Goal: Transaction & Acquisition: Purchase product/service

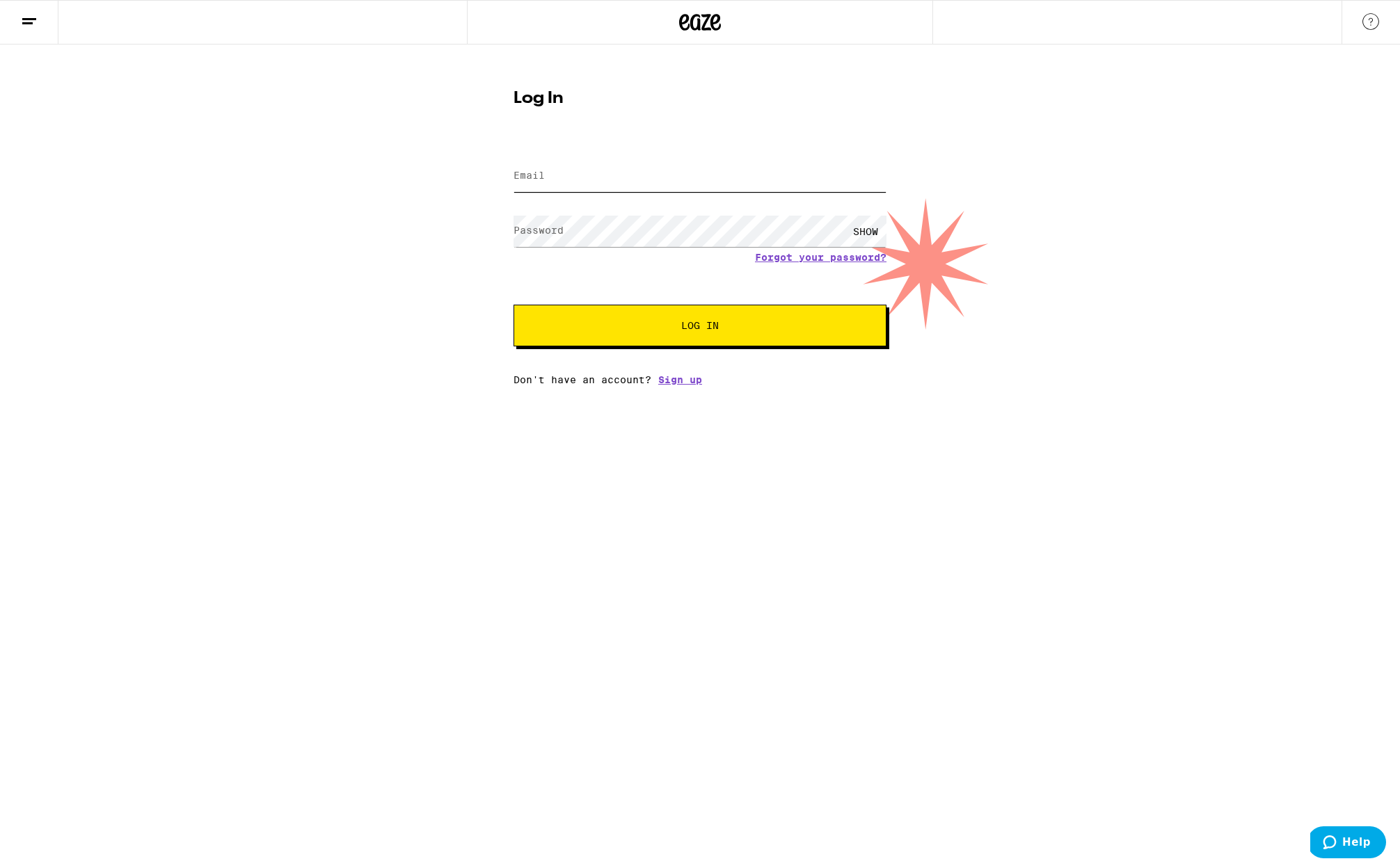
type input "[EMAIL_ADDRESS][DOMAIN_NAME]"
click at [747, 328] on span "Log In" at bounding box center [699, 326] width 260 height 9
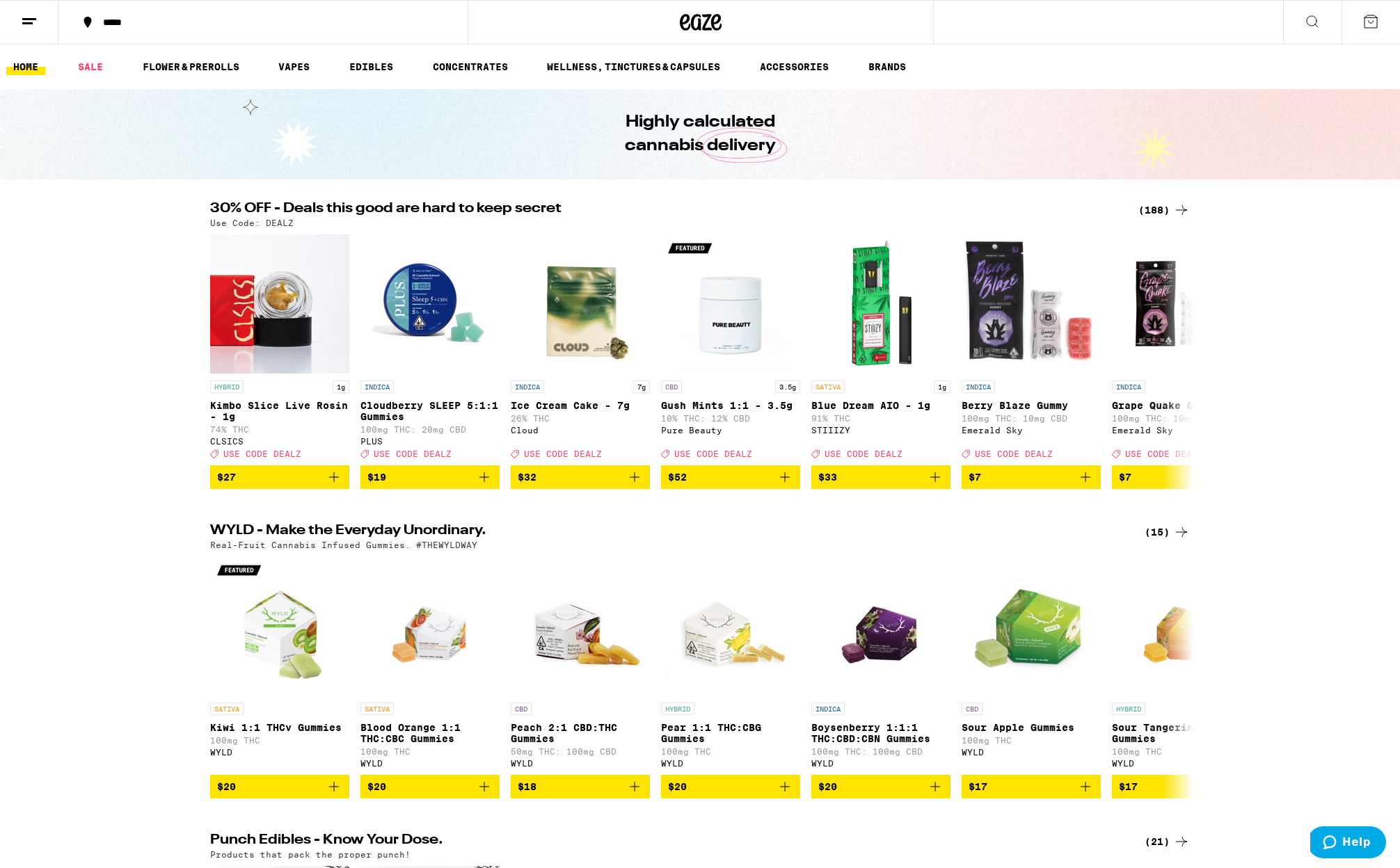
click at [96, 14] on button "*****" at bounding box center [263, 22] width 409 height 42
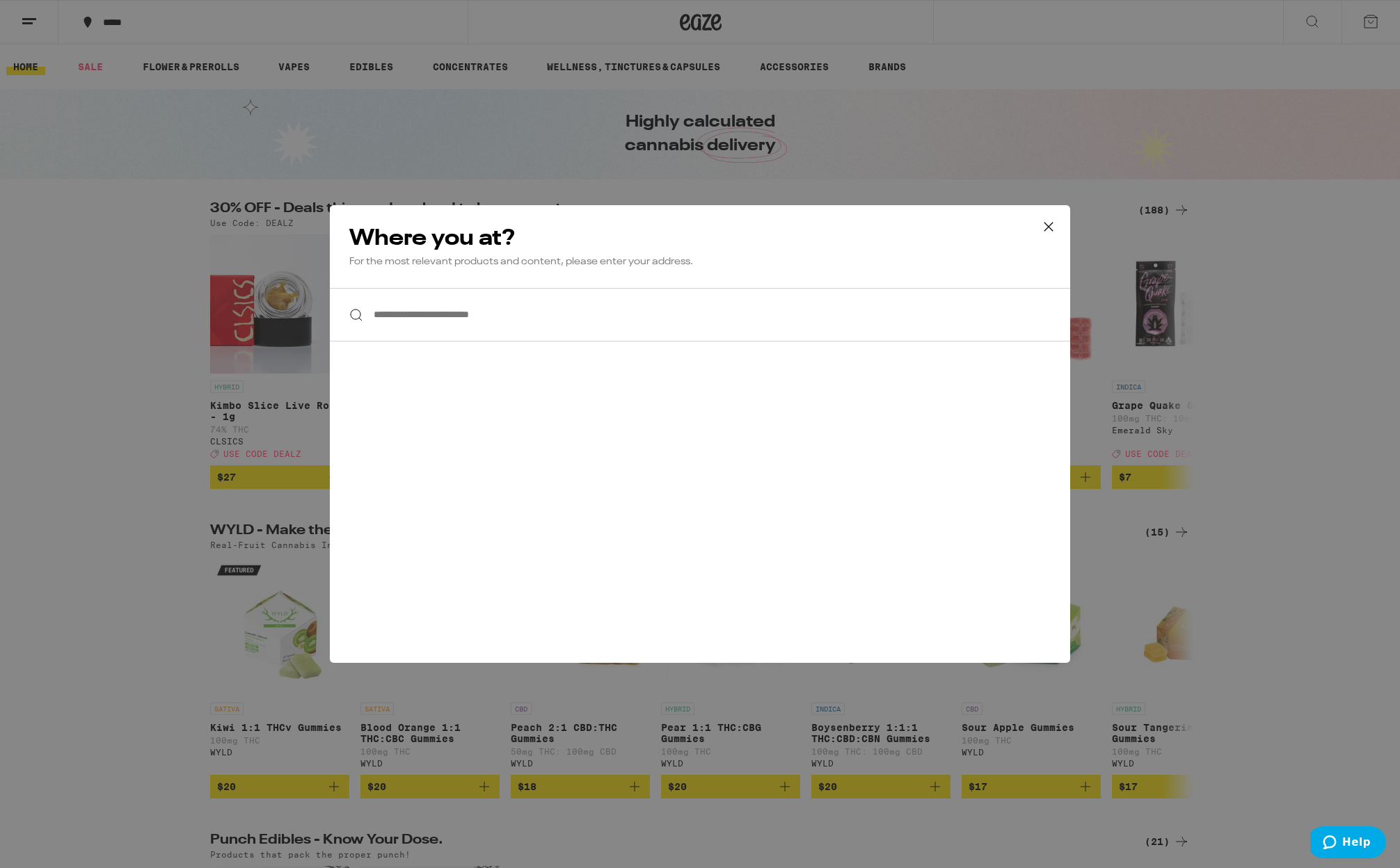
click at [442, 301] on input "**********" at bounding box center [700, 315] width 741 height 54
type input "**********"
click at [754, 364] on div "**********" at bounding box center [700, 434] width 741 height 458
click at [656, 315] on input "**********" at bounding box center [700, 315] width 741 height 54
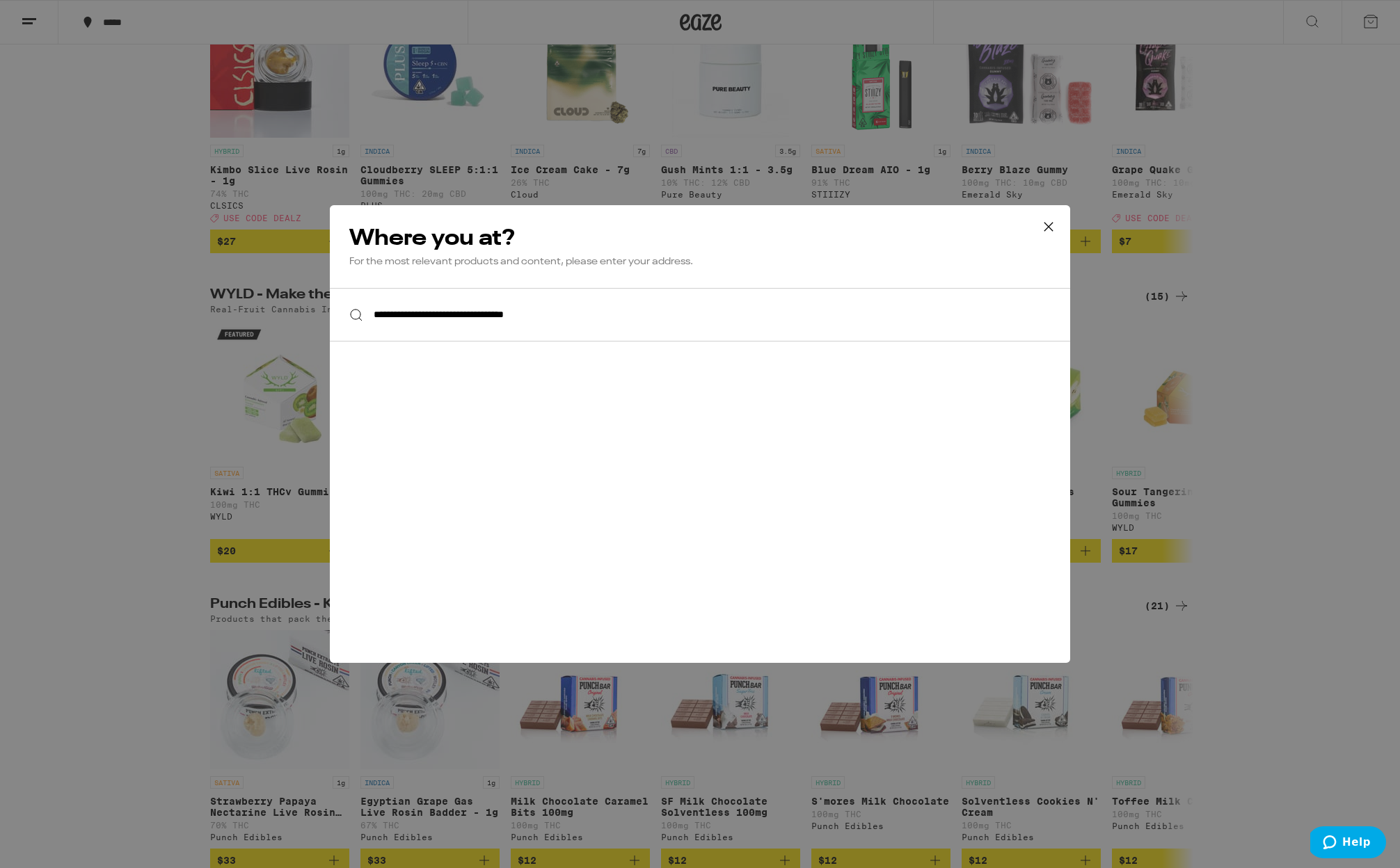
click at [656, 315] on input "**********" at bounding box center [700, 315] width 741 height 54
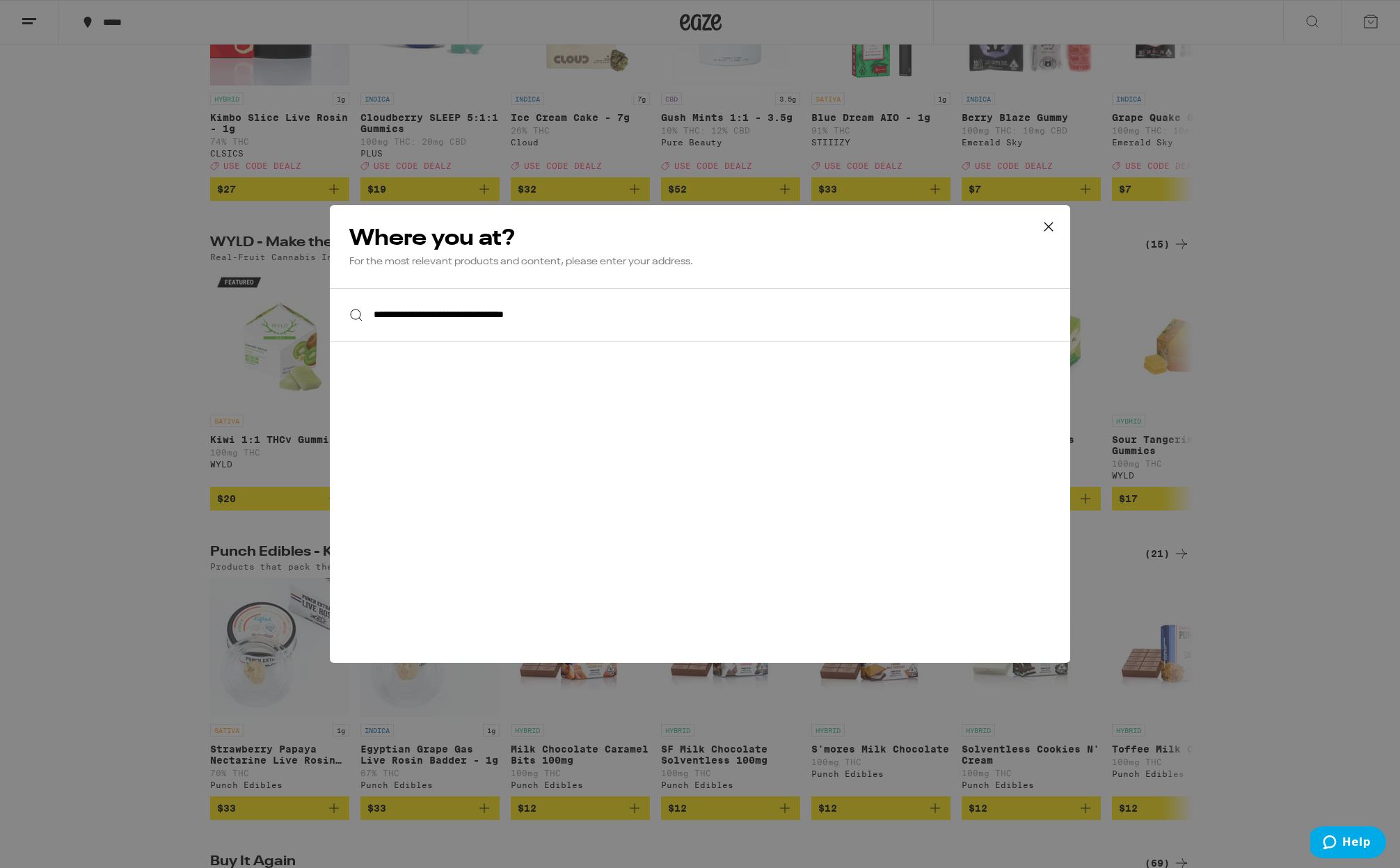
scroll to position [328, 0]
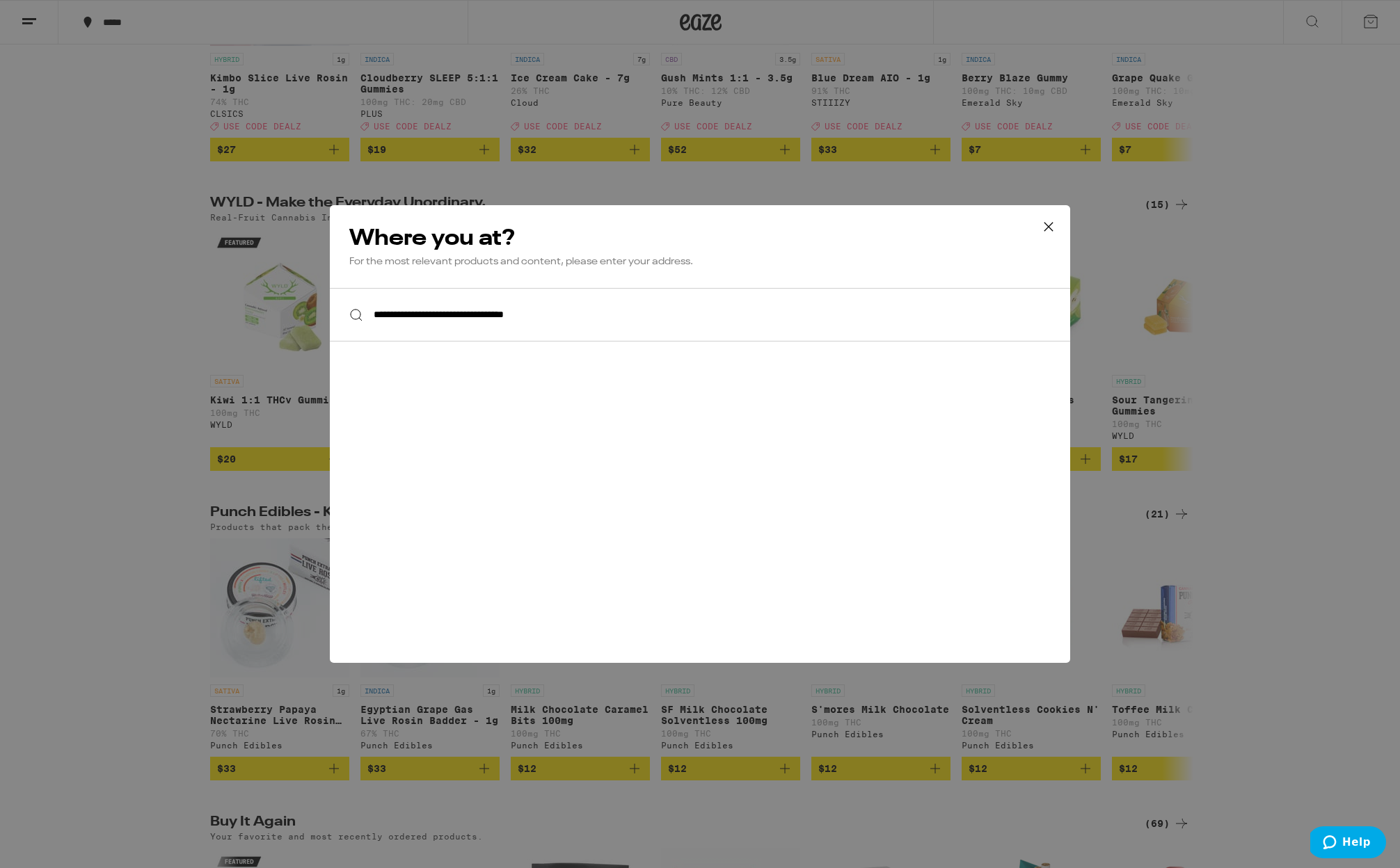
click at [1047, 224] on icon at bounding box center [1049, 227] width 21 height 21
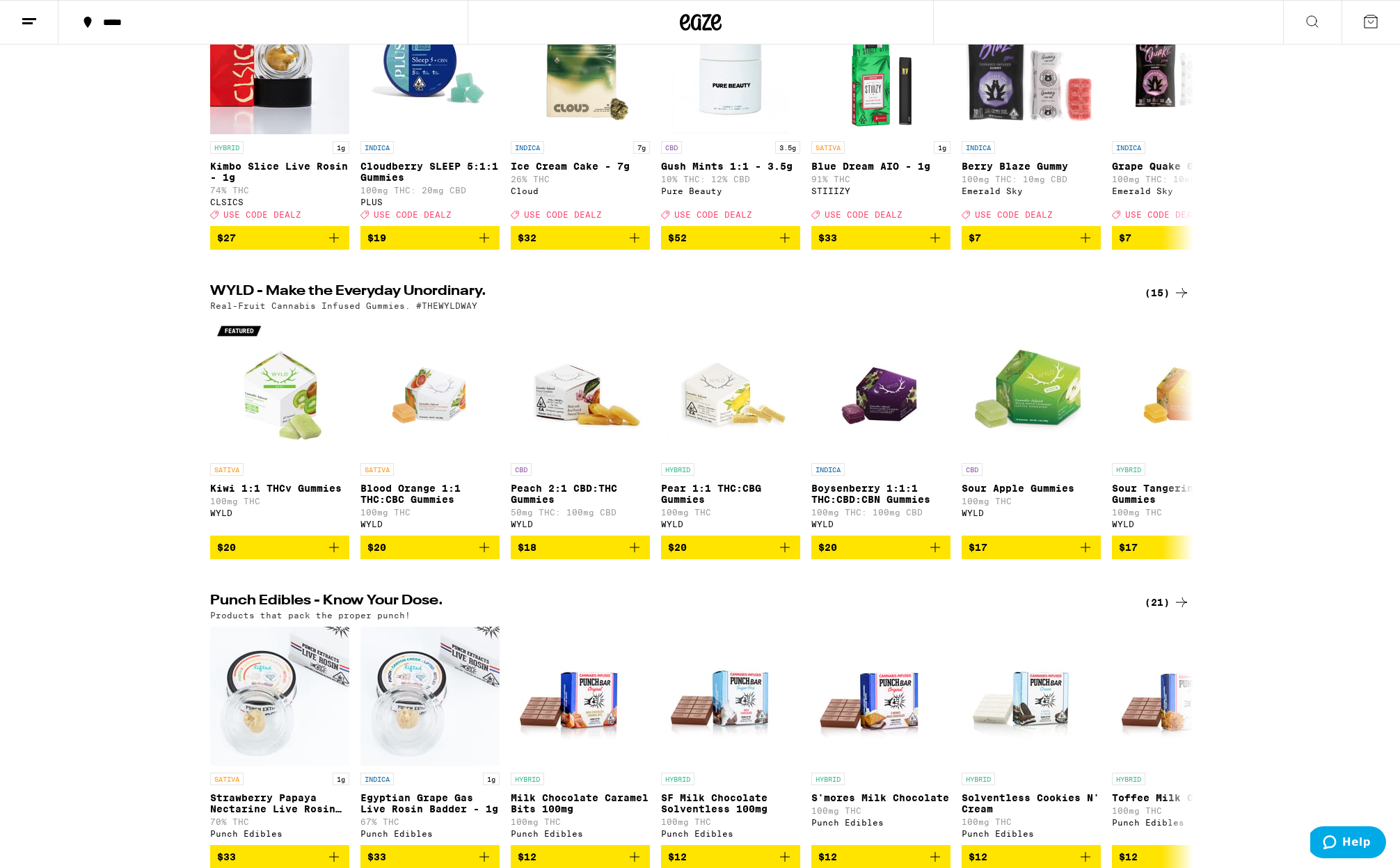
scroll to position [0, 0]
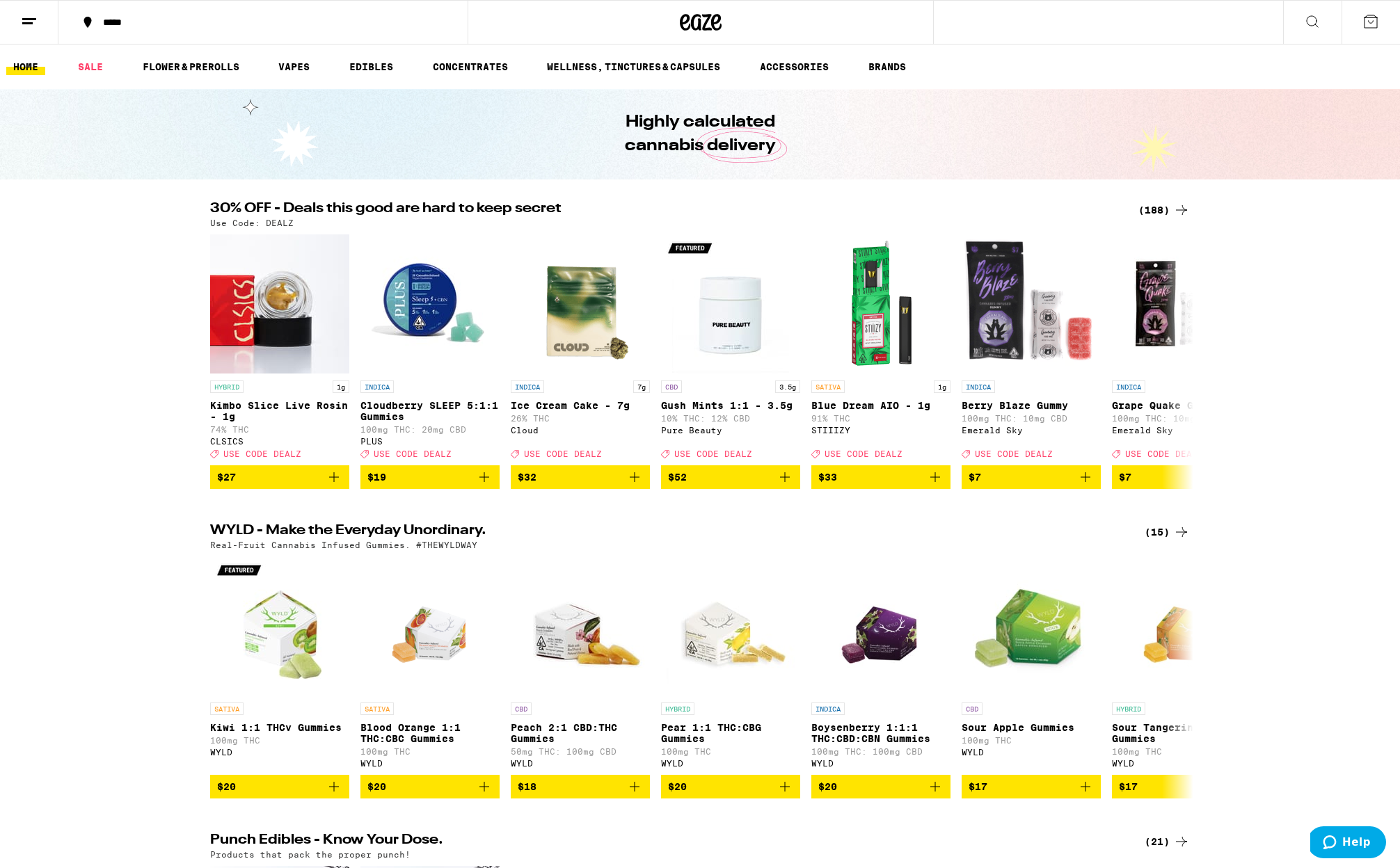
click at [85, 20] on icon at bounding box center [88, 23] width 8 height 11
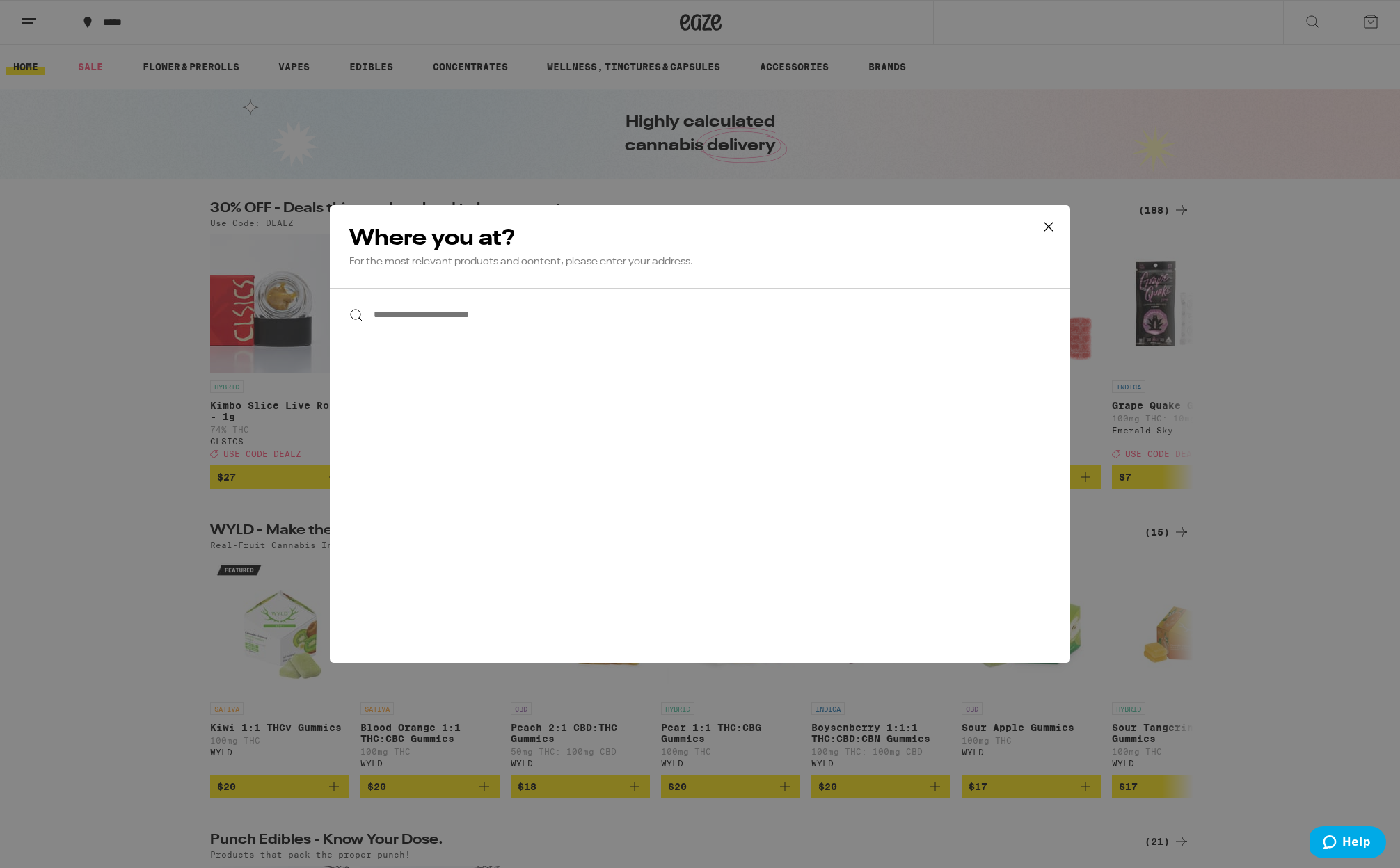
click at [485, 310] on input "**********" at bounding box center [700, 315] width 741 height 54
type input "*"
type input "*****"
click at [1046, 233] on icon at bounding box center [1049, 227] width 21 height 21
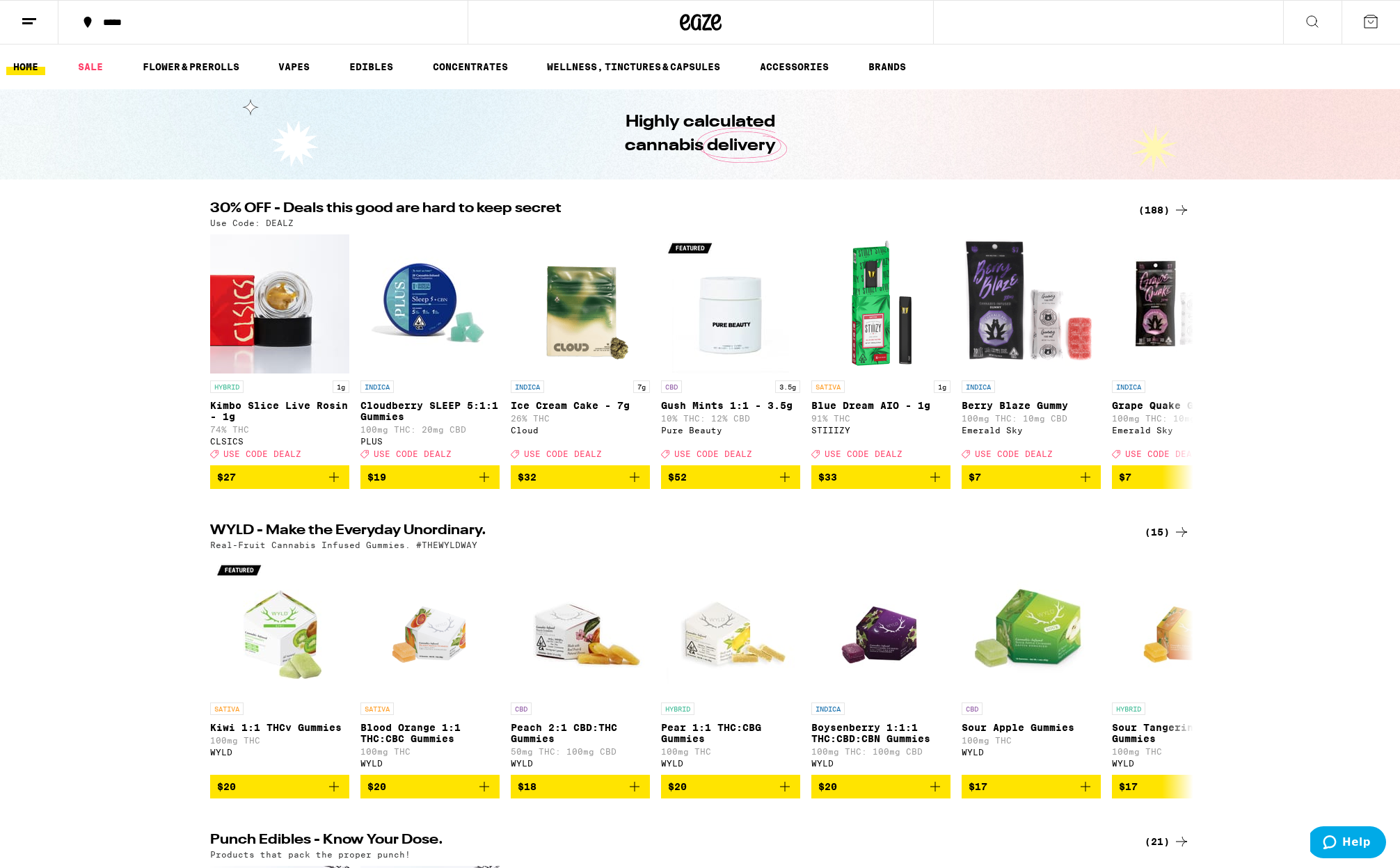
click at [34, 19] on line at bounding box center [29, 19] width 14 height 0
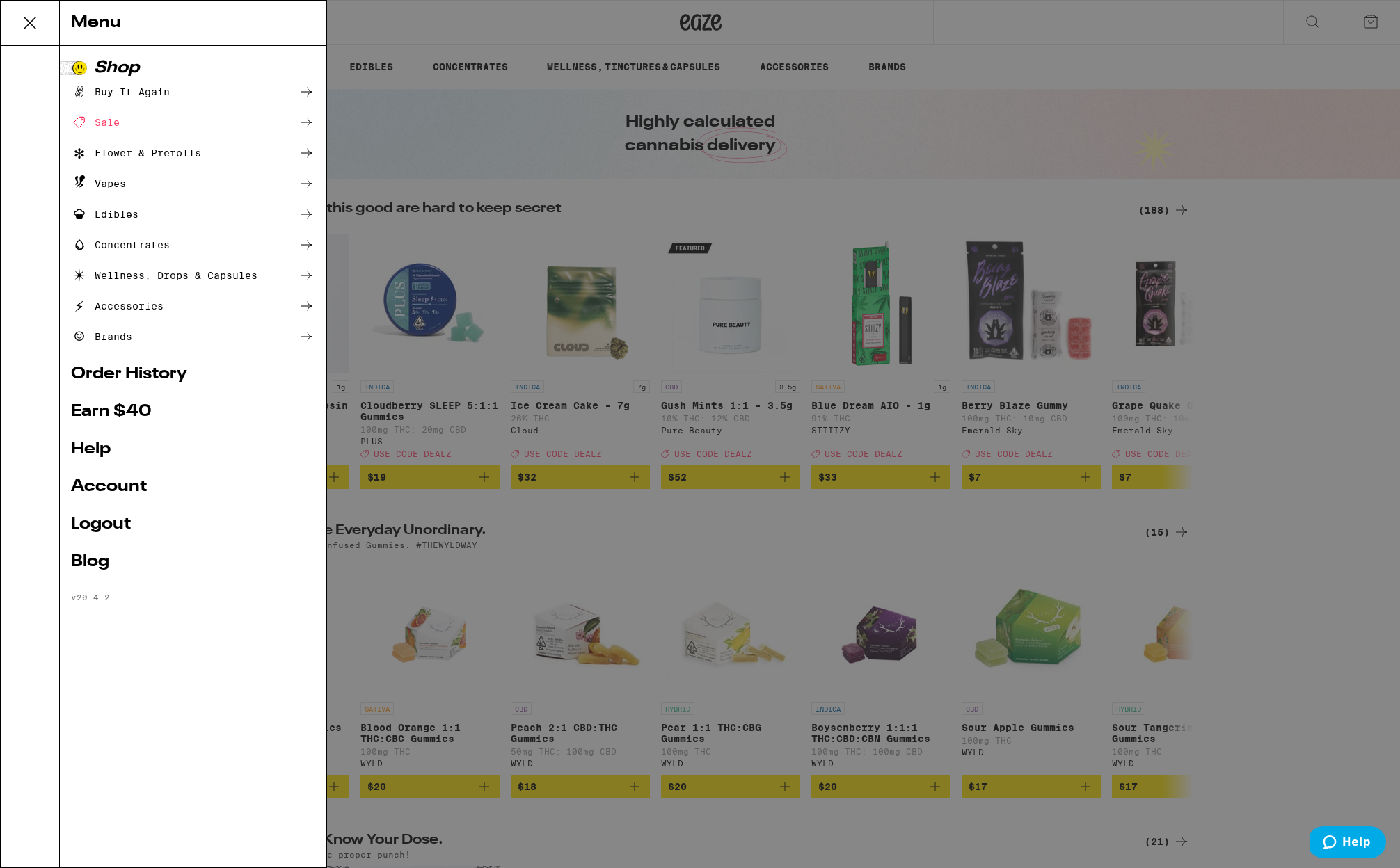
click at [128, 367] on link "Order History" at bounding box center [193, 374] width 245 height 17
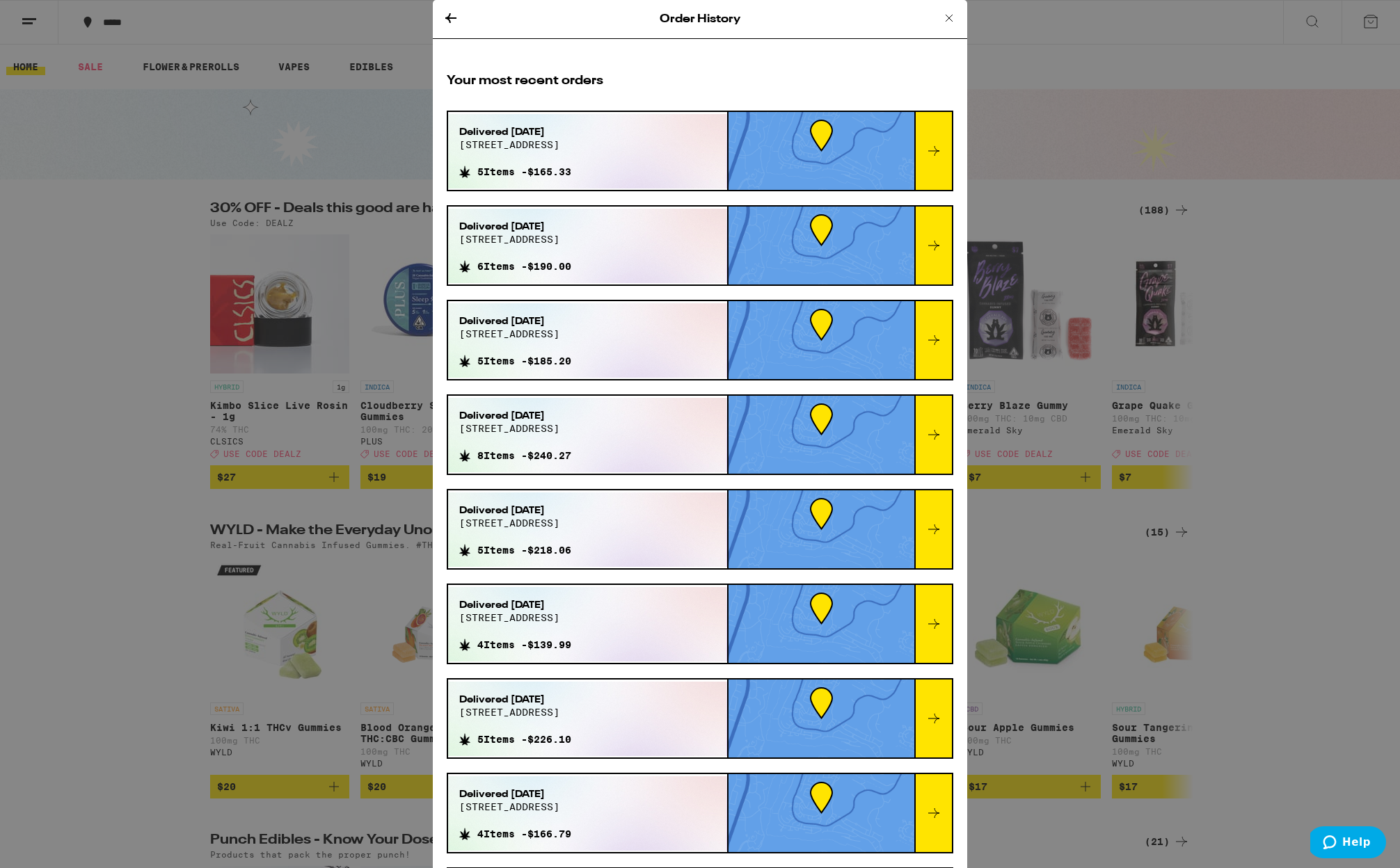
click at [955, 18] on icon at bounding box center [949, 18] width 17 height 17
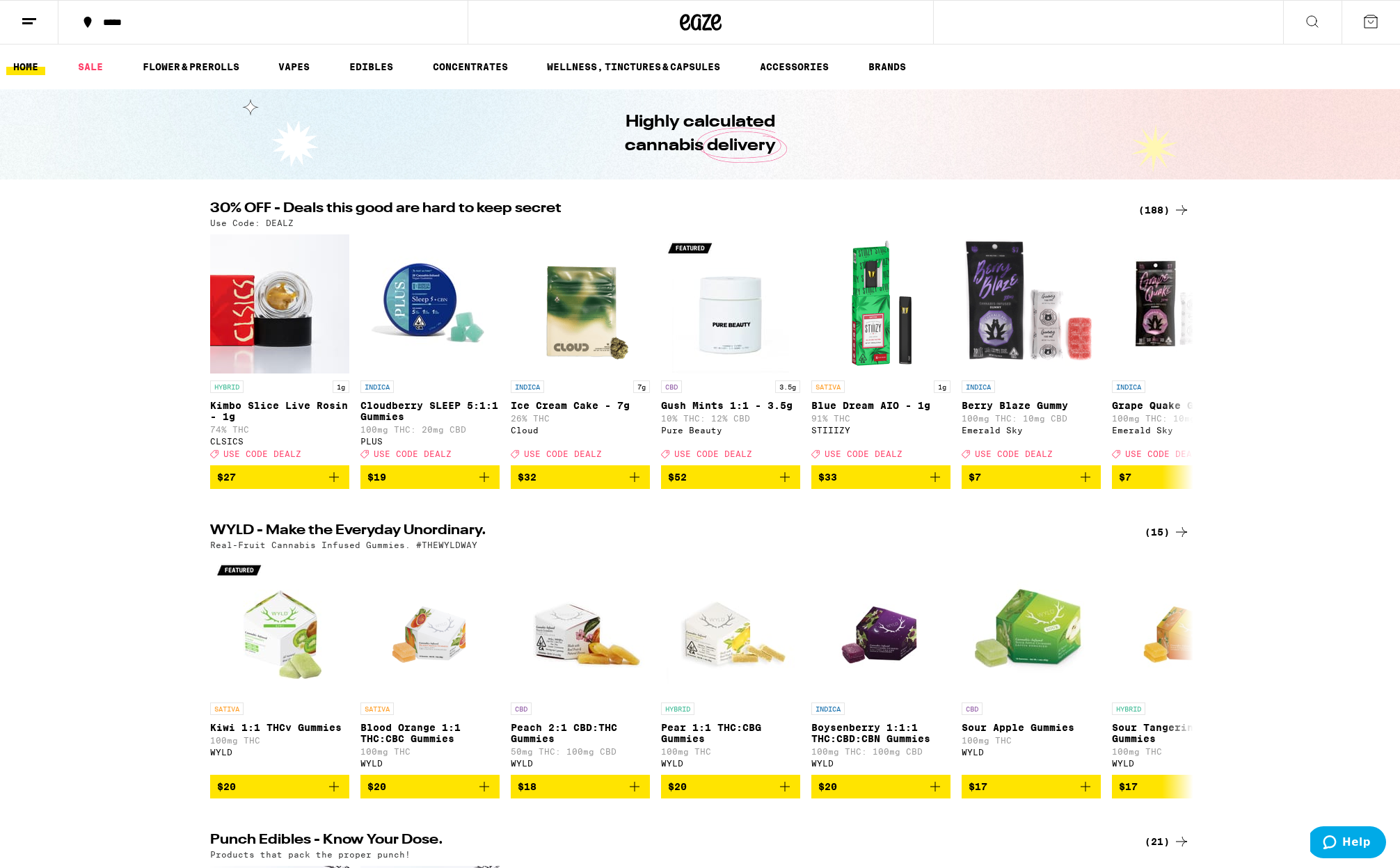
click at [120, 25] on div "*****" at bounding box center [271, 22] width 350 height 9
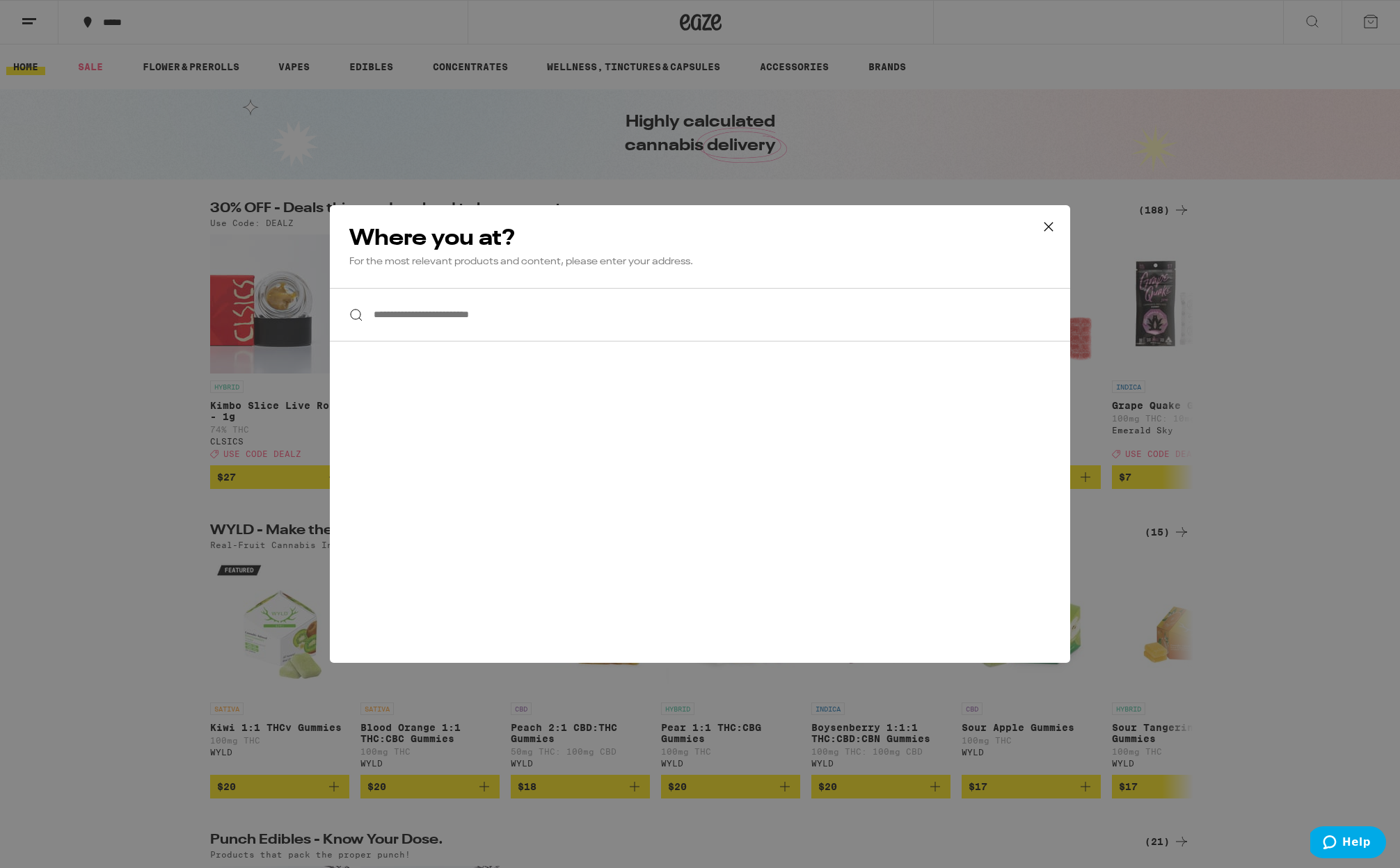
click at [1045, 223] on icon at bounding box center [1048, 227] width 9 height 9
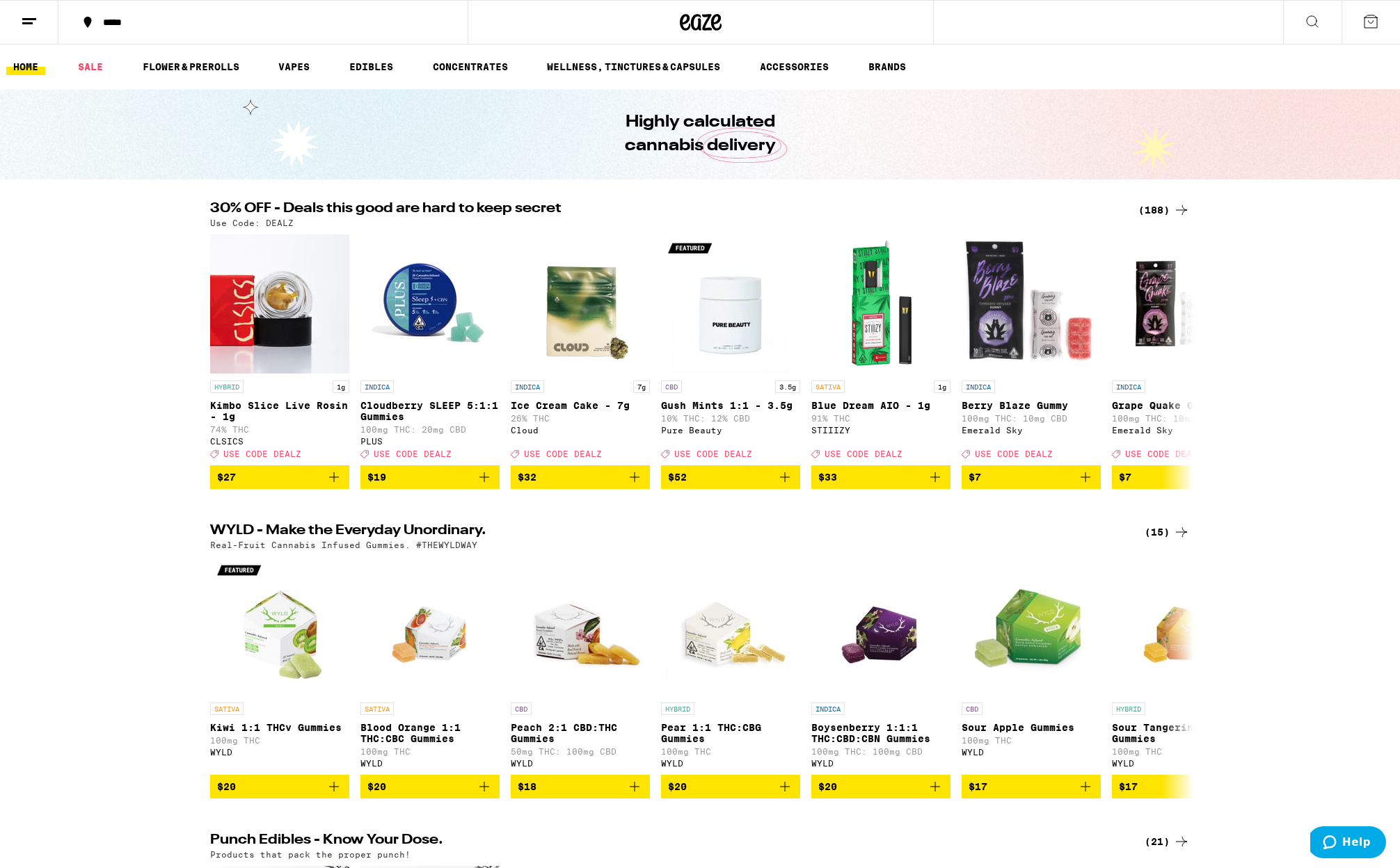
scroll to position [33, 0]
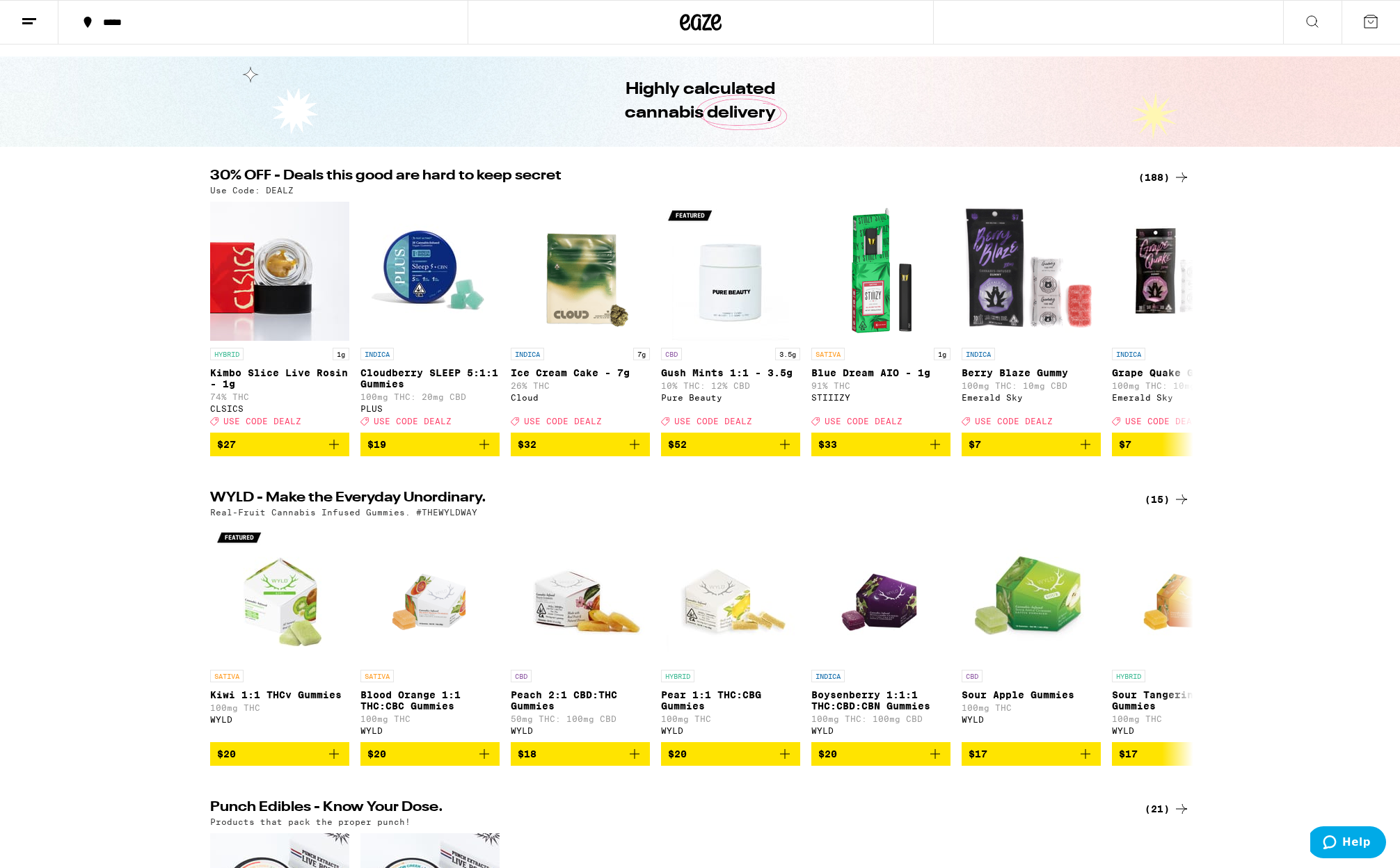
click at [1155, 169] on div "(188)" at bounding box center [1164, 178] width 51 height 17
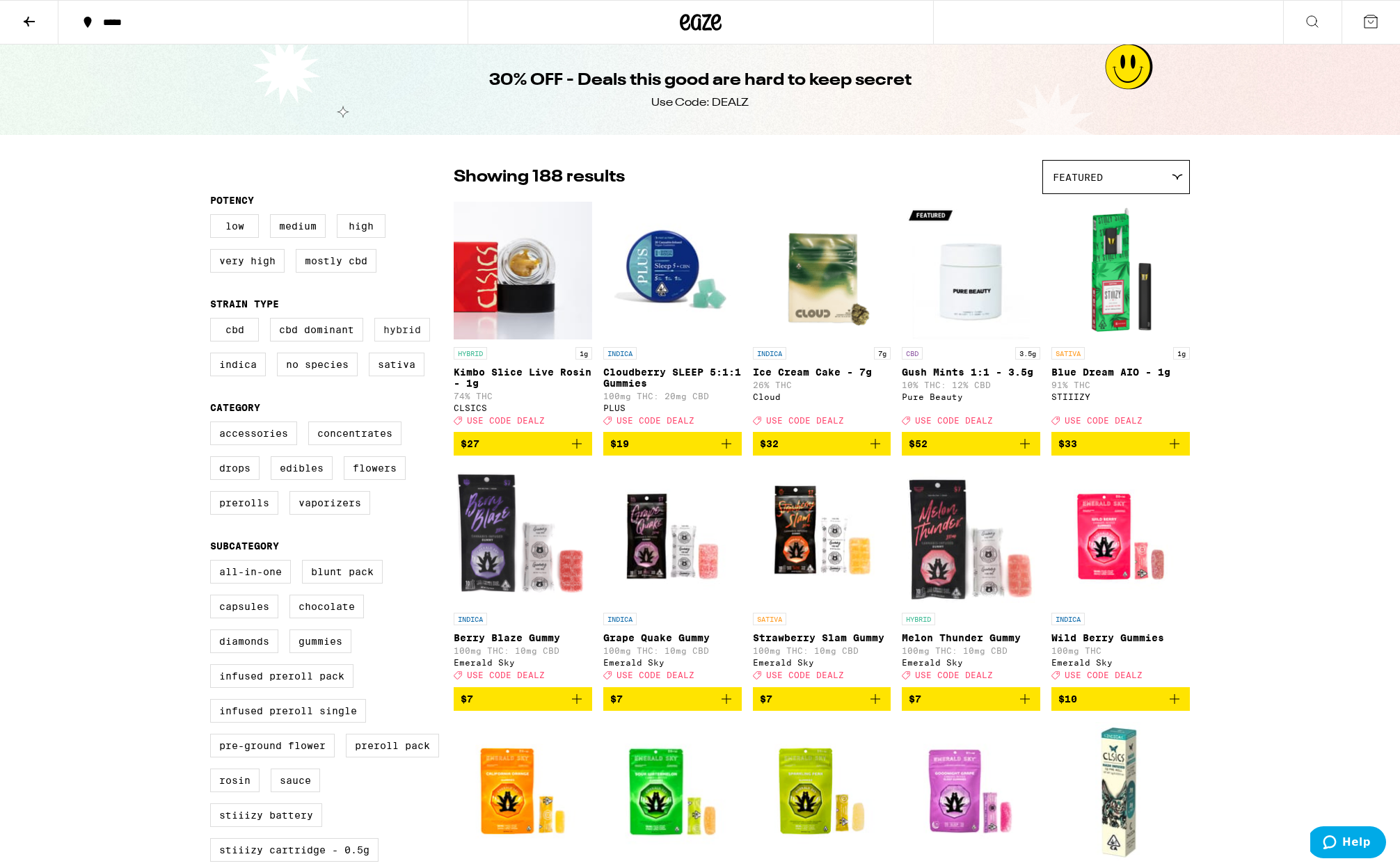
click at [385, 333] on label "Hybrid" at bounding box center [401, 330] width 56 height 24
click at [213, 321] on input "Hybrid" at bounding box center [213, 320] width 1 height 1
checkbox input "true"
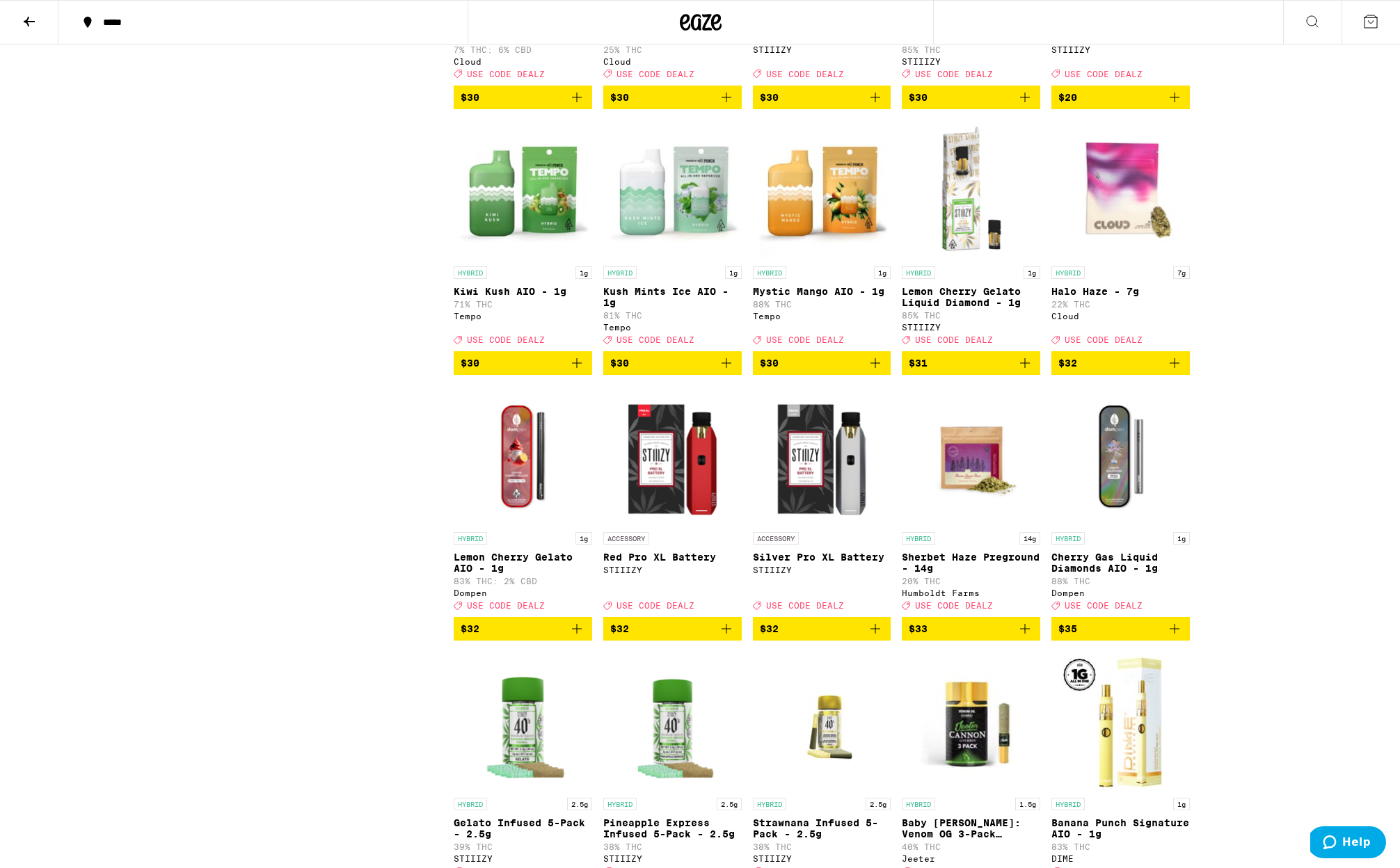
scroll to position [1940, 0]
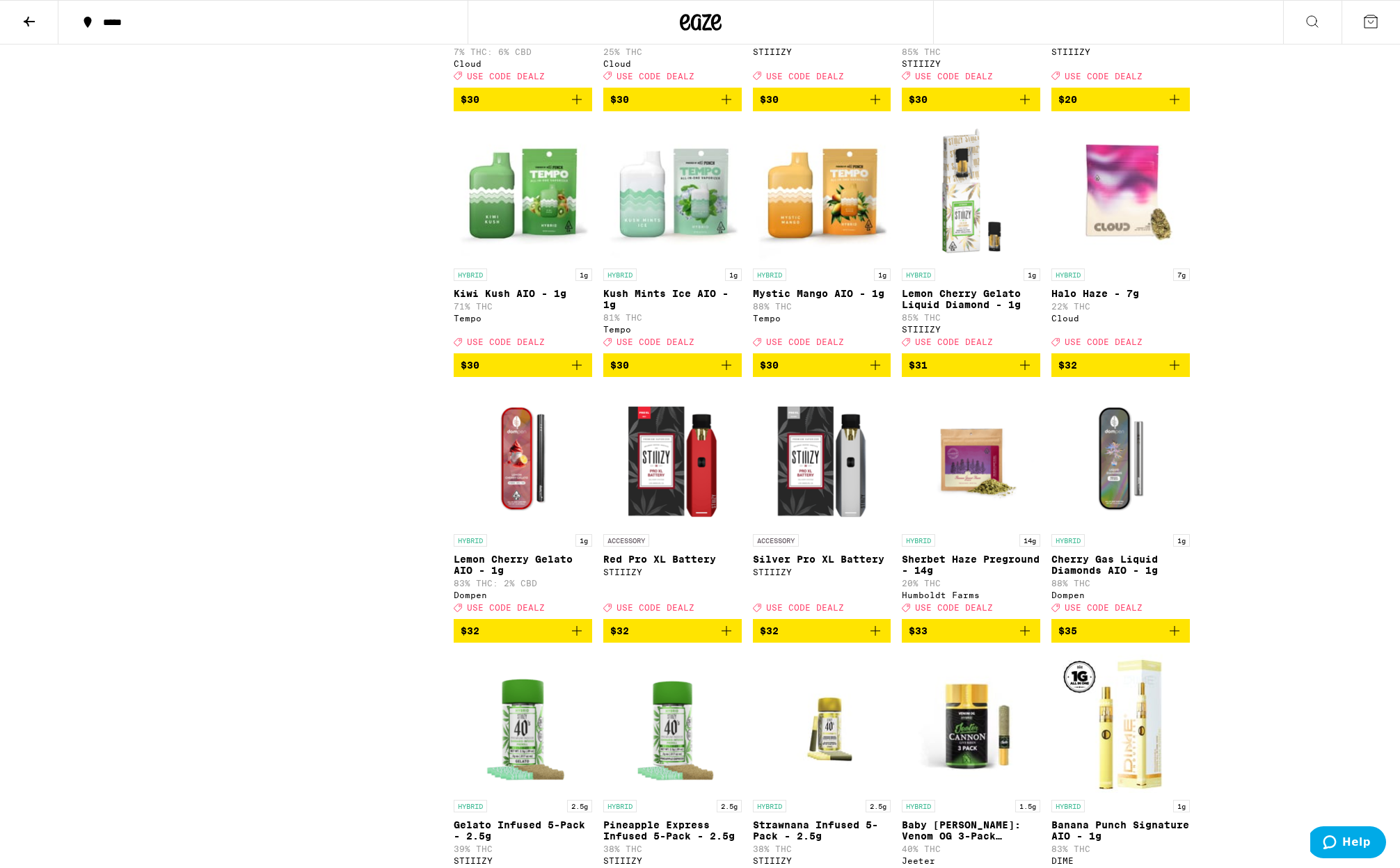
click at [1030, 373] on icon "Add to bag" at bounding box center [1025, 366] width 17 height 17
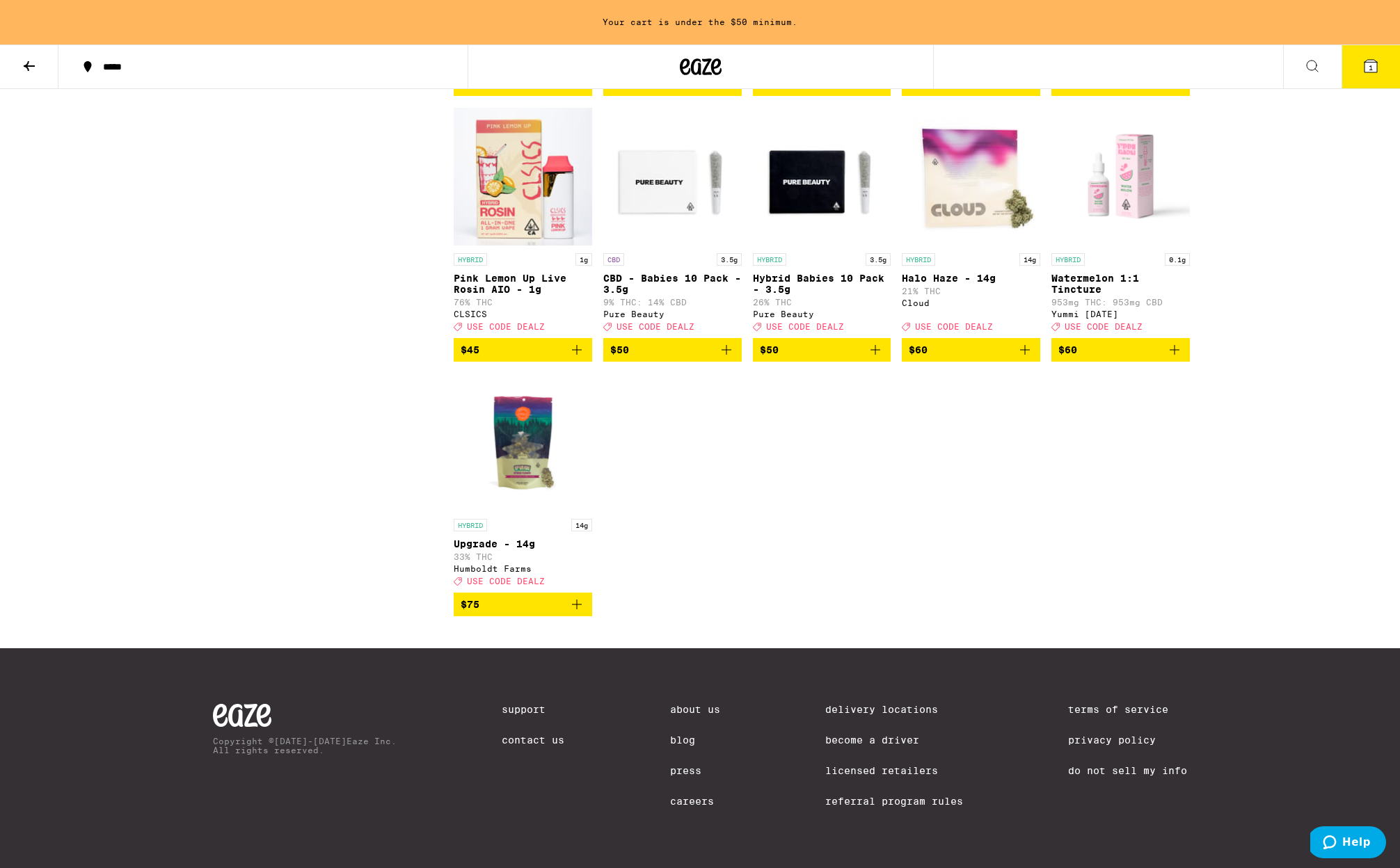
scroll to position [3119, 0]
click at [538, 613] on span "$75" at bounding box center [523, 604] width 125 height 17
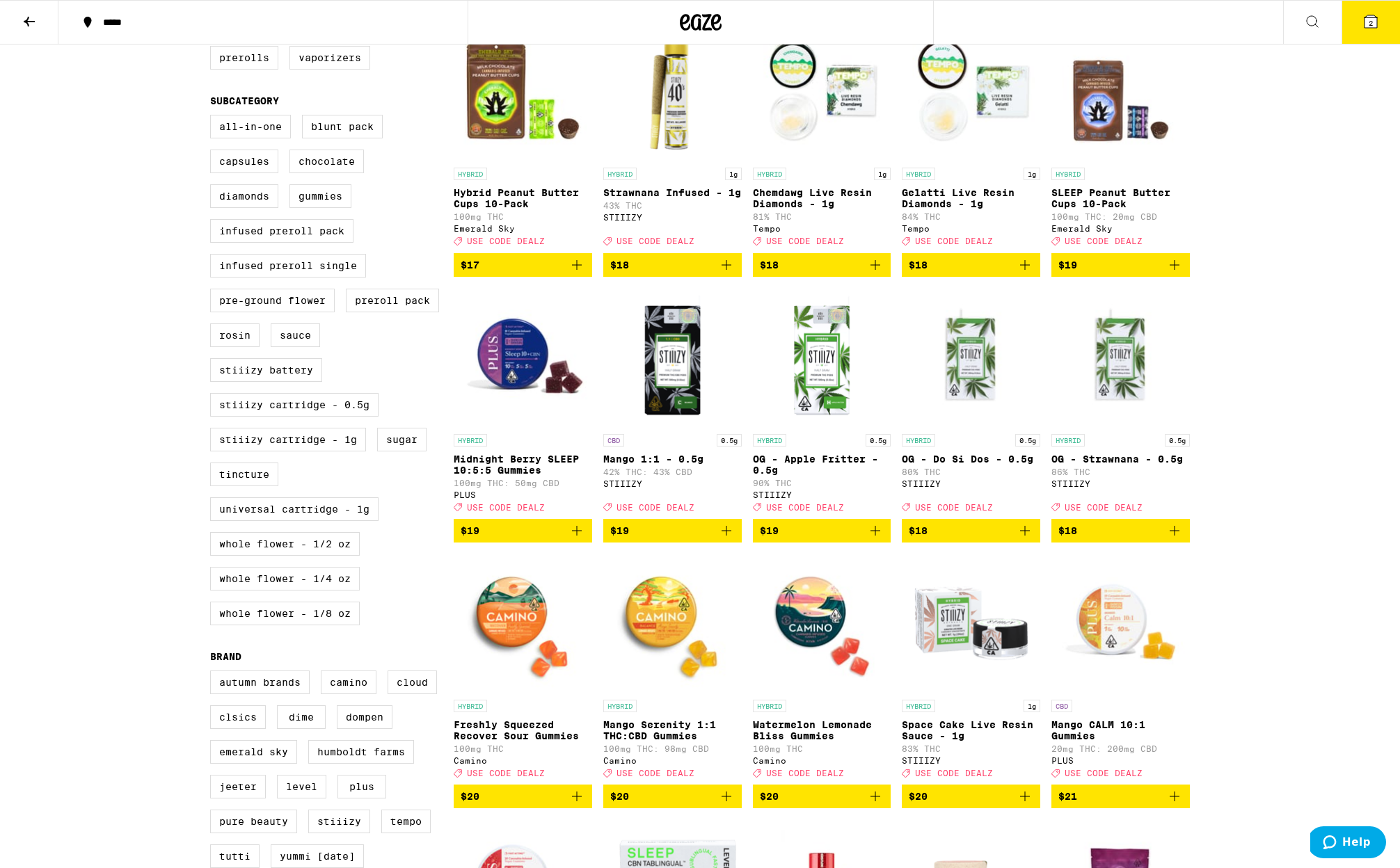
scroll to position [0, 0]
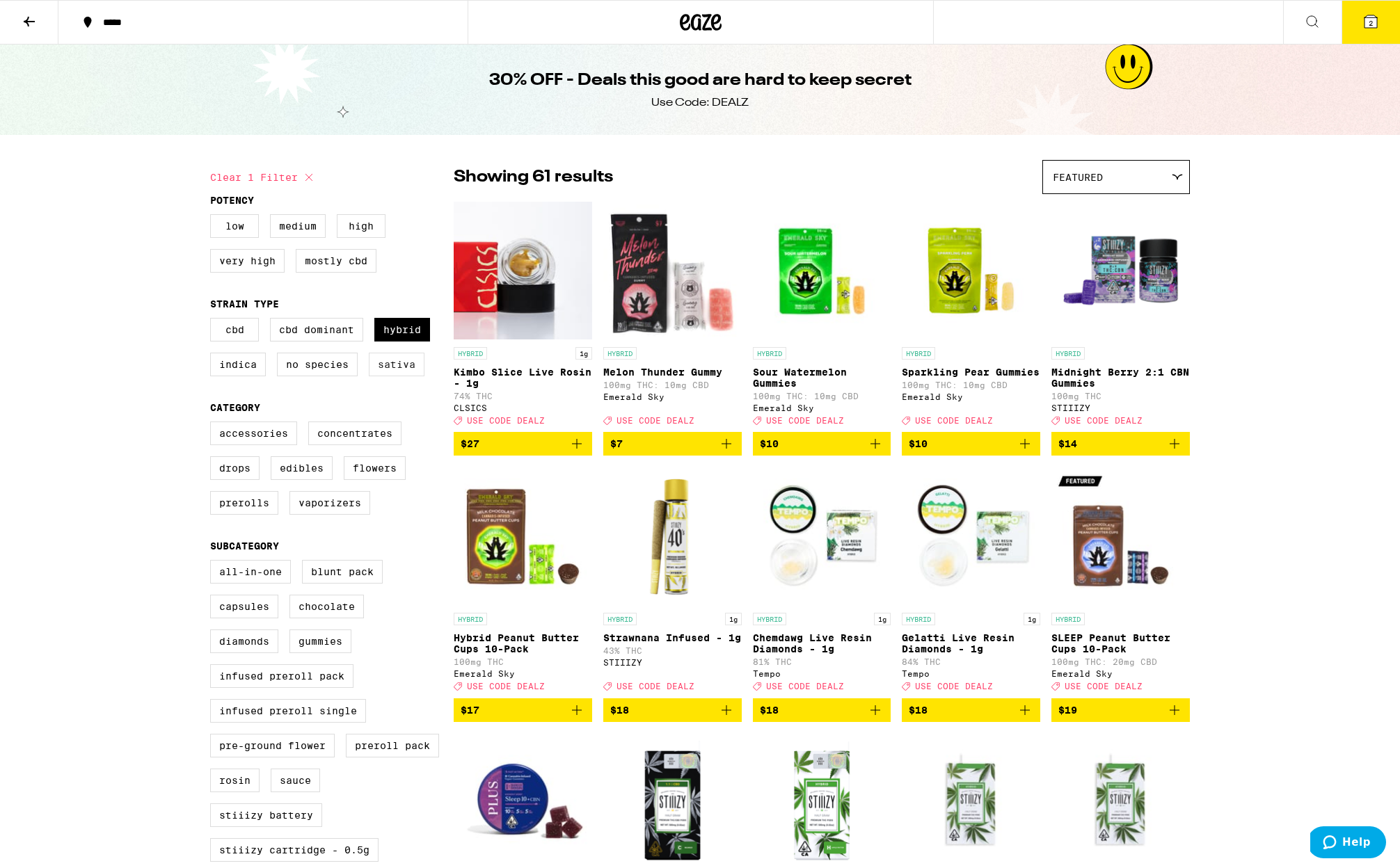
click at [405, 368] on label "Sativa" at bounding box center [396, 364] width 56 height 24
click at [213, 321] on input "Sativa" at bounding box center [213, 320] width 1 height 1
checkbox input "true"
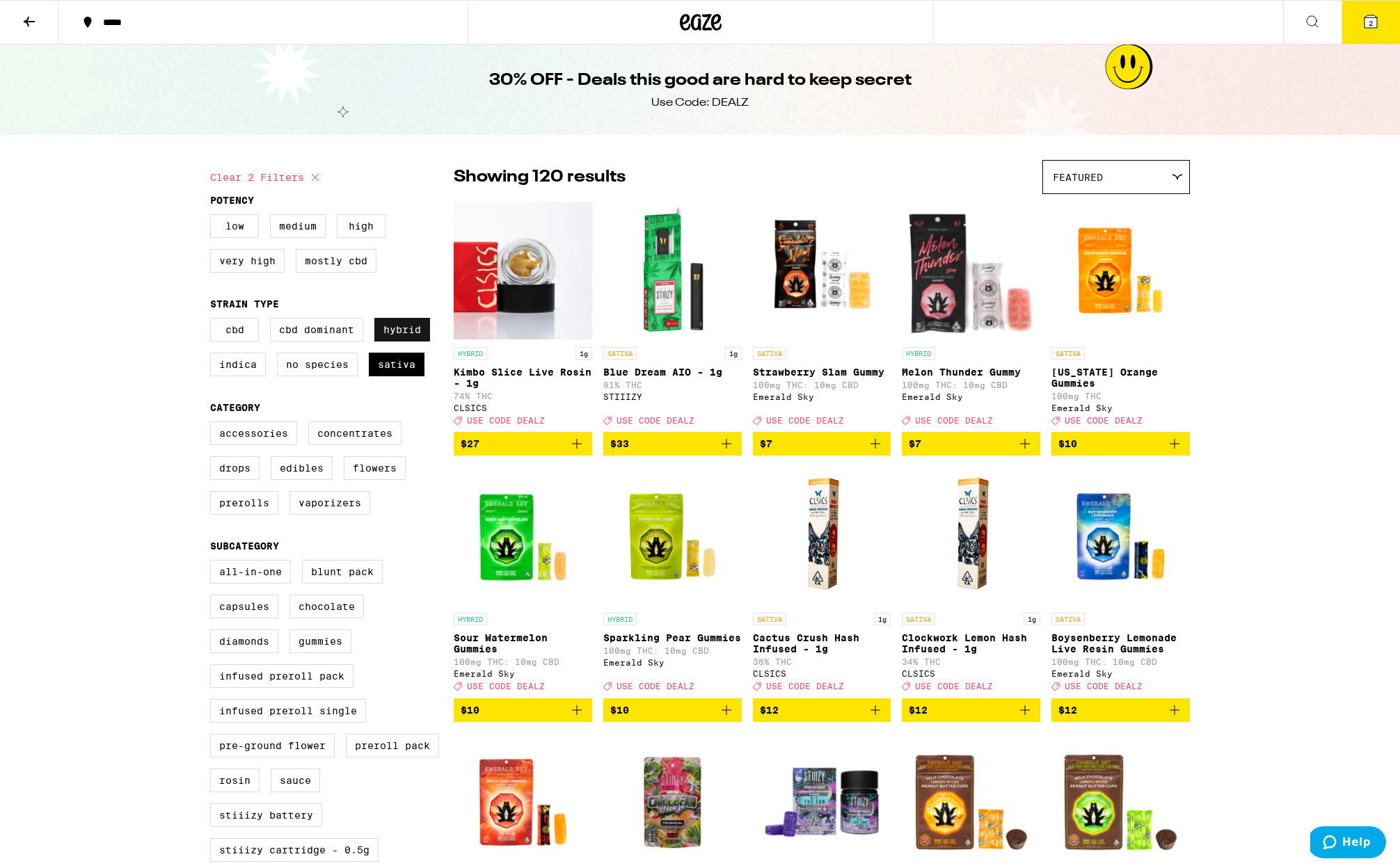
drag, startPoint x: 402, startPoint y: 336, endPoint x: 393, endPoint y: 334, distance: 9.2
click at [402, 336] on label "Hybrid" at bounding box center [401, 330] width 56 height 24
click at [213, 321] on input "Hybrid" at bounding box center [213, 320] width 1 height 1
checkbox input "false"
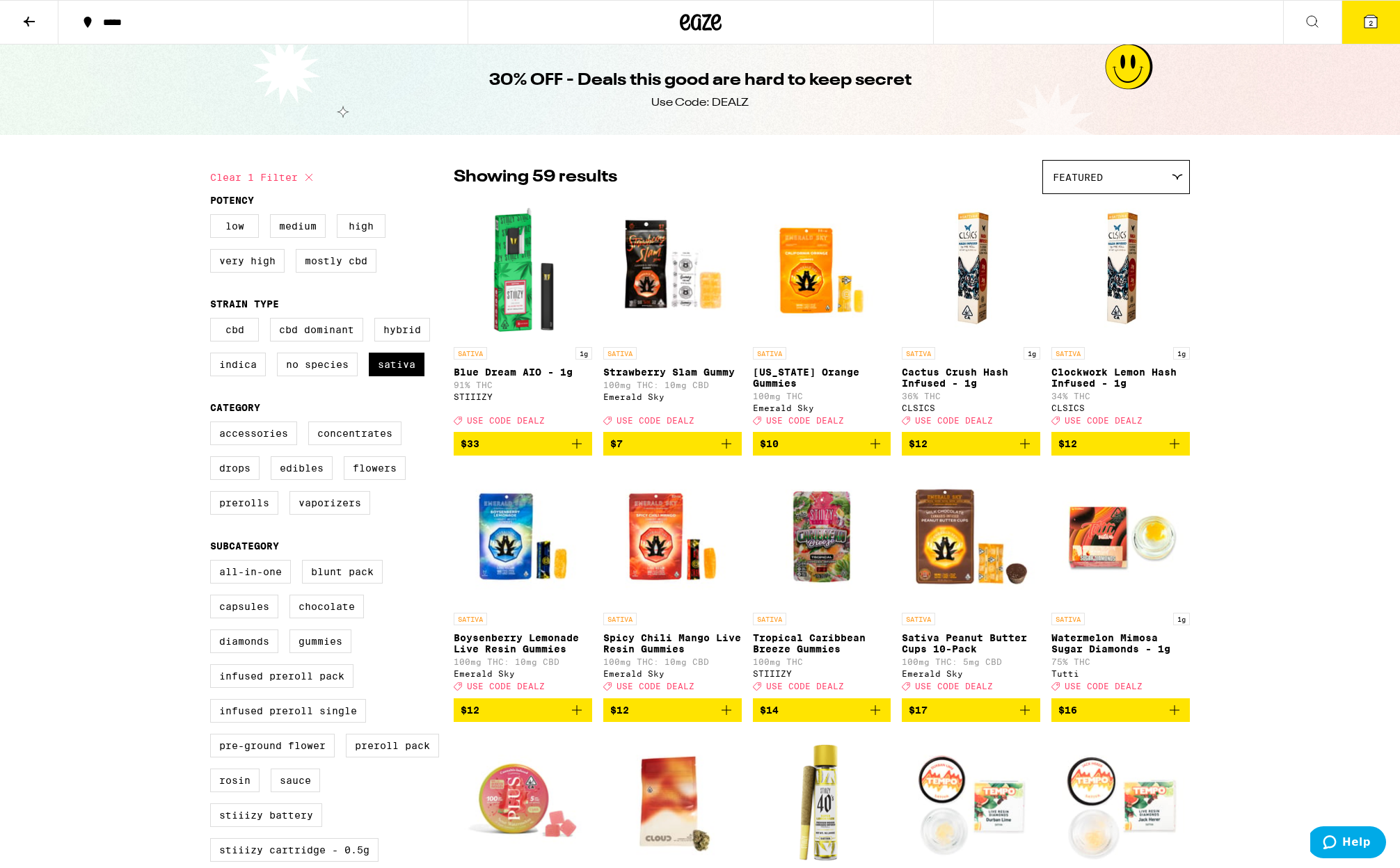
click at [493, 452] on span "$33" at bounding box center [523, 444] width 125 height 17
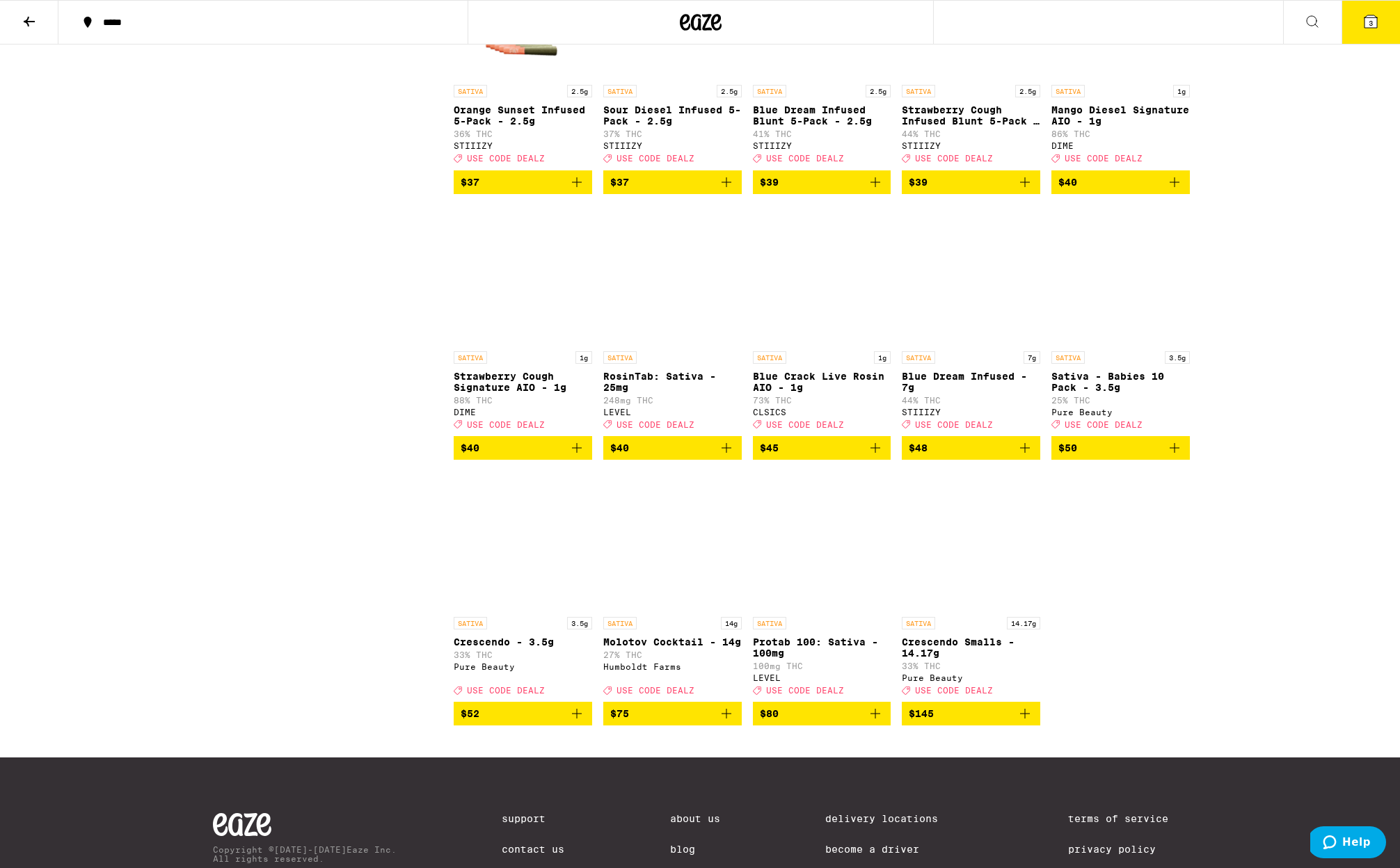
scroll to position [2633, 0]
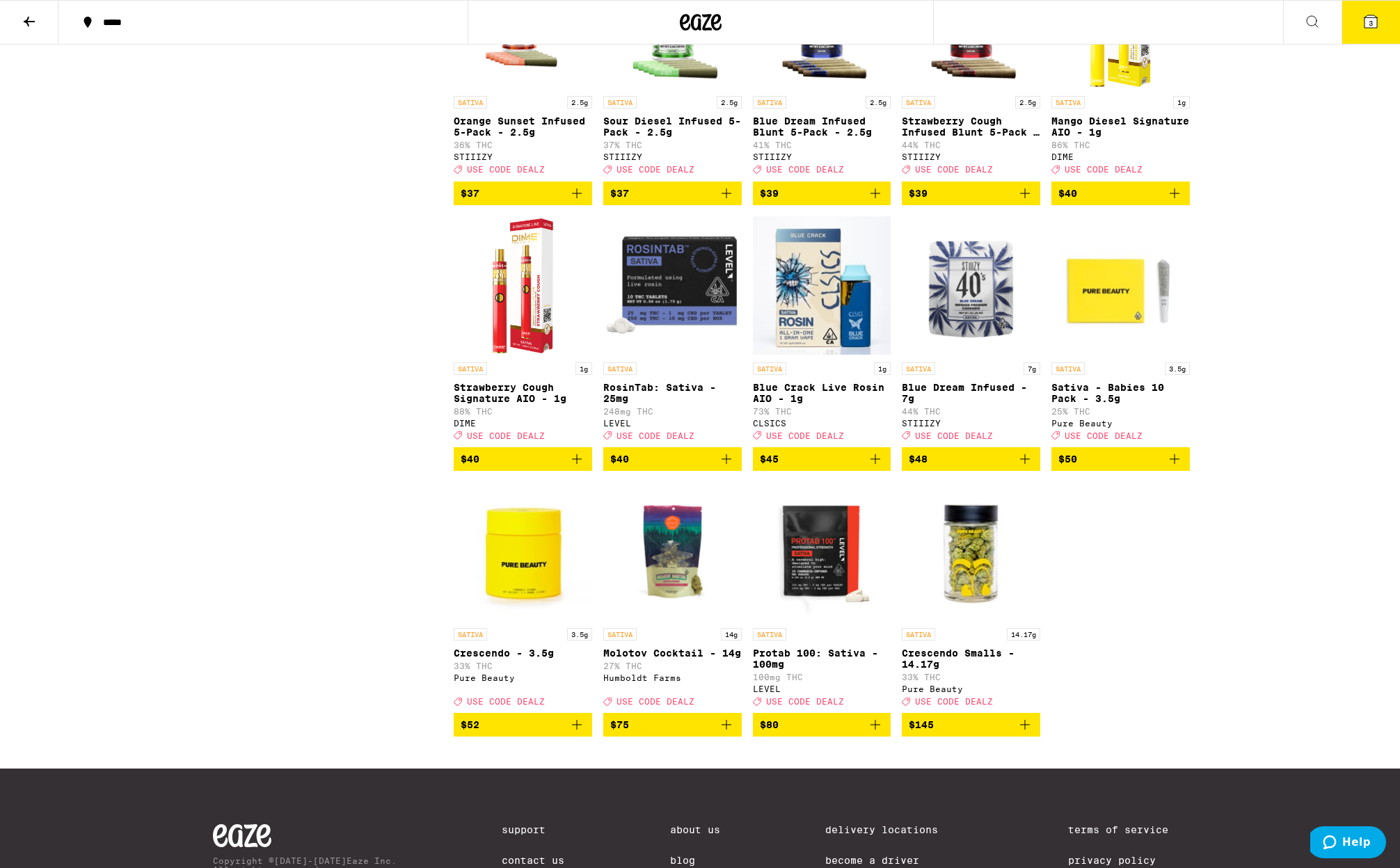
click at [975, 355] on img "Open page for Blue Dream Infused - 7g from STIIIZY" at bounding box center [970, 285] width 139 height 139
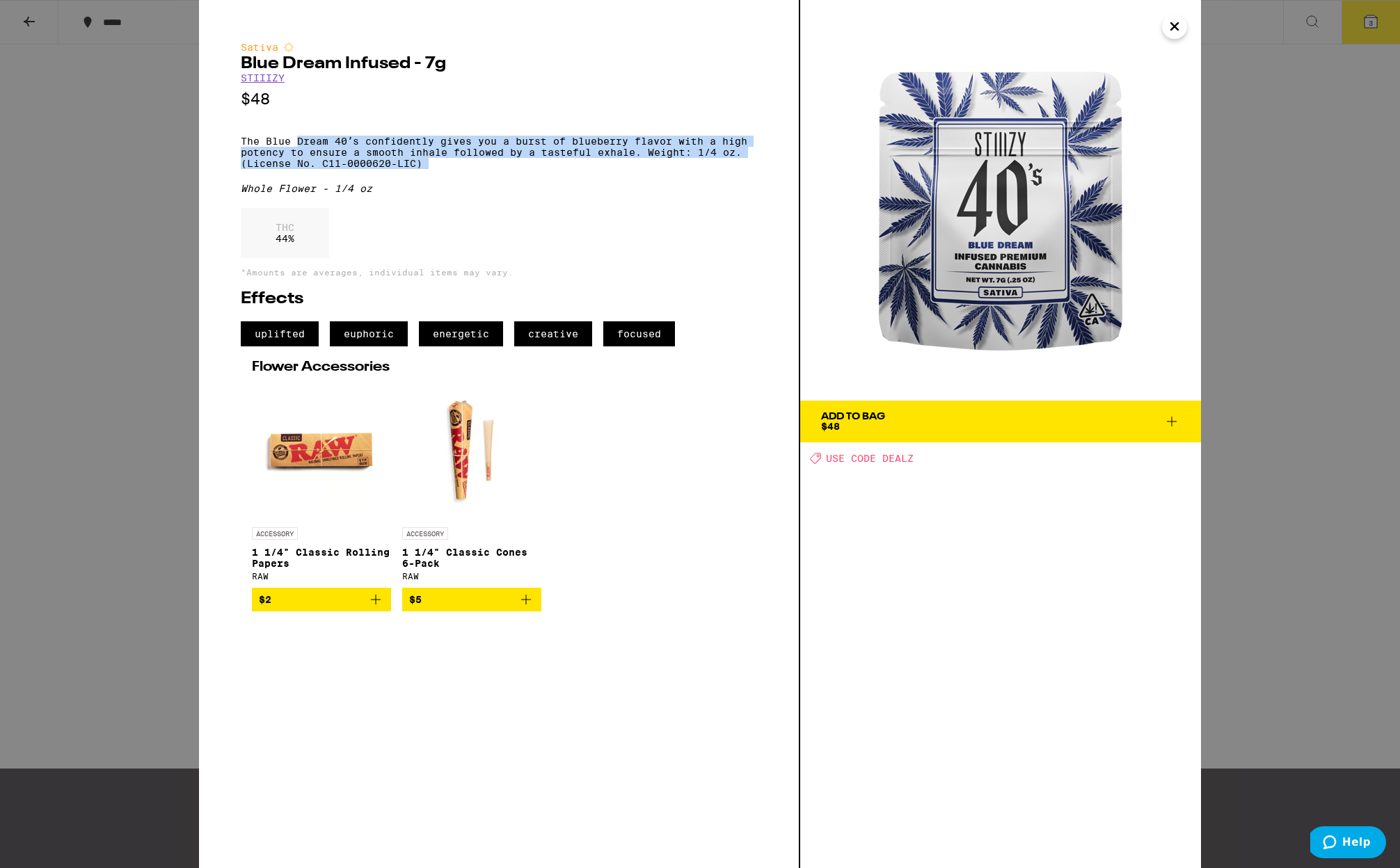
drag, startPoint x: 297, startPoint y: 148, endPoint x: 452, endPoint y: 179, distance: 158.1
click at [452, 179] on div "Sativa Blue Dream Infused - 7g STIIIZY $48 The Blue Dream 40ʼs confidently give…" at bounding box center [499, 326] width 516 height 570
drag, startPoint x: 452, startPoint y: 179, endPoint x: 249, endPoint y: 144, distance: 206.0
click at [249, 144] on div "Sativa Blue Dream Infused - 7g STIIIZY $48 The Blue Dream 40ʼs confidently give…" at bounding box center [499, 326] width 516 height 570
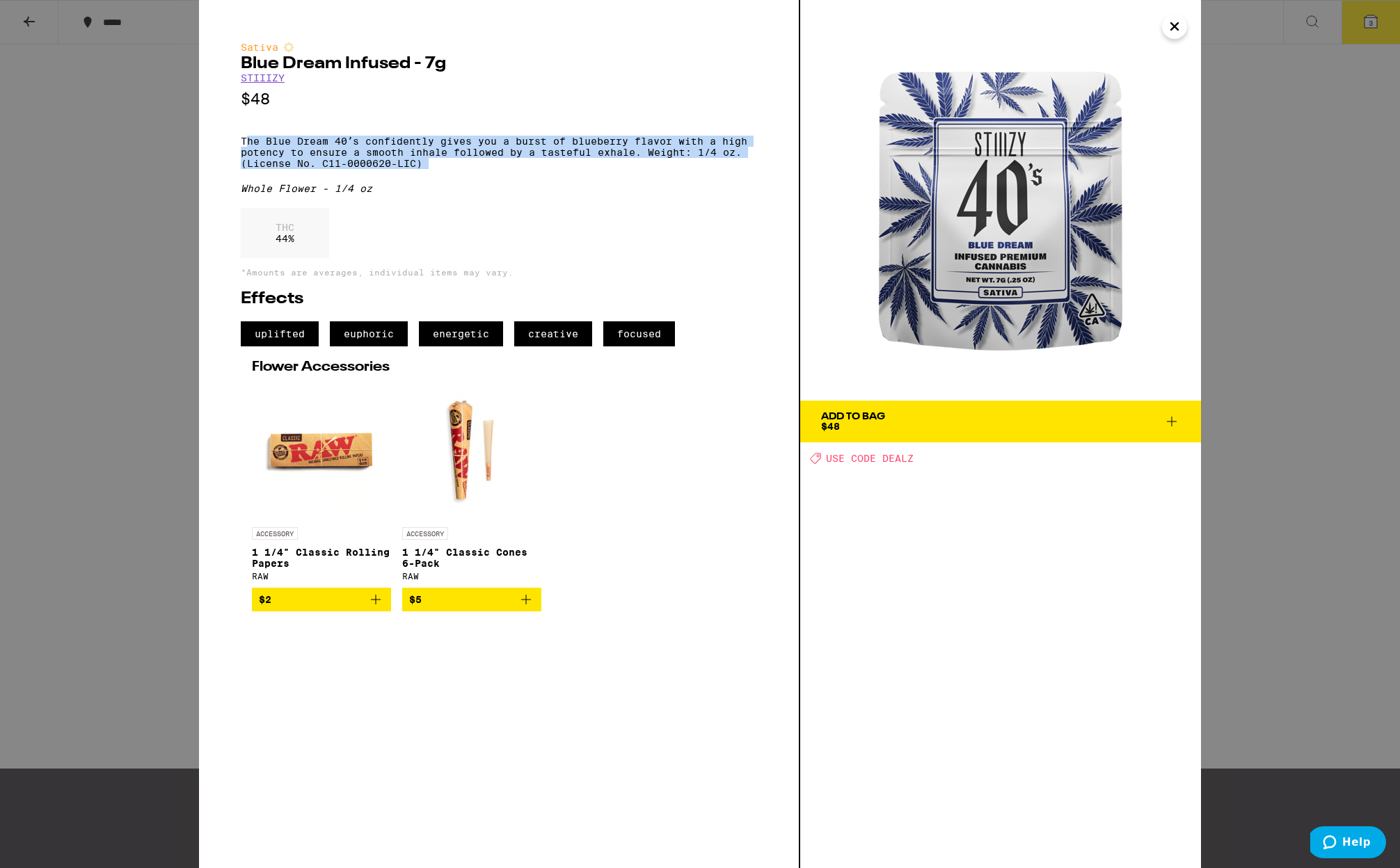
click at [249, 144] on p "The Blue Dream 40ʼs confidently gives you a burst of blueberry flavor with a hi…" at bounding box center [499, 152] width 516 height 33
drag, startPoint x: 249, startPoint y: 144, endPoint x: 579, endPoint y: 187, distance: 332.8
click at [579, 187] on div "Sativa Blue Dream Infused - 7g STIIIZY $48 The Blue Dream 40ʼs confidently give…" at bounding box center [499, 326] width 516 height 570
drag, startPoint x: 579, startPoint y: 187, endPoint x: 549, endPoint y: 180, distance: 30.8
click at [571, 185] on div "Sativa Blue Dream Infused - 7g STIIIZY $48 The Blue Dream 40ʼs confidently give…" at bounding box center [499, 326] width 516 height 570
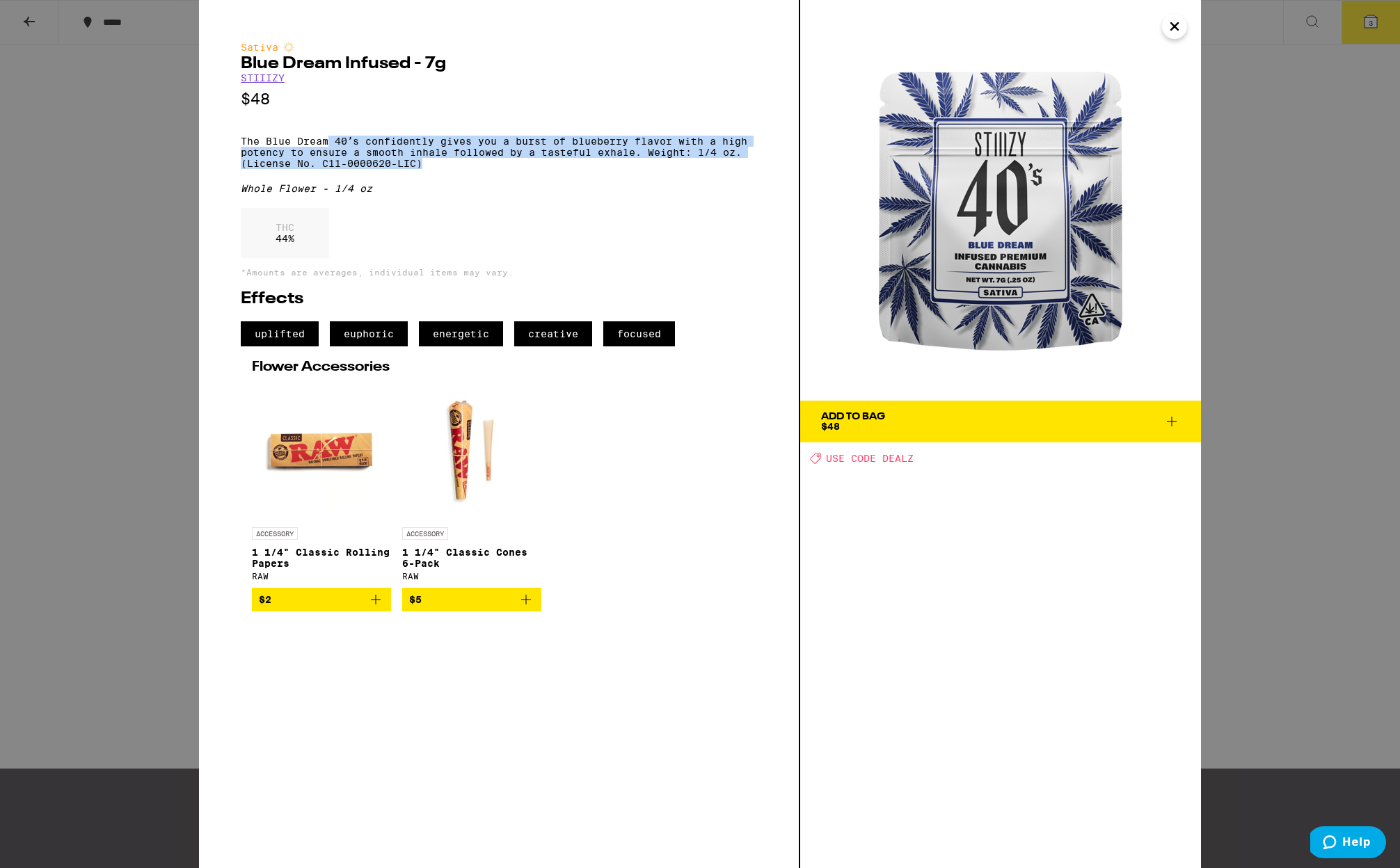
drag, startPoint x: 439, startPoint y: 164, endPoint x: 326, endPoint y: 150, distance: 113.9
click at [326, 150] on p "The Blue Dream 40ʼs confidently gives you a burst of blueberry flavor with a hi…" at bounding box center [499, 152] width 516 height 33
drag, startPoint x: 380, startPoint y: 153, endPoint x: 596, endPoint y: 174, distance: 217.0
click at [596, 169] on p "The Blue Dream 40ʼs confidently gives you a burst of blueberry flavor with a hi…" at bounding box center [499, 152] width 516 height 33
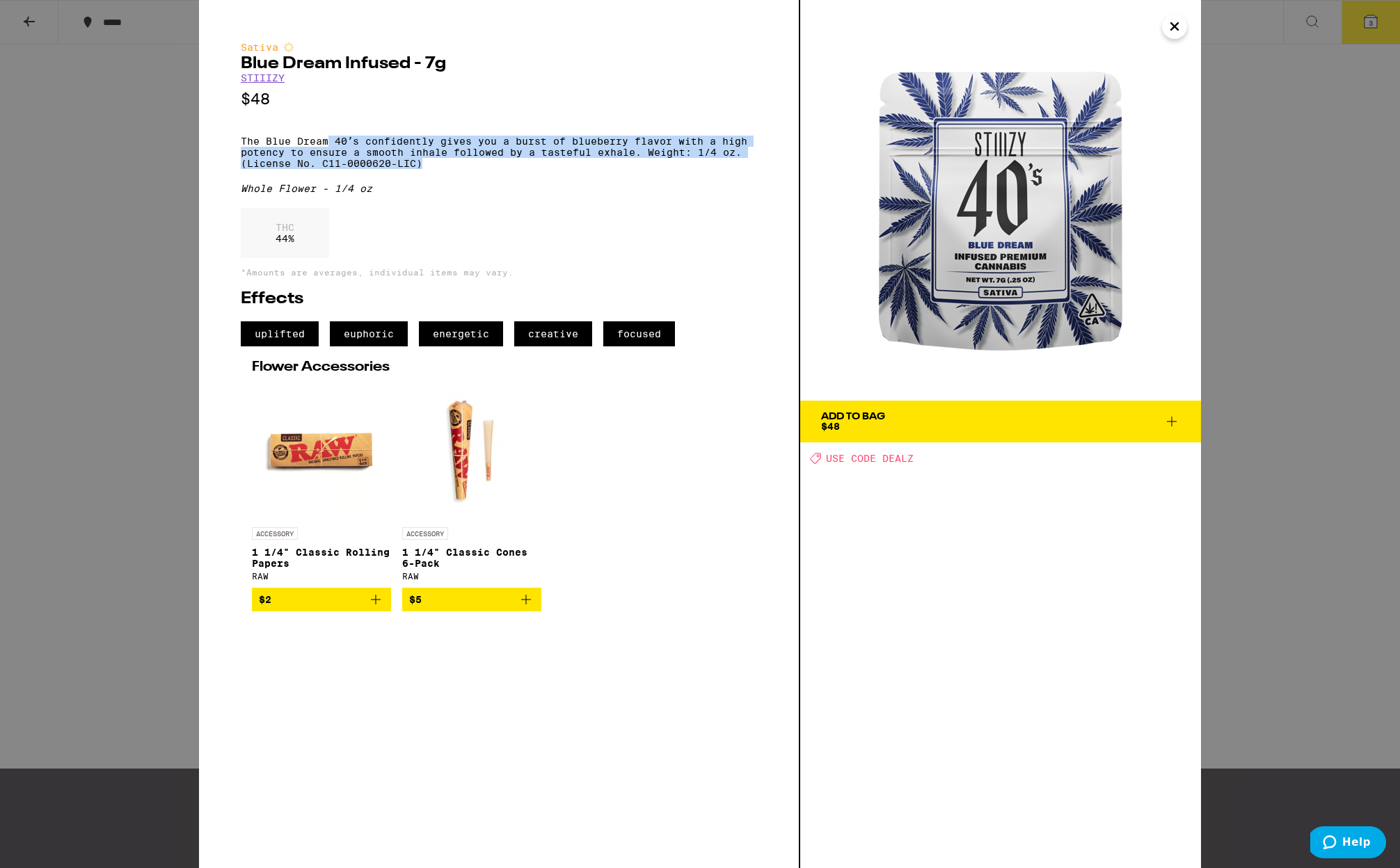
click at [596, 169] on p "The Blue Dream 40ʼs confidently gives you a burst of blueberry flavor with a hi…" at bounding box center [499, 152] width 516 height 33
click at [1172, 26] on icon "Close" at bounding box center [1173, 26] width 7 height 7
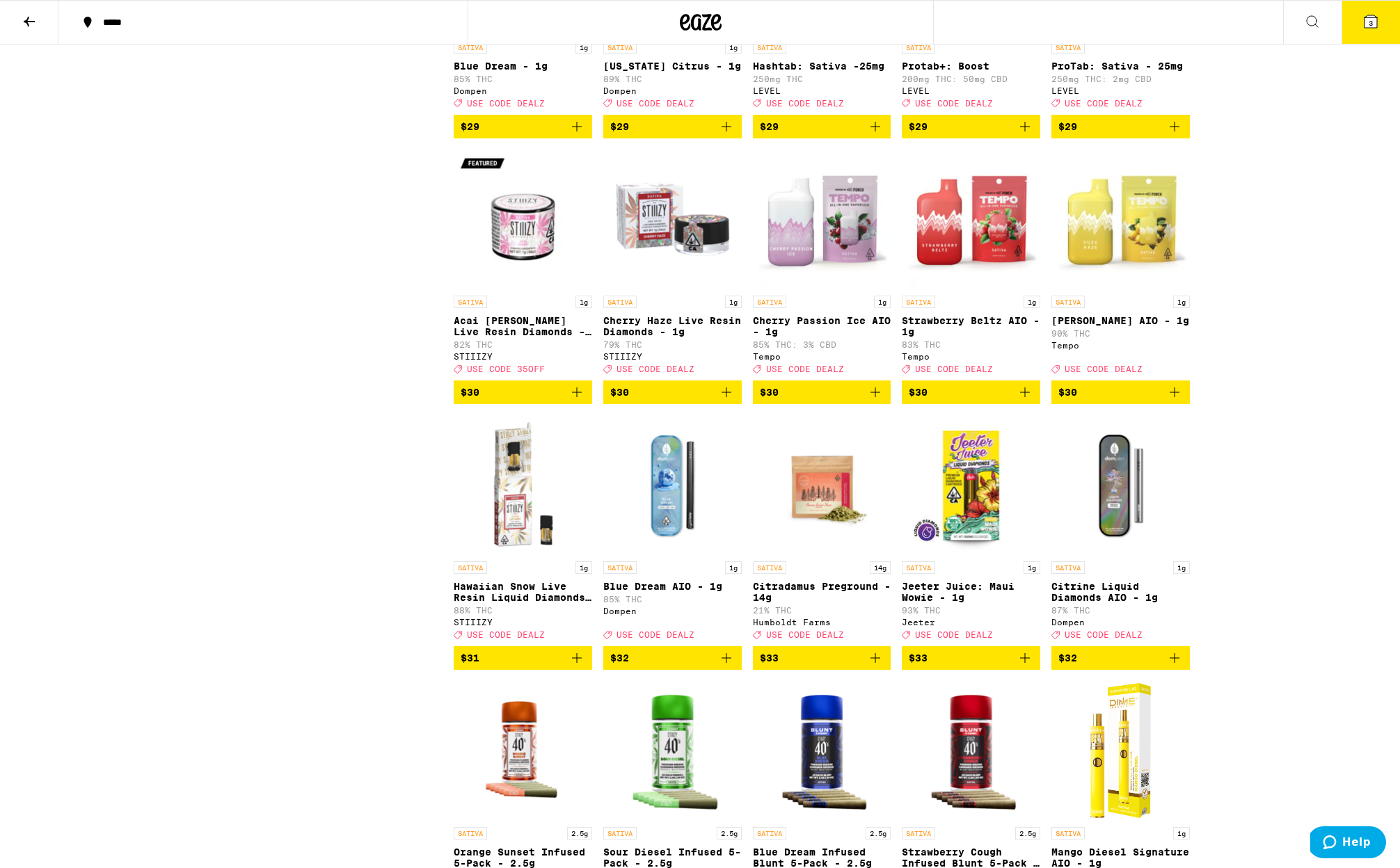
scroll to position [1898, 0]
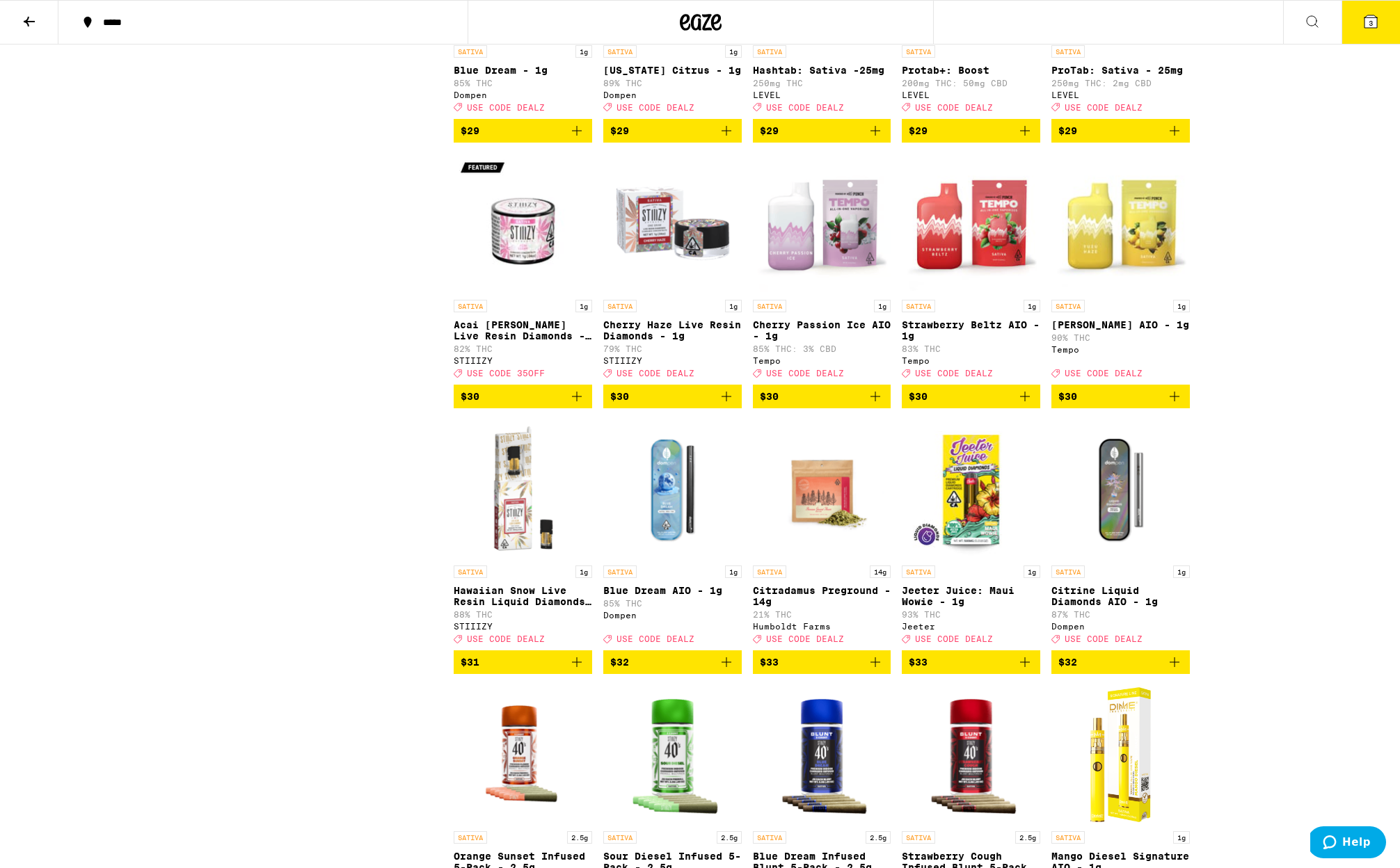
click at [797, 671] on span "$33" at bounding box center [822, 662] width 125 height 17
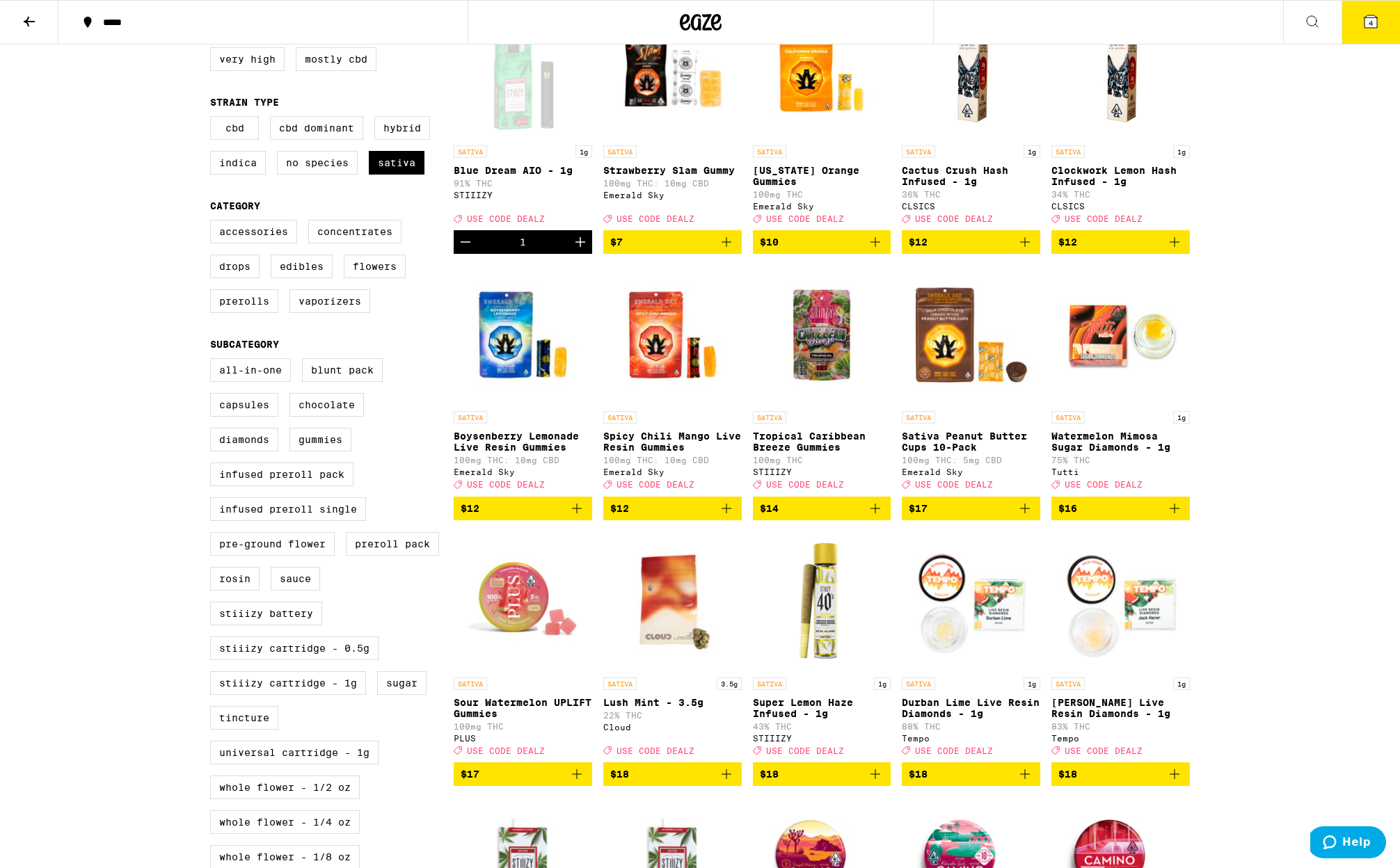
scroll to position [0, 0]
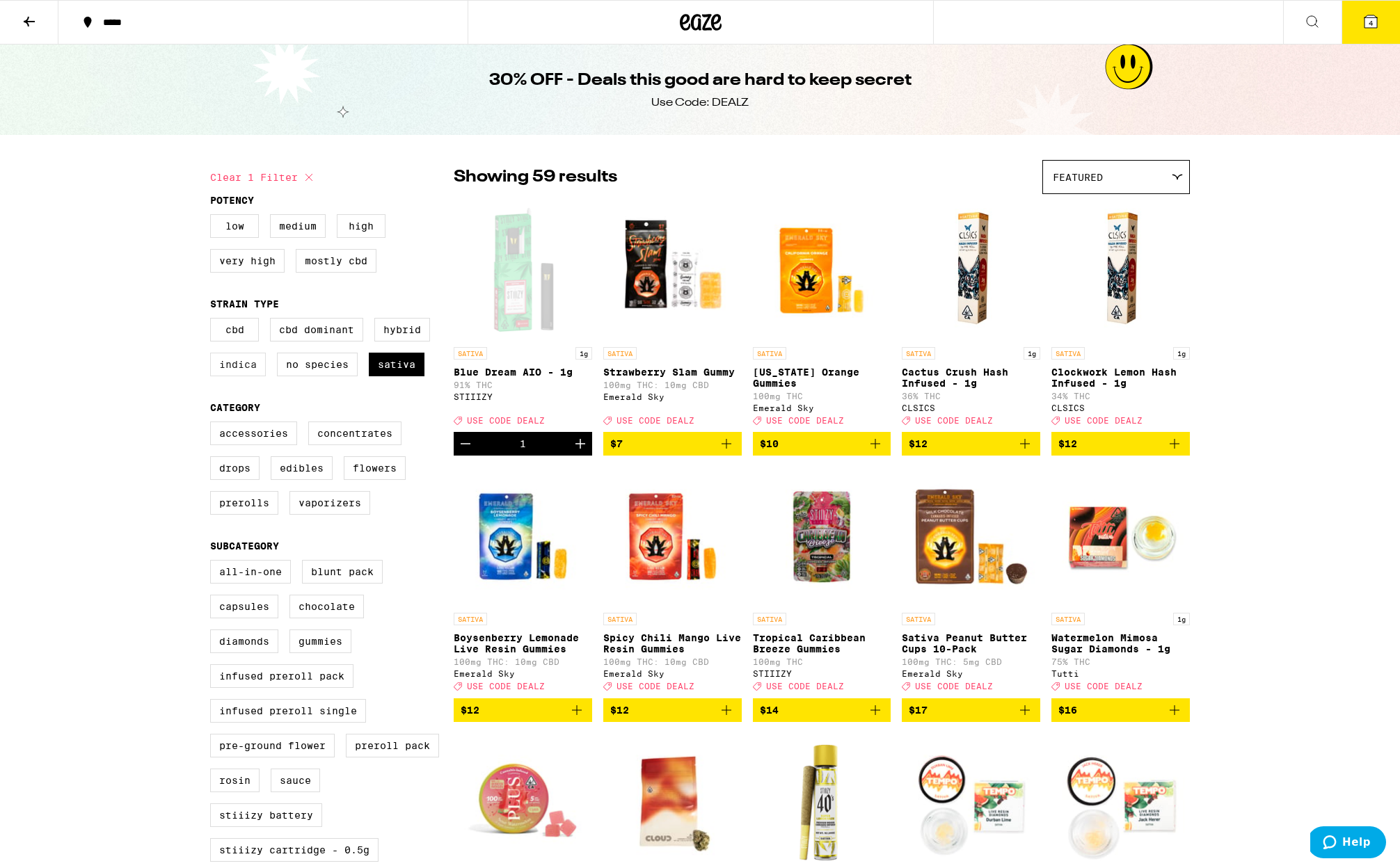
click at [246, 374] on label "Indica" at bounding box center [237, 364] width 56 height 24
click at [213, 321] on input "Indica" at bounding box center [213, 320] width 1 height 1
checkbox input "true"
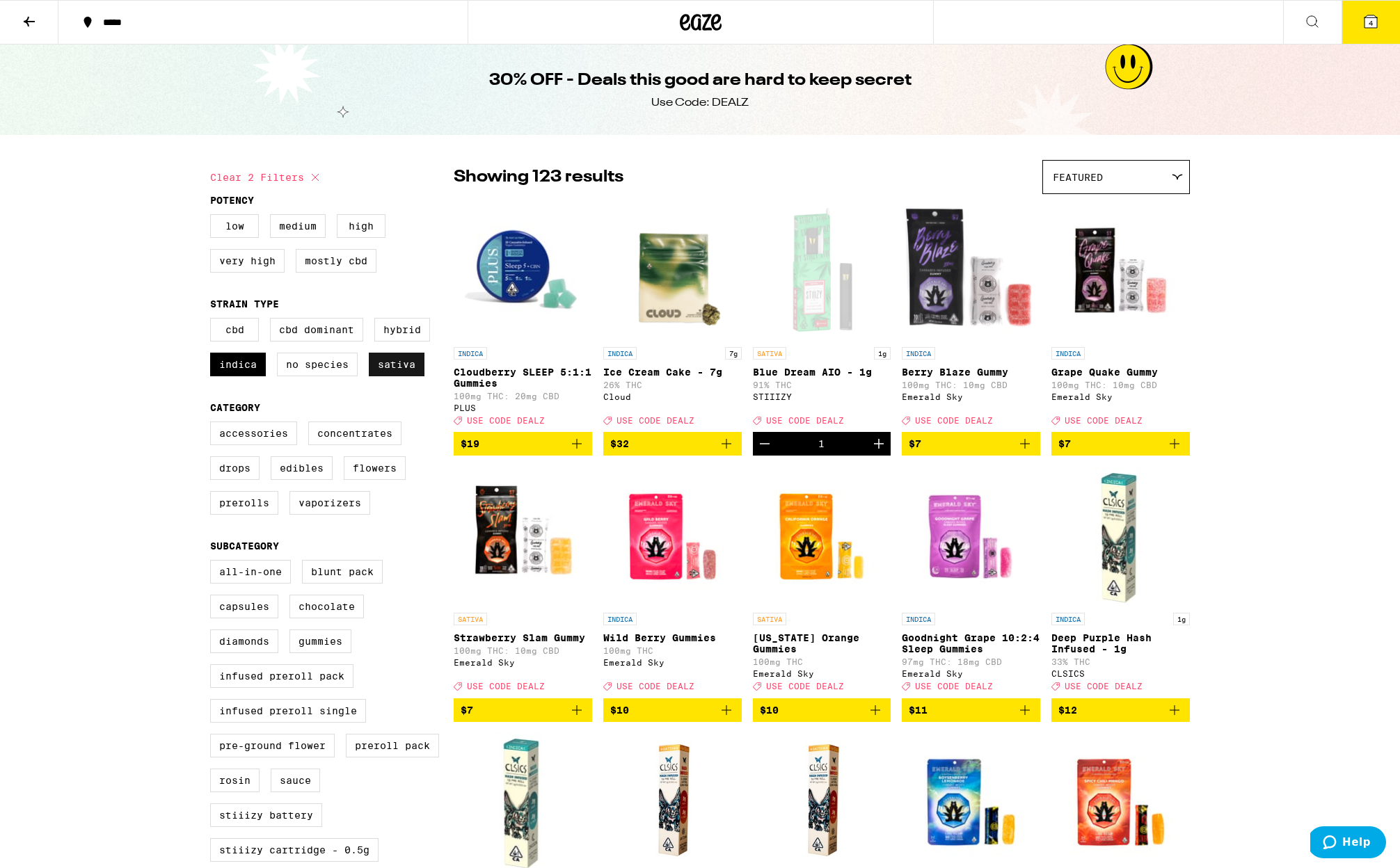
click at [407, 368] on label "Sativa" at bounding box center [396, 364] width 56 height 24
click at [213, 321] on input "Sativa" at bounding box center [213, 320] width 1 height 1
checkbox input "false"
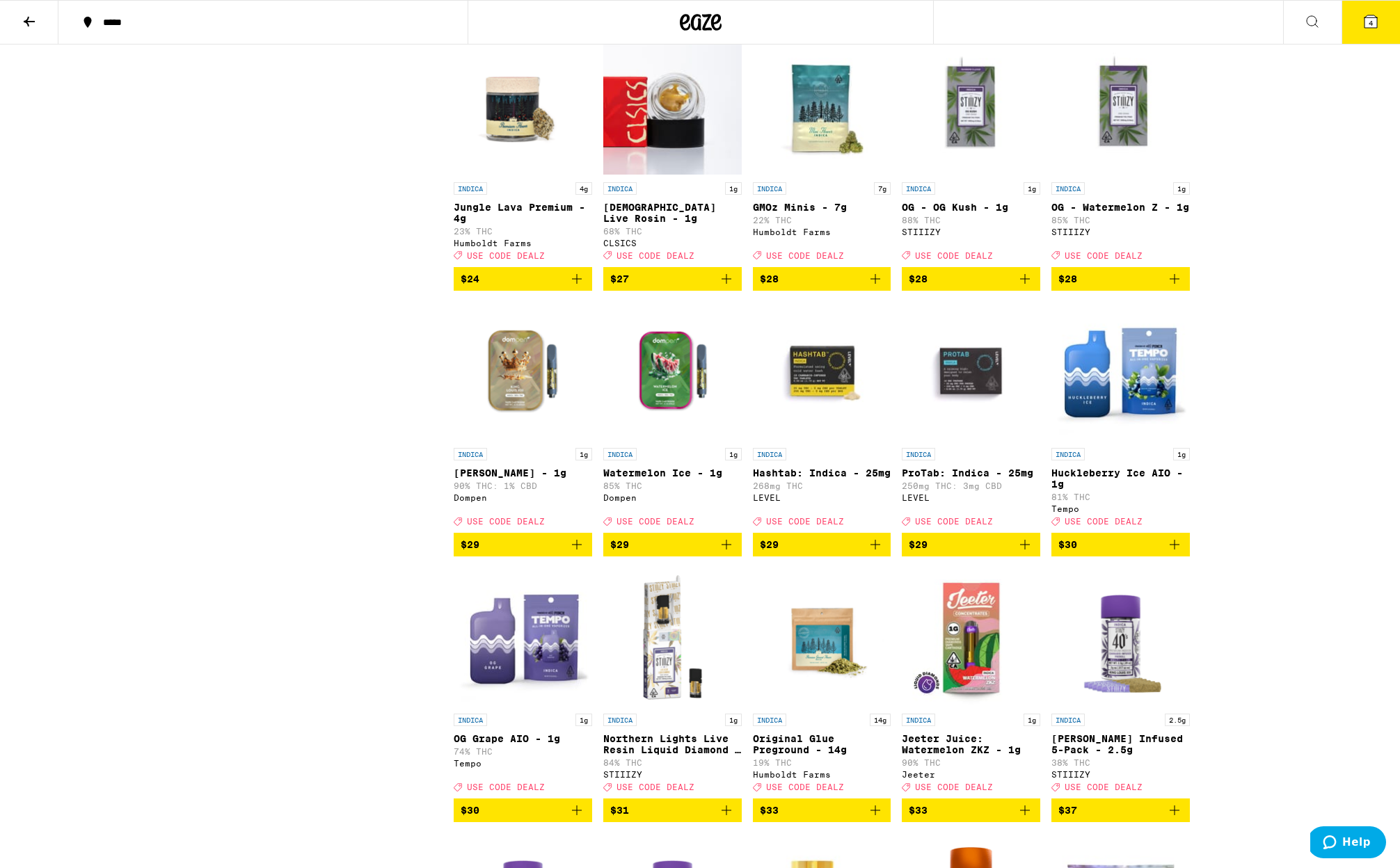
scroll to position [1767, 0]
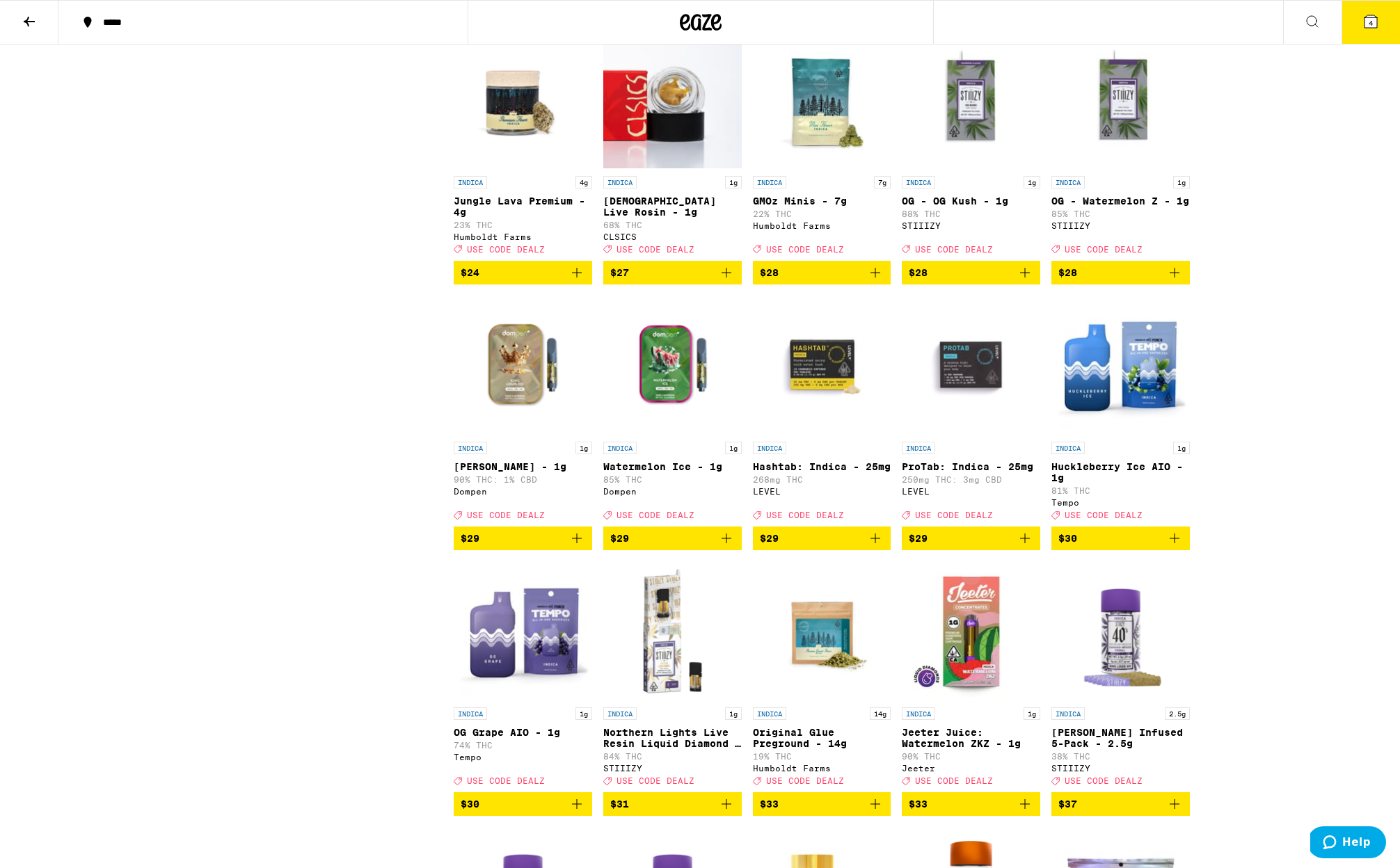
click at [505, 422] on img "Open page for King Louis XIII - 1g from Dompen" at bounding box center [522, 365] width 139 height 139
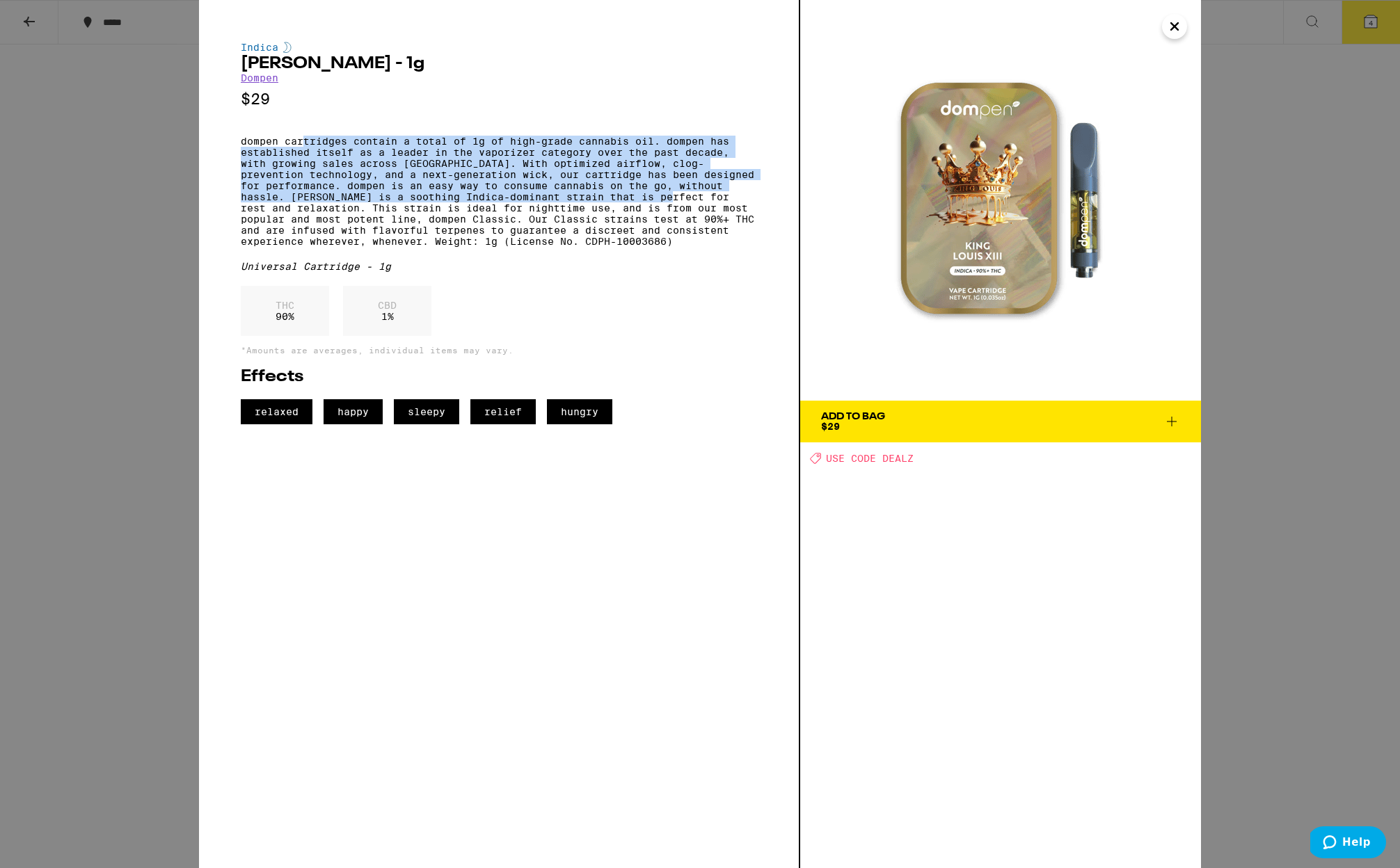
drag, startPoint x: 300, startPoint y: 151, endPoint x: 646, endPoint y: 206, distance: 350.3
click at [646, 206] on p "dompen cartridges contain a total of 1g of high-grade cannabis oil. dompen has …" at bounding box center [499, 192] width 516 height 111
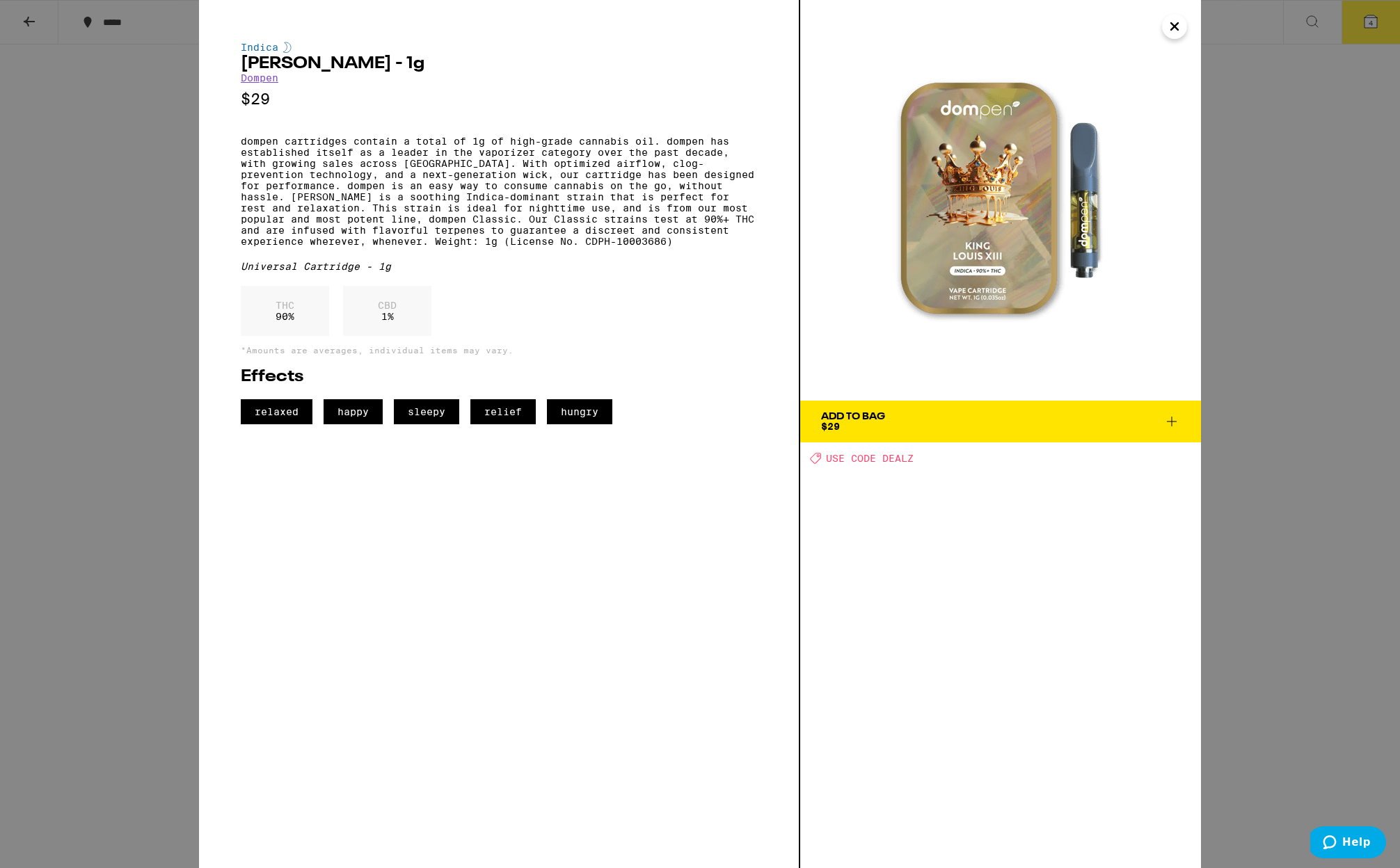
click at [1289, 169] on div "Indica [PERSON_NAME] - 1g Dompen $29 dompen cartridges contain a total of 1g of…" at bounding box center [700, 434] width 1400 height 868
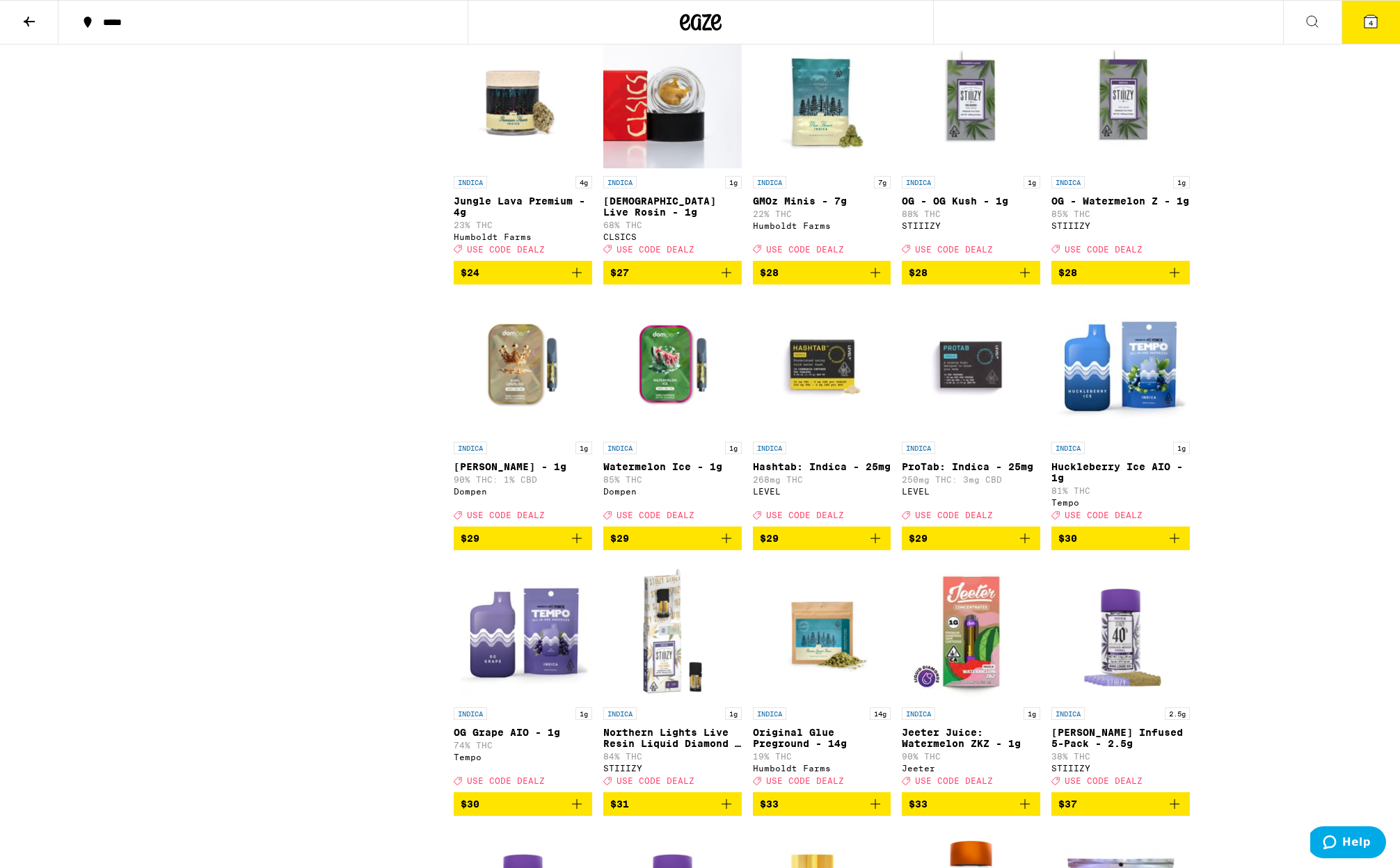
click at [641, 422] on img "Open page for Watermelon Ice - 1g from Dompen" at bounding box center [673, 365] width 139 height 139
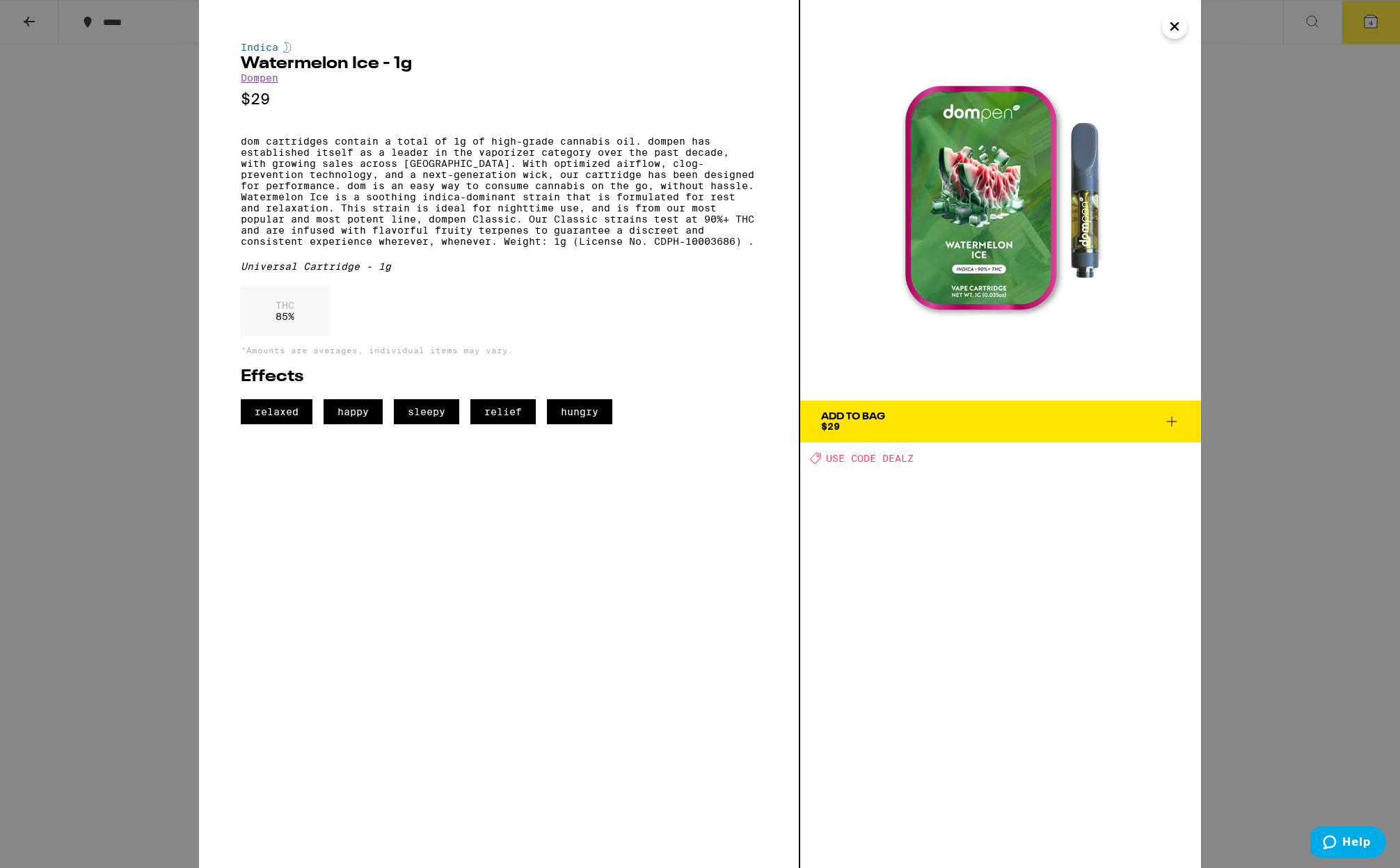
click at [207, 321] on div "Indica Watermelon Ice - 1g Dompen $29 dom cartridges contain a total of 1g of h…" at bounding box center [500, 434] width 601 height 868
click at [1173, 26] on icon "Close" at bounding box center [1173, 26] width 7 height 7
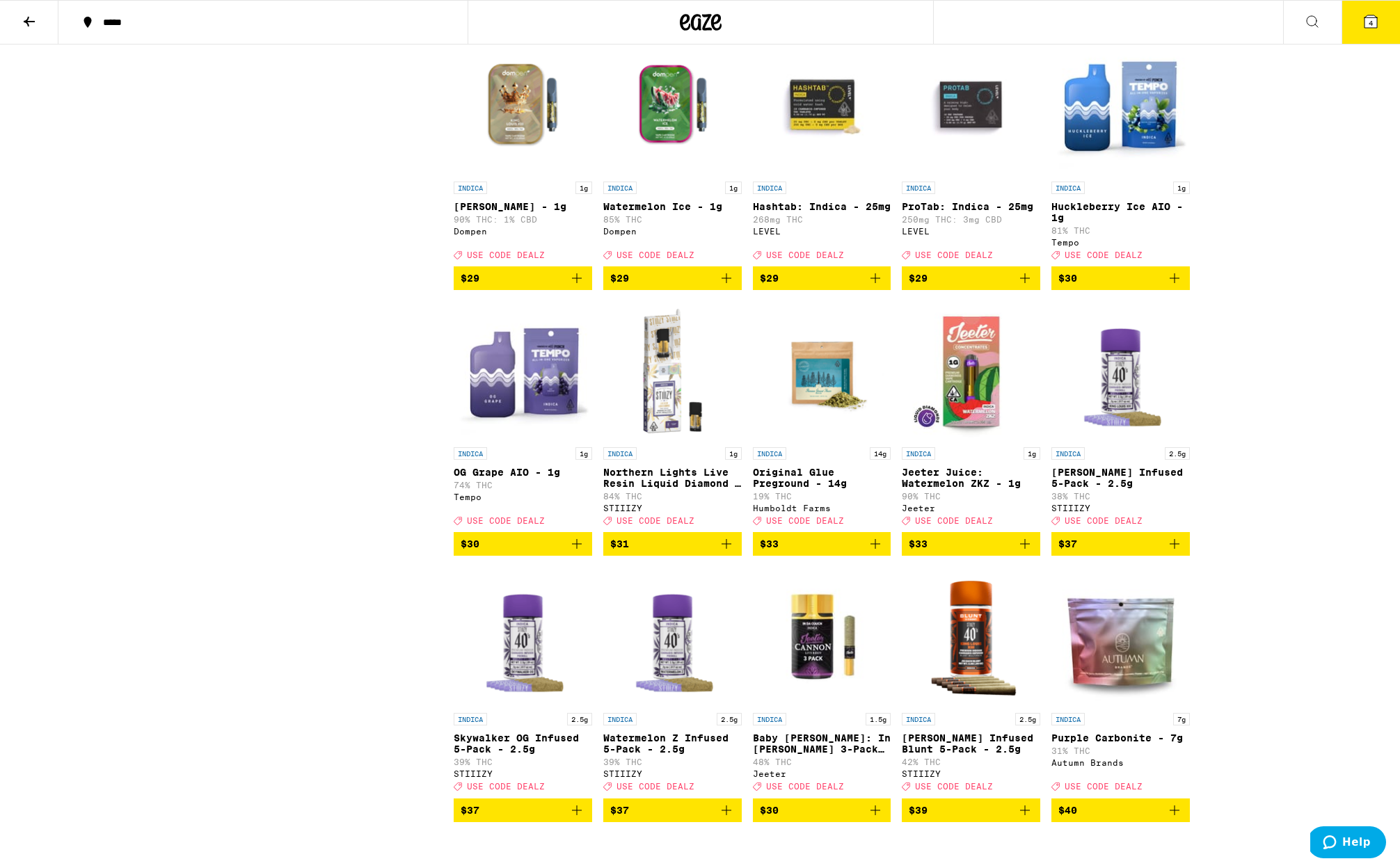
scroll to position [2031, 0]
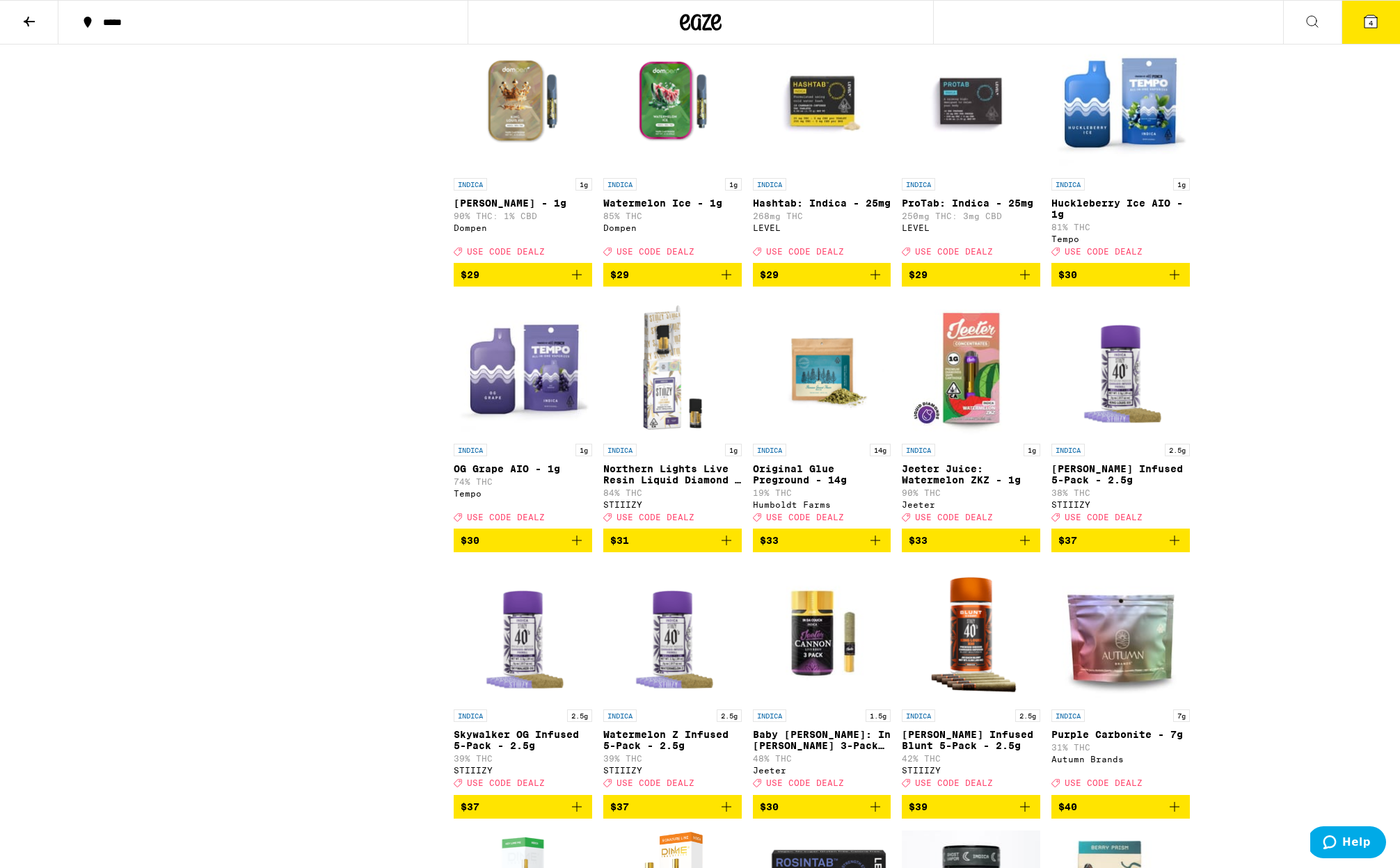
click at [992, 410] on img "Open page for Jeeter Juice: Watermelon ZKZ - 1g from Jeeter" at bounding box center [970, 366] width 139 height 139
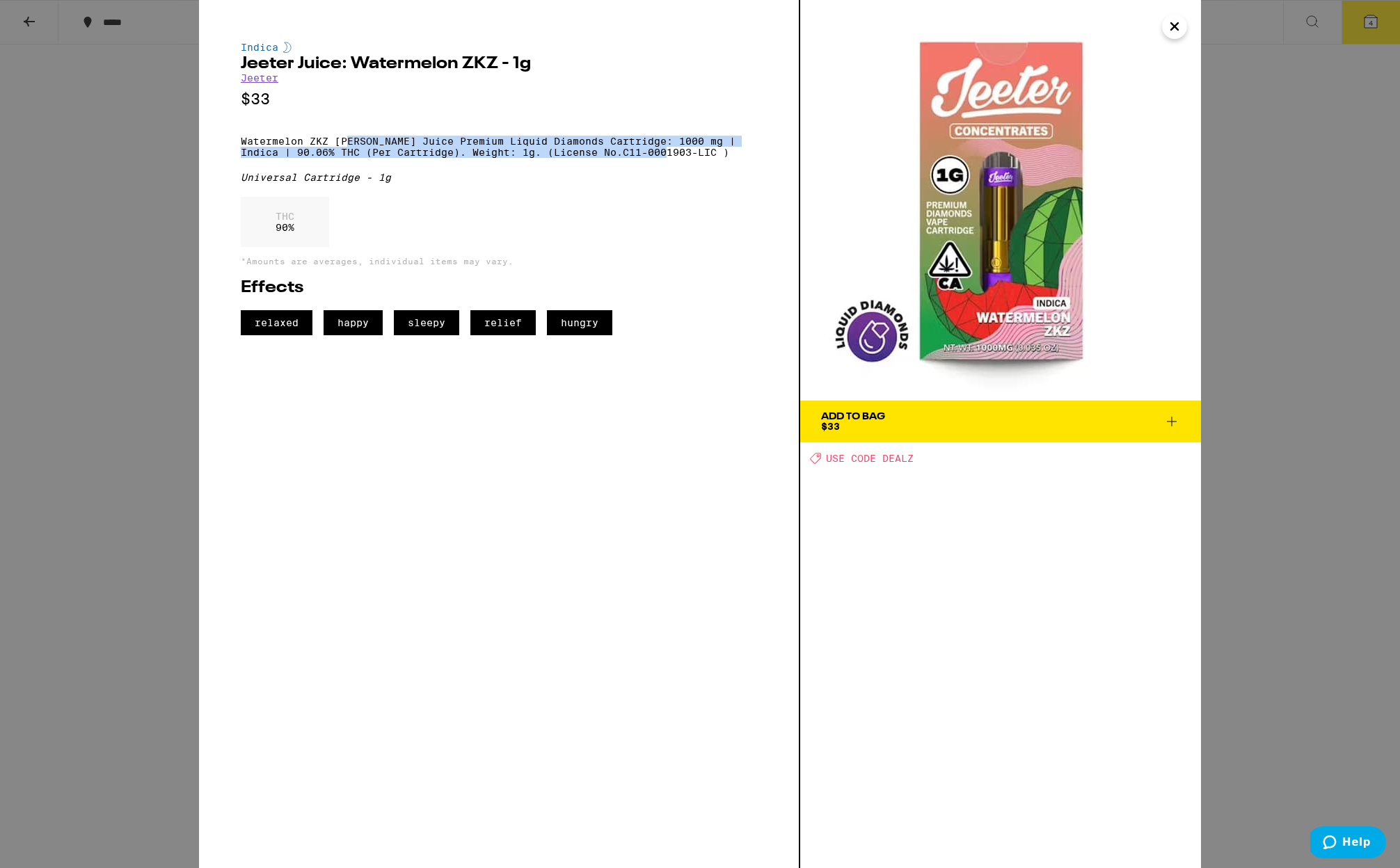
drag, startPoint x: 367, startPoint y: 145, endPoint x: 656, endPoint y: 162, distance: 289.5
click at [656, 158] on p "Watermelon ZKZ [PERSON_NAME] Juice Premium Liquid Diamonds Cartridge: 1000 mg |…" at bounding box center [499, 147] width 516 height 23
drag, startPoint x: 551, startPoint y: 154, endPoint x: 500, endPoint y: 152, distance: 51.0
click at [500, 152] on p "Watermelon ZKZ [PERSON_NAME] Juice Premium Liquid Diamonds Cartridge: 1000 mg |…" at bounding box center [499, 147] width 516 height 23
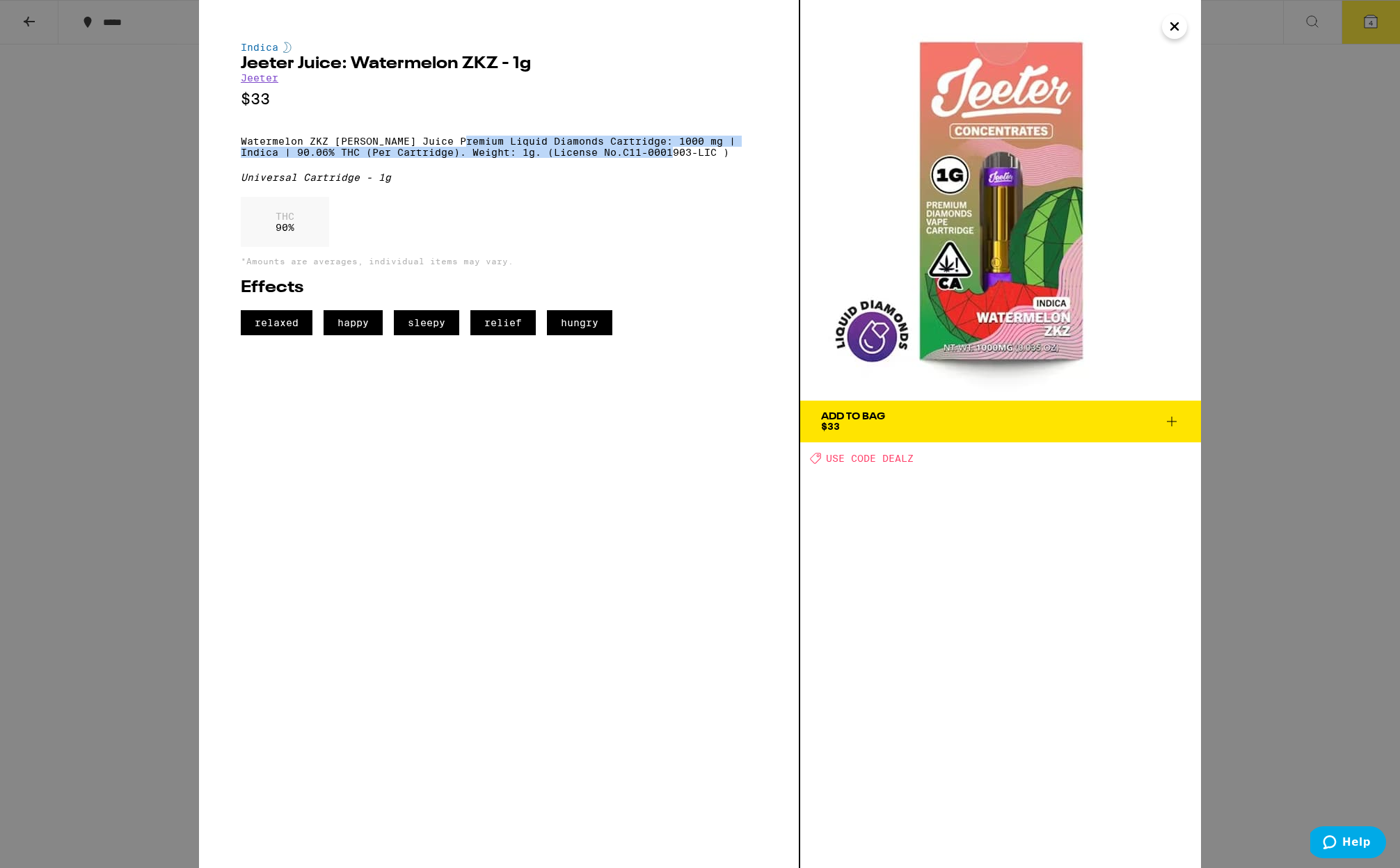
drag, startPoint x: 500, startPoint y: 152, endPoint x: 317, endPoint y: 178, distance: 184.8
click at [498, 151] on p "Watermelon ZKZ [PERSON_NAME] Juice Premium Liquid Diamonds Cartridge: 1000 mg |…" at bounding box center [499, 147] width 516 height 23
click at [112, 209] on div "Indica [PERSON_NAME] Juice: Watermelon ZKZ - 1g [PERSON_NAME] $33 Watermelon ZK…" at bounding box center [700, 434] width 1400 height 868
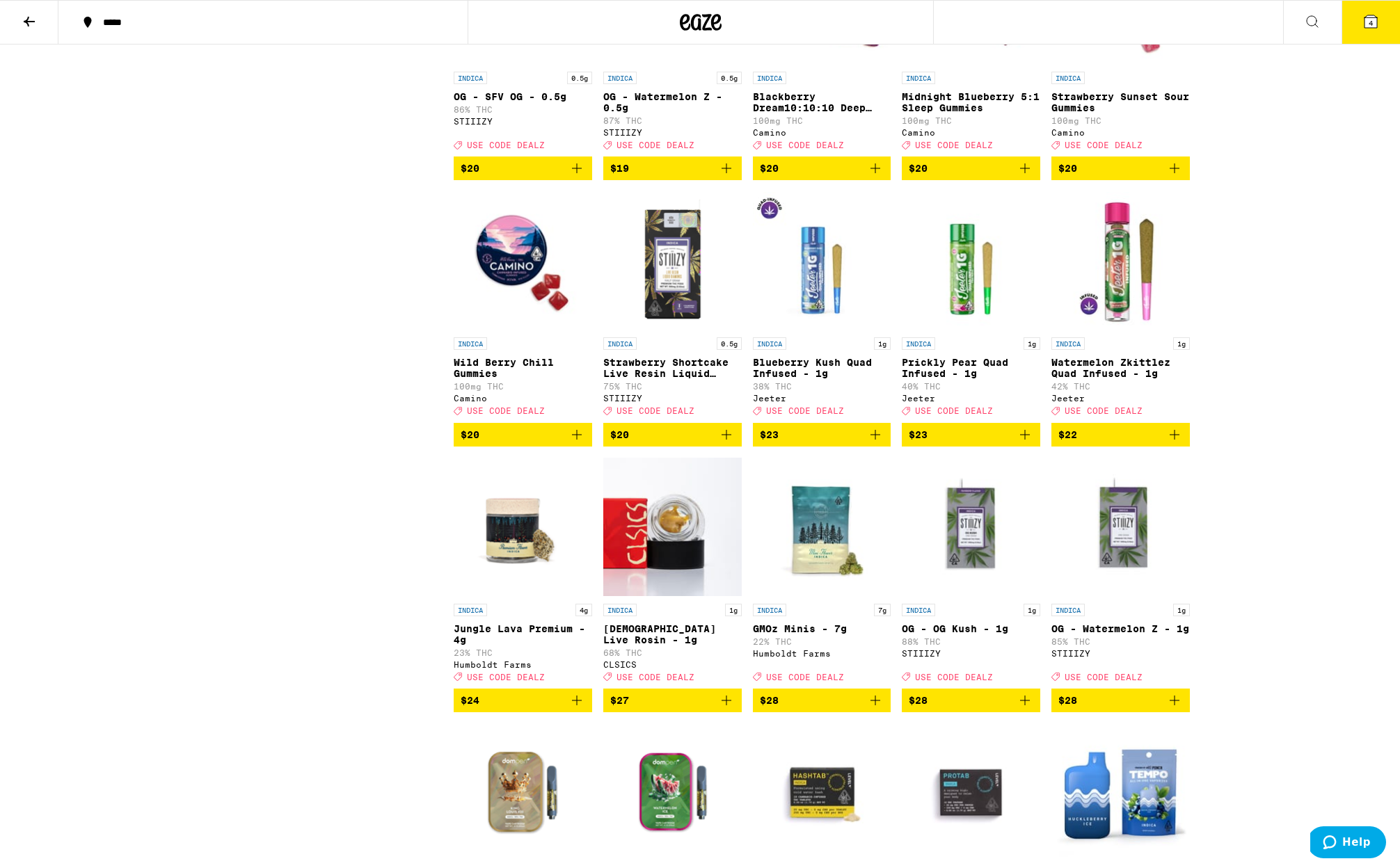
scroll to position [1360, 0]
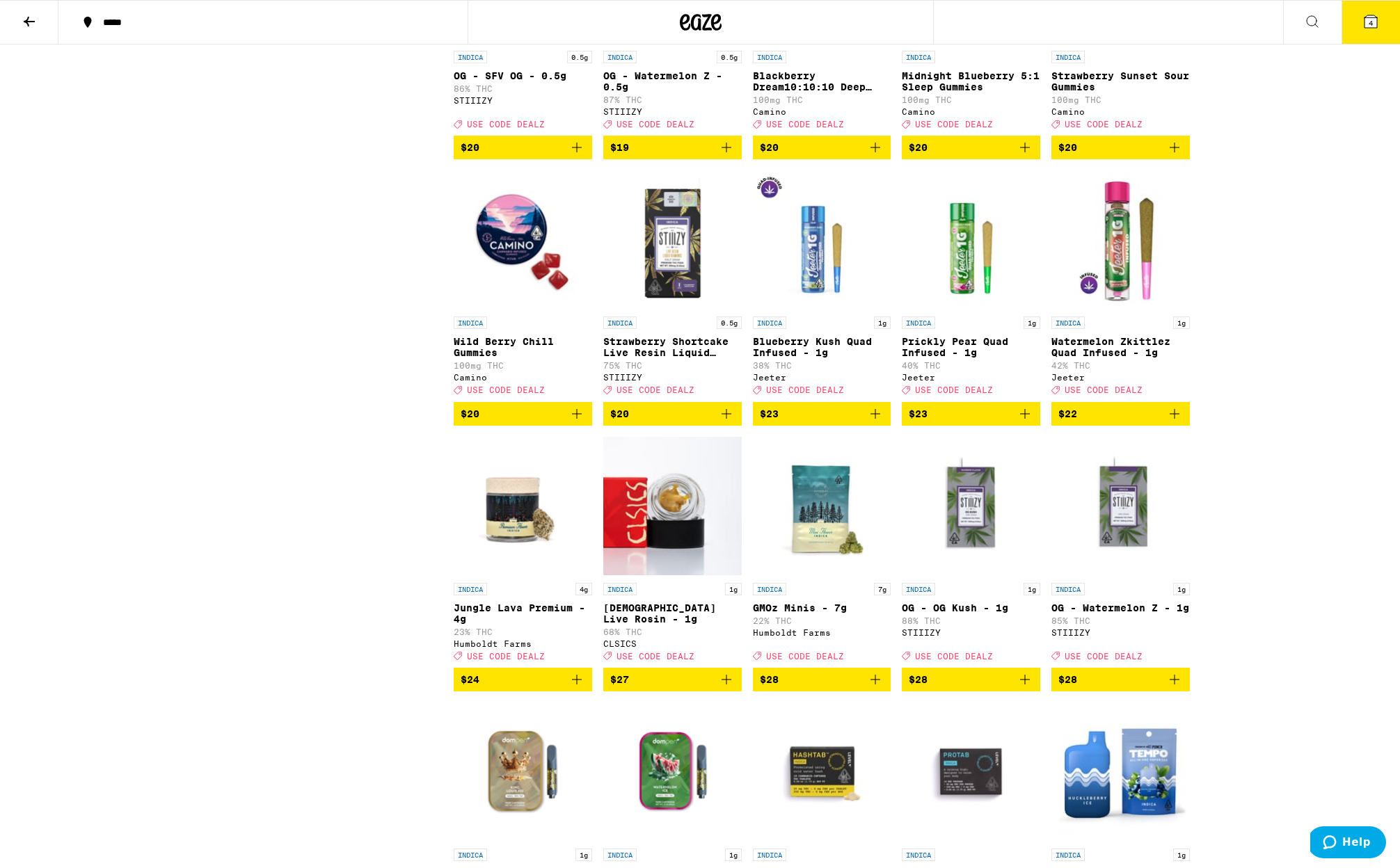
click at [672, 291] on img "Open page for Strawberry Shortcake Live Resin Liquid Diamonds - 0.5g from STIII…" at bounding box center [673, 239] width 139 height 139
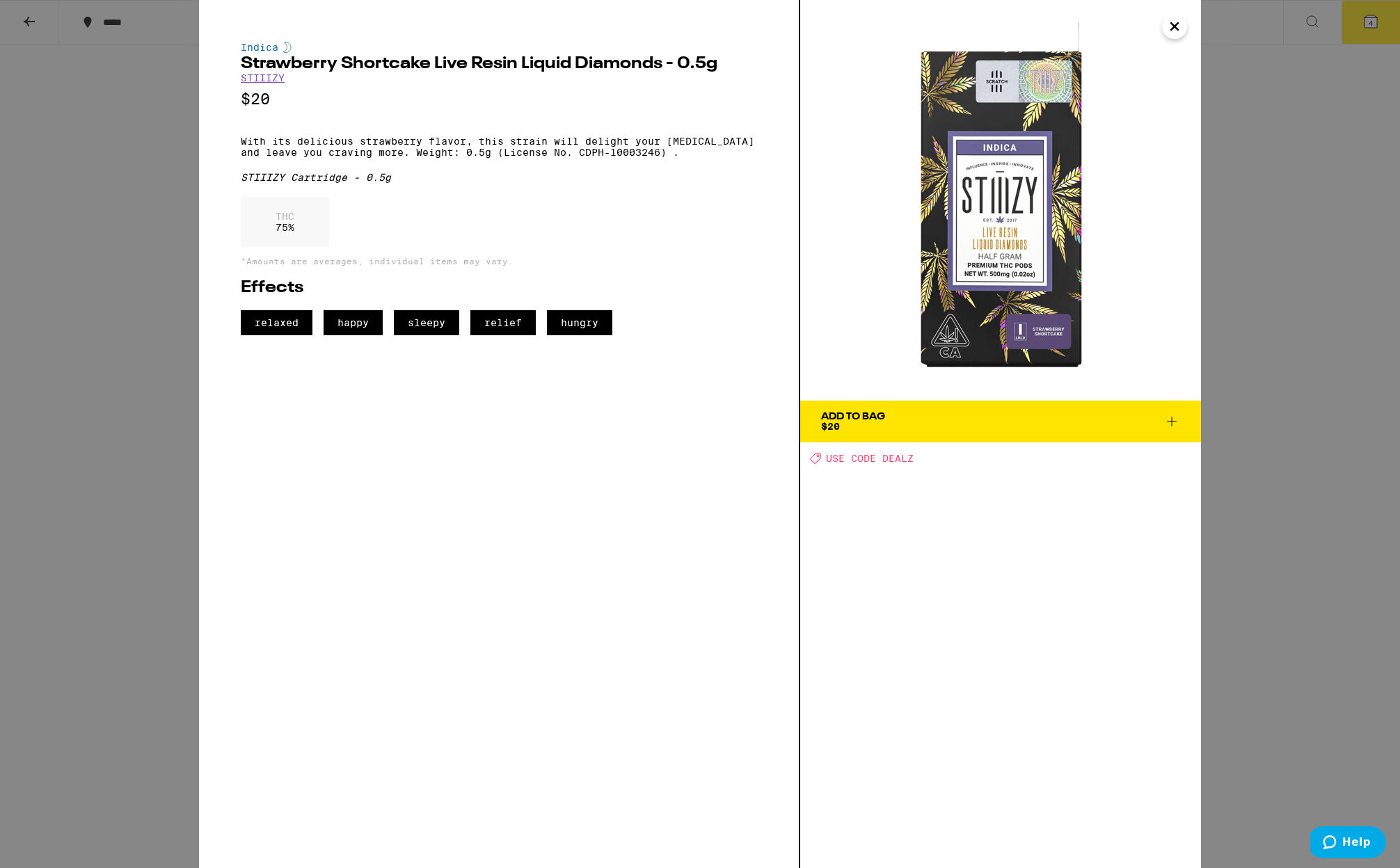
scroll to position [1358, 0]
drag, startPoint x: 323, startPoint y: 149, endPoint x: 666, endPoint y: 160, distance: 343.2
click at [666, 158] on p "With its delicious strawberry flavor, this strain will delight your [MEDICAL_DA…" at bounding box center [499, 147] width 516 height 23
drag, startPoint x: 666, startPoint y: 160, endPoint x: 585, endPoint y: 145, distance: 82.4
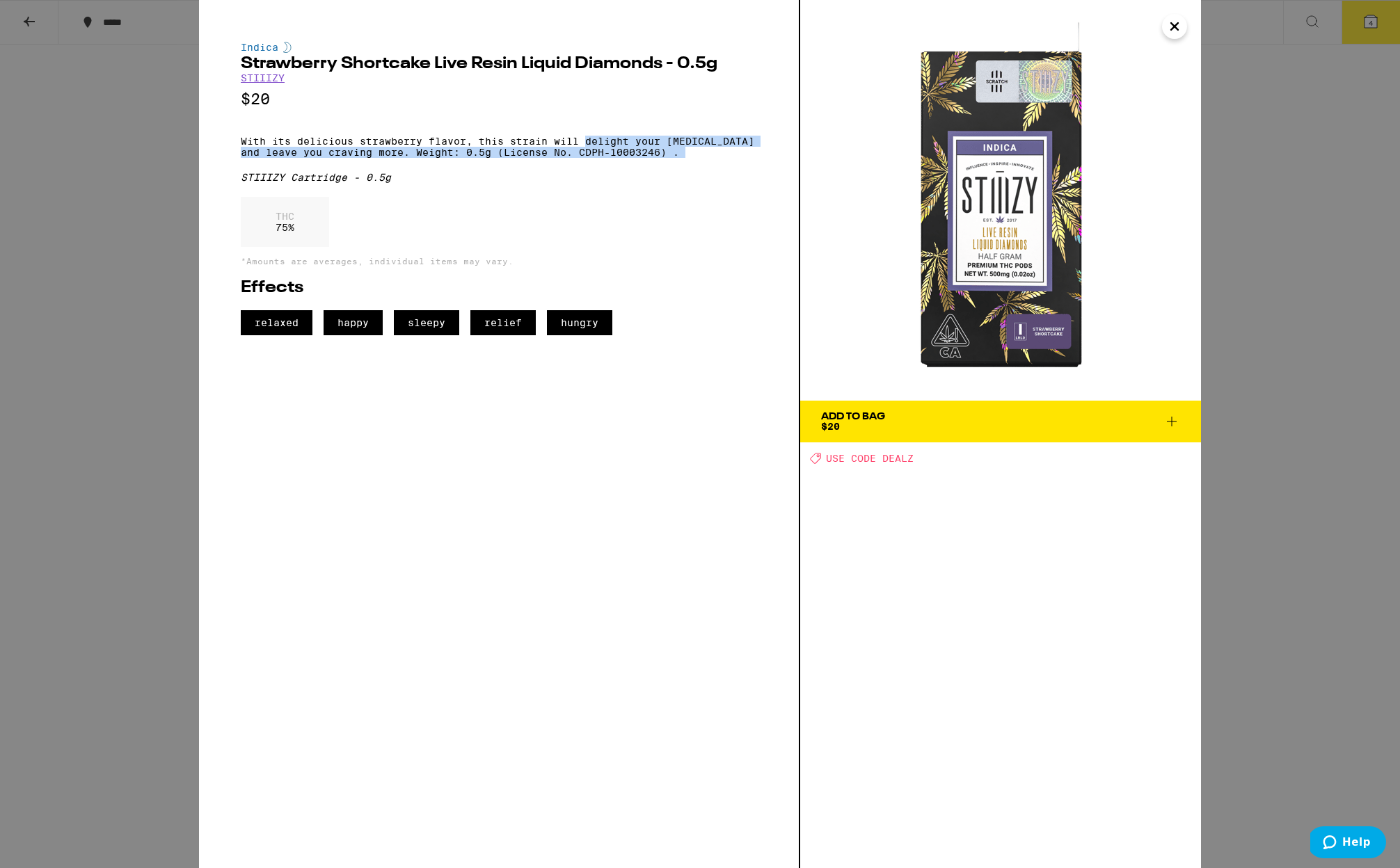
click at [585, 145] on p "With its delicious strawberry flavor, this strain will delight your [MEDICAL_DA…" at bounding box center [499, 147] width 516 height 23
click at [1170, 30] on icon "Close" at bounding box center [1174, 26] width 17 height 21
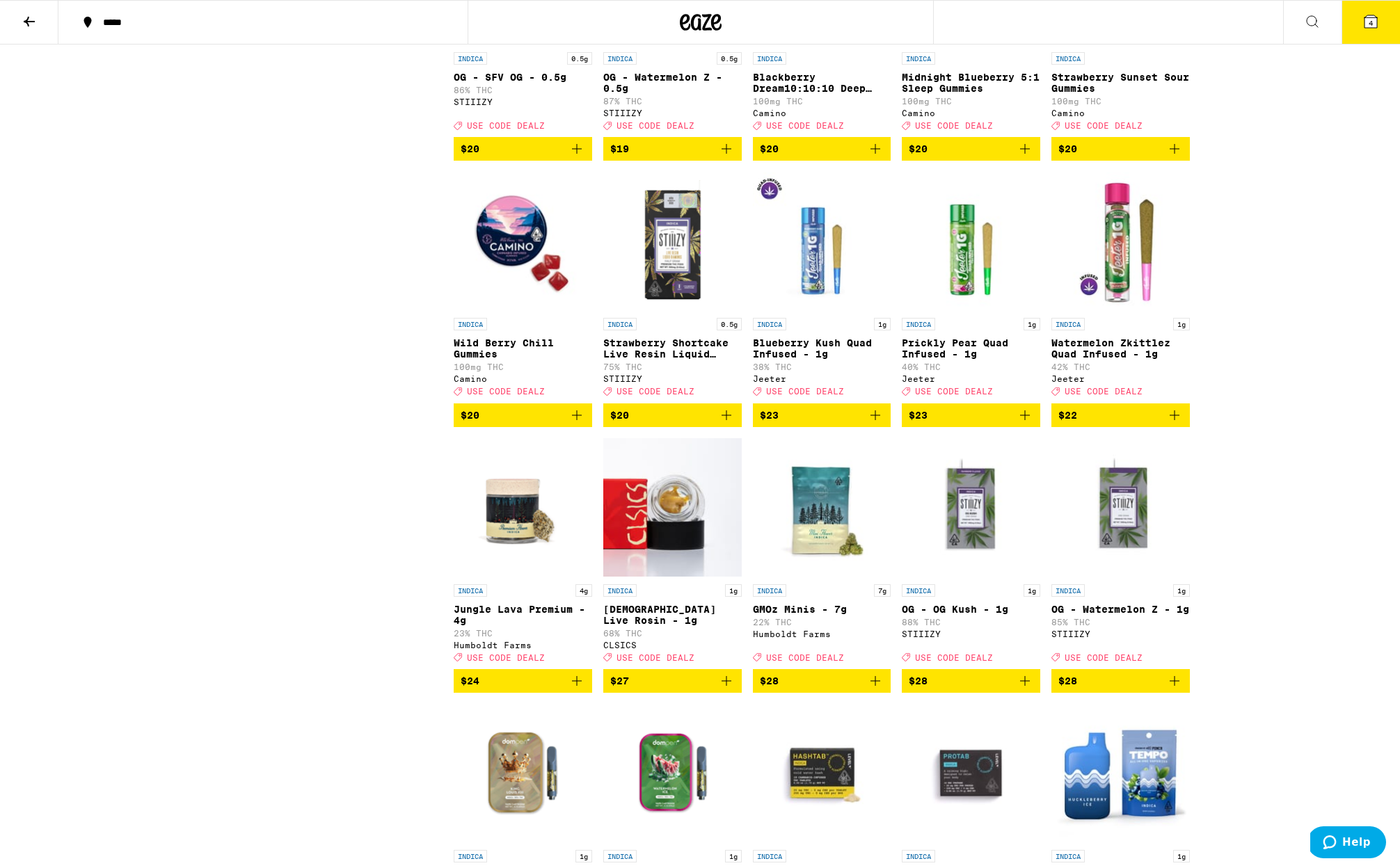
scroll to position [1359, 0]
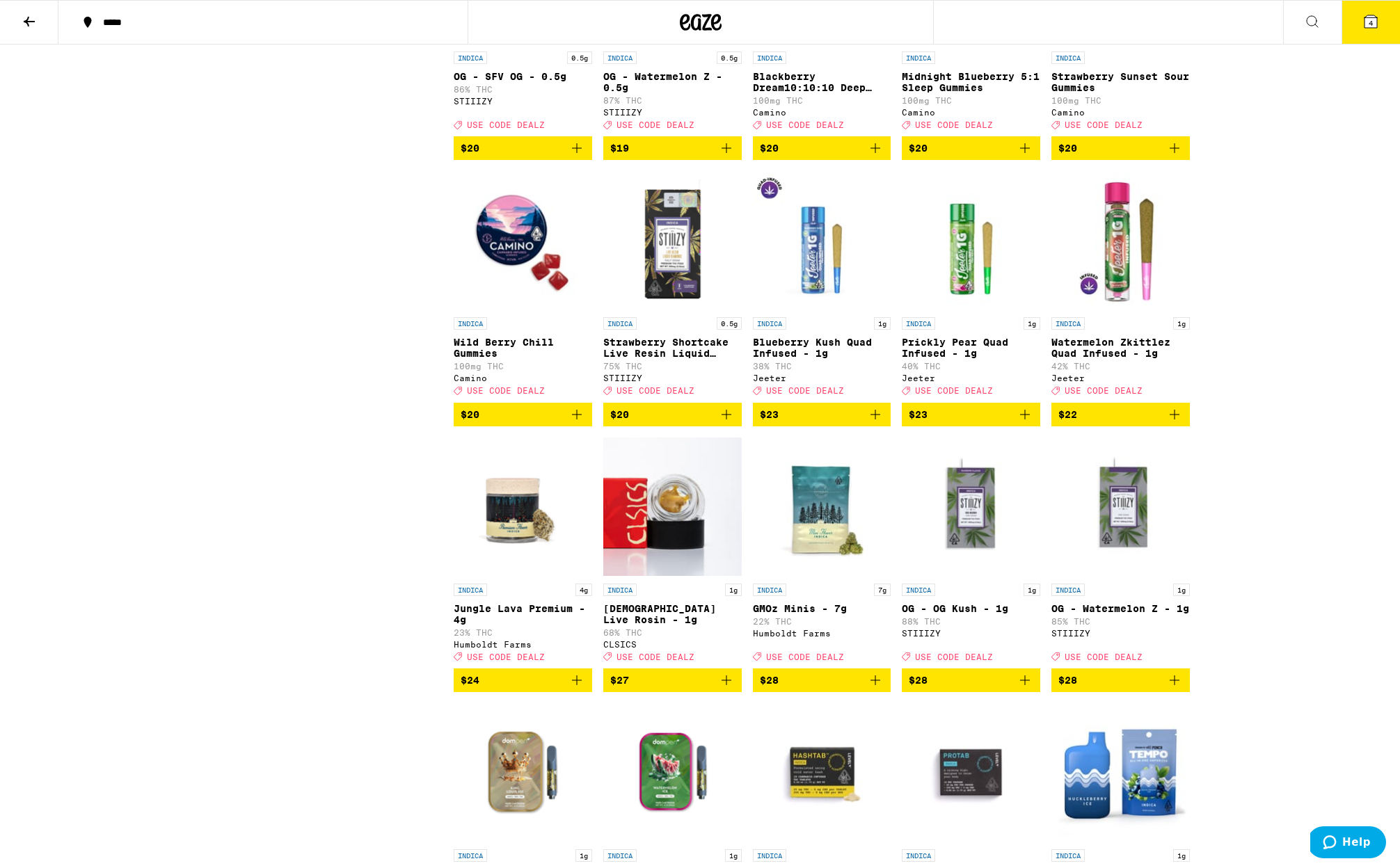
click at [729, 423] on icon "Add to bag" at bounding box center [726, 415] width 17 height 17
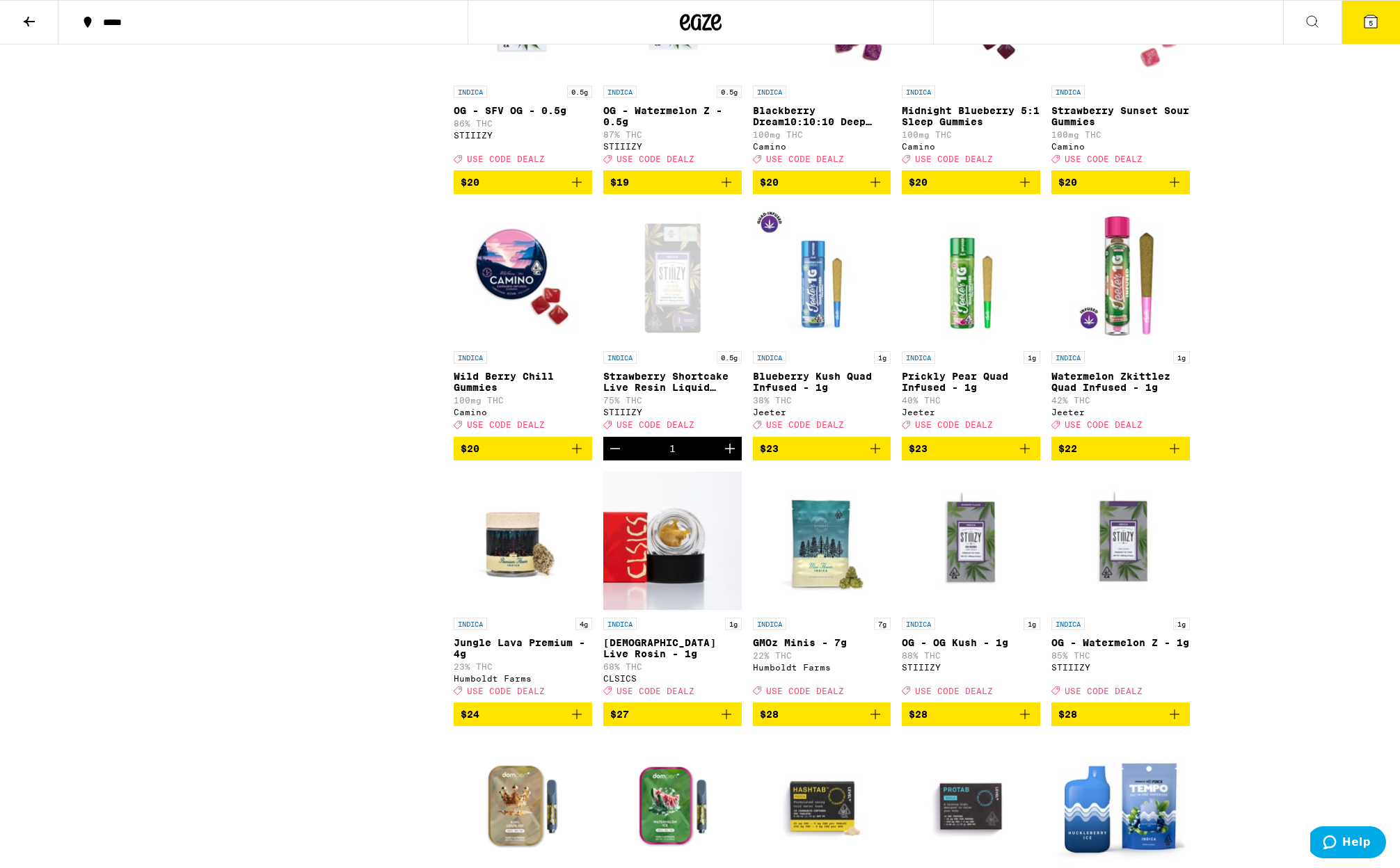
scroll to position [1331, 0]
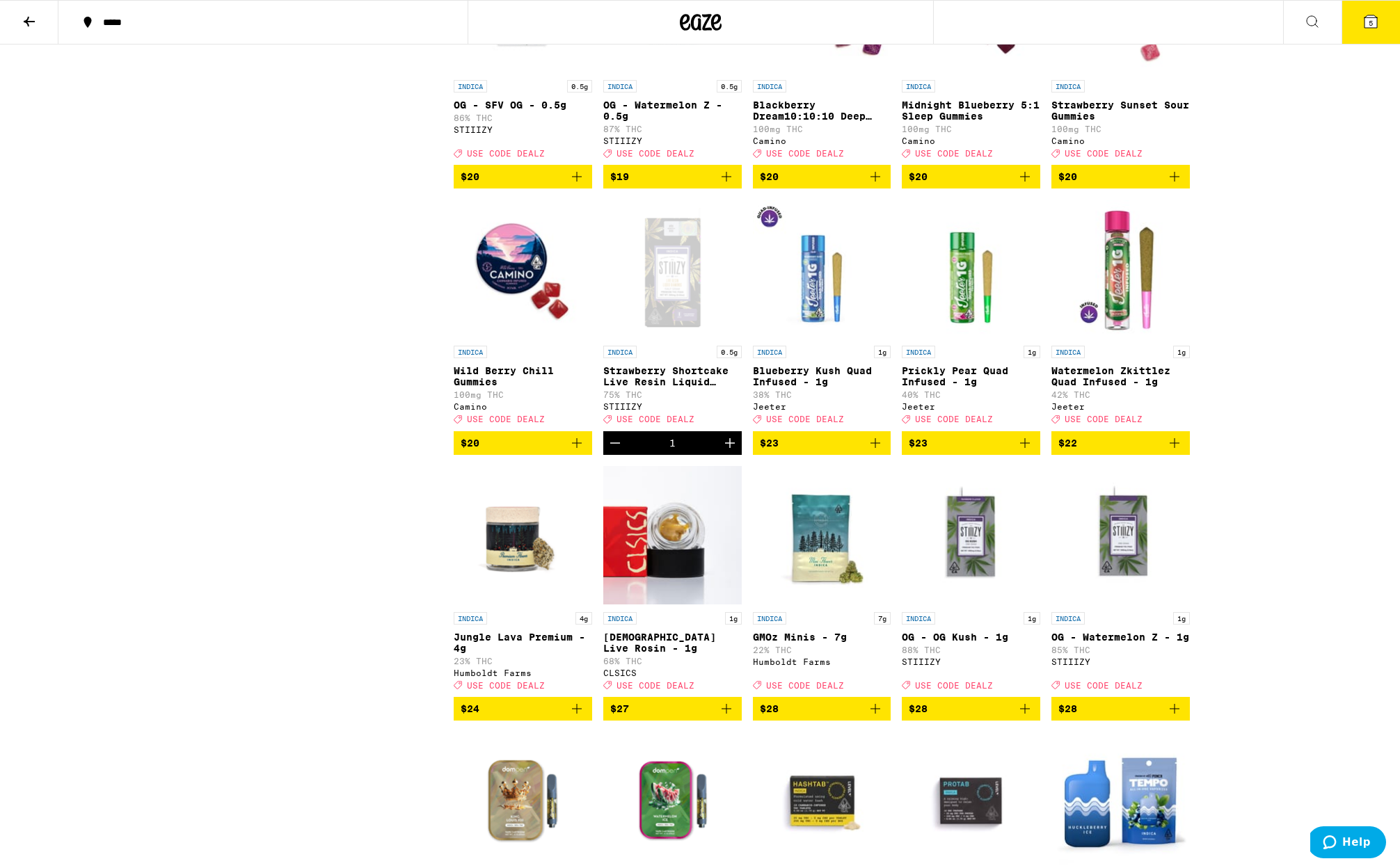
click at [1023, 717] on icon "Add to bag" at bounding box center [1025, 709] width 17 height 17
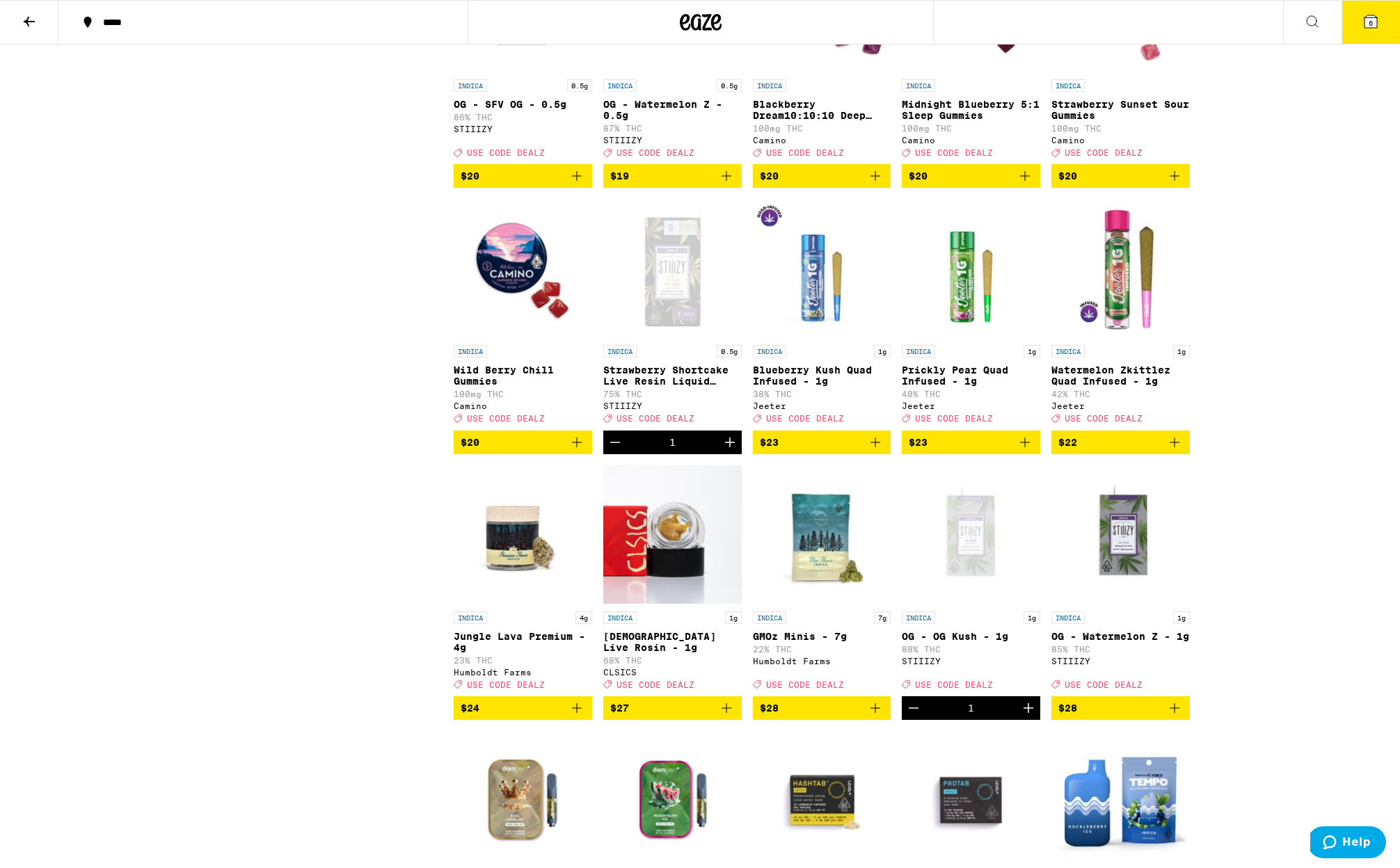
click at [1376, 26] on icon at bounding box center [1370, 21] width 12 height 12
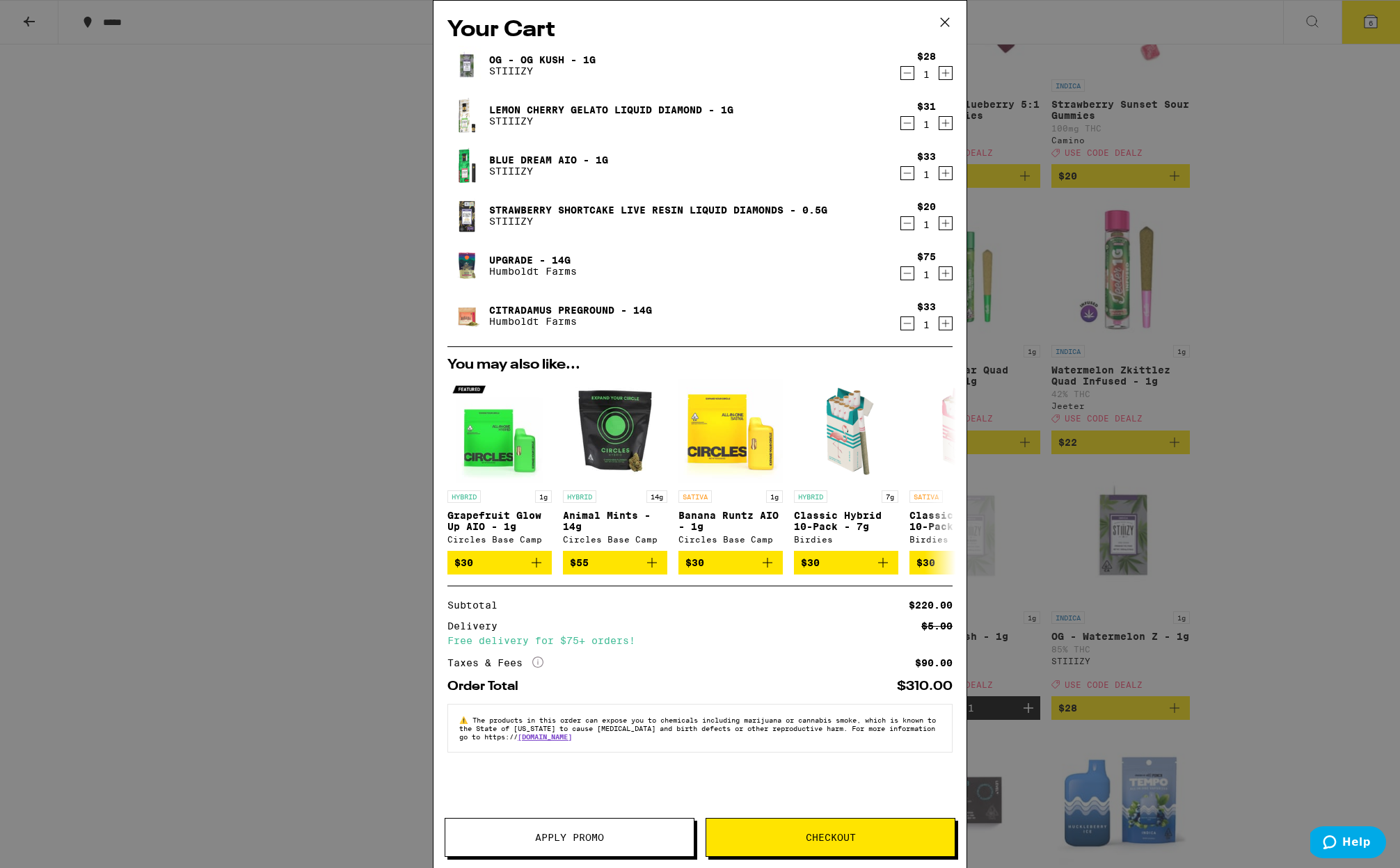
click at [470, 70] on img at bounding box center [467, 65] width 39 height 39
click at [589, 112] on link "Lemon Cherry Gelato Liquid Diamond - 1g" at bounding box center [611, 110] width 245 height 11
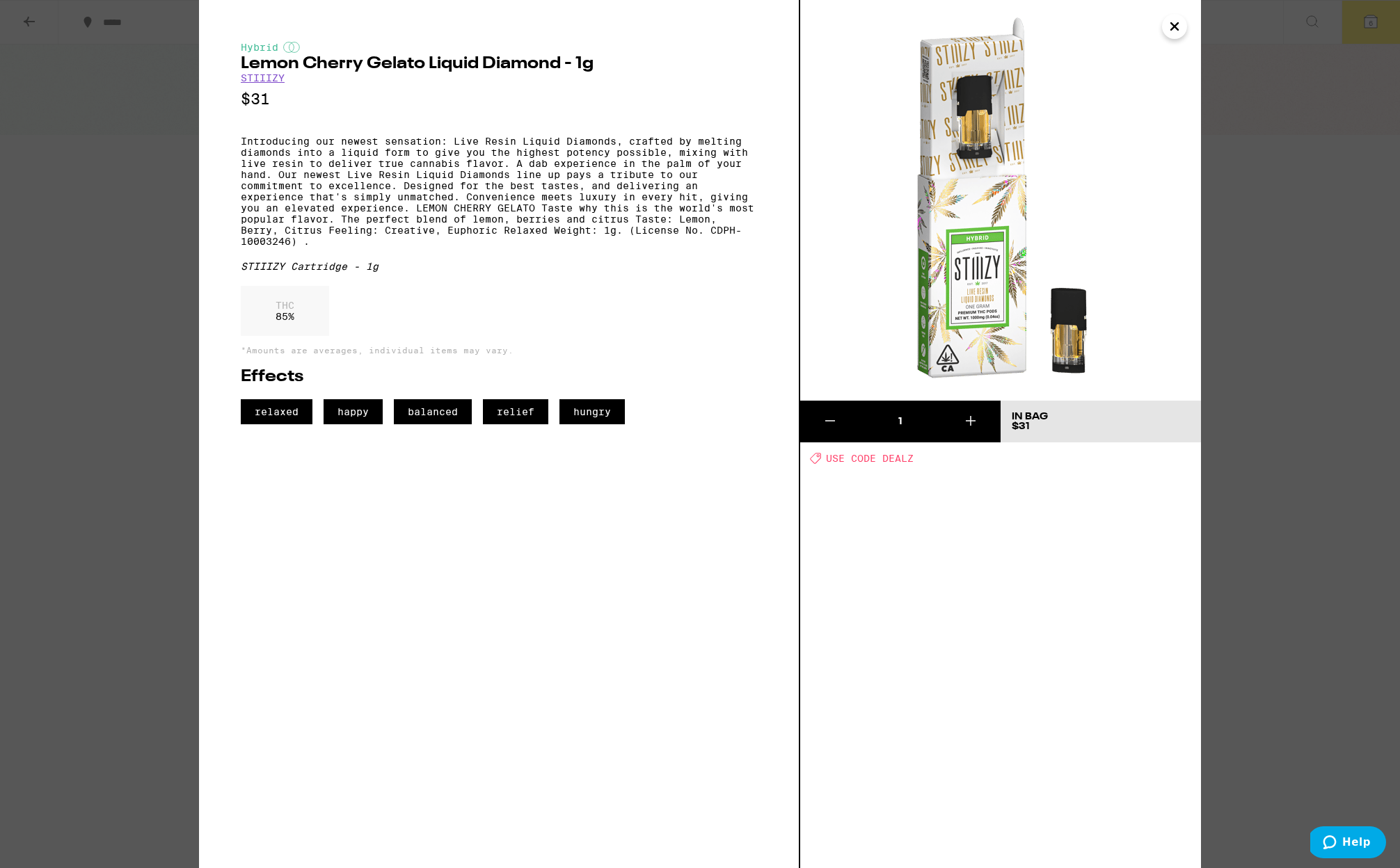
click at [1162, 36] on img at bounding box center [1000, 200] width 401 height 400
click at [1169, 32] on icon "Close" at bounding box center [1174, 26] width 17 height 21
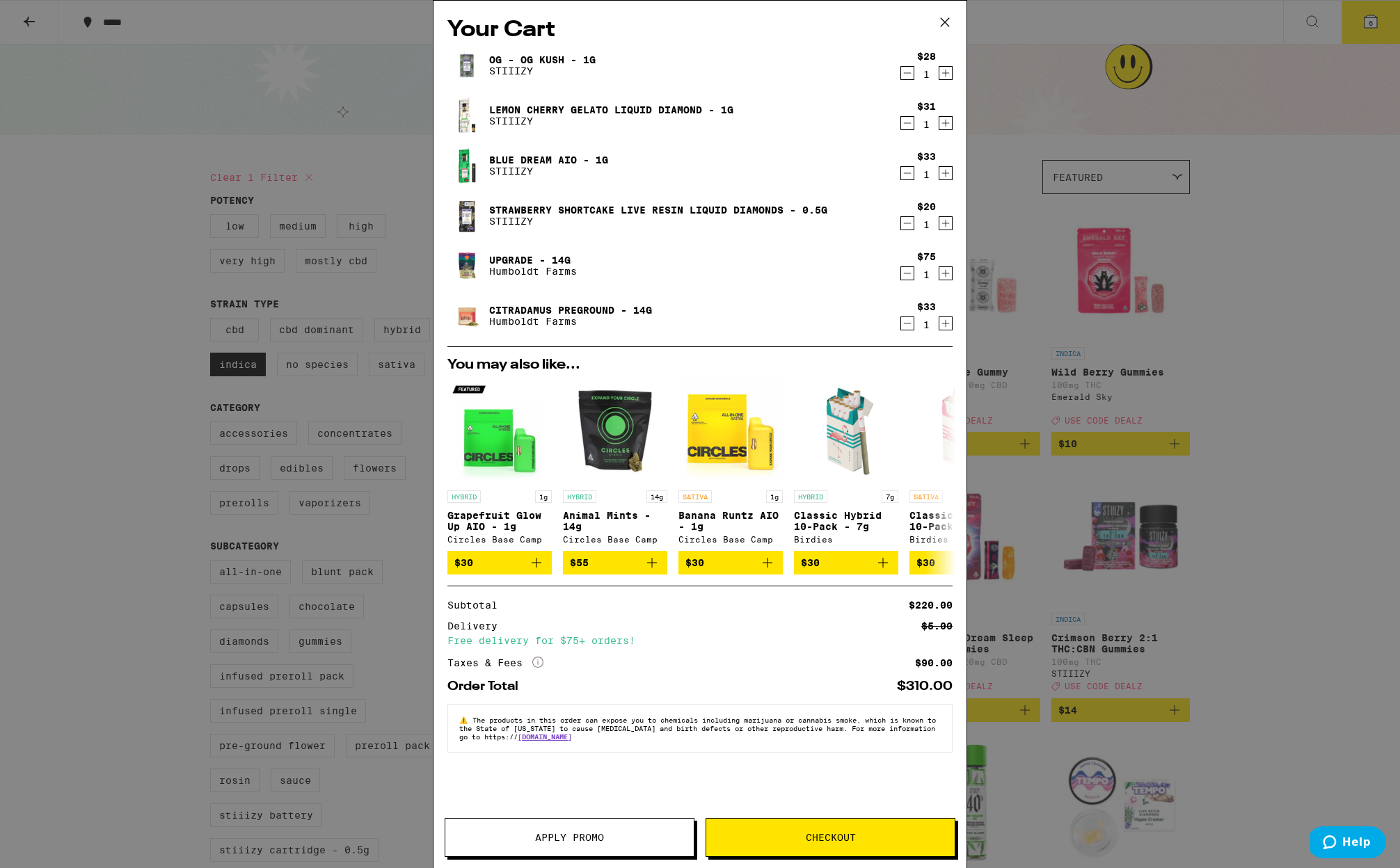
click at [529, 207] on link "Strawberry Shortcake Live Resin Liquid Diamonds - 0.5g" at bounding box center [658, 211] width 338 height 11
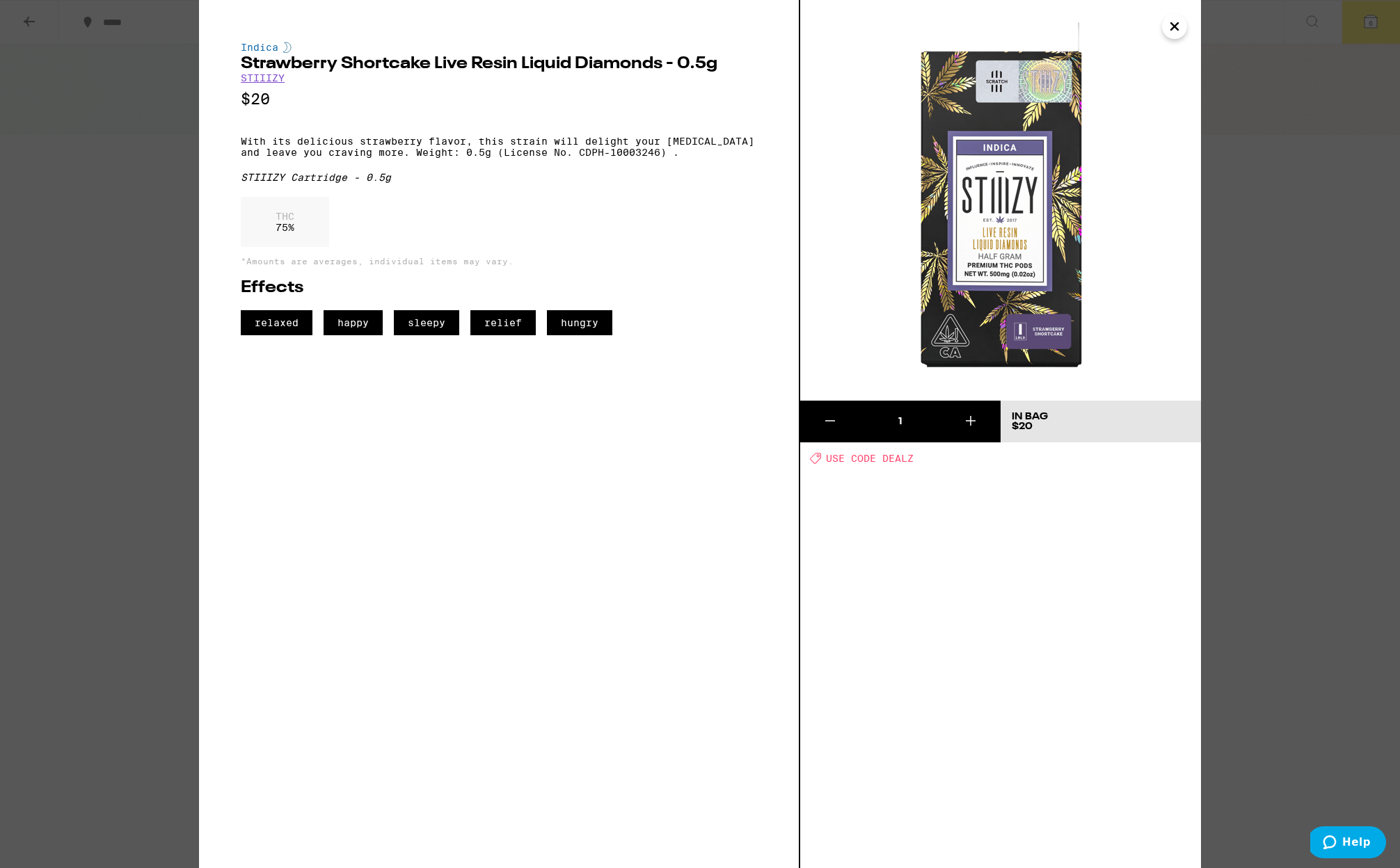
click at [1182, 27] on icon "Close" at bounding box center [1174, 26] width 17 height 21
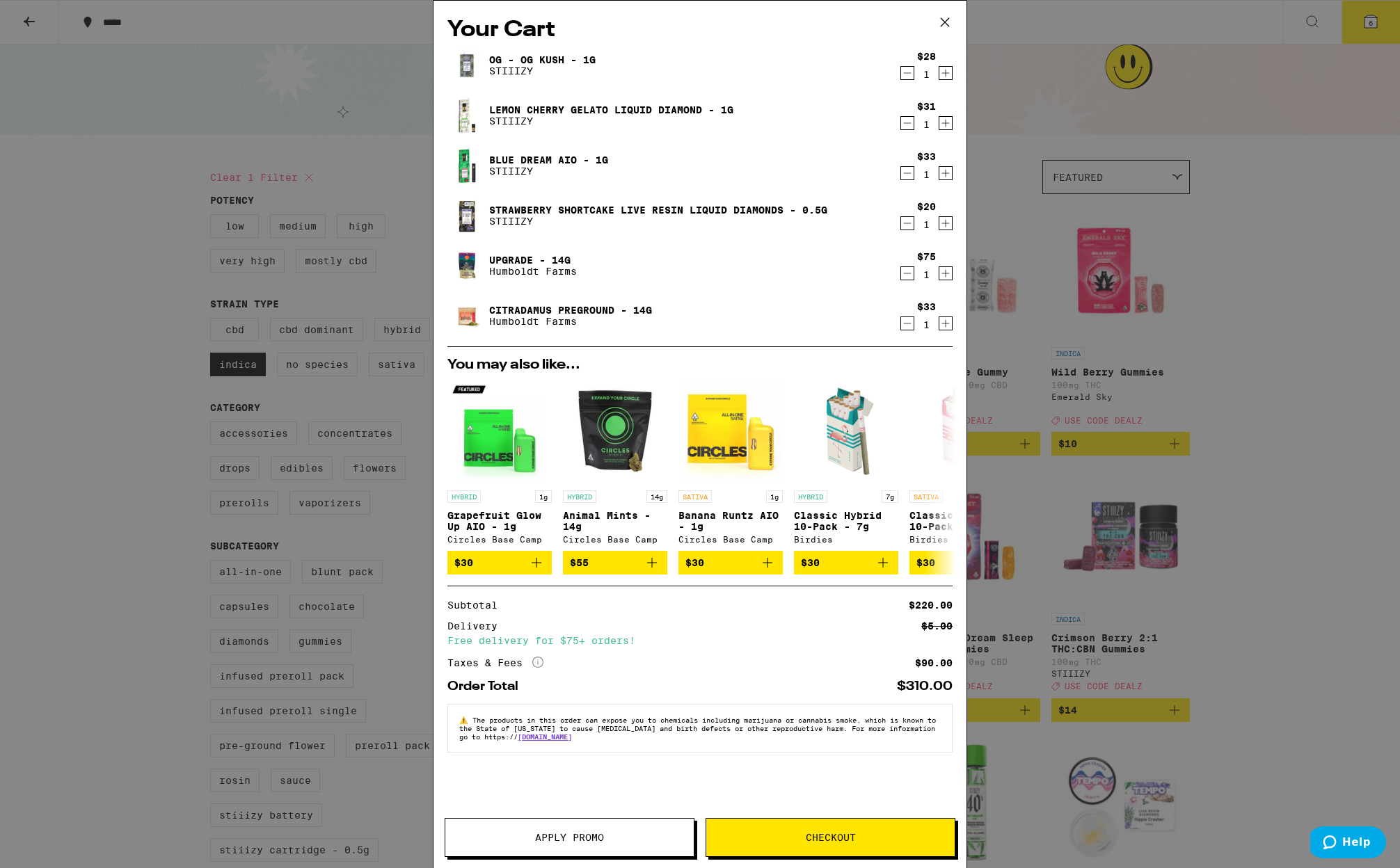
click at [905, 221] on icon "Decrement" at bounding box center [907, 224] width 12 height 17
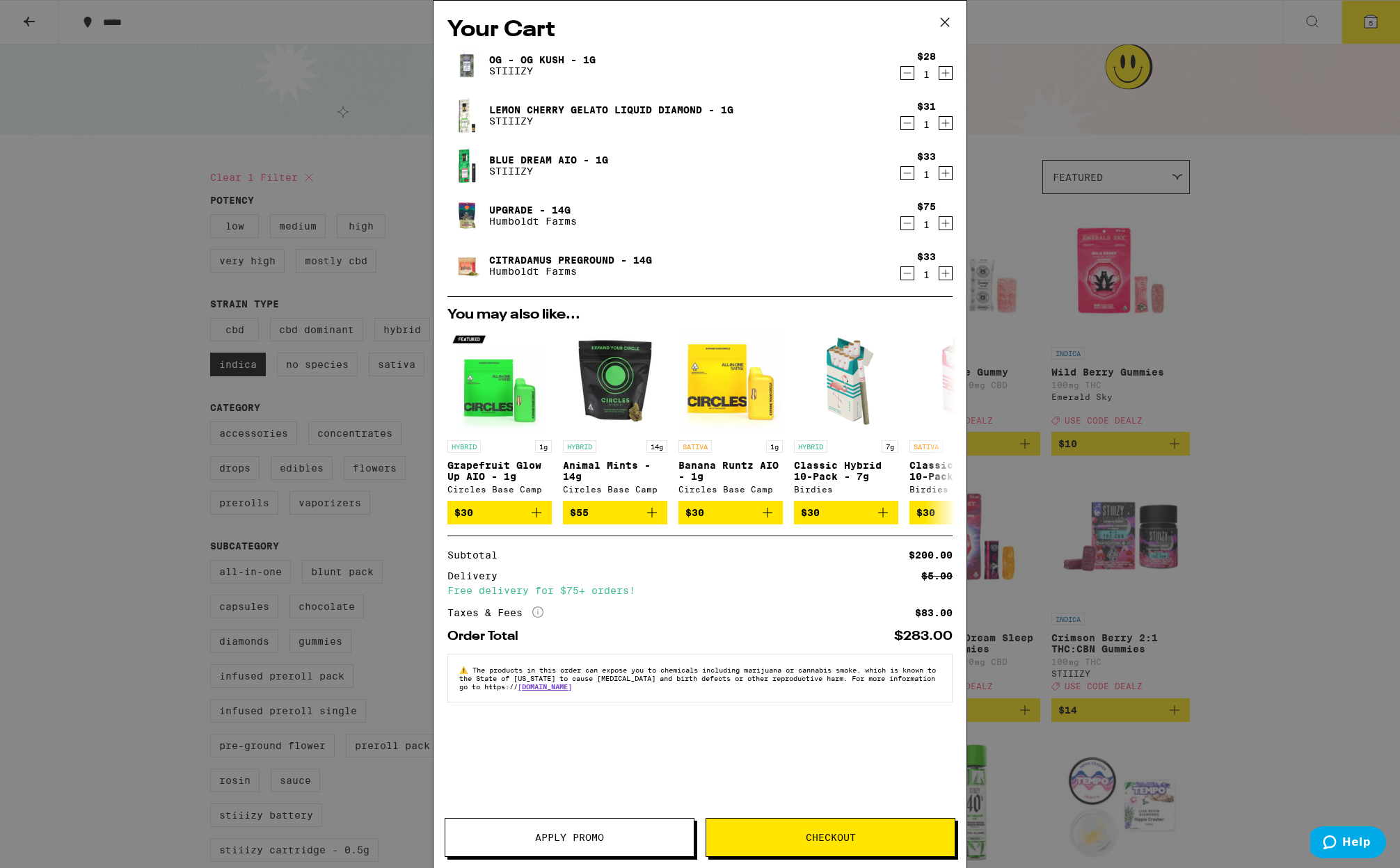
click at [565, 828] on button "Apply Promo" at bounding box center [570, 837] width 249 height 39
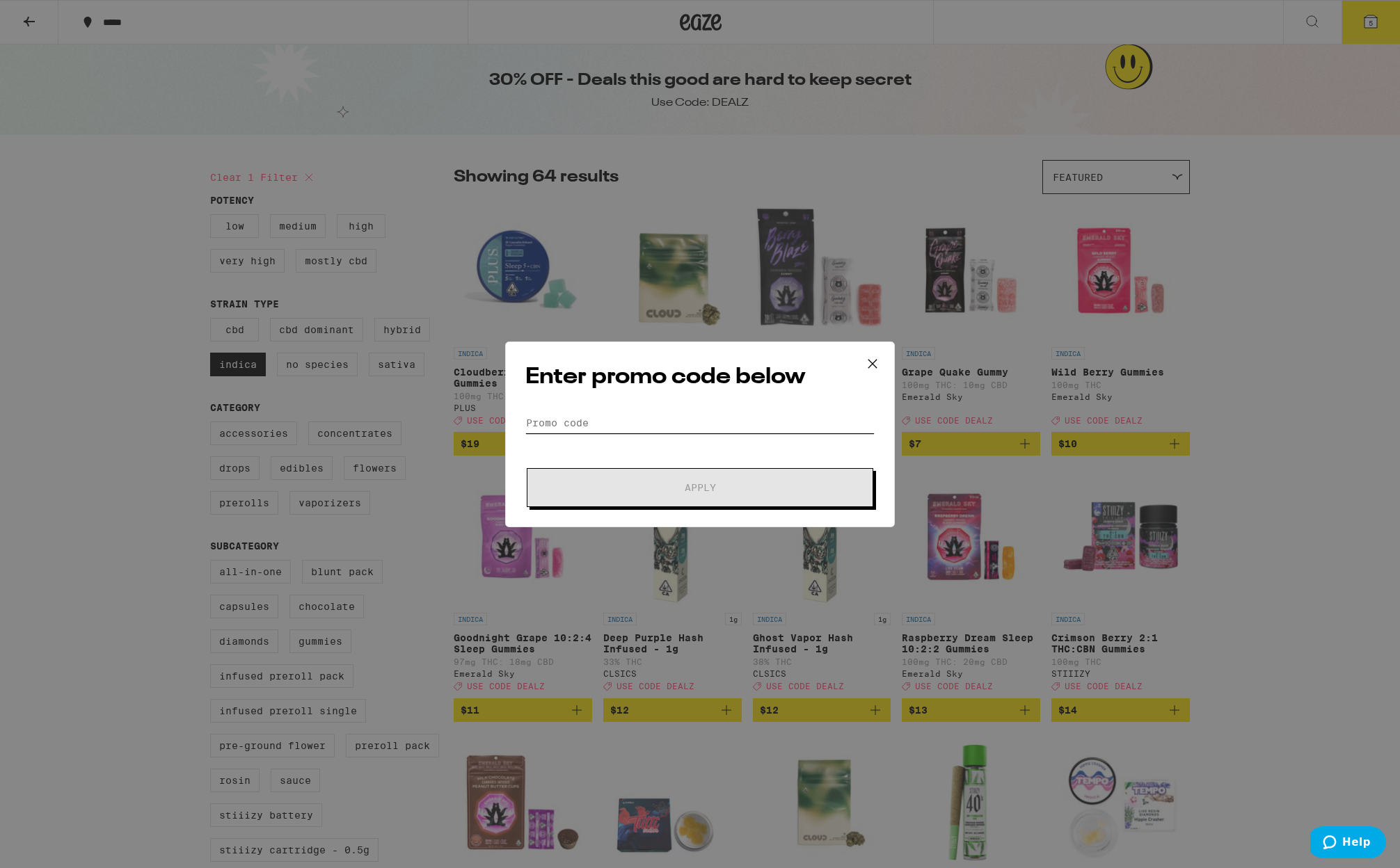
click at [566, 416] on input "Promo Code" at bounding box center [700, 423] width 350 height 21
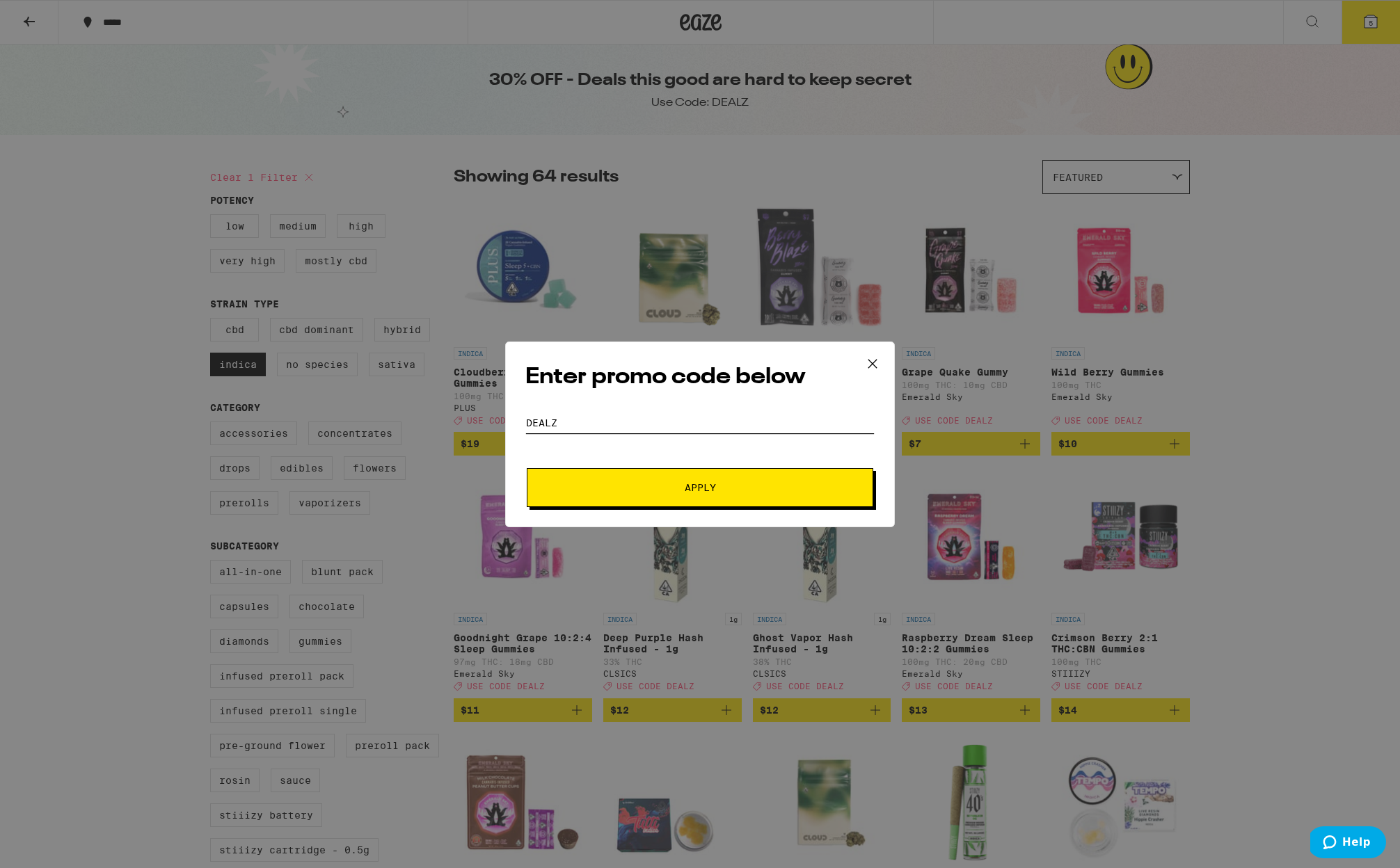
type input "dealz"
click at [678, 492] on button "Apply" at bounding box center [700, 487] width 347 height 39
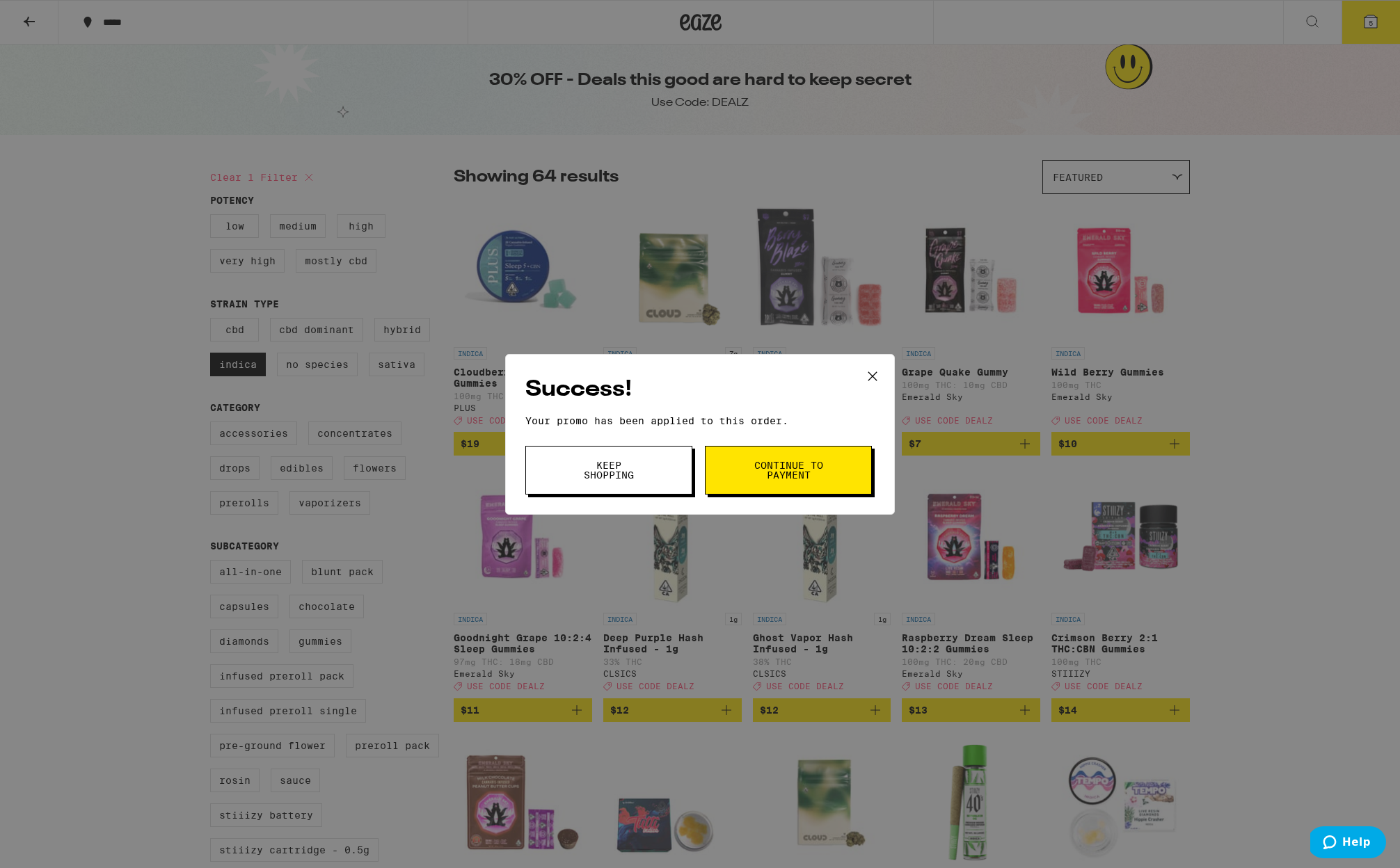
click at [781, 478] on span "Continue to payment" at bounding box center [788, 470] width 71 height 20
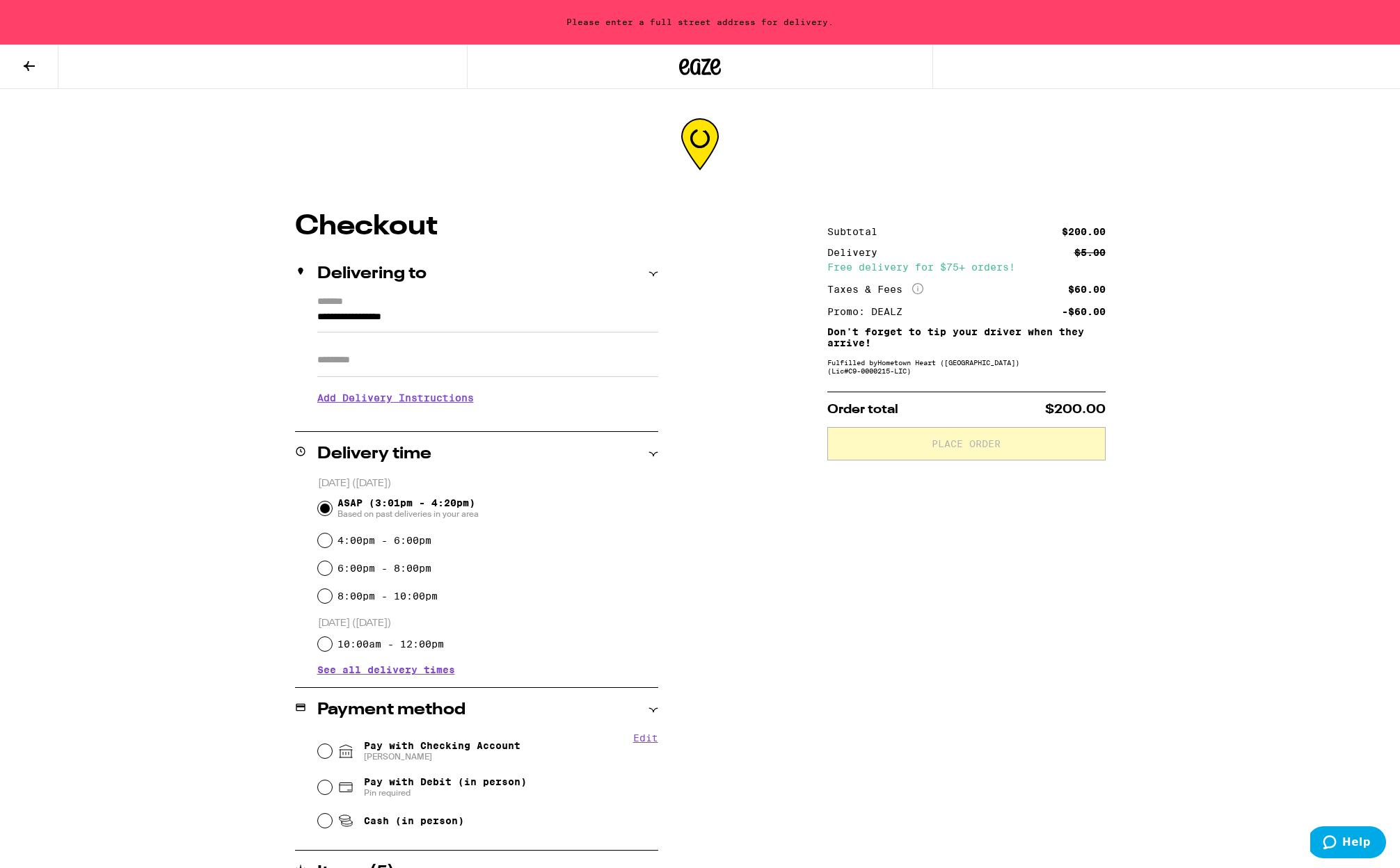
click at [356, 320] on input "**********" at bounding box center [487, 320] width 341 height 24
click at [346, 315] on input "**********" at bounding box center [487, 320] width 341 height 24
type input "****"
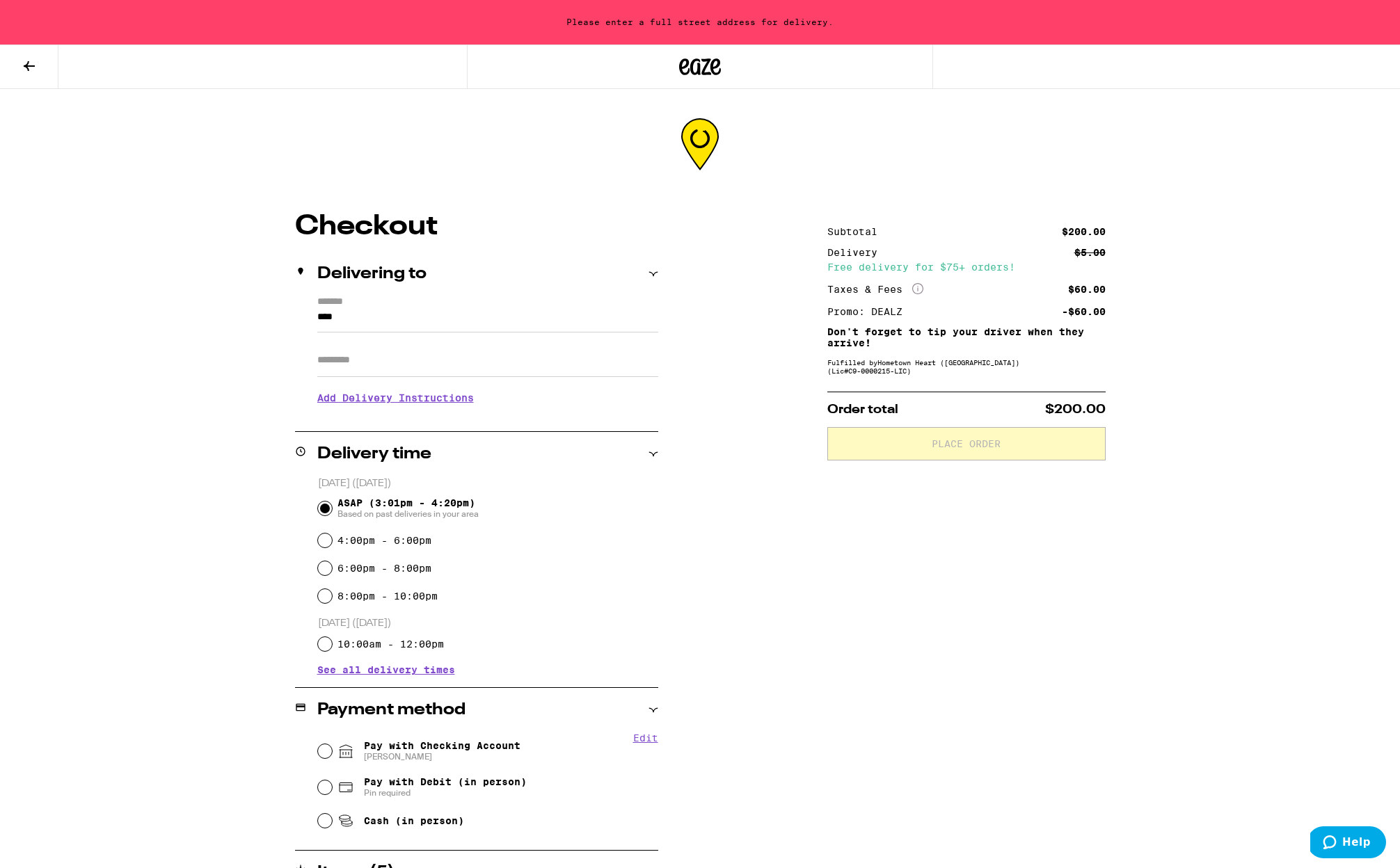
click at [495, 301] on label "*******" at bounding box center [487, 302] width 341 height 12
click at [495, 309] on input "****" at bounding box center [487, 320] width 341 height 24
click at [472, 189] on div at bounding box center [700, 144] width 1400 height 110
click at [14, 64] on button at bounding box center [29, 67] width 59 height 43
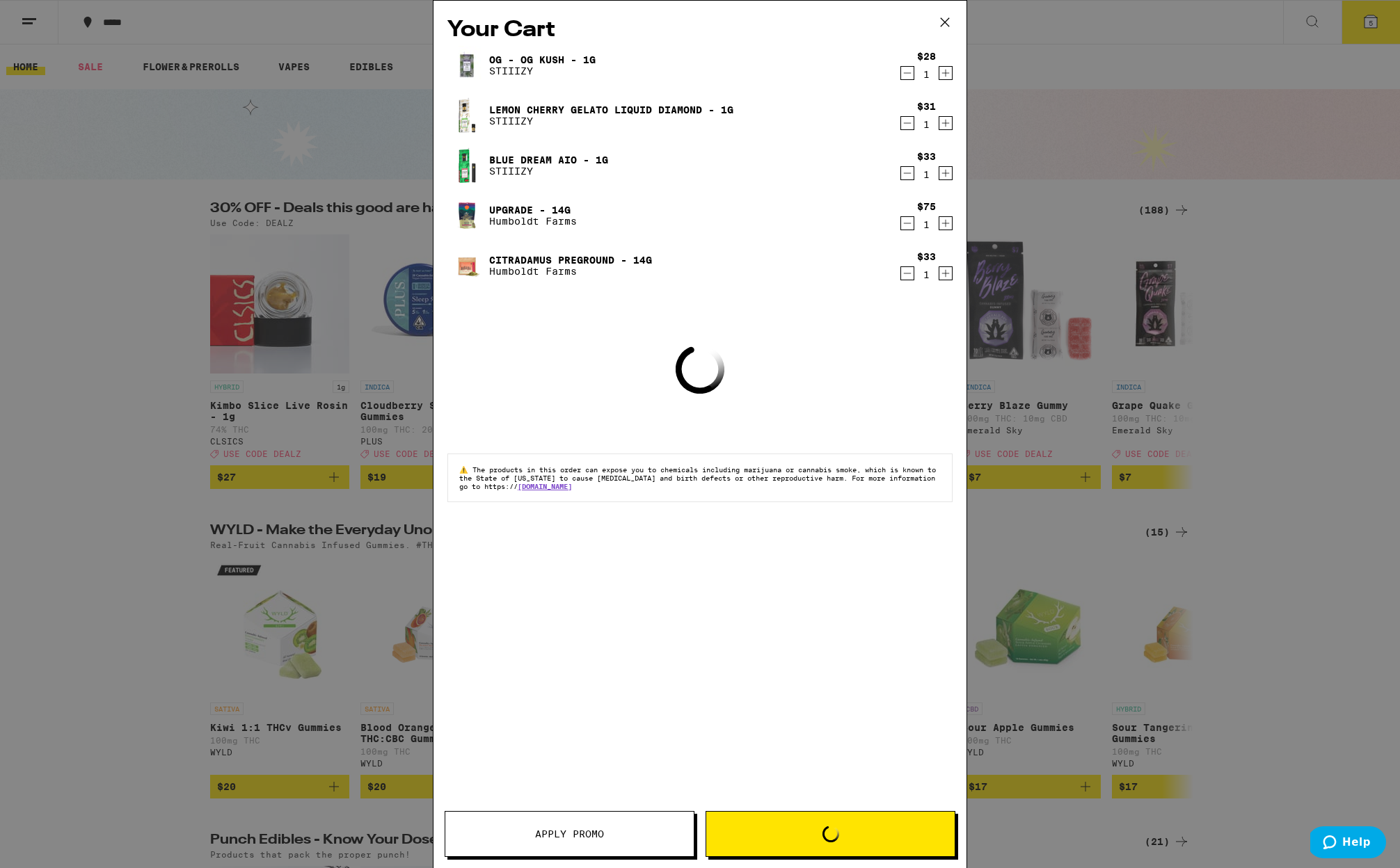
click at [942, 23] on icon at bounding box center [945, 23] width 21 height 21
click at [947, 22] on icon at bounding box center [945, 23] width 21 height 21
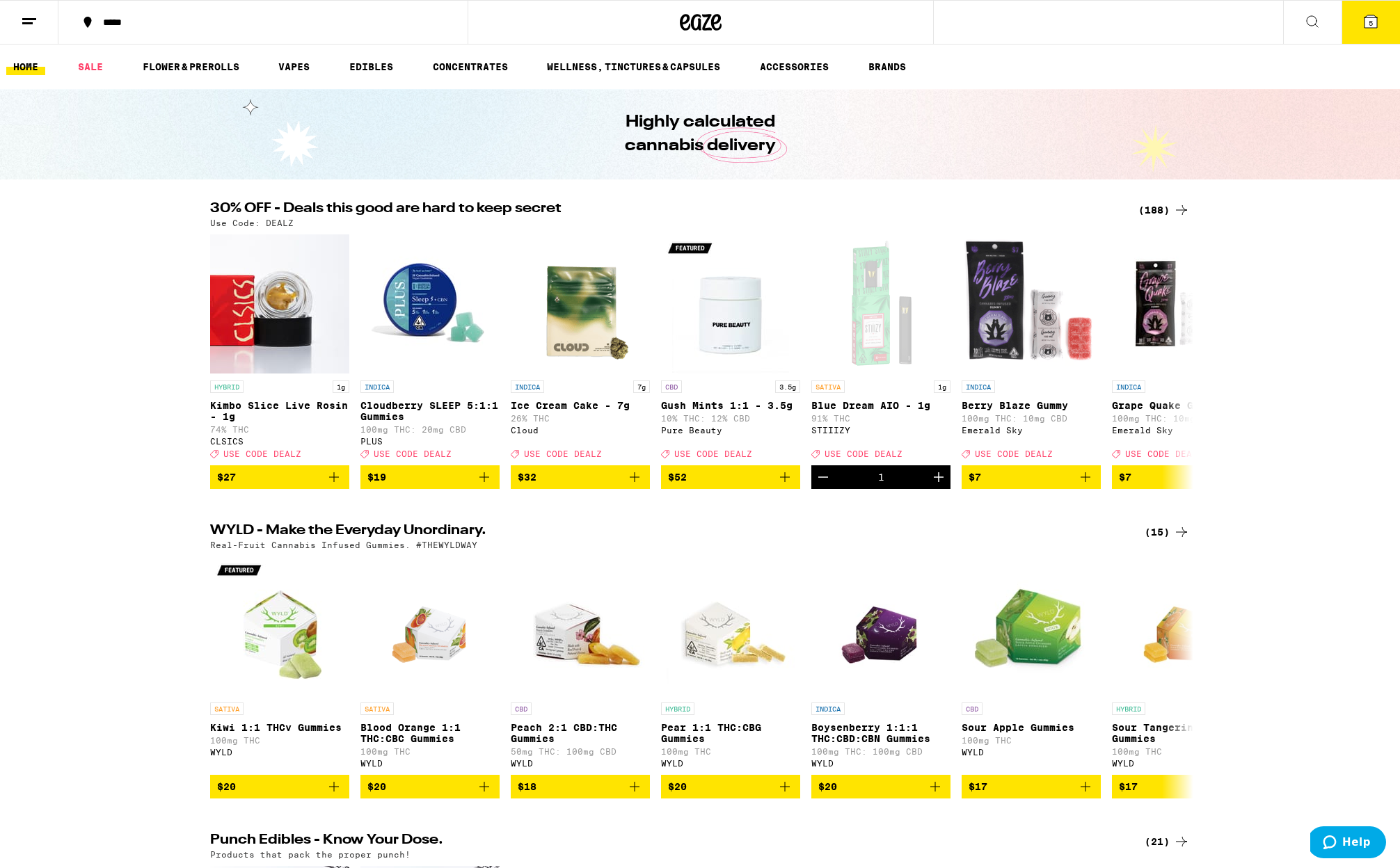
click at [116, 23] on div "*****" at bounding box center [271, 22] width 350 height 9
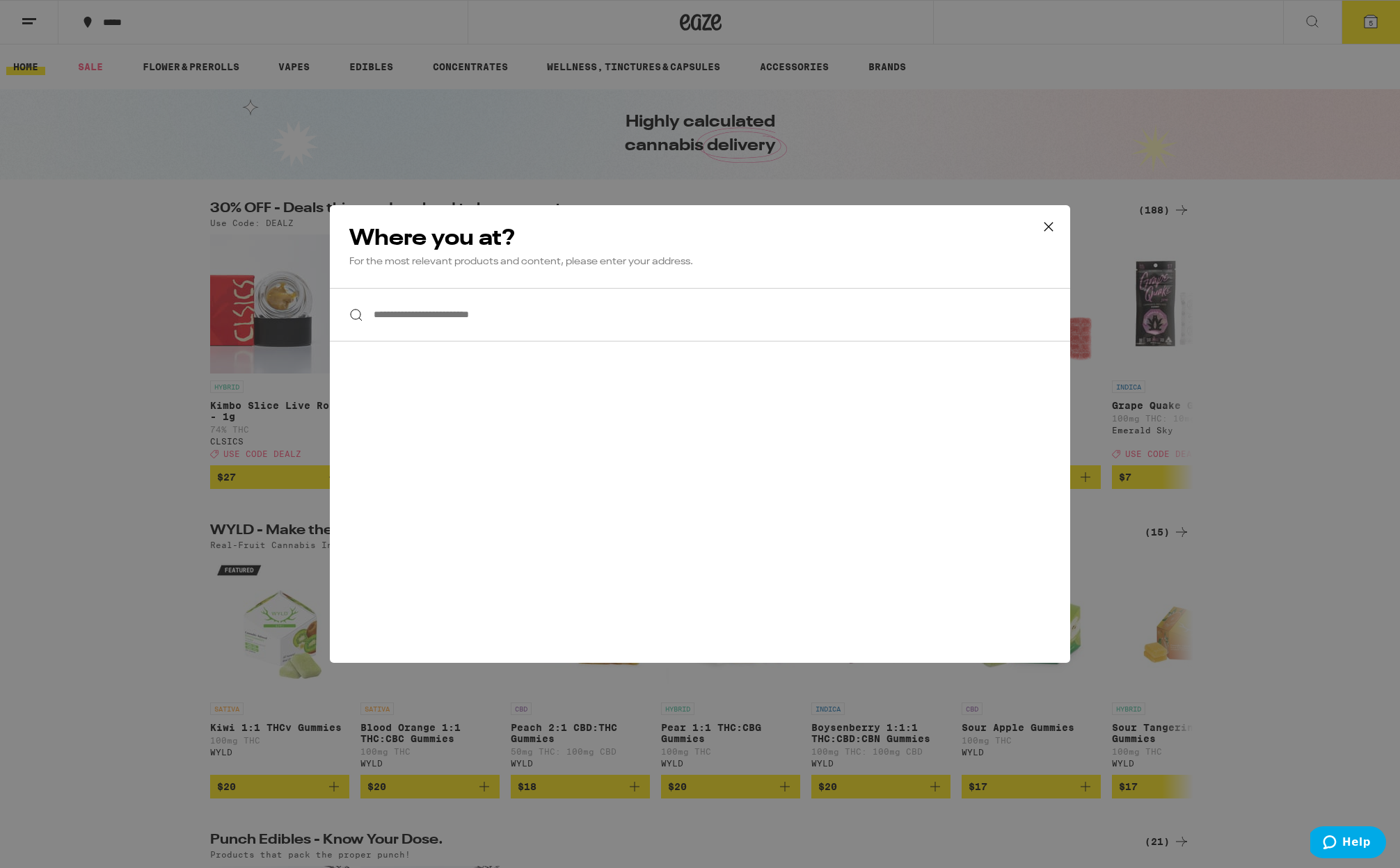
click at [483, 308] on input "**********" at bounding box center [700, 315] width 741 height 54
type input "**********"
drag, startPoint x: 575, startPoint y: 332, endPoint x: 568, endPoint y: 333, distance: 7.1
click at [575, 332] on input "**********" at bounding box center [700, 315] width 741 height 54
click at [1044, 223] on icon at bounding box center [1049, 227] width 21 height 21
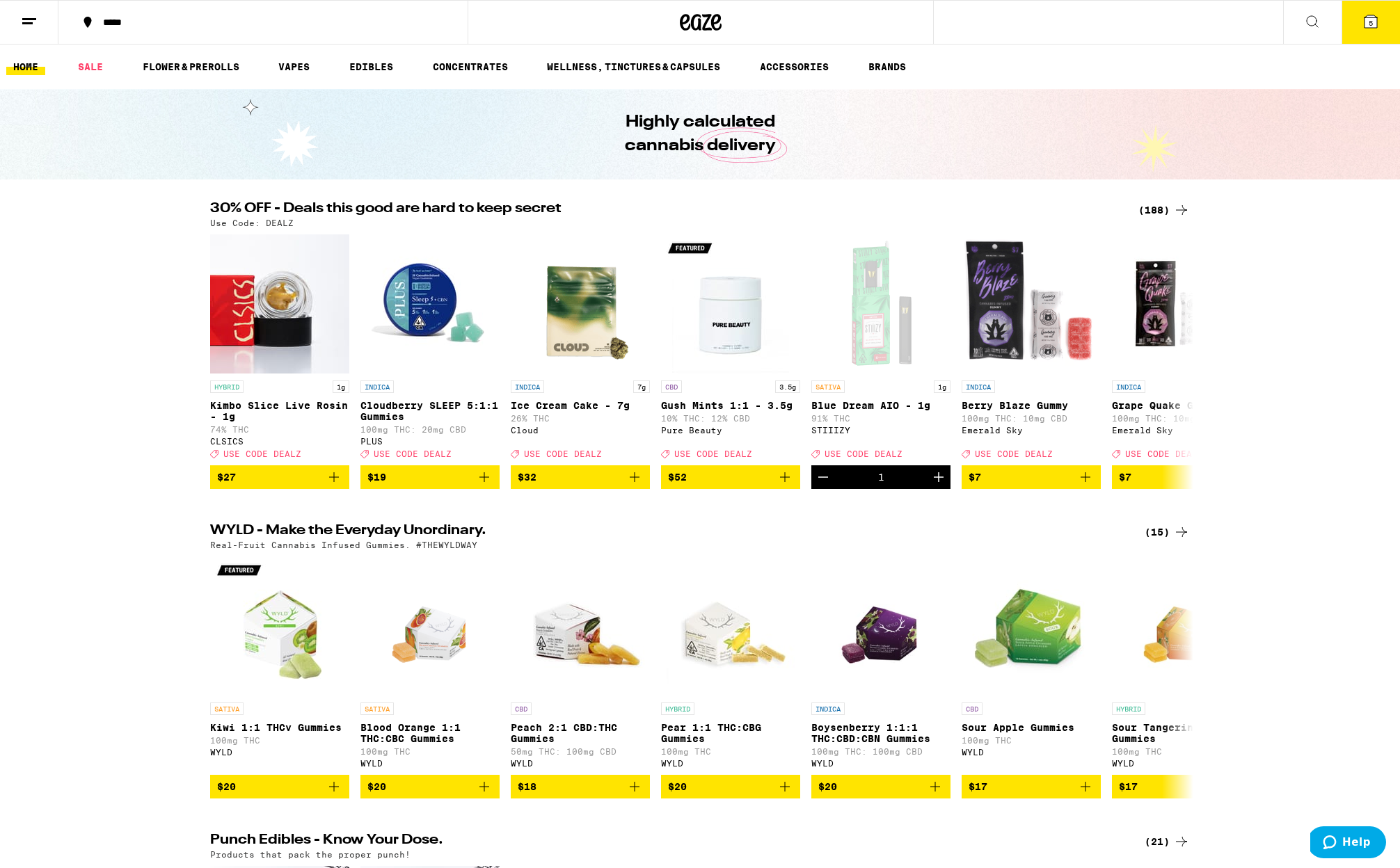
click at [936, 139] on div "Highly calculated cannabis delivery" at bounding box center [700, 134] width 535 height 91
click at [115, 33] on button "*****" at bounding box center [263, 22] width 409 height 42
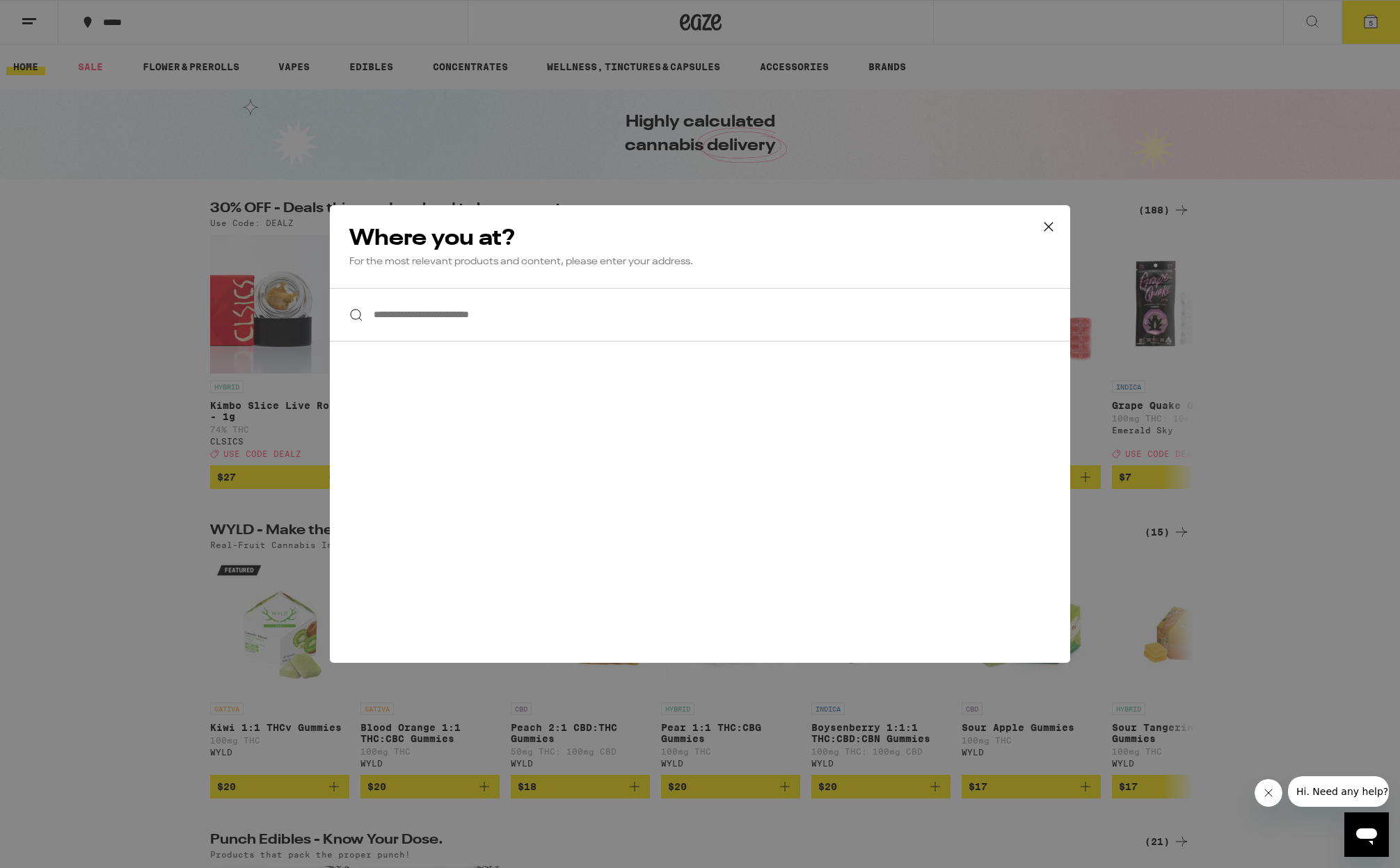
click at [435, 321] on input "**********" at bounding box center [700, 315] width 741 height 54
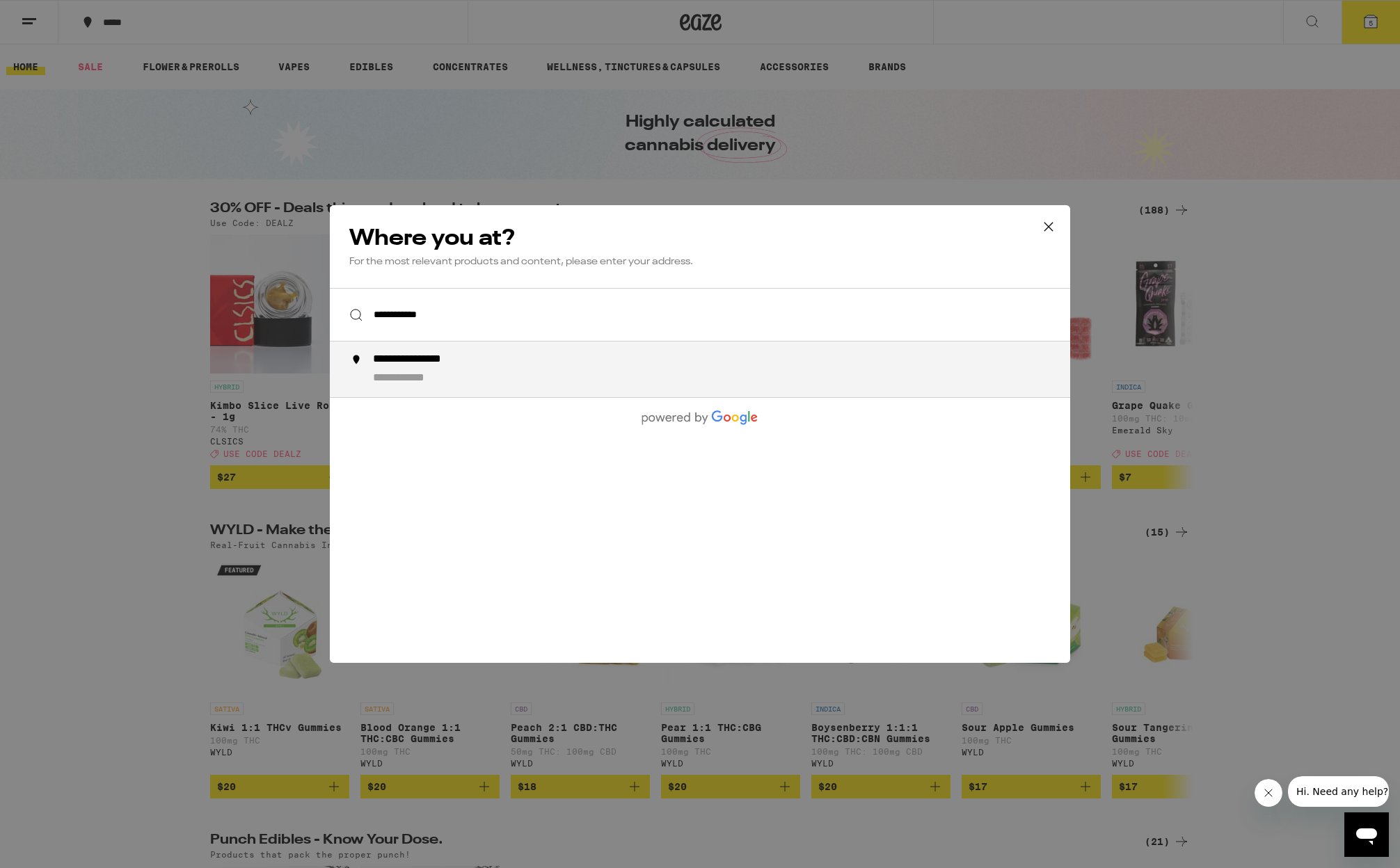
click at [429, 372] on div "**********" at bounding box center [727, 368] width 709 height 33
type input "**********"
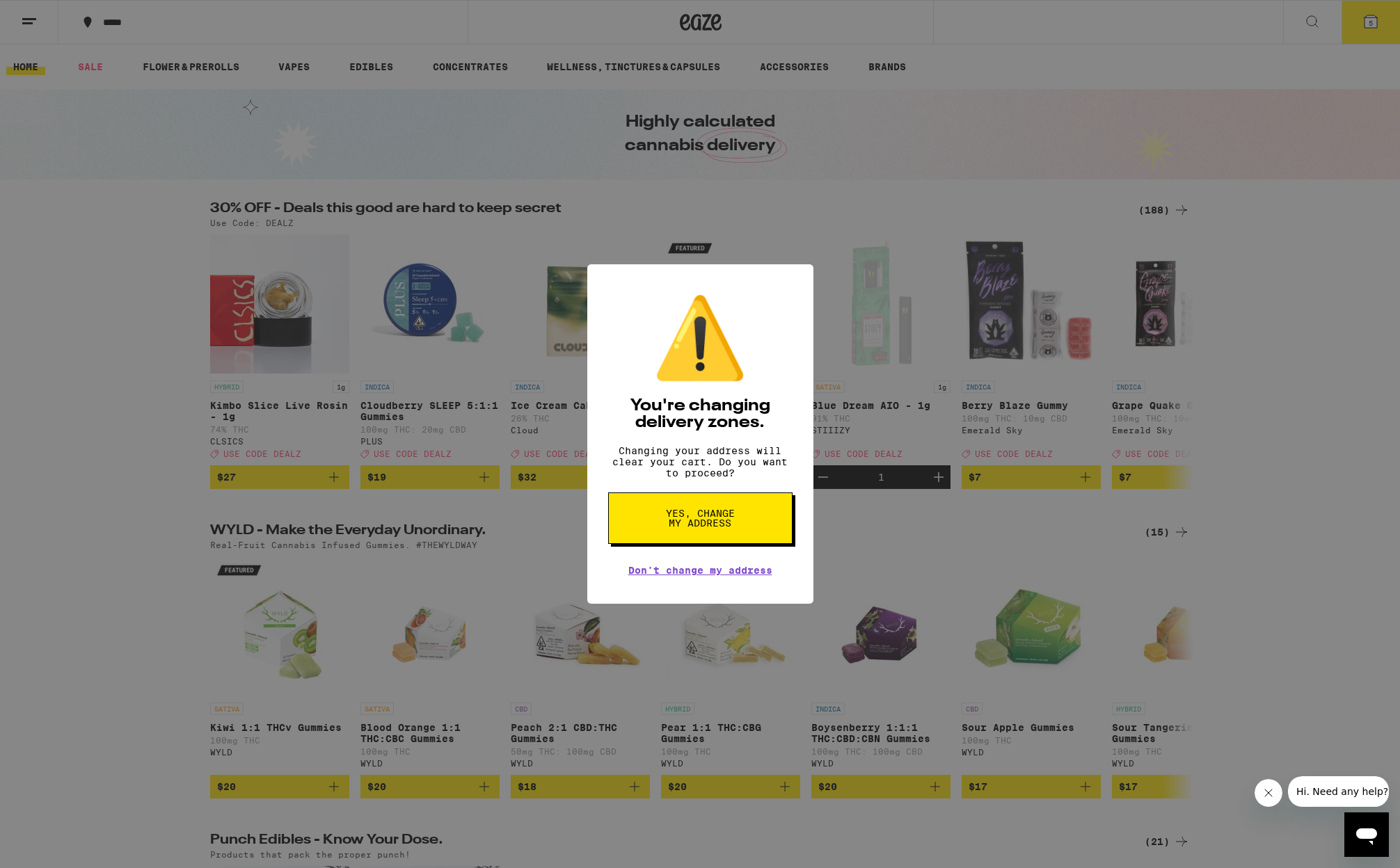
click at [682, 525] on span "Yes, change my address" at bounding box center [700, 518] width 72 height 20
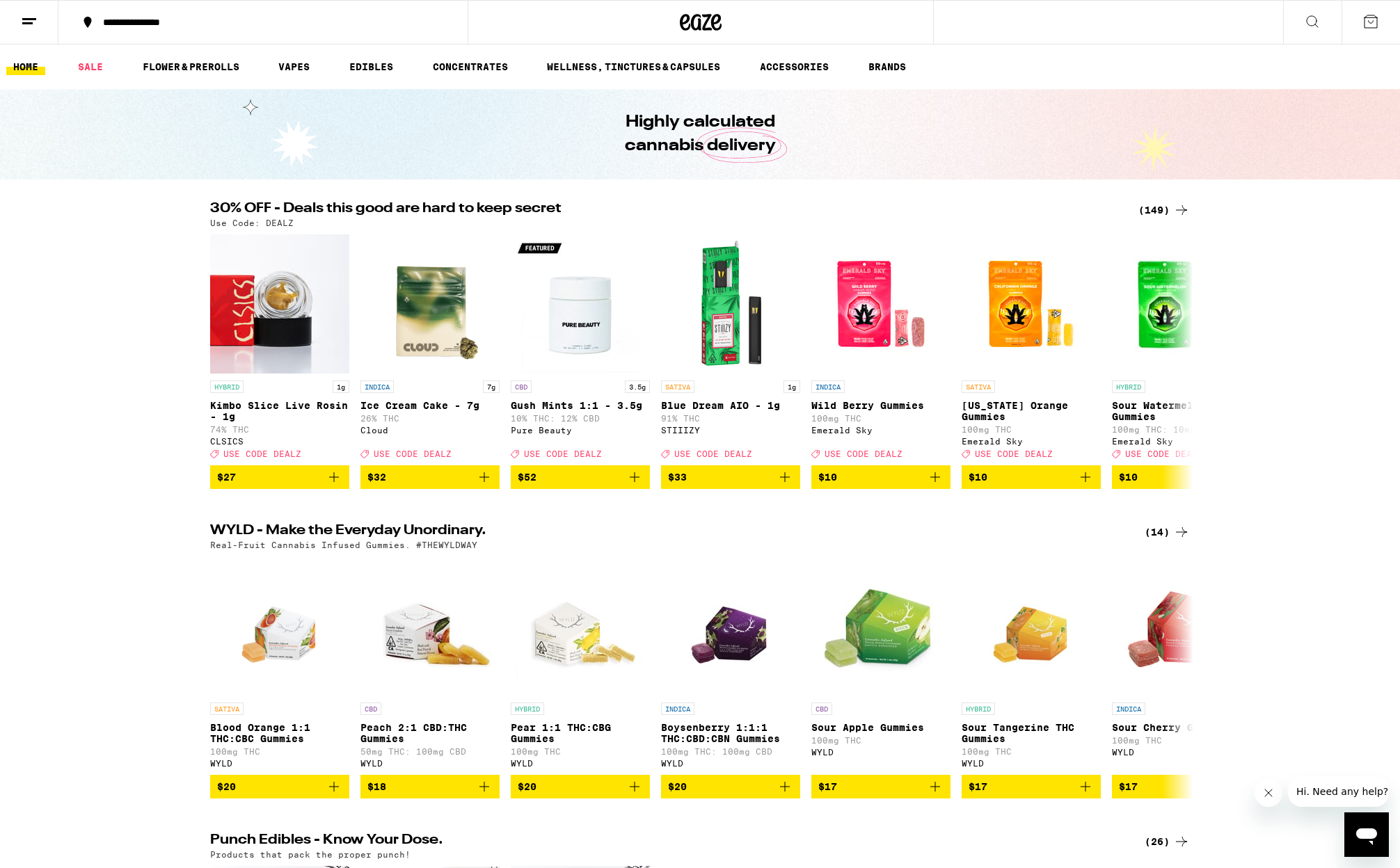
click at [1366, 26] on icon at bounding box center [1371, 22] width 17 height 17
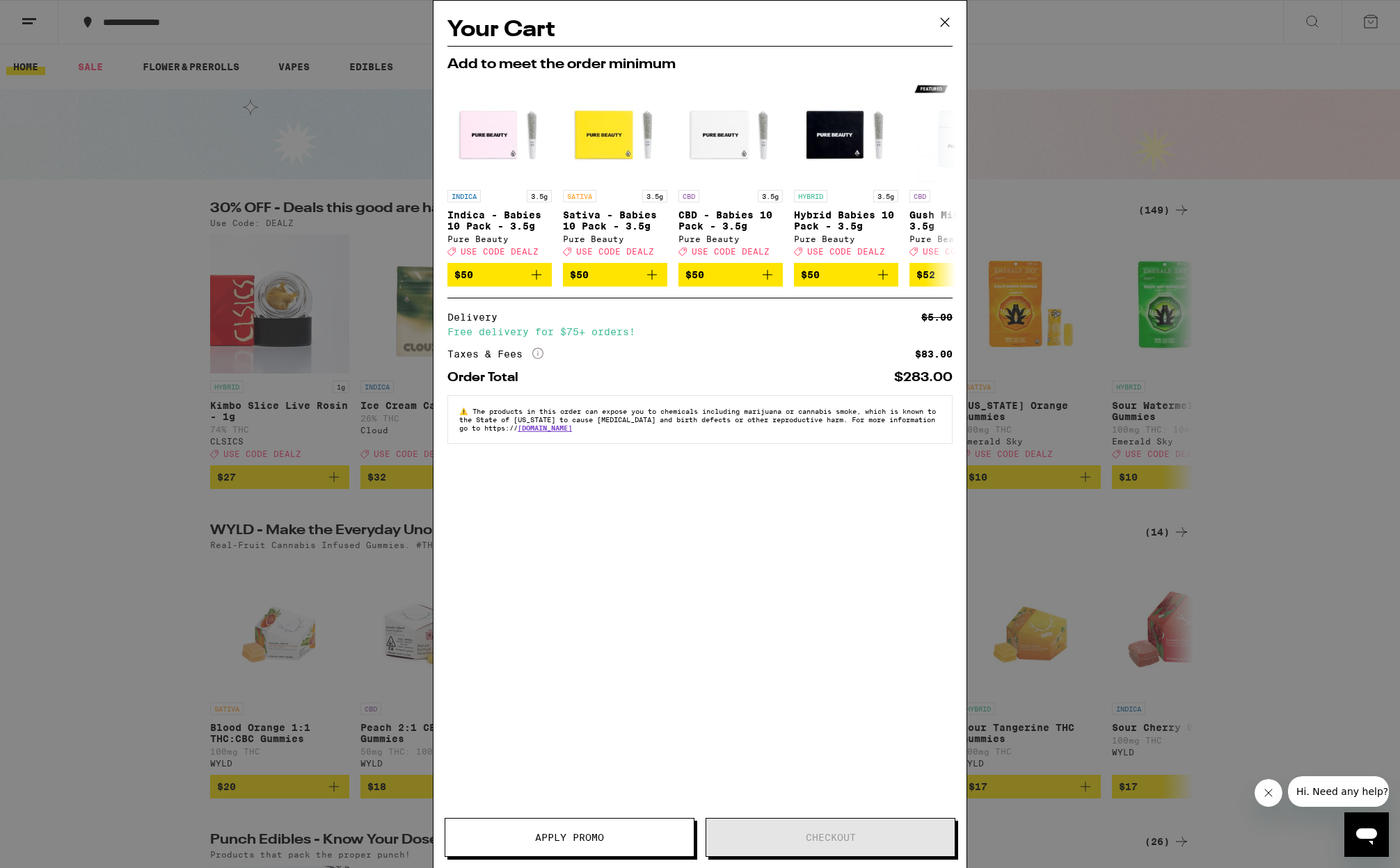
click at [947, 20] on icon at bounding box center [945, 23] width 21 height 21
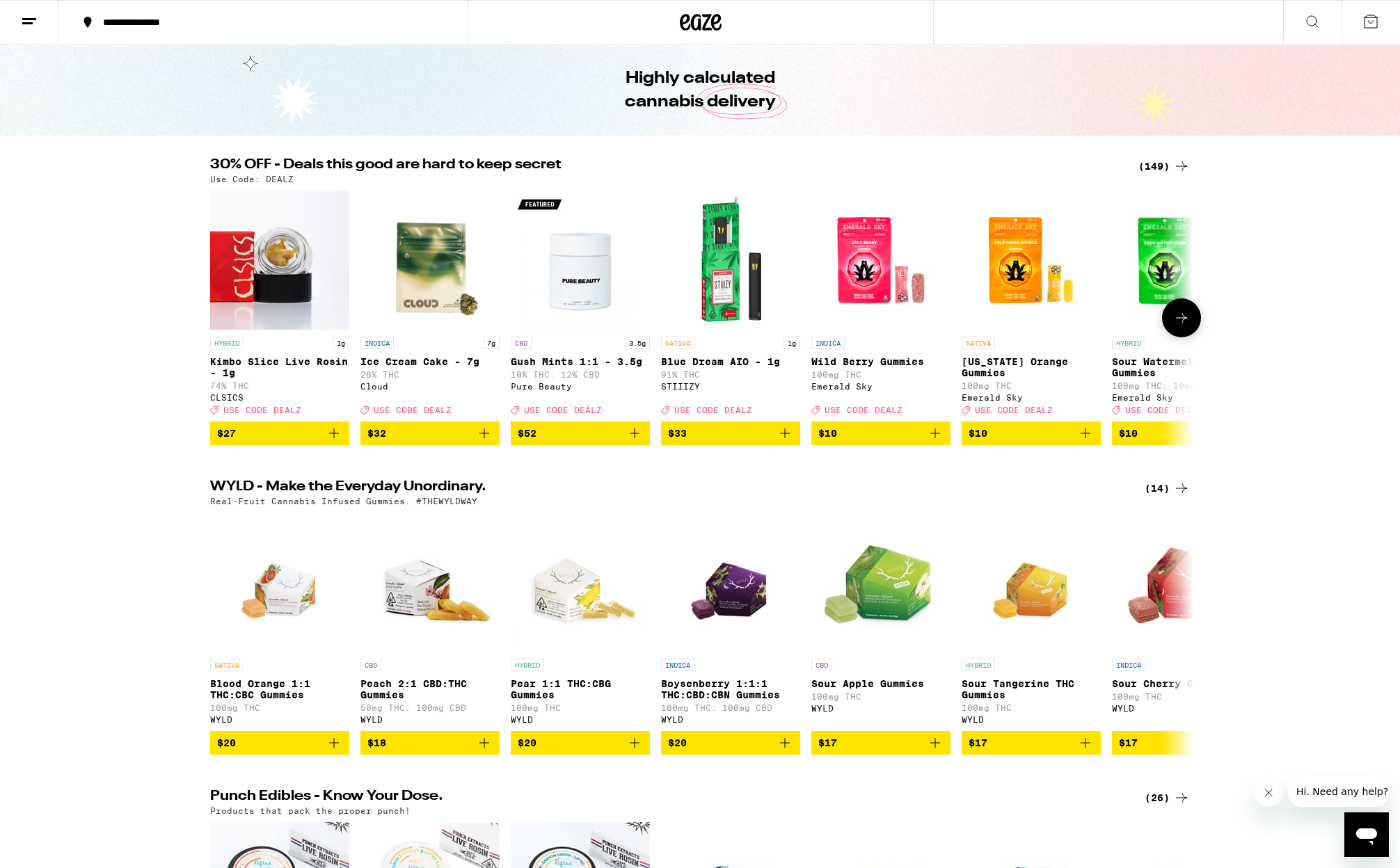
scroll to position [45, 0]
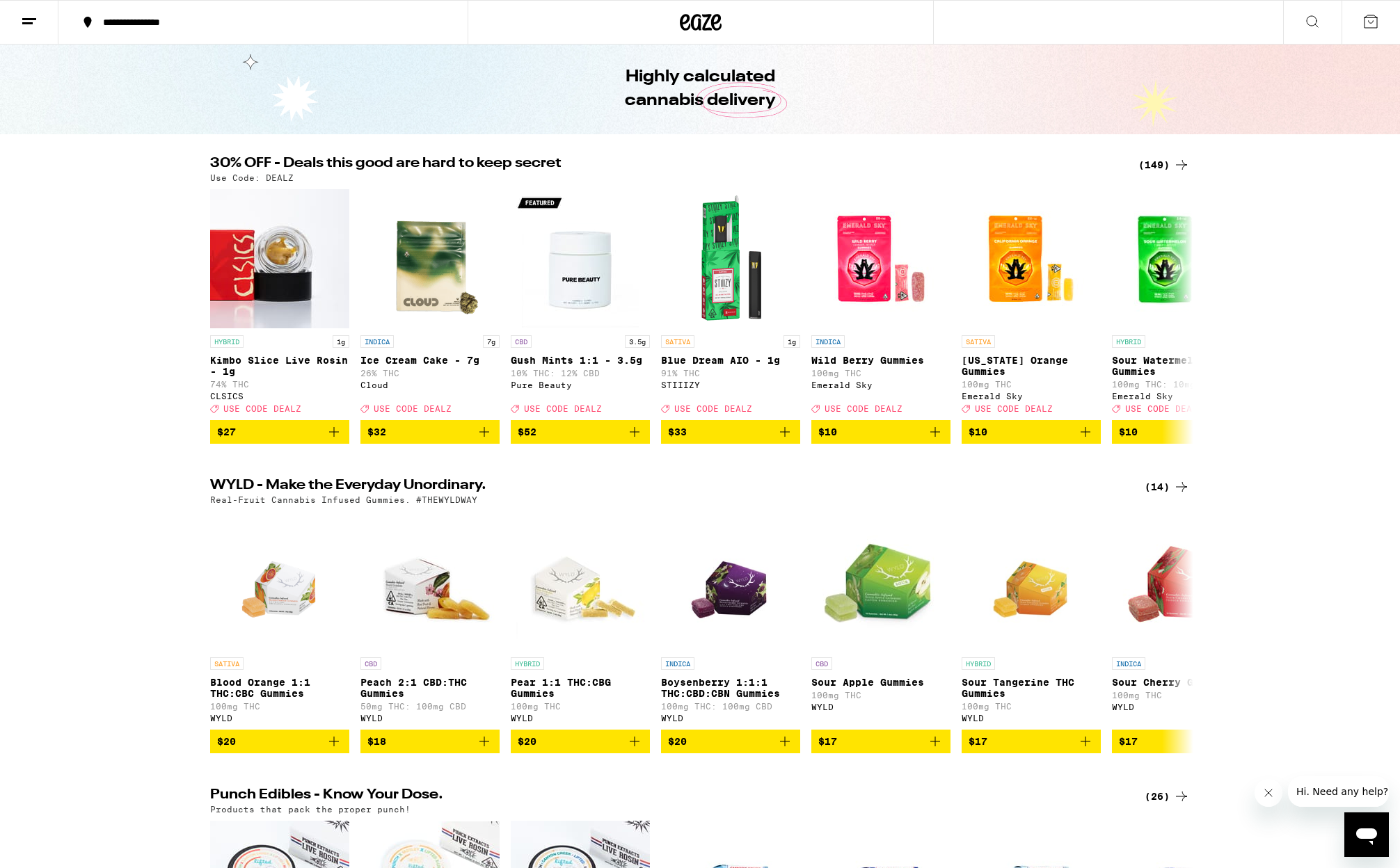
click at [1154, 161] on div "(149)" at bounding box center [1164, 165] width 51 height 17
click at [747, 437] on span "$33" at bounding box center [730, 433] width 126 height 17
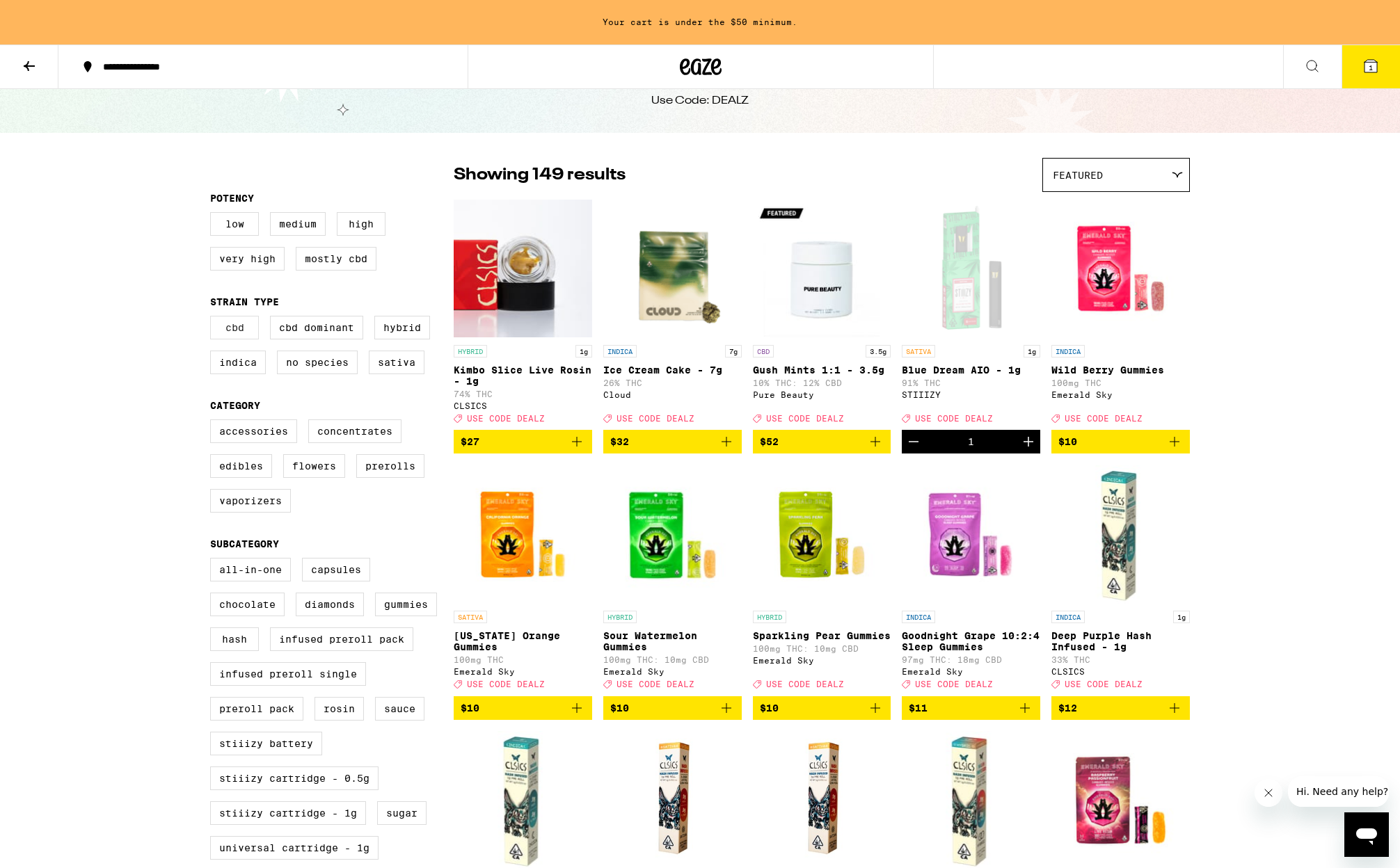
scroll to position [49, 0]
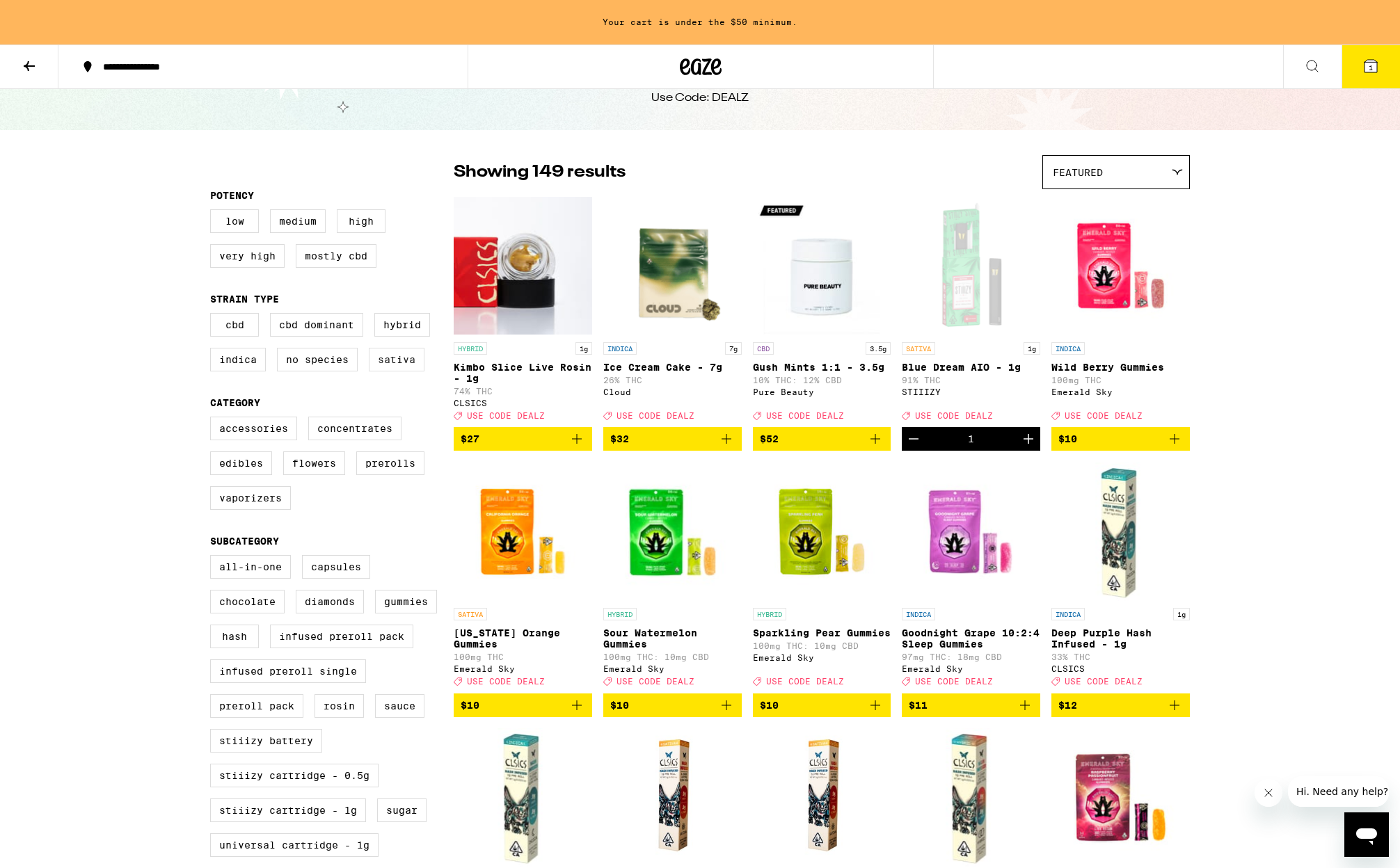
click at [400, 363] on label "Sativa" at bounding box center [396, 359] width 56 height 24
click at [213, 315] on input "Sativa" at bounding box center [213, 315] width 1 height 1
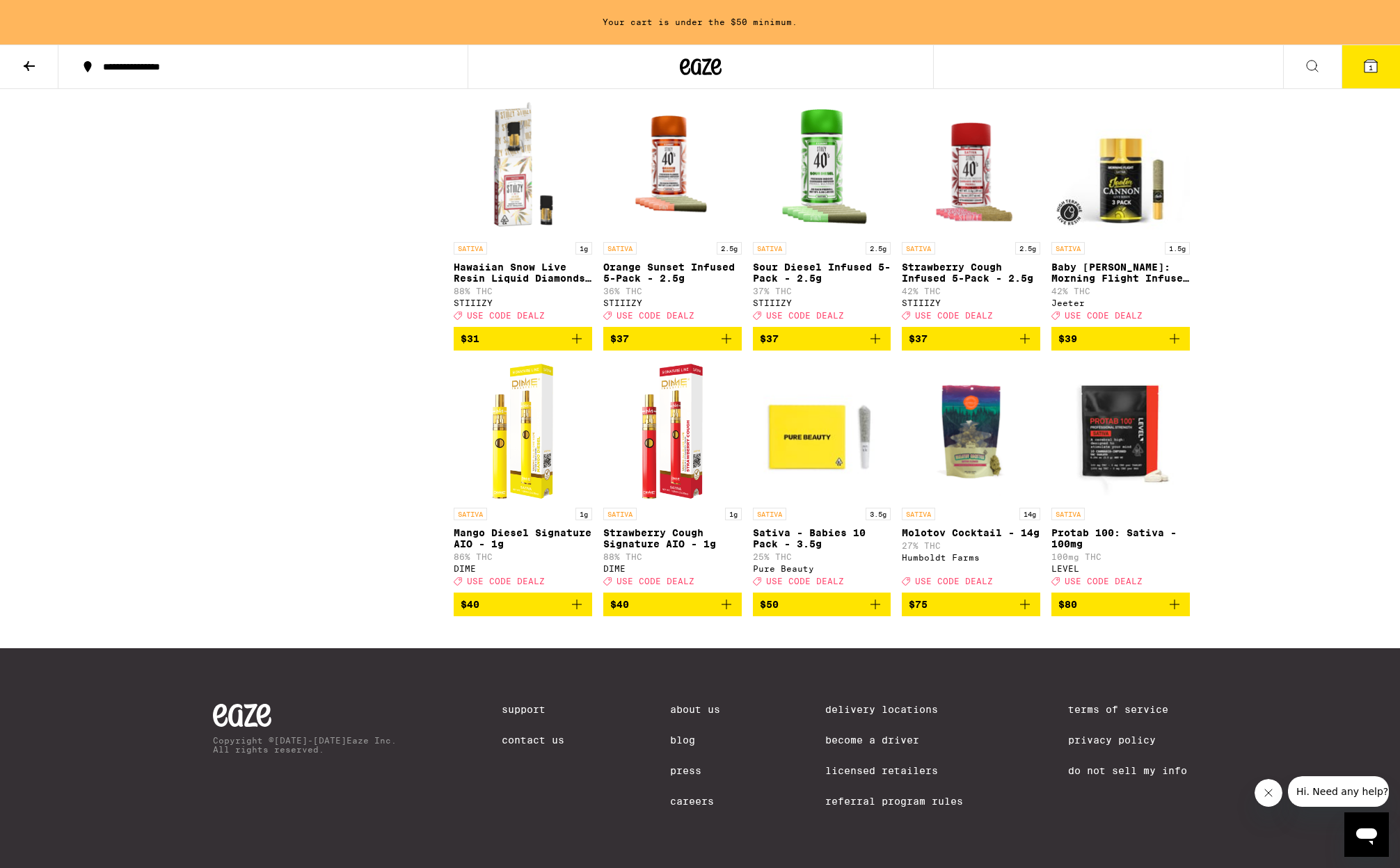
scroll to position [2076, 0]
click at [989, 613] on span "$75" at bounding box center [971, 604] width 125 height 17
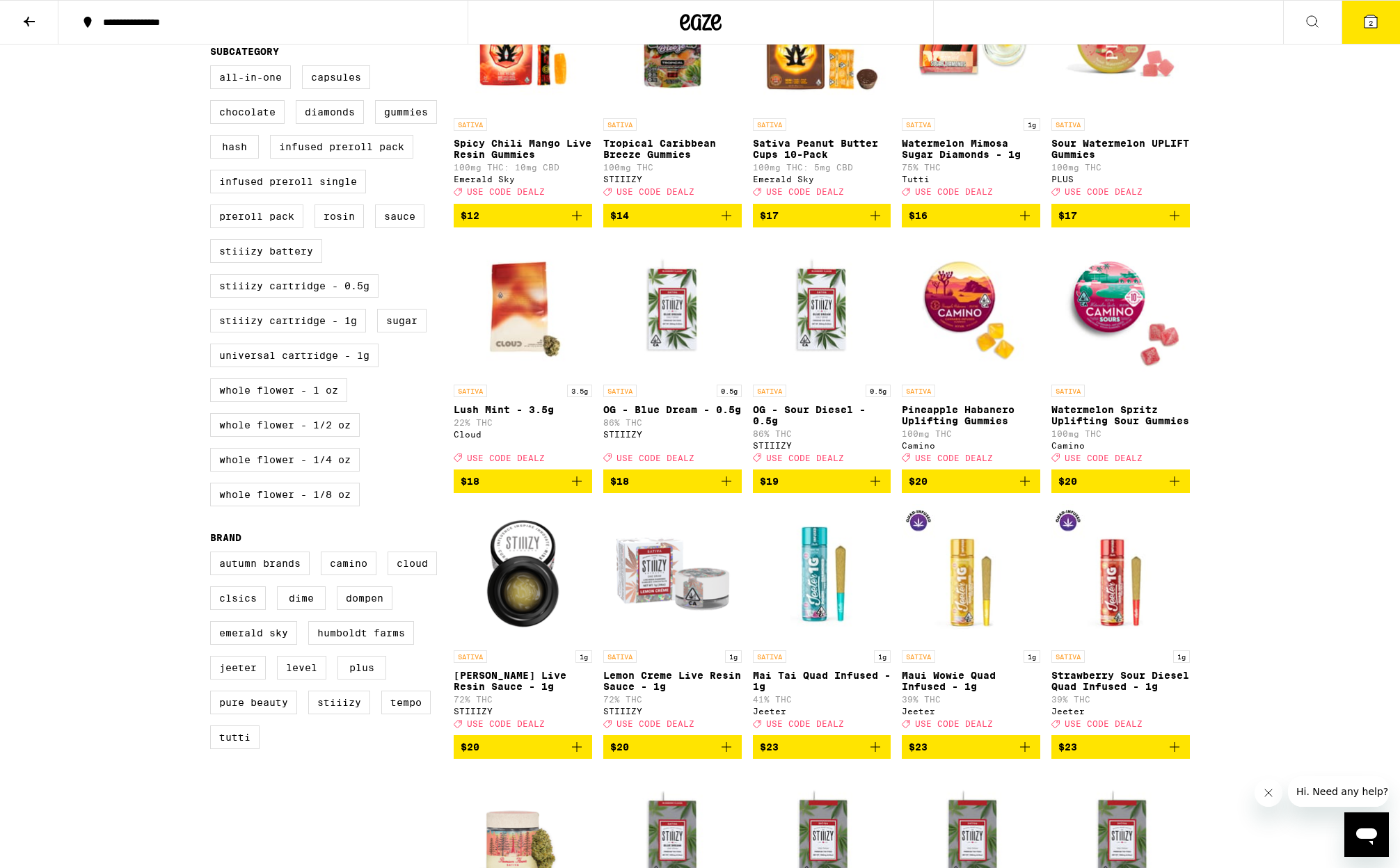
scroll to position [0, 0]
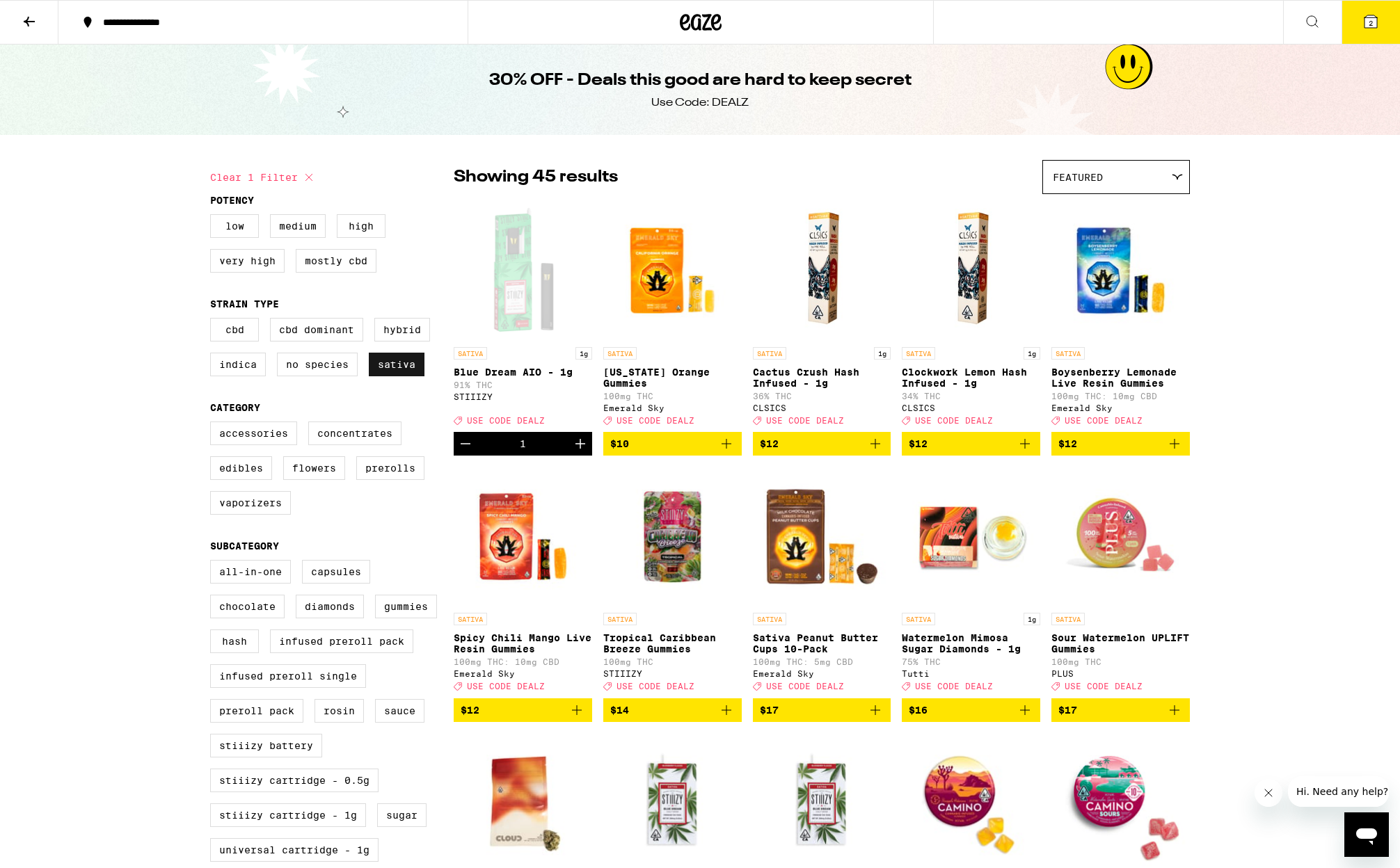
click at [406, 372] on label "Sativa" at bounding box center [396, 364] width 56 height 24
click at [213, 321] on input "Sativa" at bounding box center [213, 320] width 1 height 1
checkbox input "false"
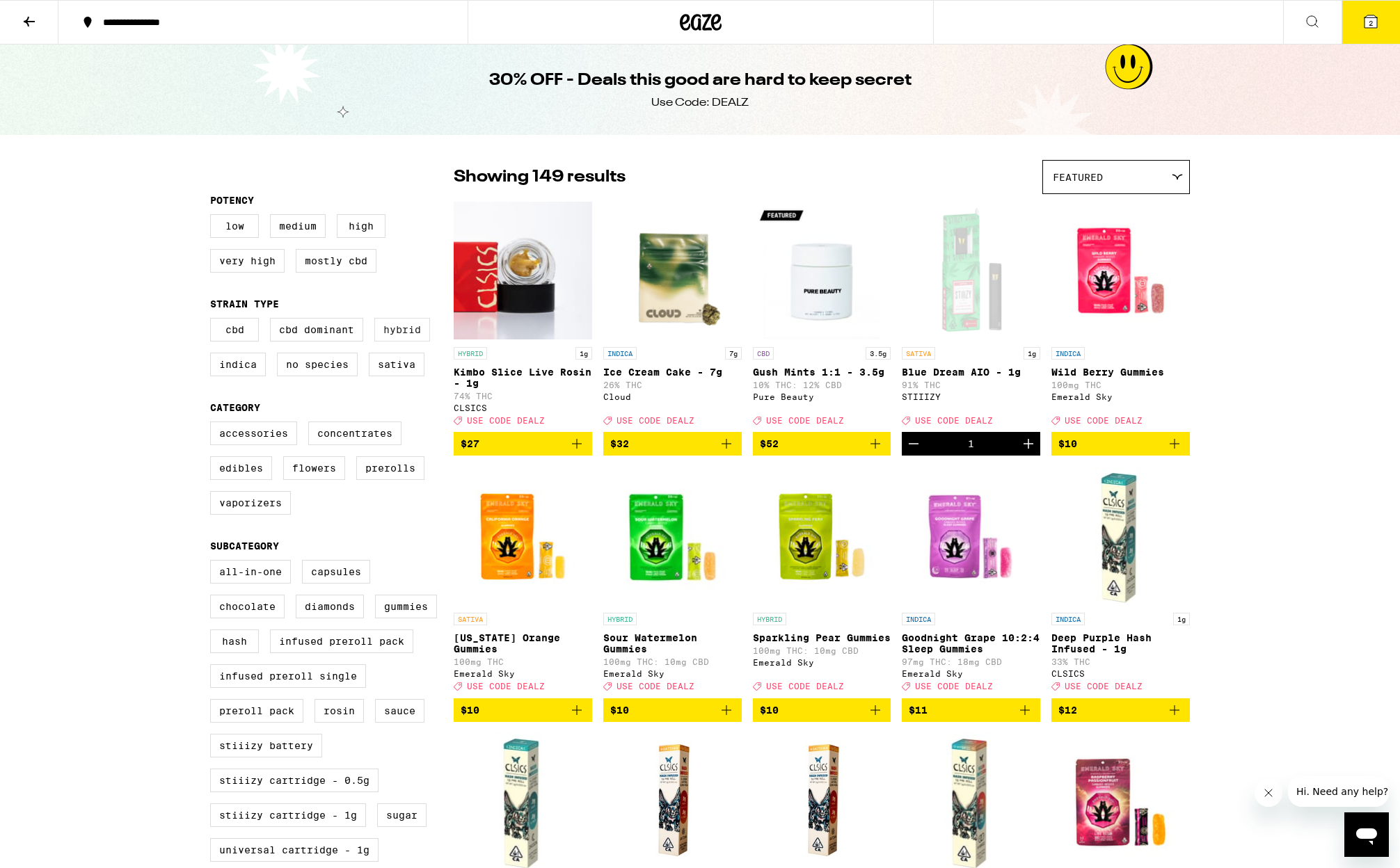
click at [402, 332] on label "Hybrid" at bounding box center [401, 330] width 56 height 24
click at [213, 321] on input "Hybrid" at bounding box center [213, 320] width 1 height 1
checkbox input "true"
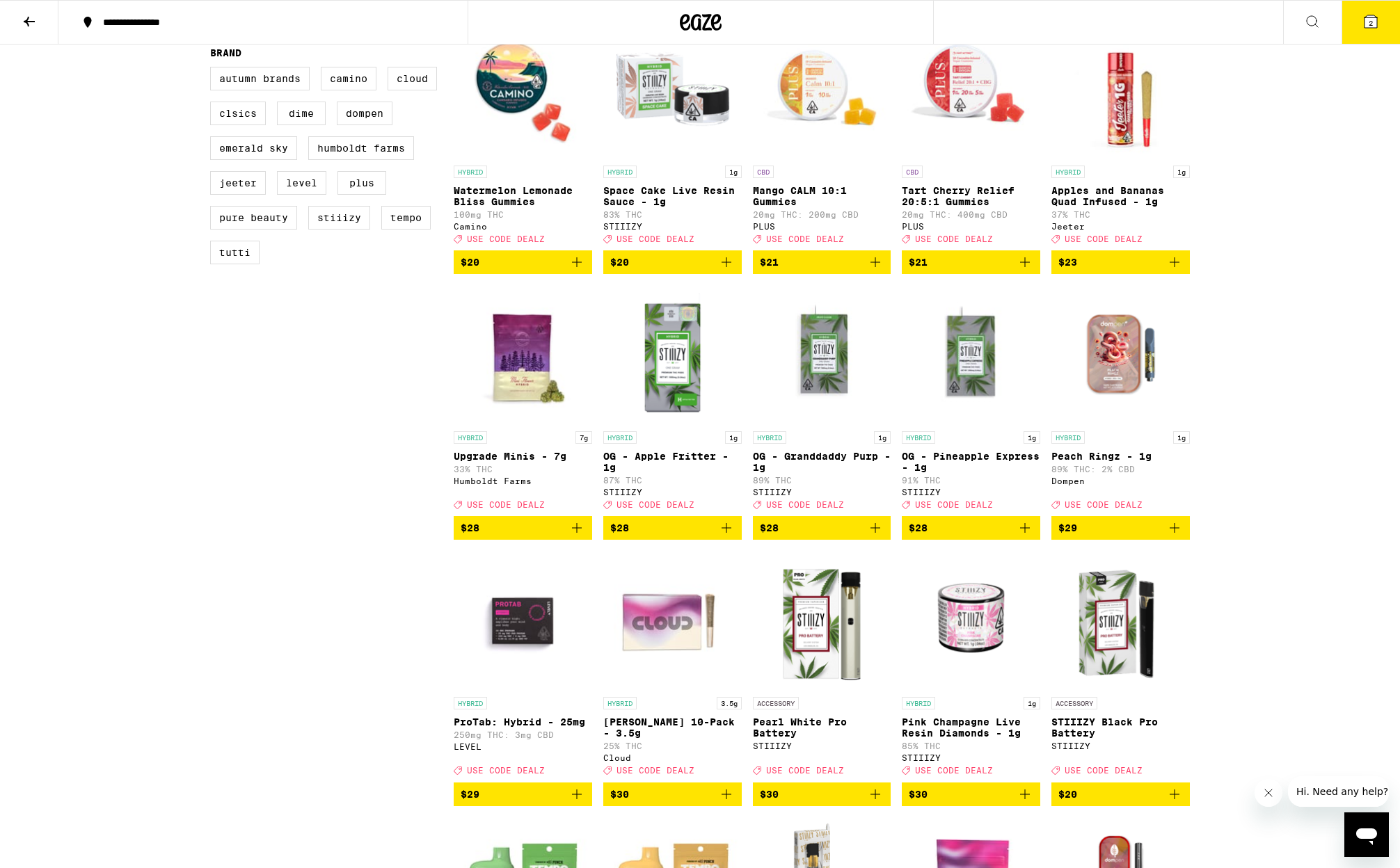
scroll to position [980, 0]
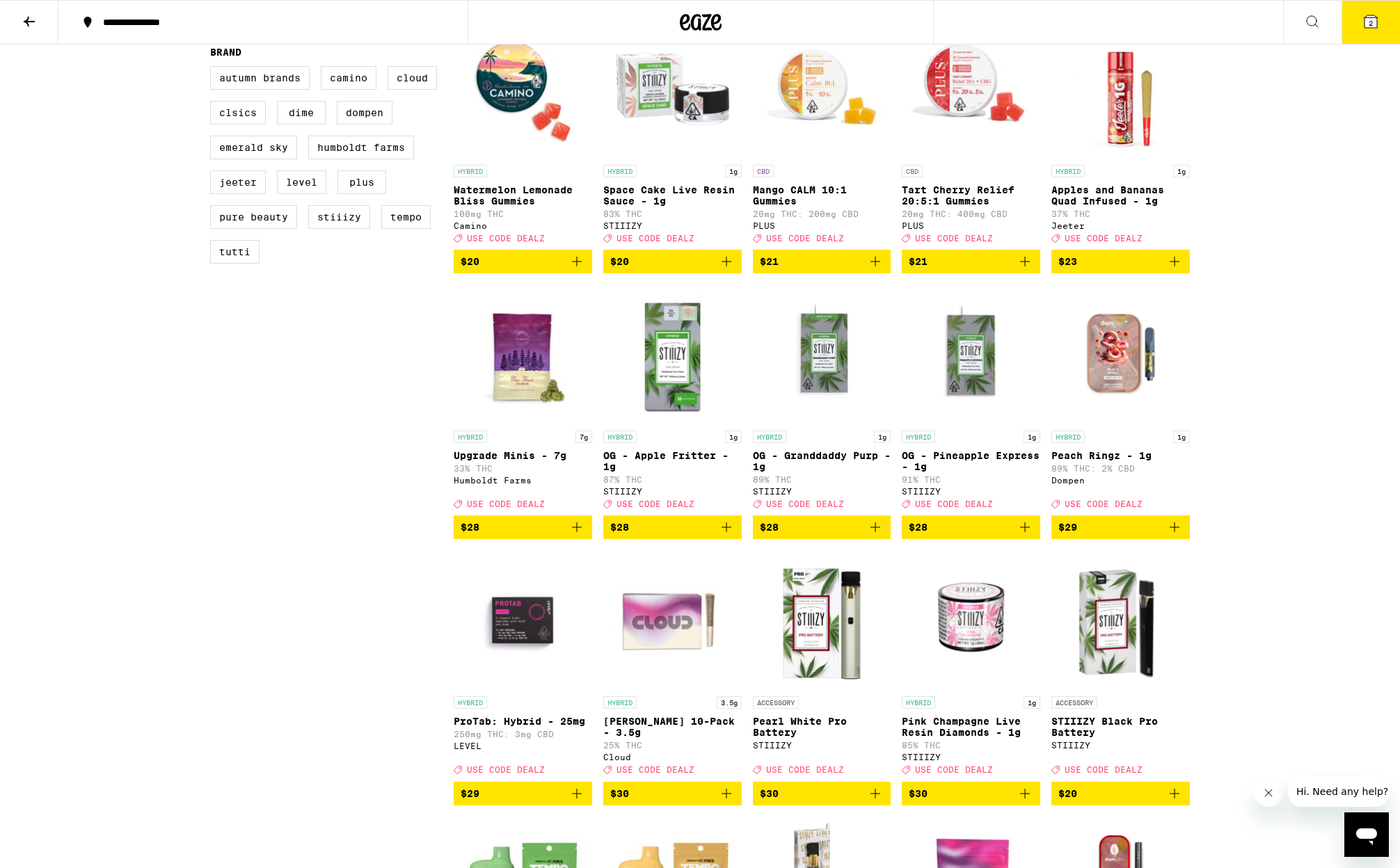
click at [836, 374] on img "Open page for OG - Granddaddy Purp - 1g from STIIIZY" at bounding box center [822, 353] width 139 height 139
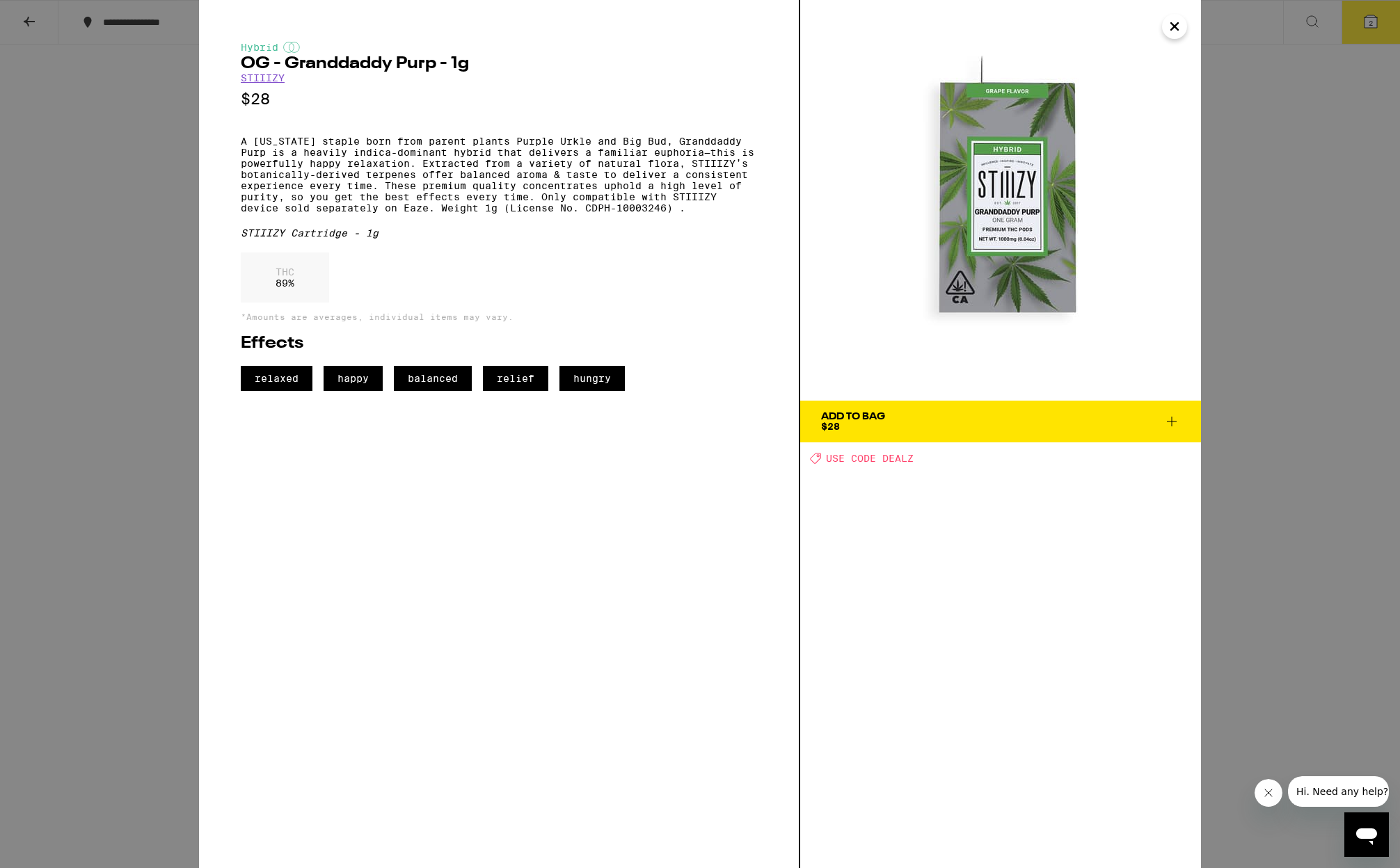
click at [1172, 26] on icon "Close" at bounding box center [1173, 26] width 7 height 7
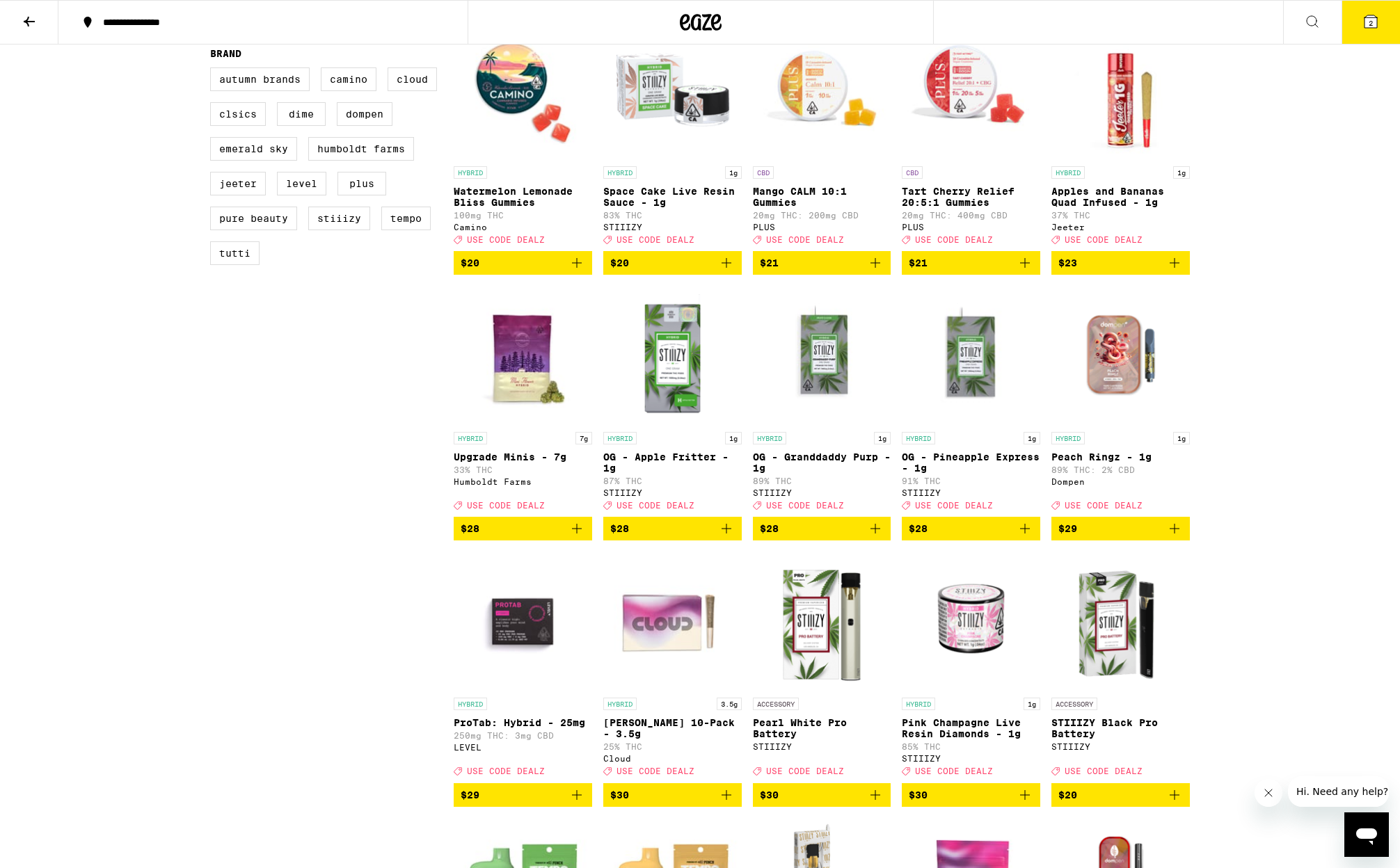
click at [995, 402] on img "Open page for OG - Pineapple Express - 1g from STIIIZY" at bounding box center [970, 355] width 139 height 139
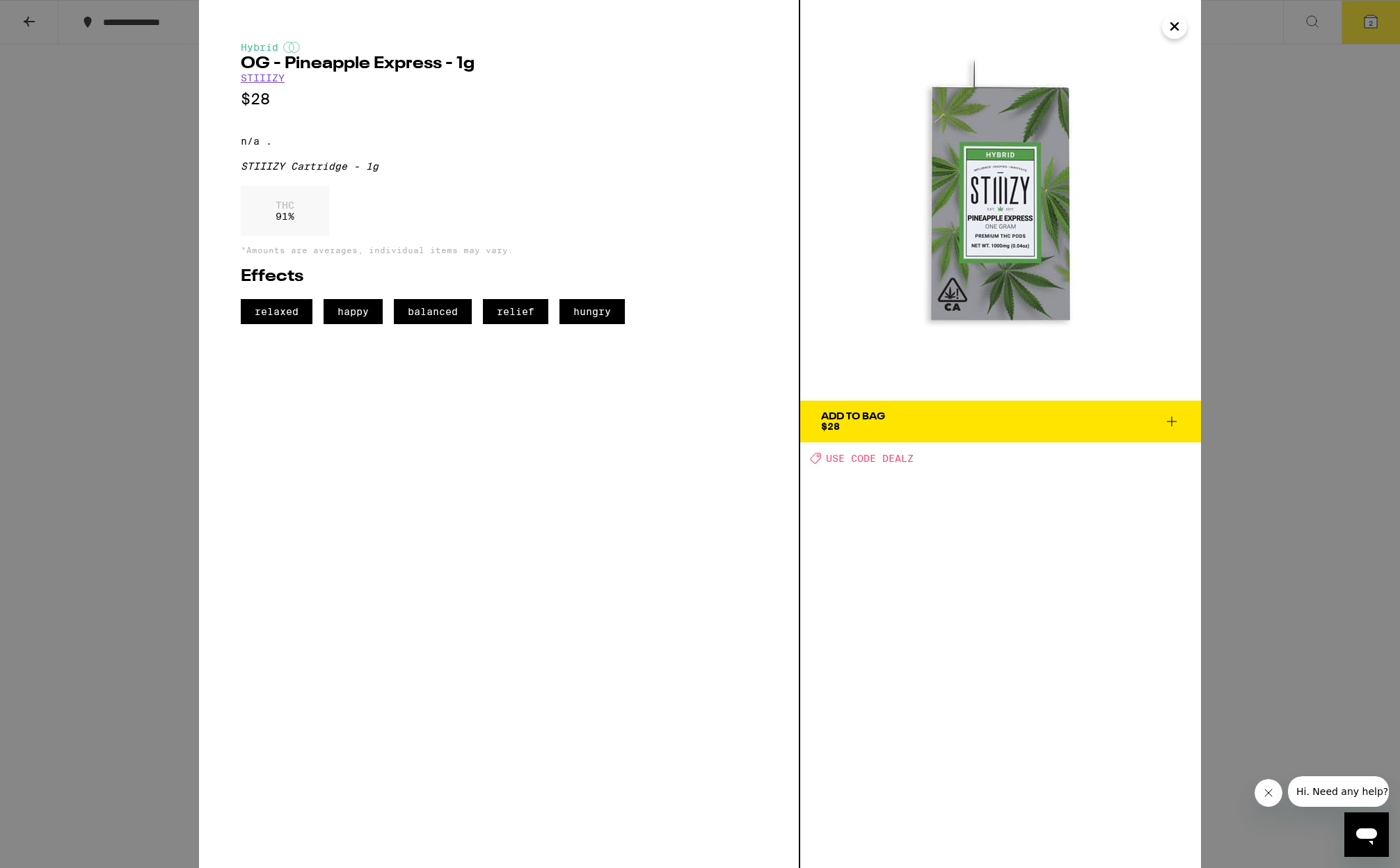
click at [1051, 428] on span "Add To Bag $28" at bounding box center [1000, 421] width 359 height 20
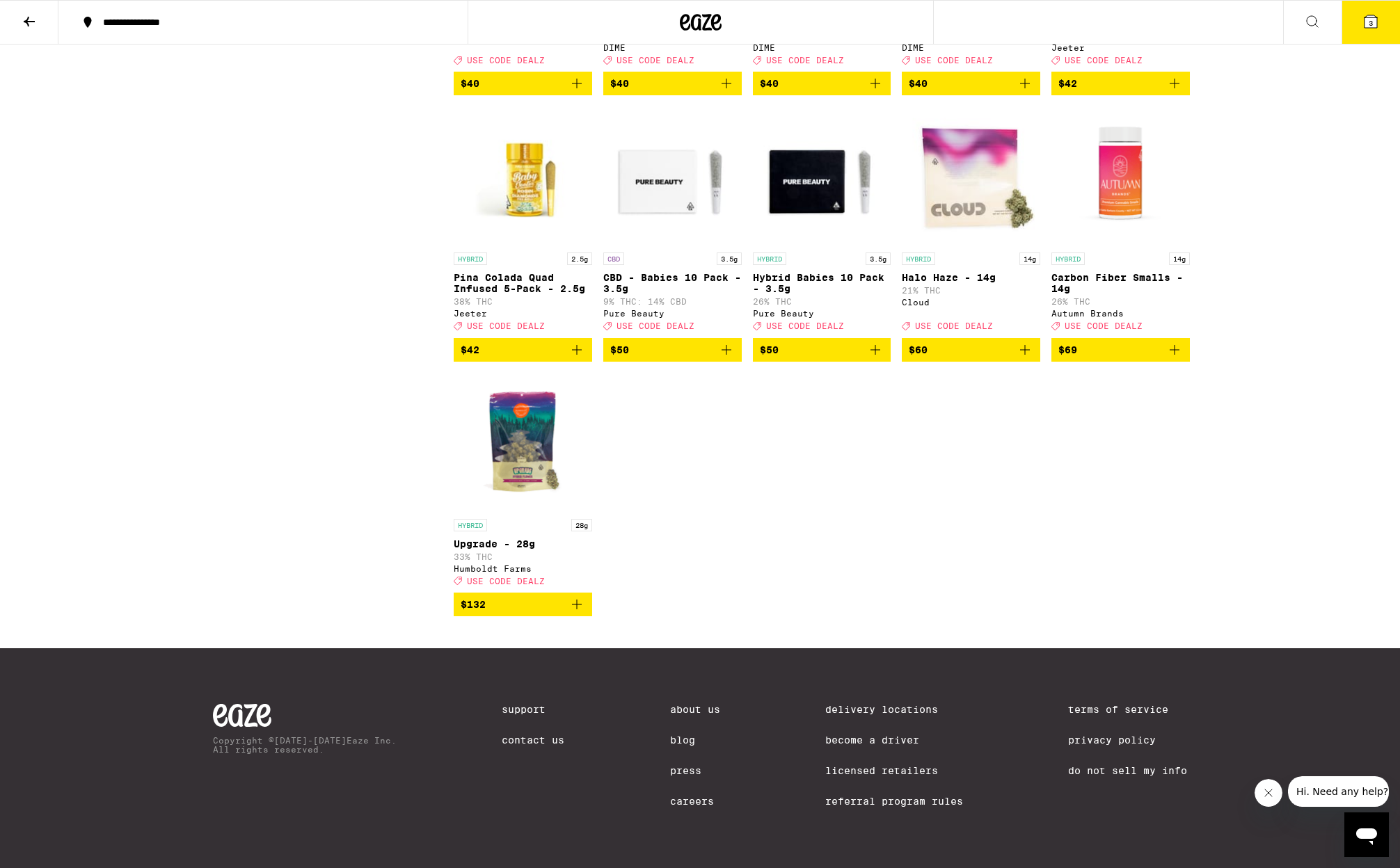
scroll to position [2558, 0]
click at [954, 225] on img "Open page for Halo Haze - 14g from Cloud" at bounding box center [970, 176] width 139 height 139
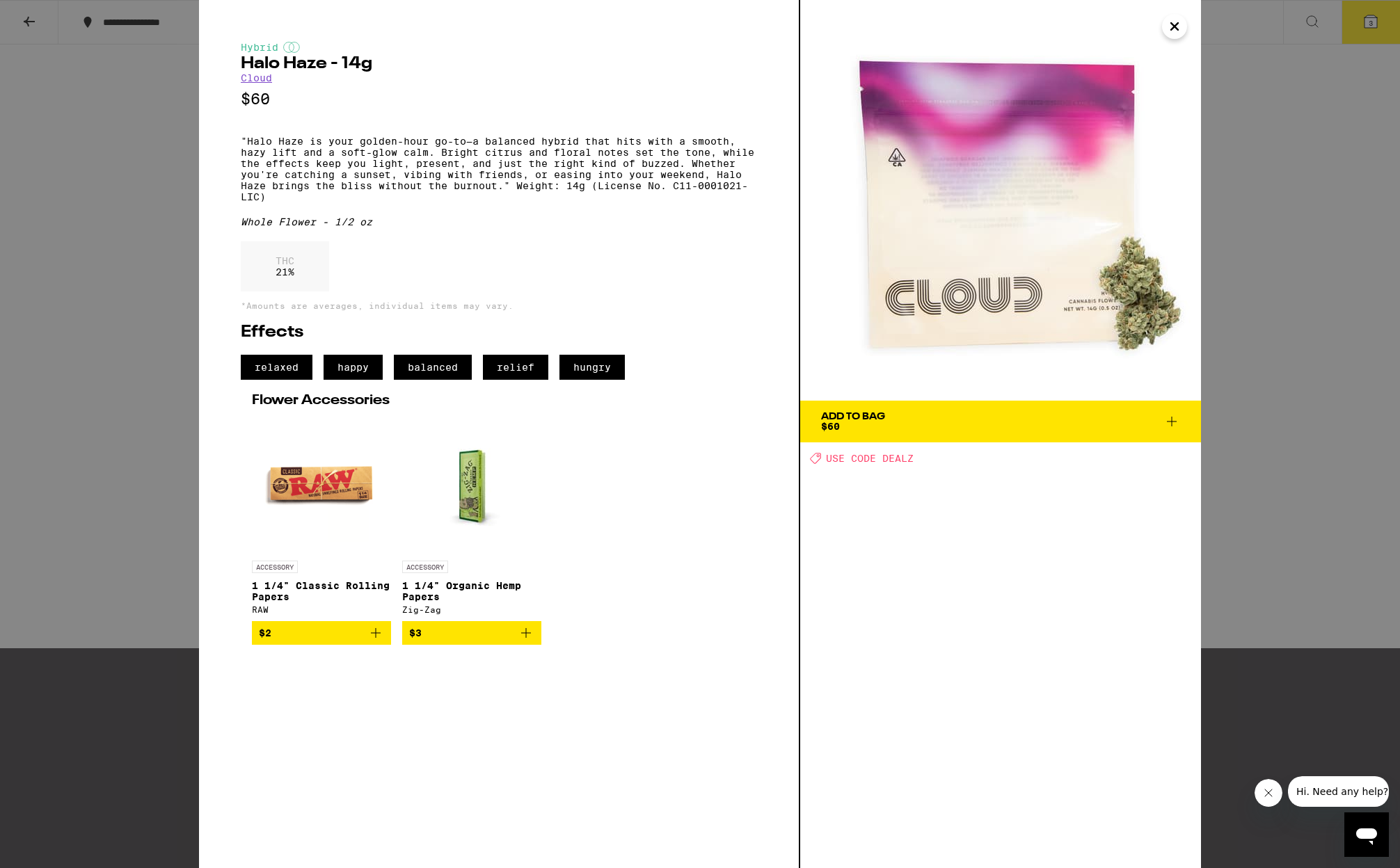
drag, startPoint x: 434, startPoint y: 148, endPoint x: 513, endPoint y: 215, distance: 103.6
click at [513, 215] on div "Hybrid Halo Haze - 14g Cloud $60 "Halo Haze is your golden-hour go-to—a balance…" at bounding box center [499, 343] width 516 height 604
click at [513, 202] on p ""Halo Haze is your golden-hour go-to—a balanced hybrid that hits with a smooth,…" at bounding box center [499, 169] width 516 height 67
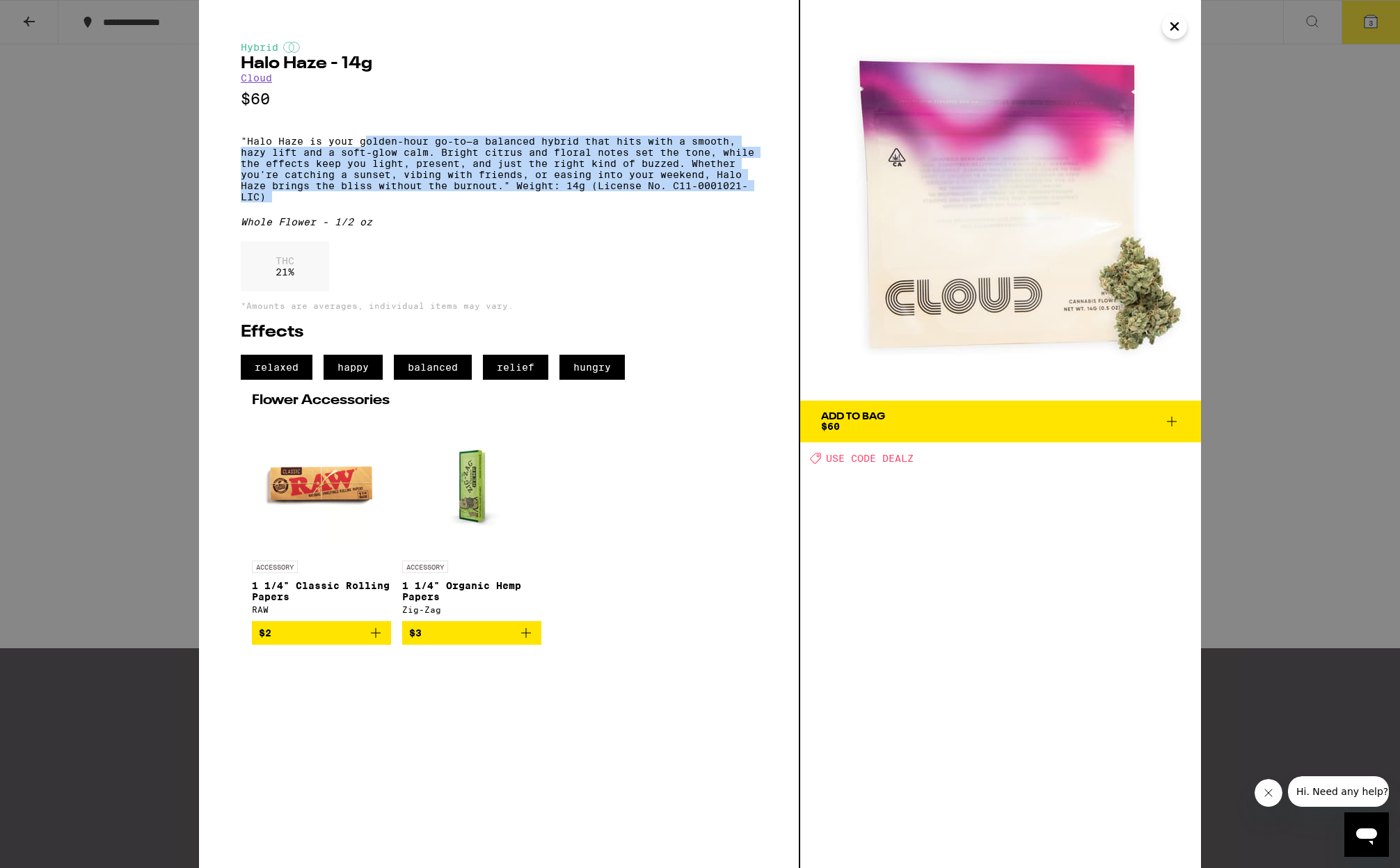
drag, startPoint x: 421, startPoint y: 165, endPoint x: 370, endPoint y: 142, distance: 55.9
click at [370, 142] on p ""Halo Haze is your golden-hour go-to—a balanced hybrid that hits with a smooth,…" at bounding box center [499, 169] width 516 height 67
drag, startPoint x: 450, startPoint y: 177, endPoint x: 538, endPoint y: 204, distance: 92.0
click at [538, 202] on p ""Halo Haze is your golden-hour go-to—a balanced hybrid that hits with a smooth,…" at bounding box center [499, 169] width 516 height 67
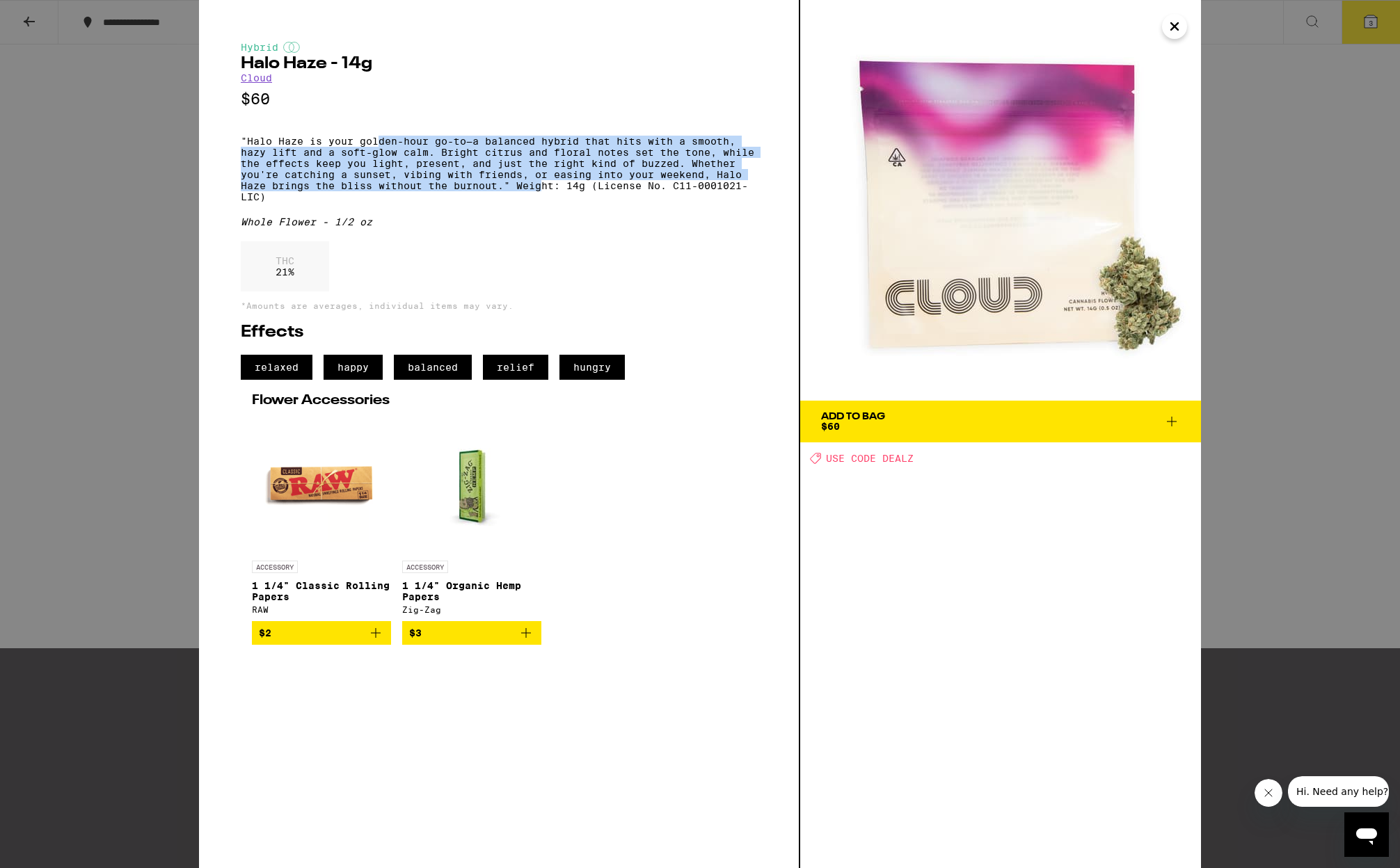
click at [538, 202] on p ""Halo Haze is your golden-hour go-to—a balanced hybrid that hits with a smooth,…" at bounding box center [499, 169] width 516 height 67
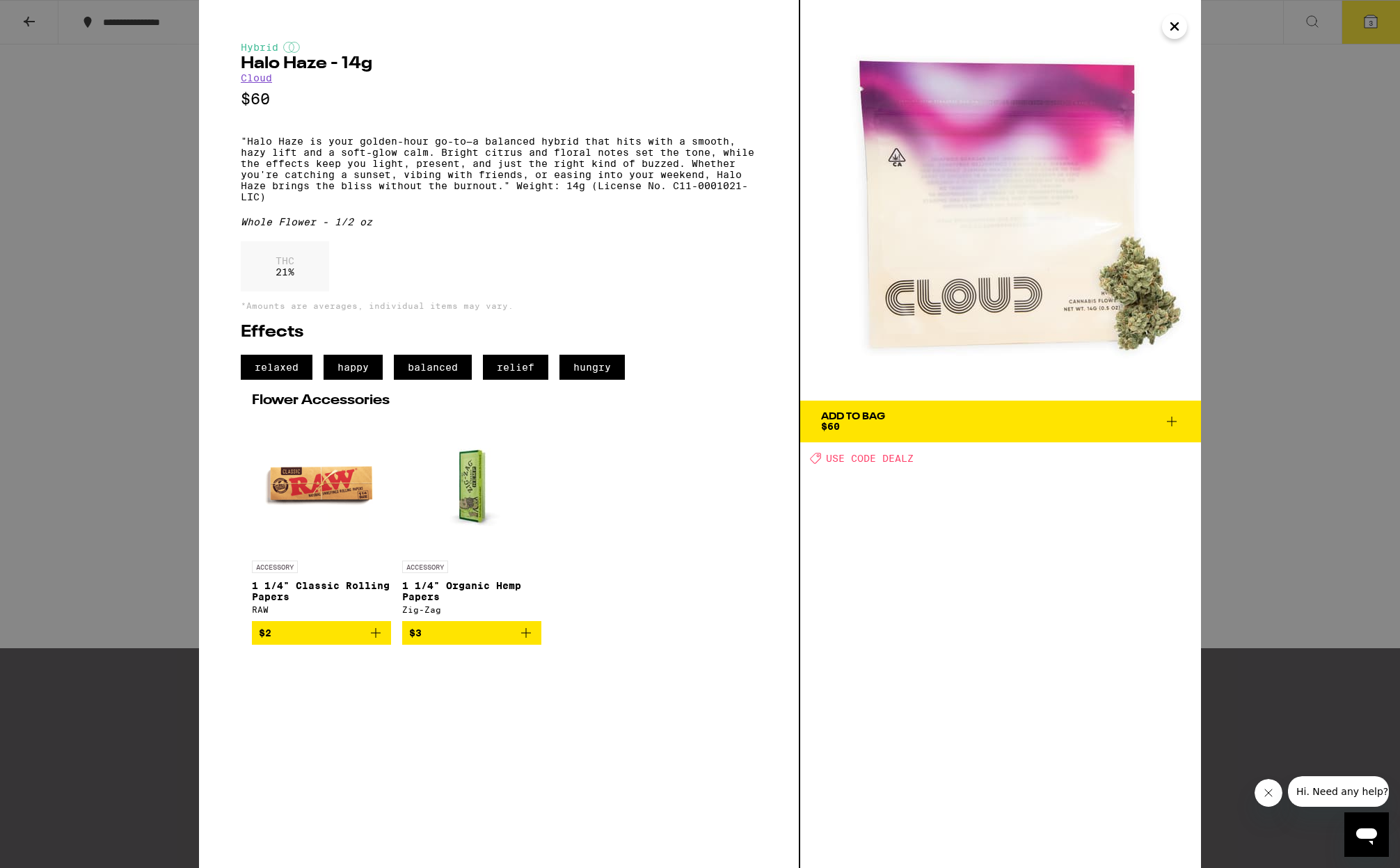
click at [991, 418] on span "Add To Bag $60" at bounding box center [1000, 421] width 359 height 20
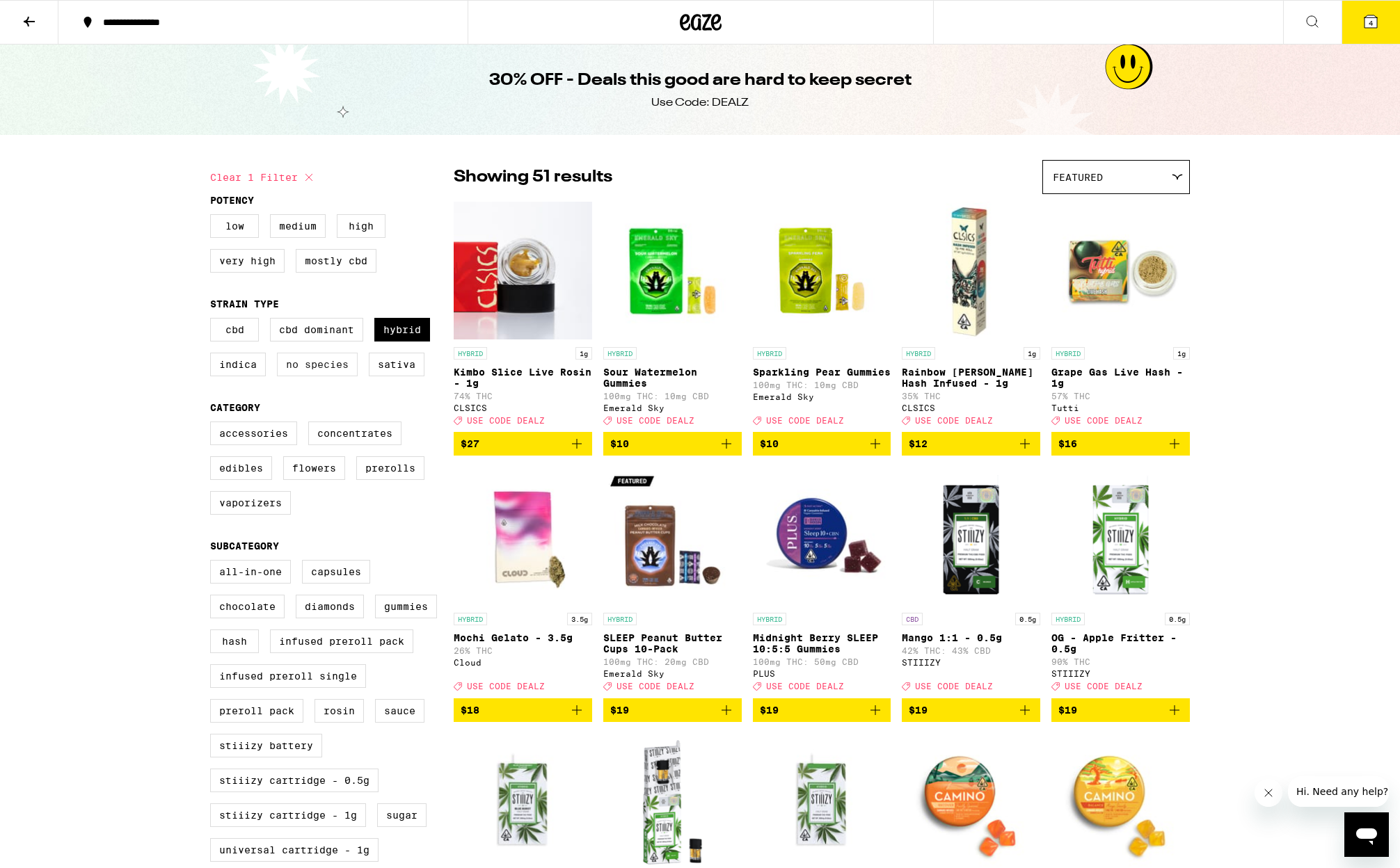
drag, startPoint x: 402, startPoint y: 334, endPoint x: 305, endPoint y: 363, distance: 101.2
click at [398, 334] on label "Hybrid" at bounding box center [401, 330] width 56 height 24
click at [231, 373] on label "Indica" at bounding box center [237, 364] width 56 height 24
click at [213, 321] on input "Indica" at bounding box center [213, 320] width 1 height 1
checkbox input "true"
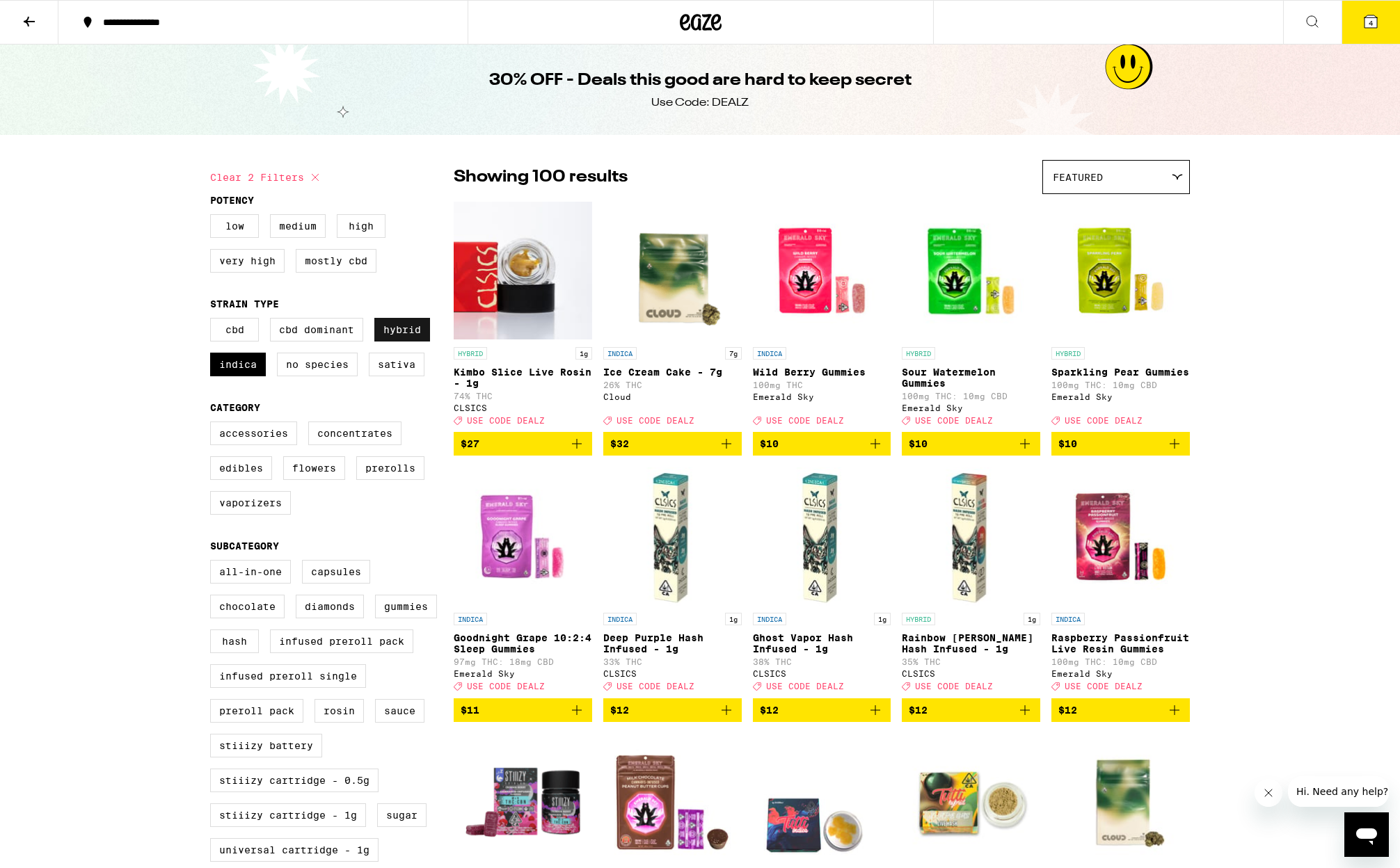
click at [420, 338] on label "Hybrid" at bounding box center [401, 330] width 56 height 24
click at [213, 321] on input "Hybrid" at bounding box center [213, 320] width 1 height 1
checkbox input "false"
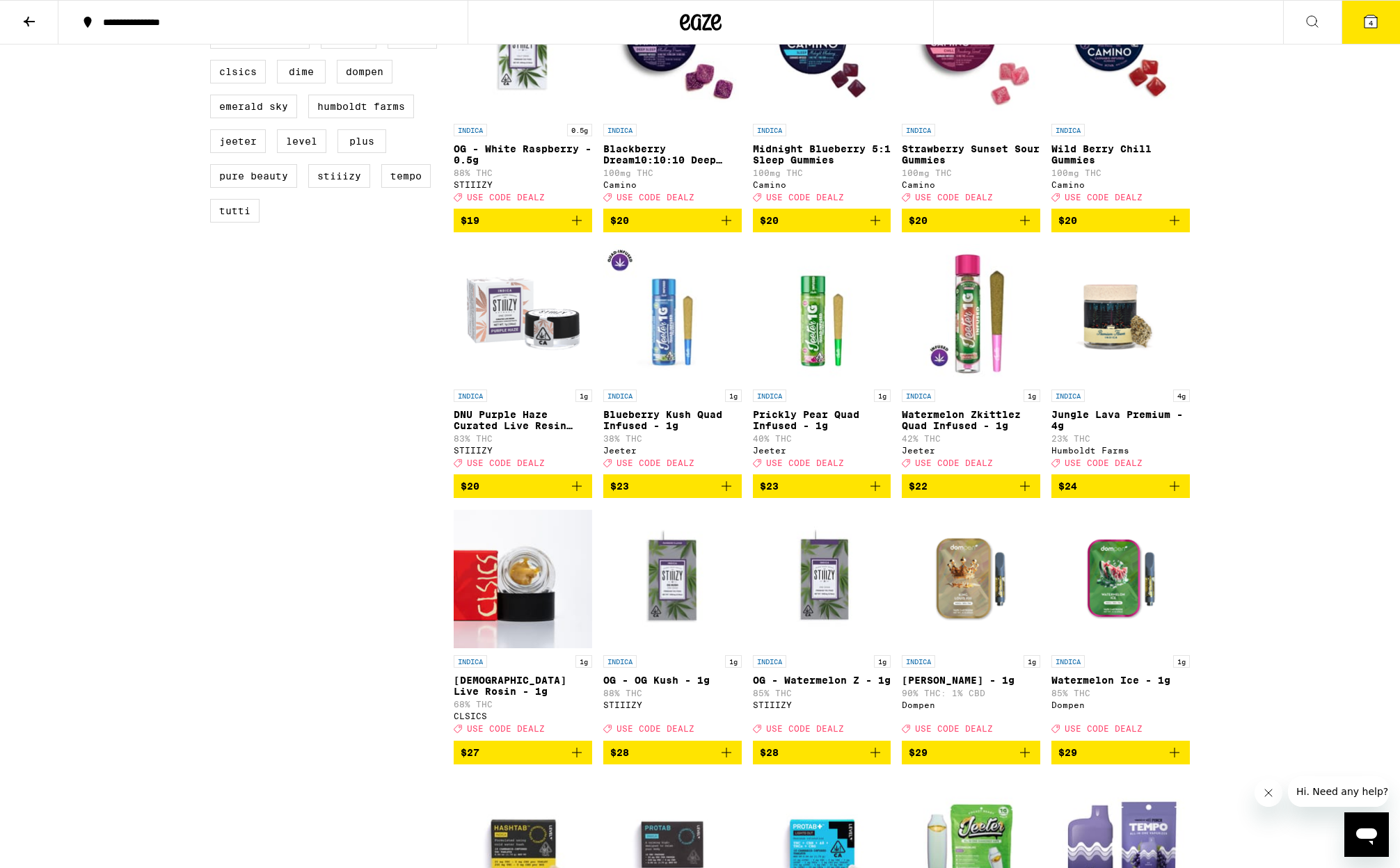
scroll to position [1023, 0]
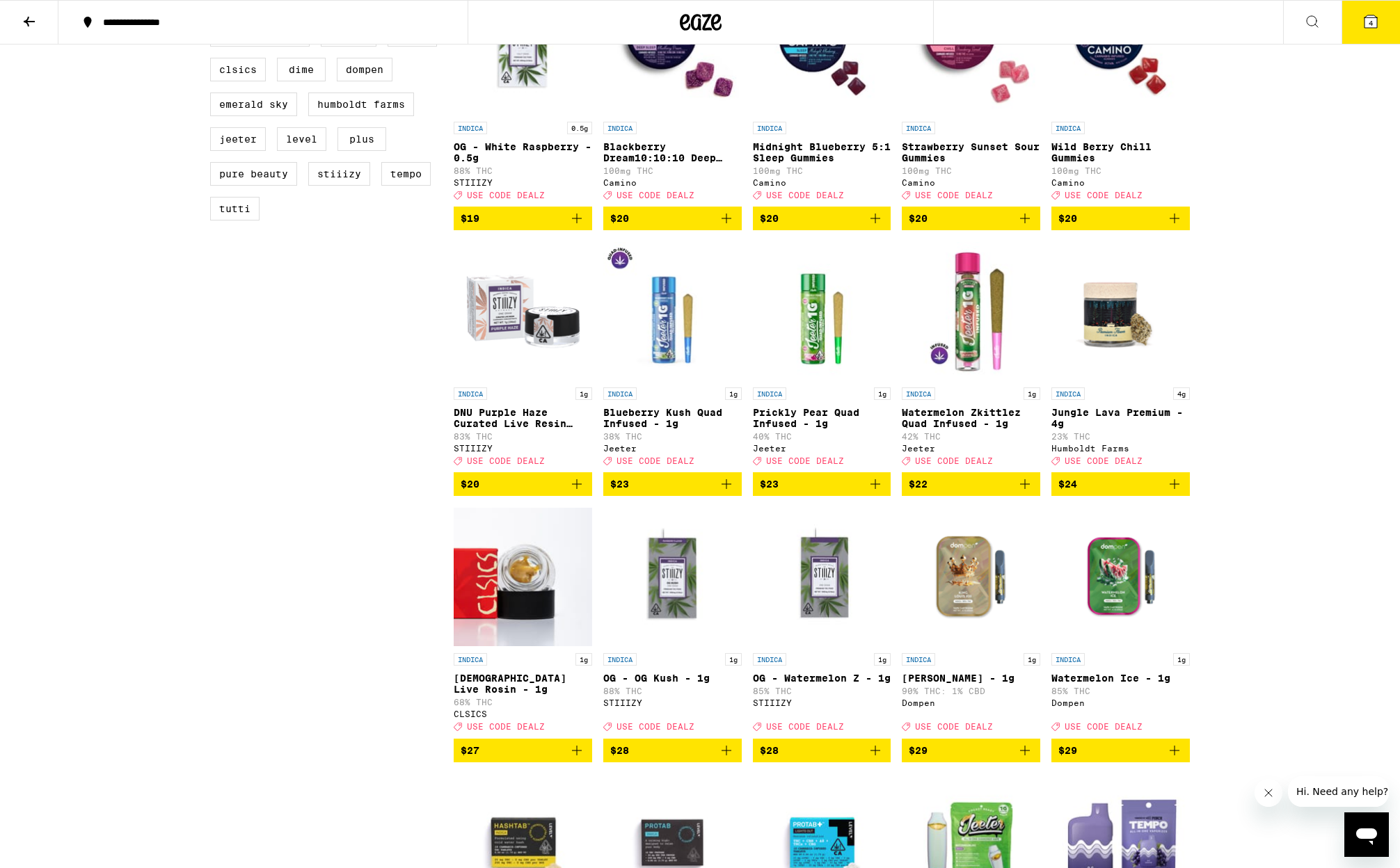
click at [972, 616] on img "Open page for King Louis XIII - 1g from Dompen" at bounding box center [970, 576] width 139 height 139
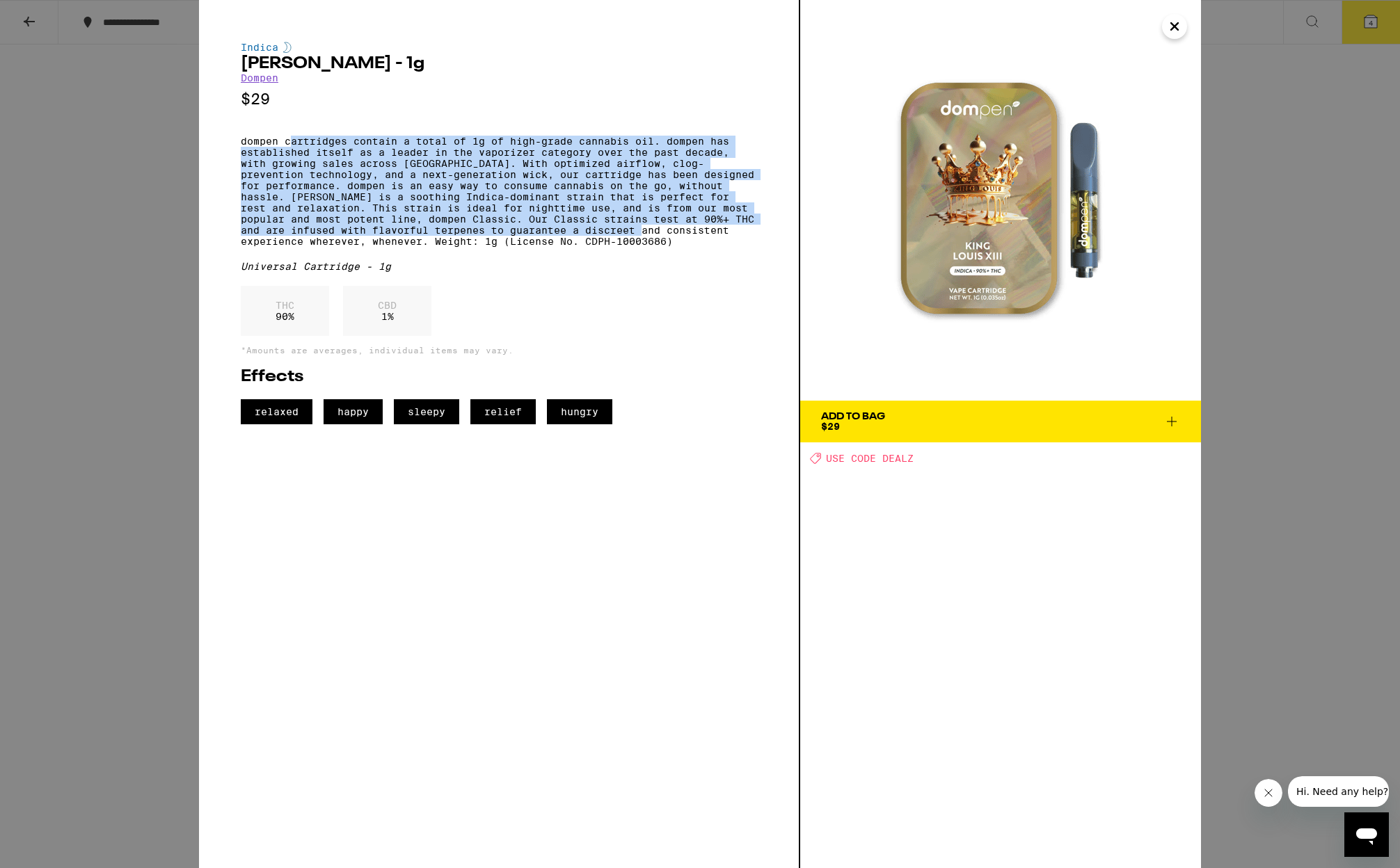
drag, startPoint x: 288, startPoint y: 150, endPoint x: 651, endPoint y: 255, distance: 377.9
click at [651, 247] on p "dompen cartridges contain a total of 1g of high-grade cannabis oil. dompen has …" at bounding box center [499, 192] width 516 height 111
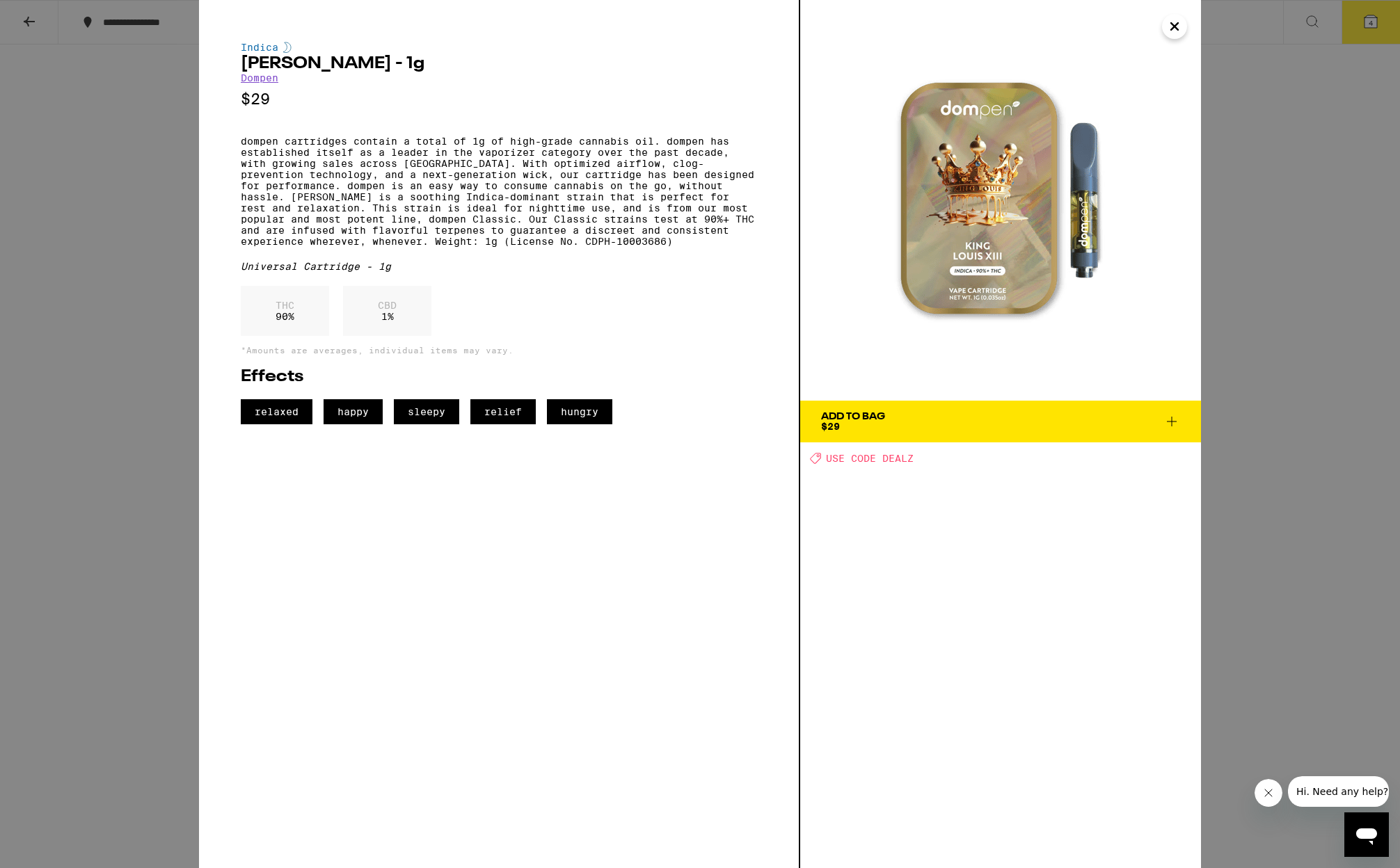
click at [1290, 261] on div "Indica [PERSON_NAME] - 1g Dompen $29 dompen cartridges contain a total of 1g of…" at bounding box center [700, 434] width 1400 height 868
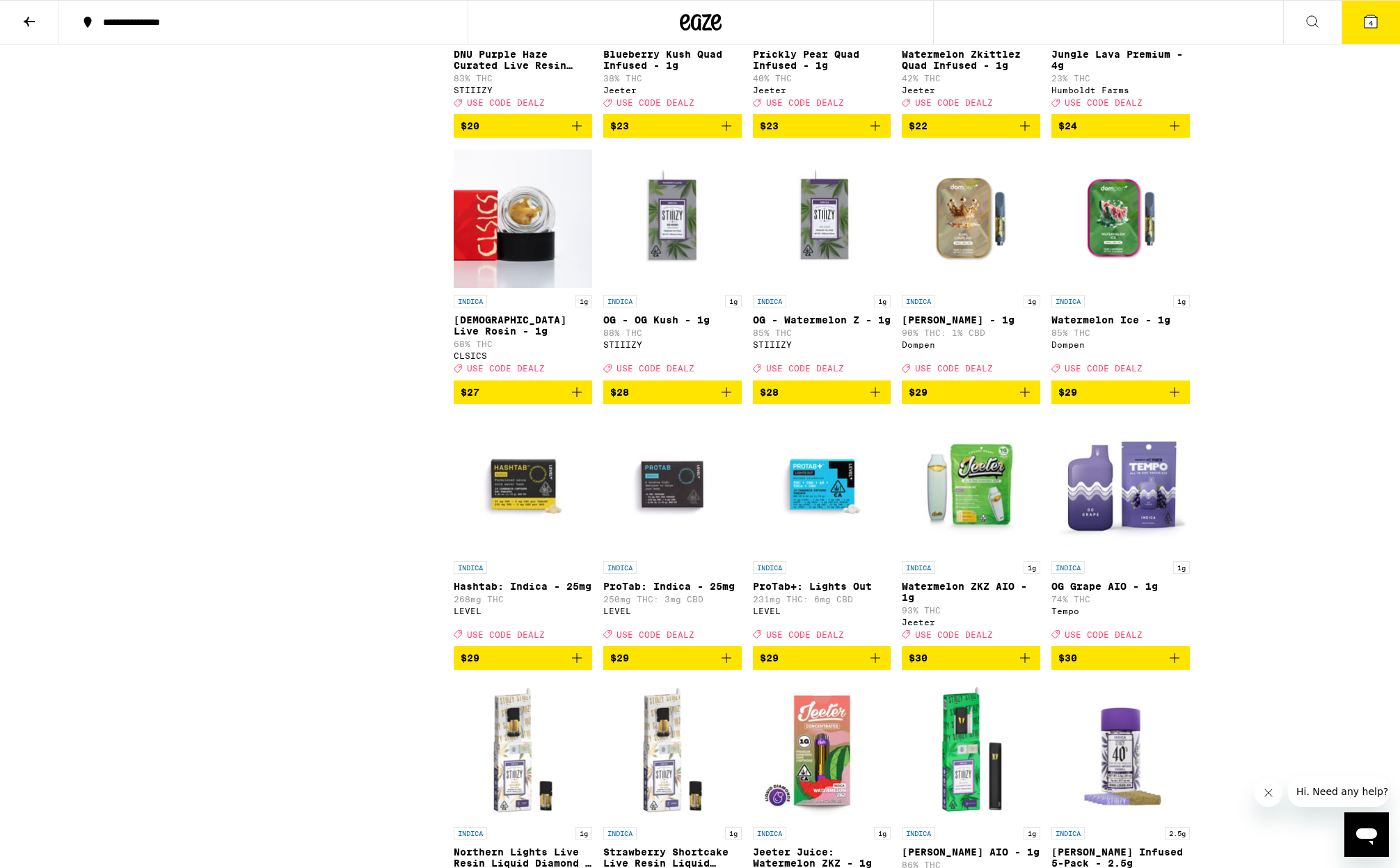
scroll to position [1394, 0]
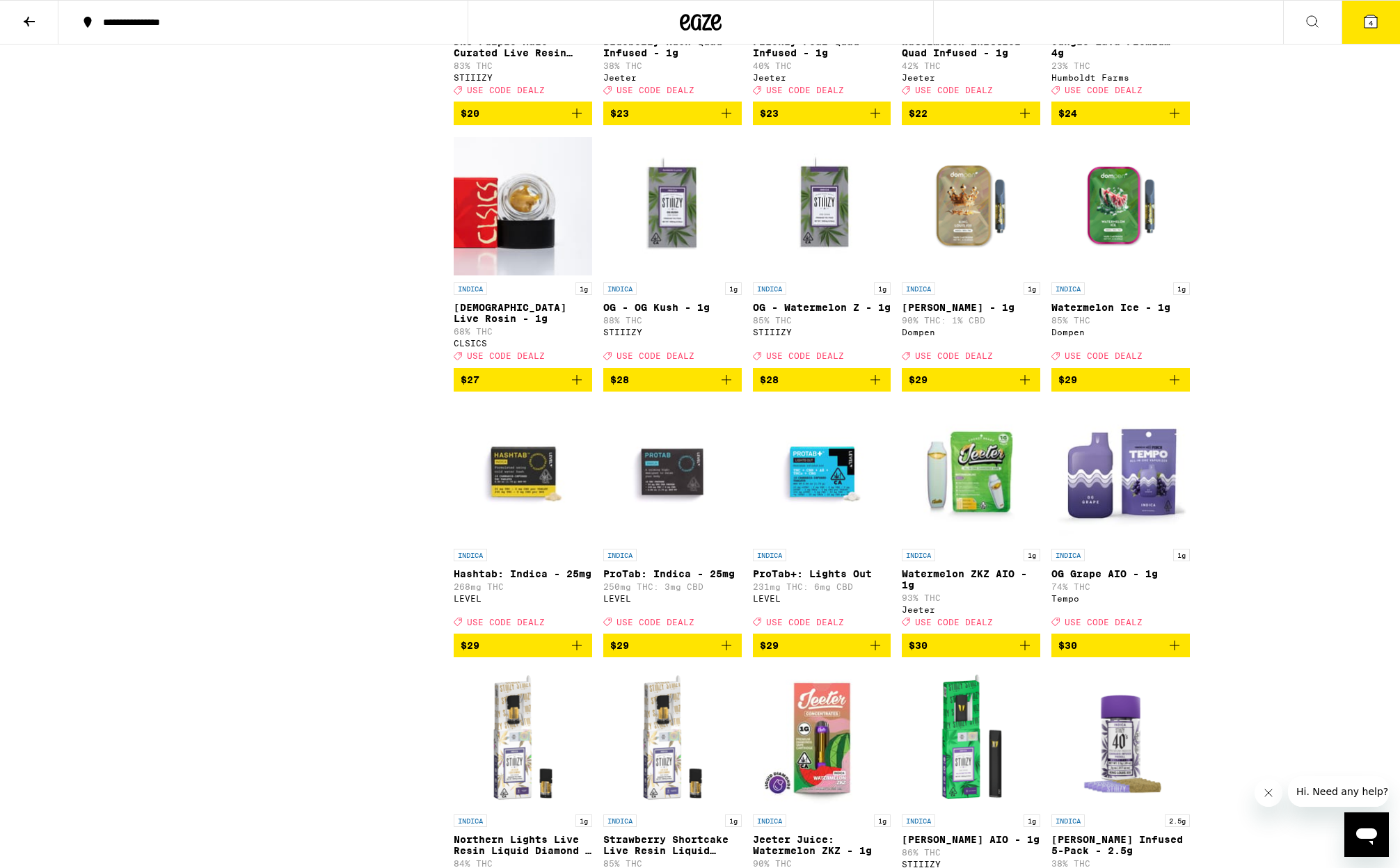
click at [1142, 522] on img "Open page for OG Grape AIO - 1g from Tempo" at bounding box center [1120, 471] width 139 height 139
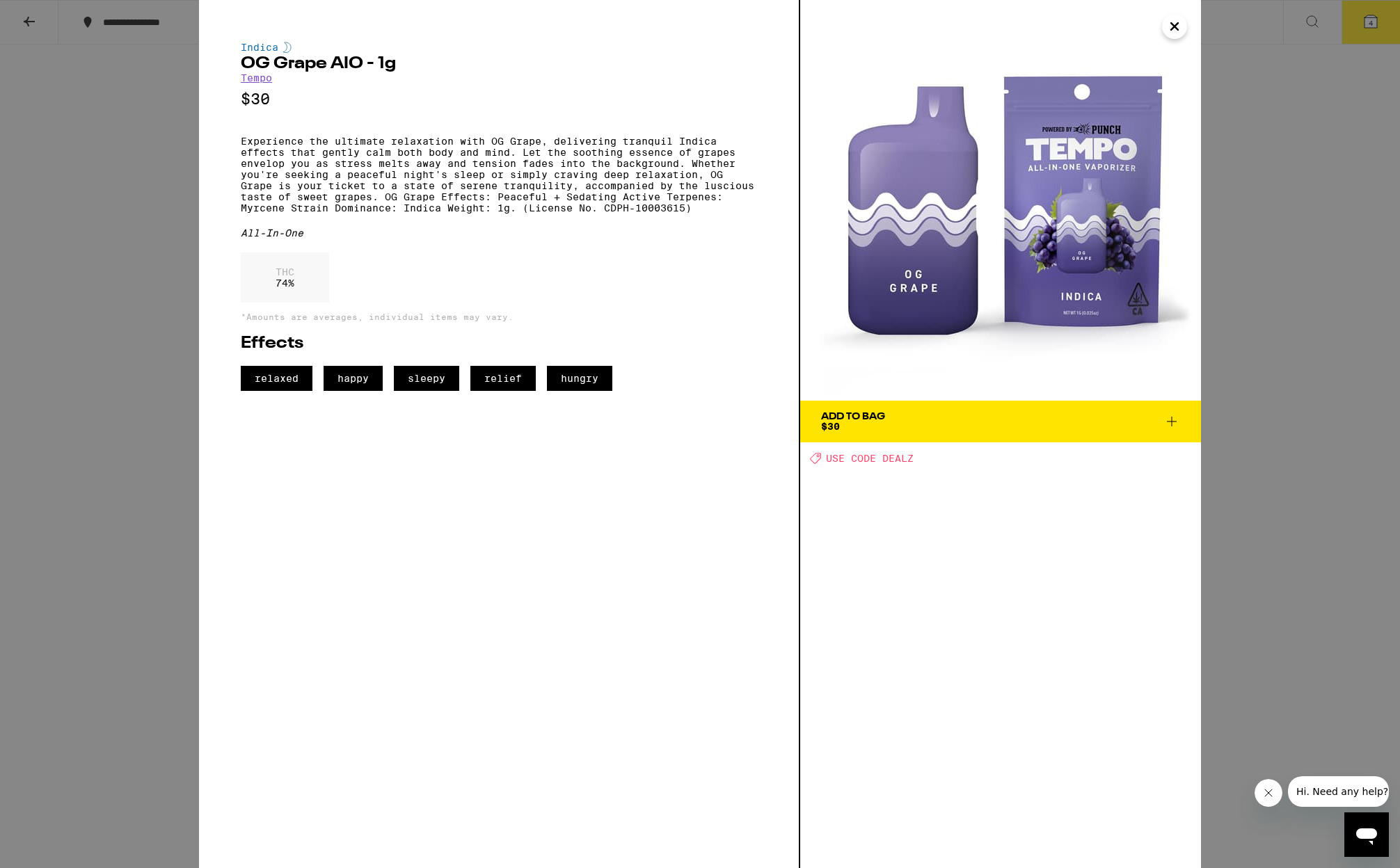
click at [1324, 281] on div "Indica OG Grape AIO - 1g Tempo $30 Experience the ultimate relaxation with OG G…" at bounding box center [700, 434] width 1400 height 868
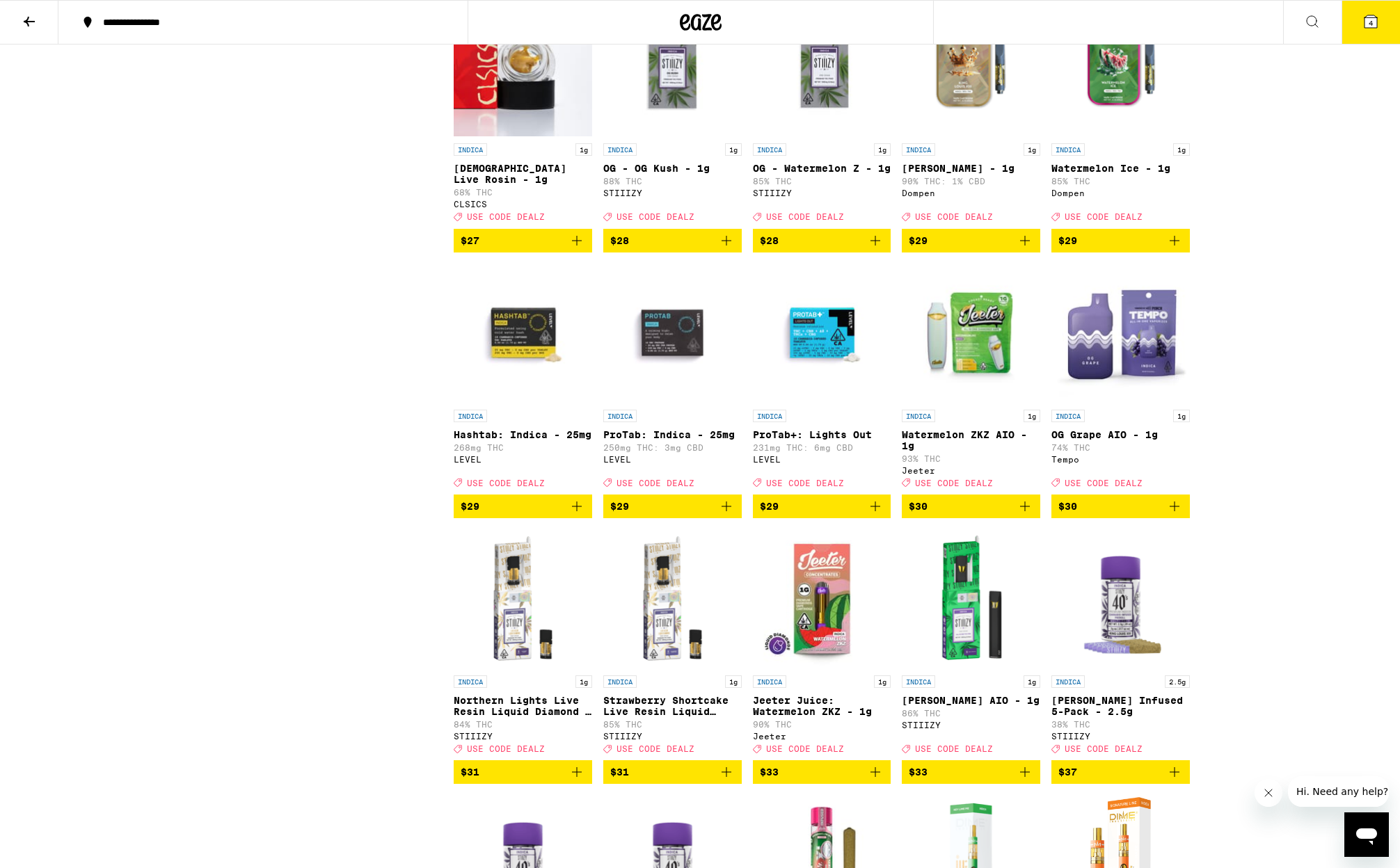
scroll to position [1535, 0]
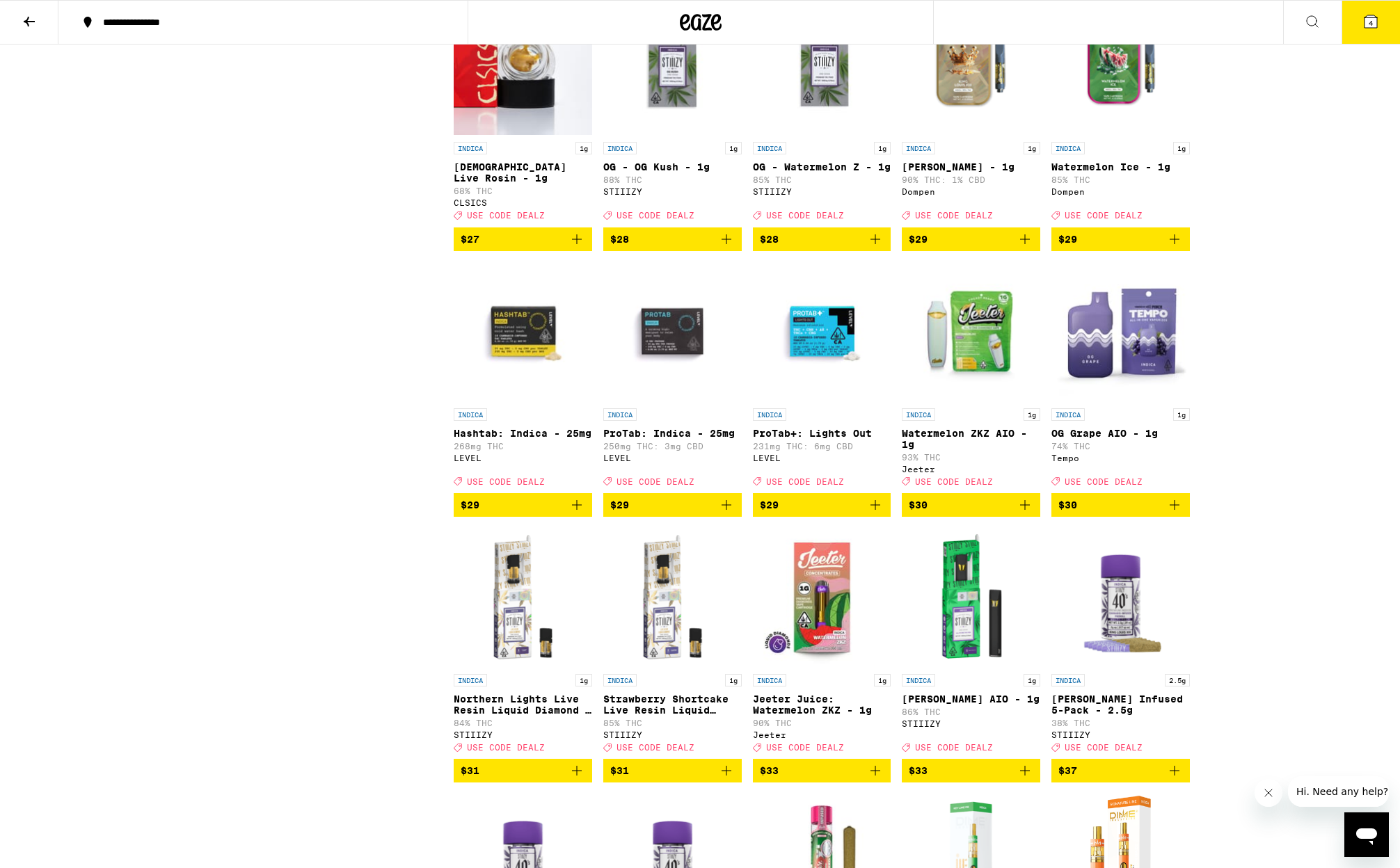
click at [823, 630] on img "Open page for Jeeter Juice: Watermelon ZKZ - 1g from Jeeter" at bounding box center [822, 597] width 139 height 139
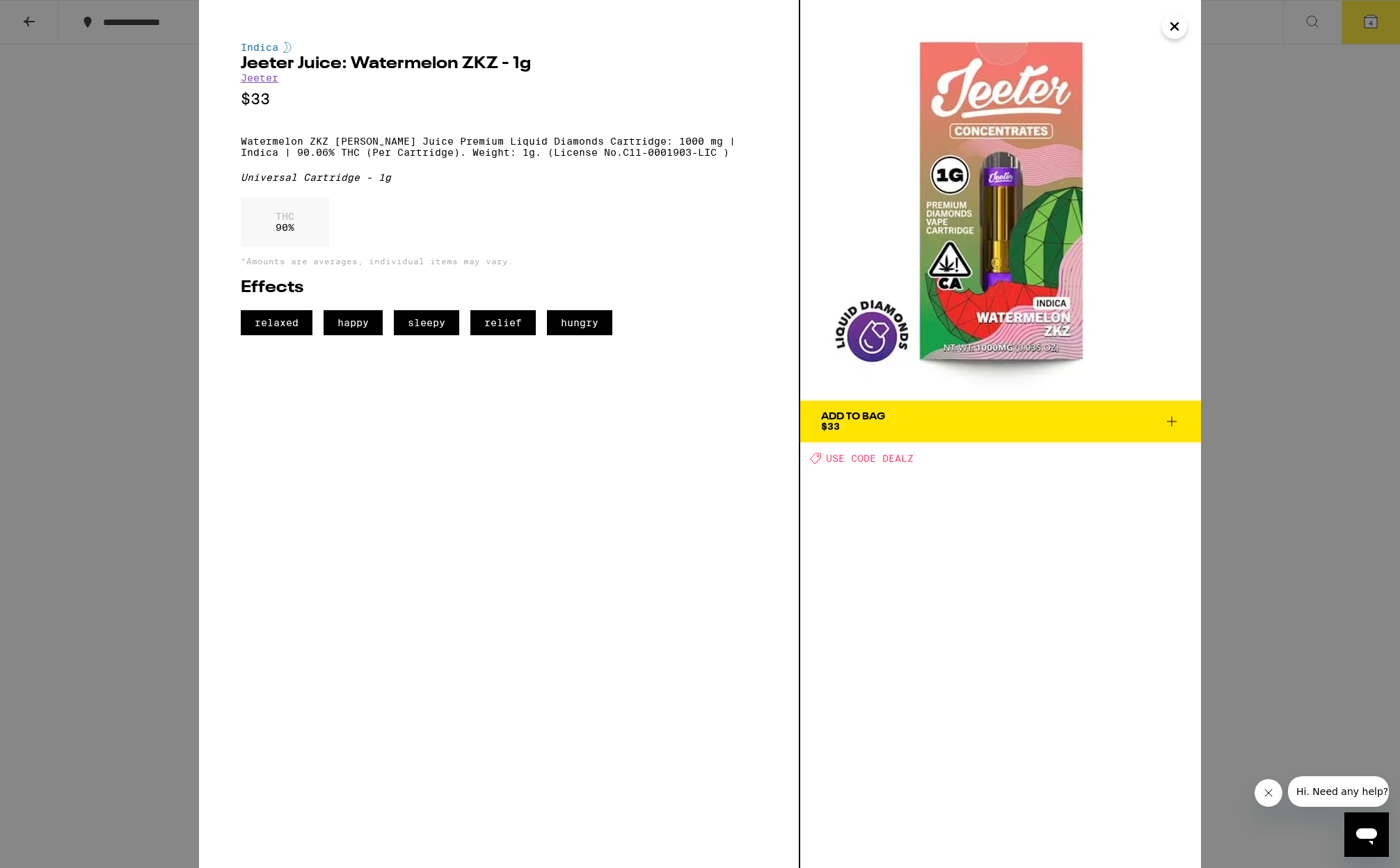
click at [1081, 418] on span "Add To Bag $33" at bounding box center [1000, 421] width 359 height 20
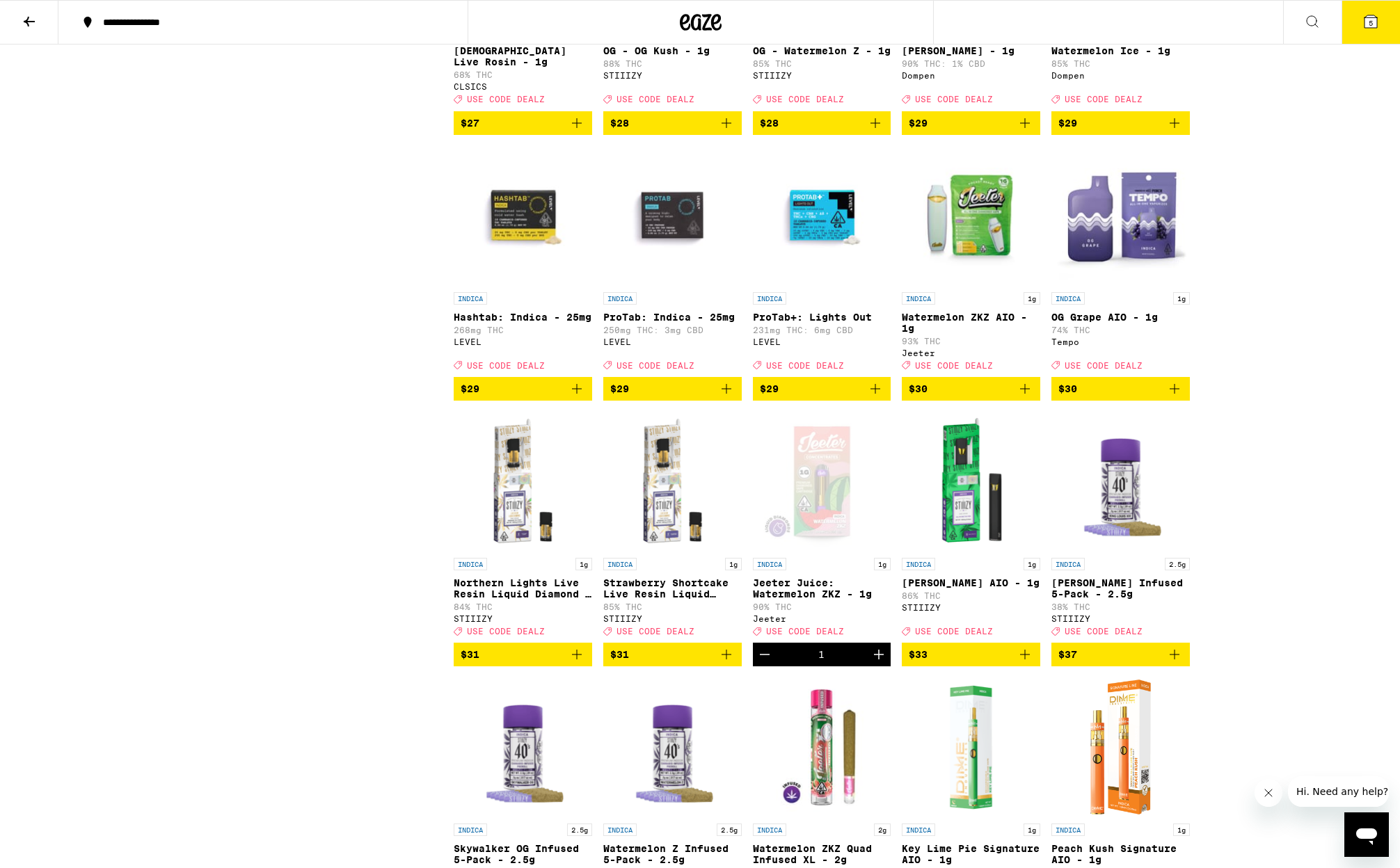
scroll to position [1648, 0]
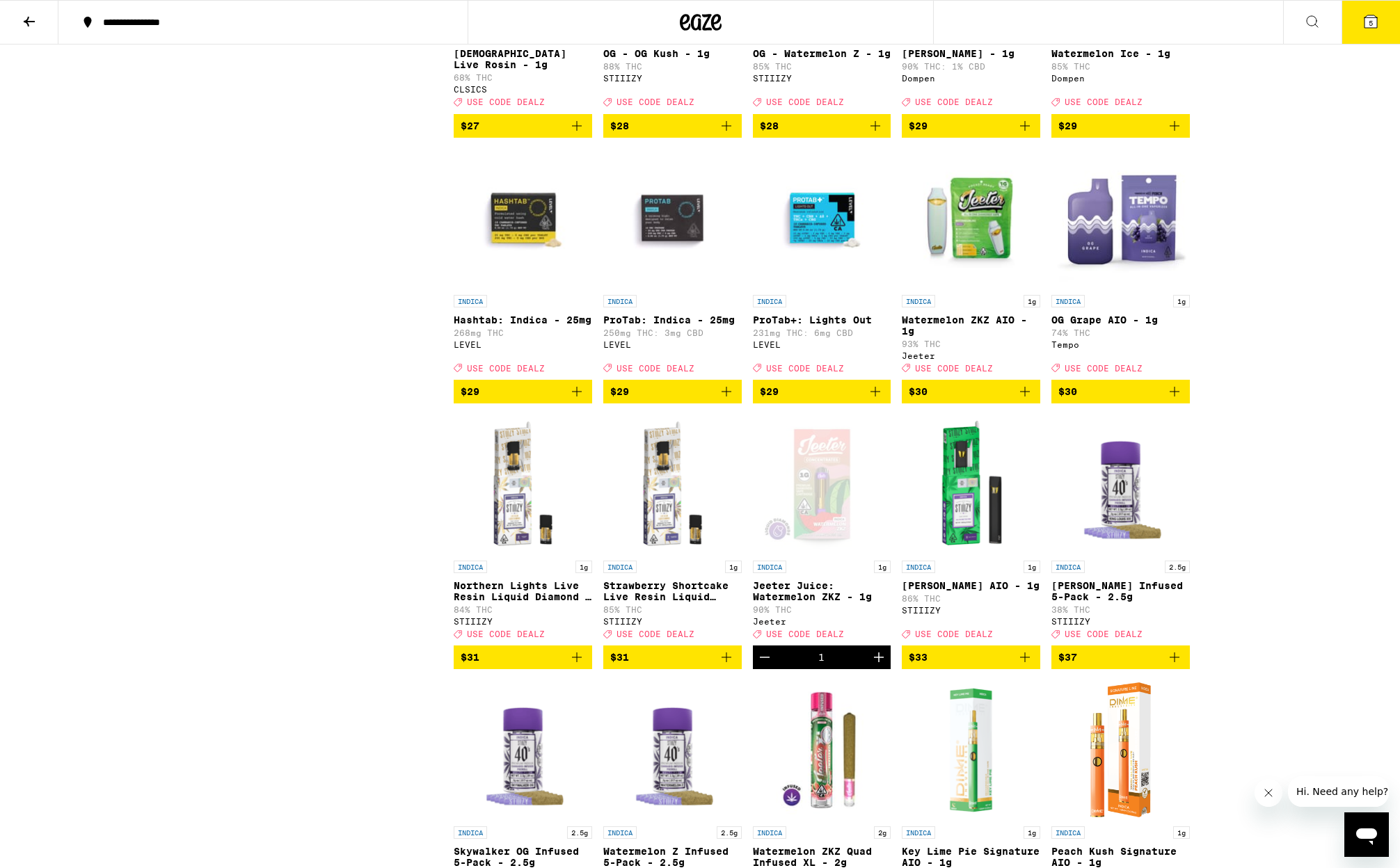
click at [1373, 13] on icon at bounding box center [1371, 22] width 17 height 17
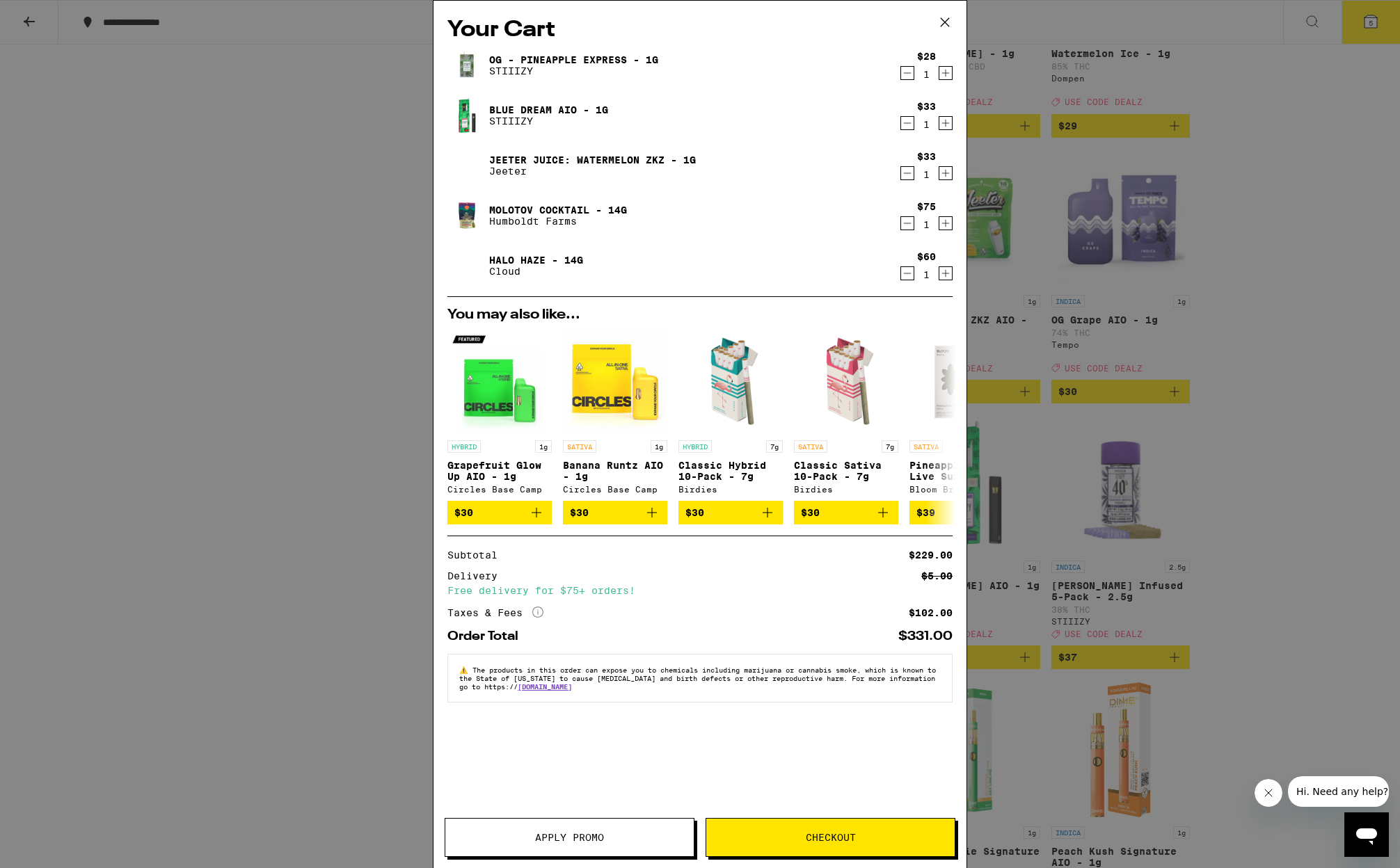
click at [566, 829] on button "Apply Promo" at bounding box center [570, 837] width 249 height 39
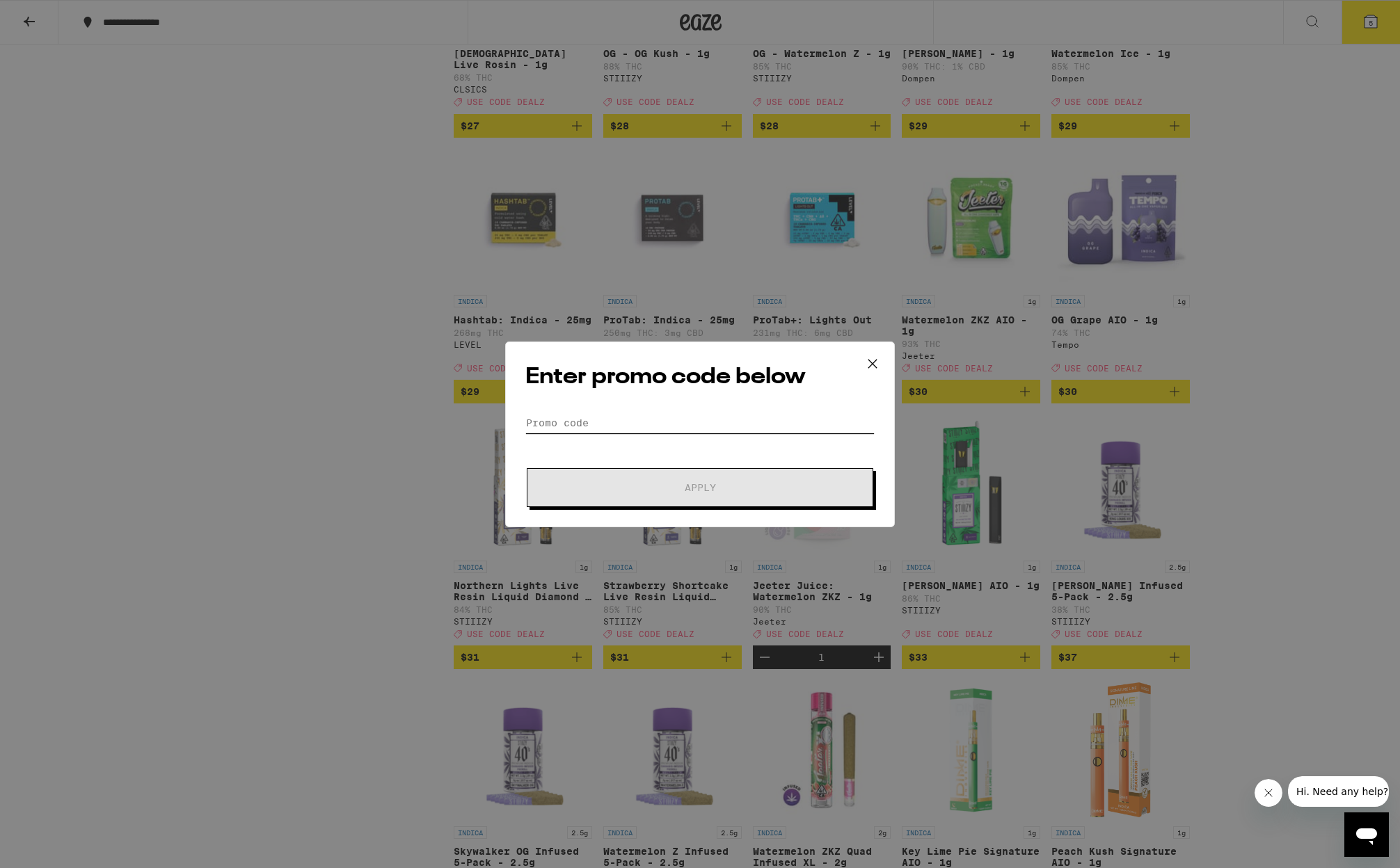
click at [546, 418] on input "Promo Code" at bounding box center [700, 423] width 350 height 21
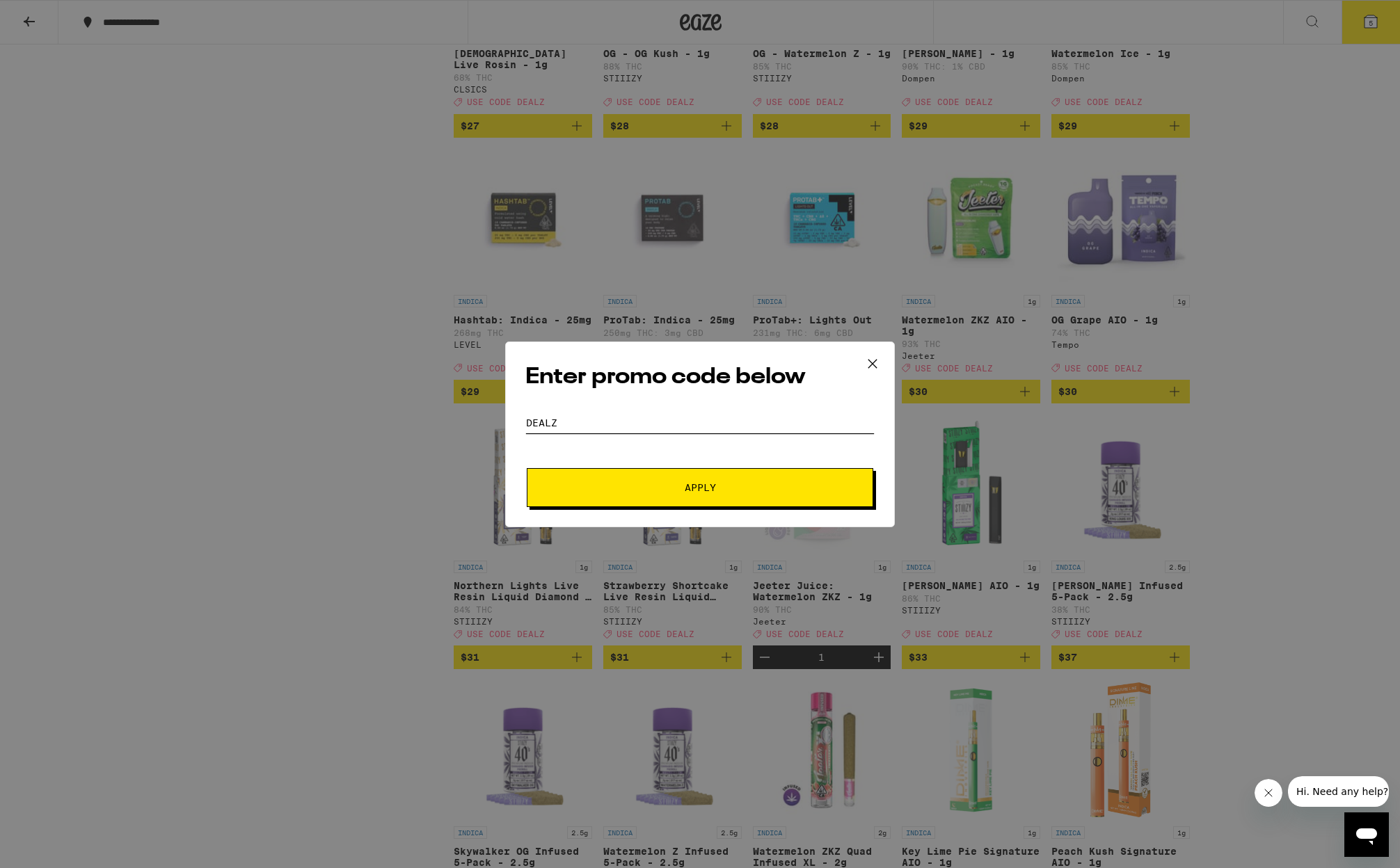
type input "DEALZ"
click at [527, 468] on button "Apply" at bounding box center [700, 487] width 347 height 39
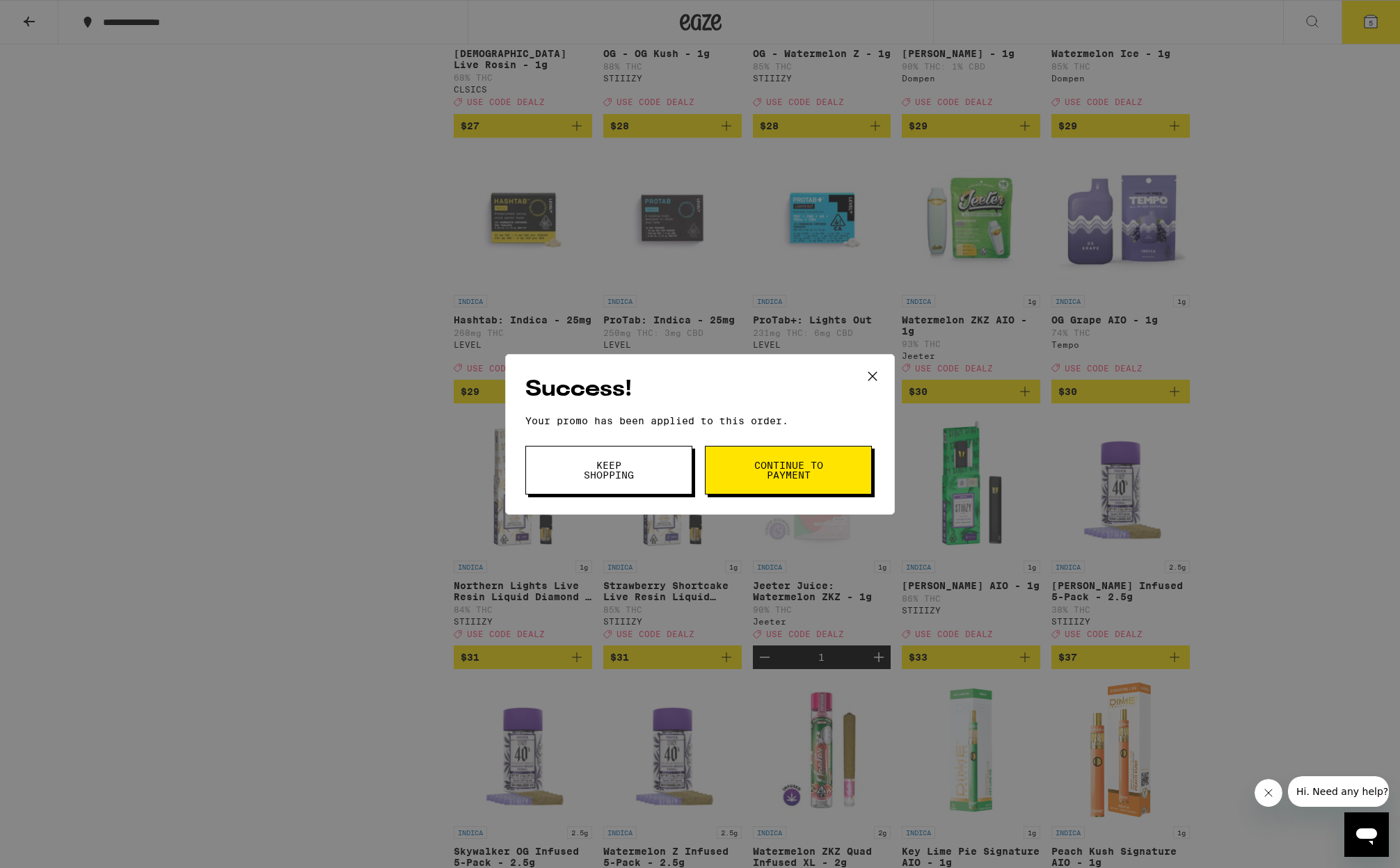
click at [785, 463] on span "Continue to payment" at bounding box center [788, 470] width 71 height 20
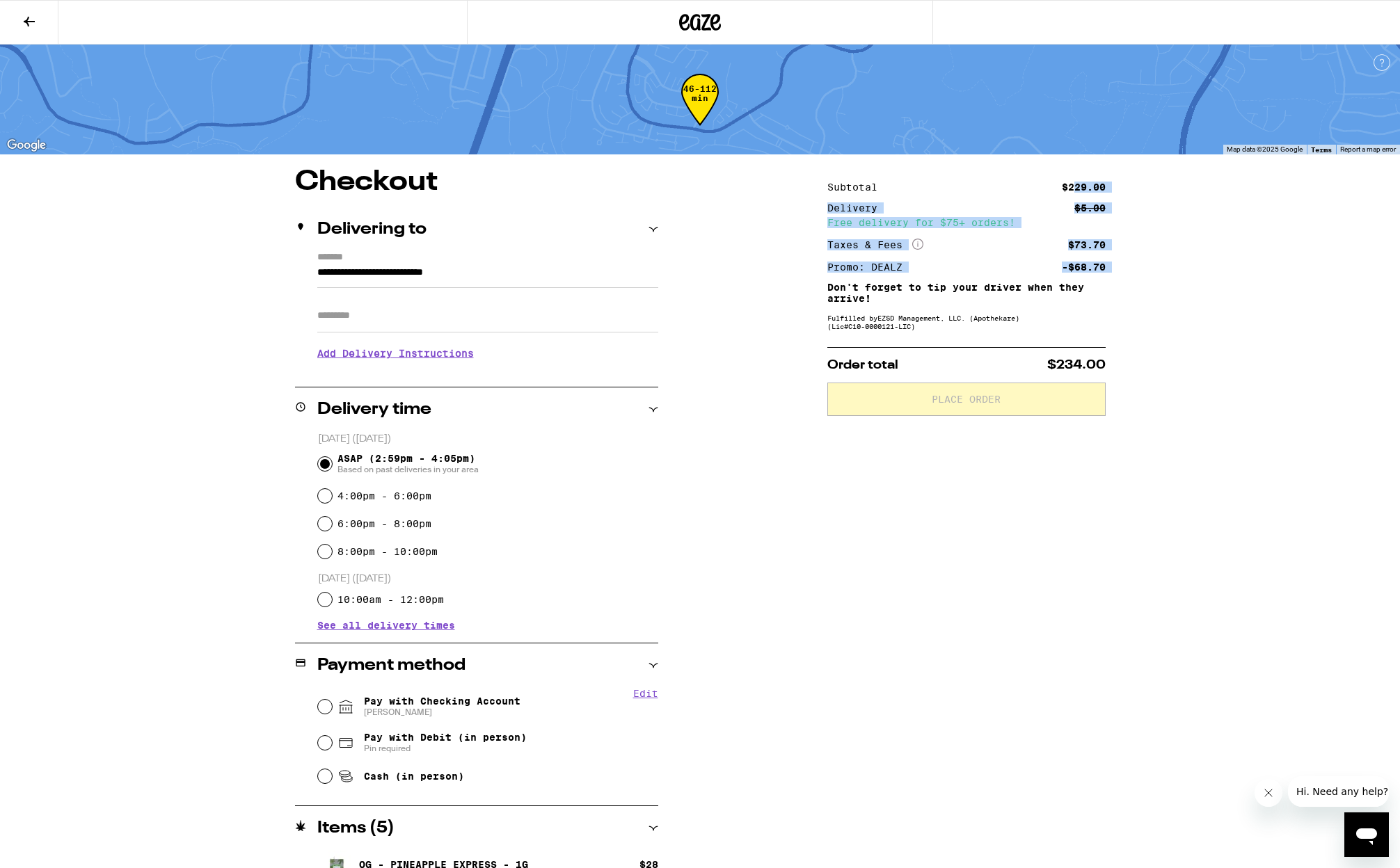
drag, startPoint x: 1076, startPoint y: 183, endPoint x: 1114, endPoint y: 273, distance: 97.7
click at [1114, 273] on div "**********" at bounding box center [700, 635] width 1002 height 933
click at [920, 245] on icon "More Info" at bounding box center [918, 245] width 11 height 11
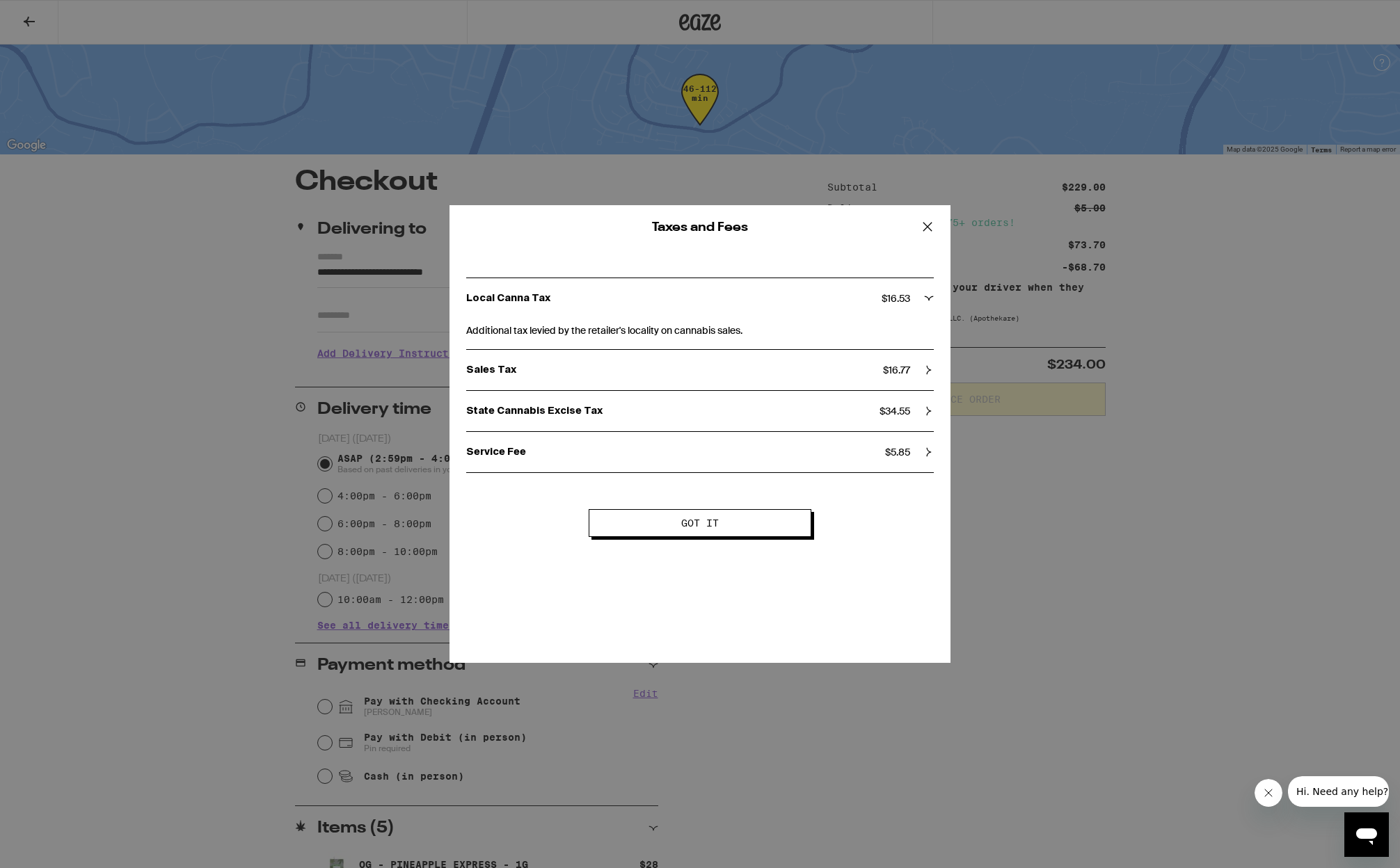
scroll to position [1, 0]
click at [928, 376] on div "Sales Tax $ 16.77" at bounding box center [699, 369] width 468 height 12
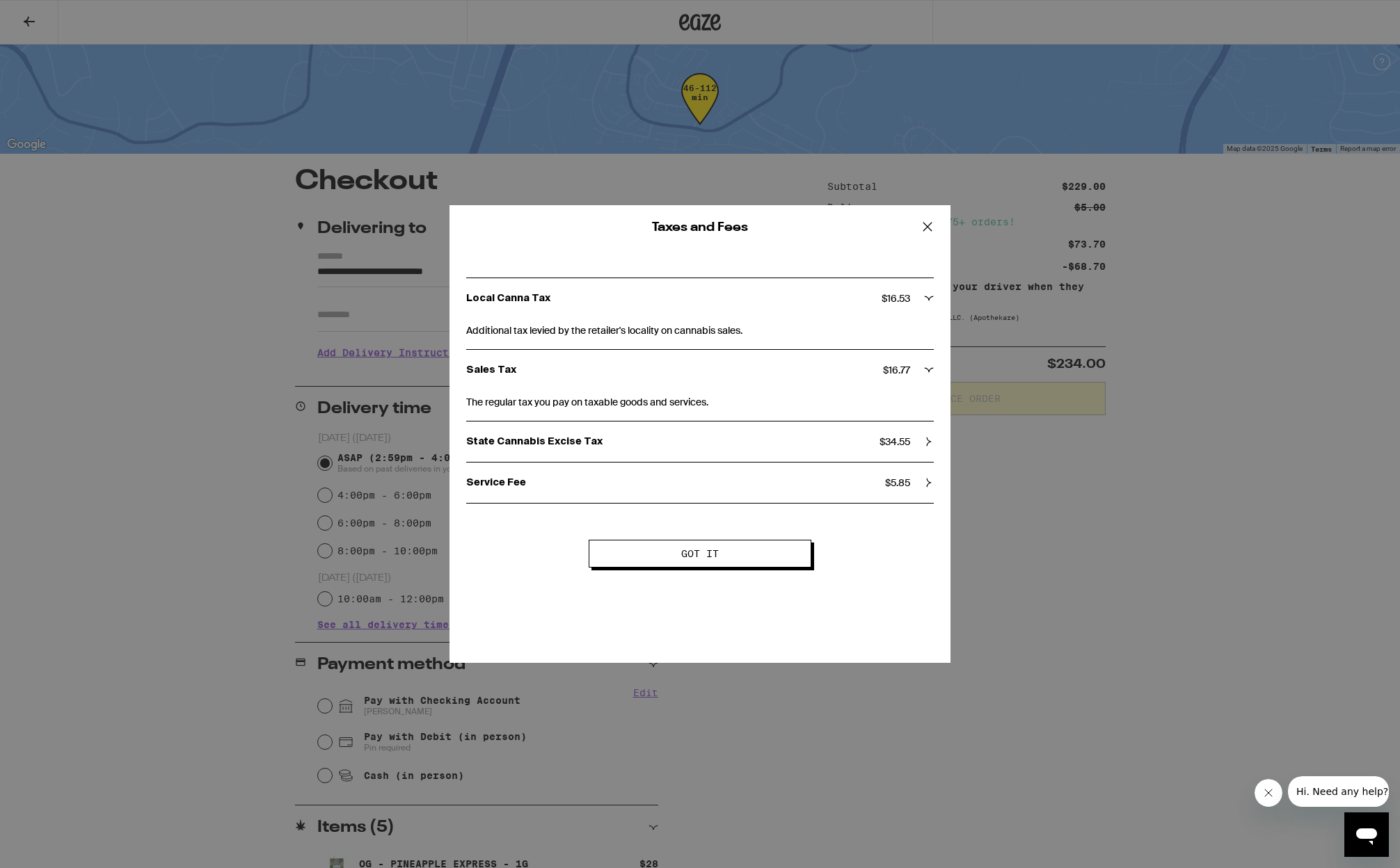
scroll to position [1, 0]
click at [917, 437] on div "State Cannabis Excise Tax $ 34.55" at bounding box center [699, 441] width 468 height 12
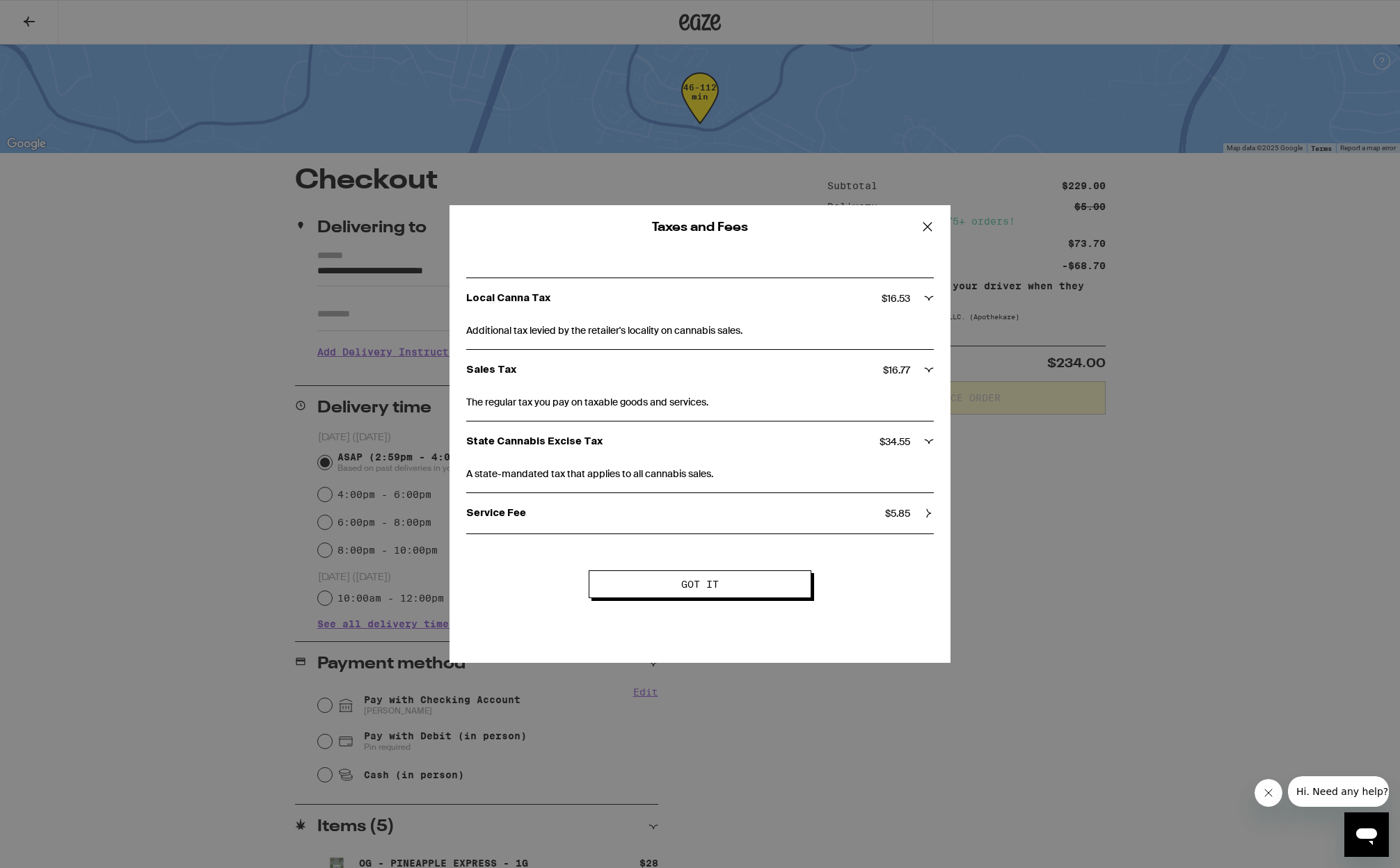
scroll to position [1, 0]
click at [912, 516] on div "Service Fee $ 5.85" at bounding box center [699, 513] width 468 height 12
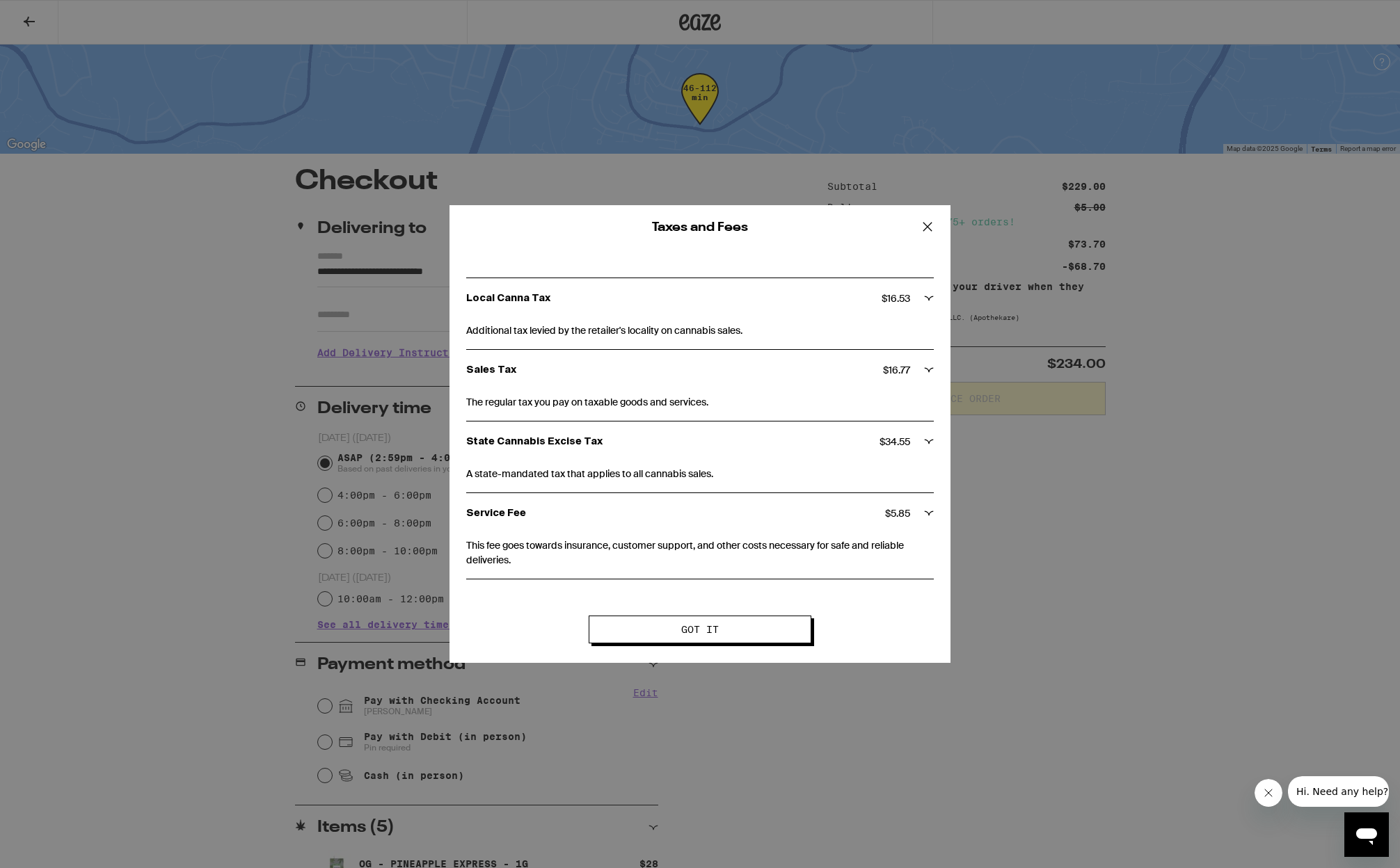
click at [929, 222] on icon at bounding box center [928, 227] width 21 height 21
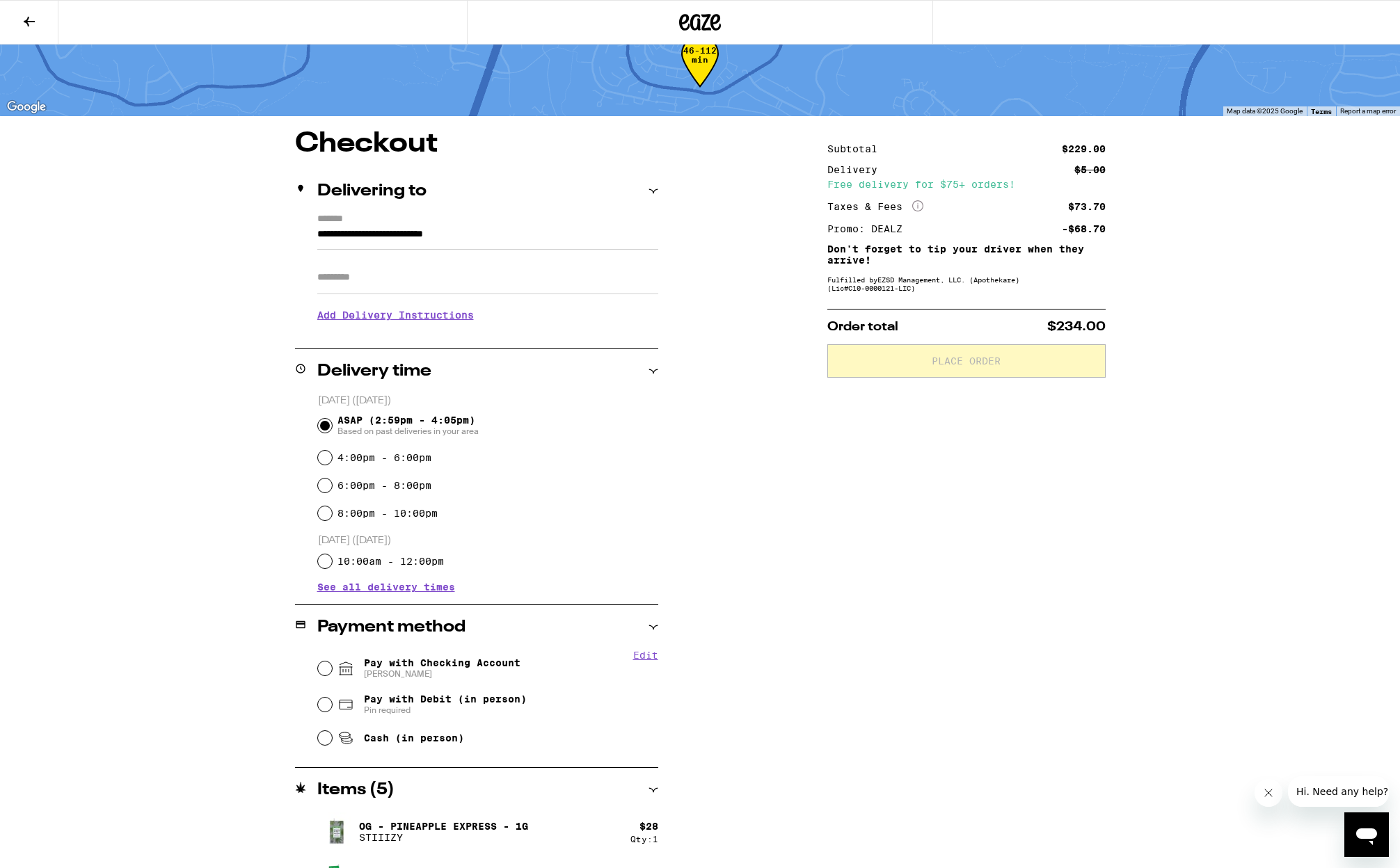
scroll to position [45, 0]
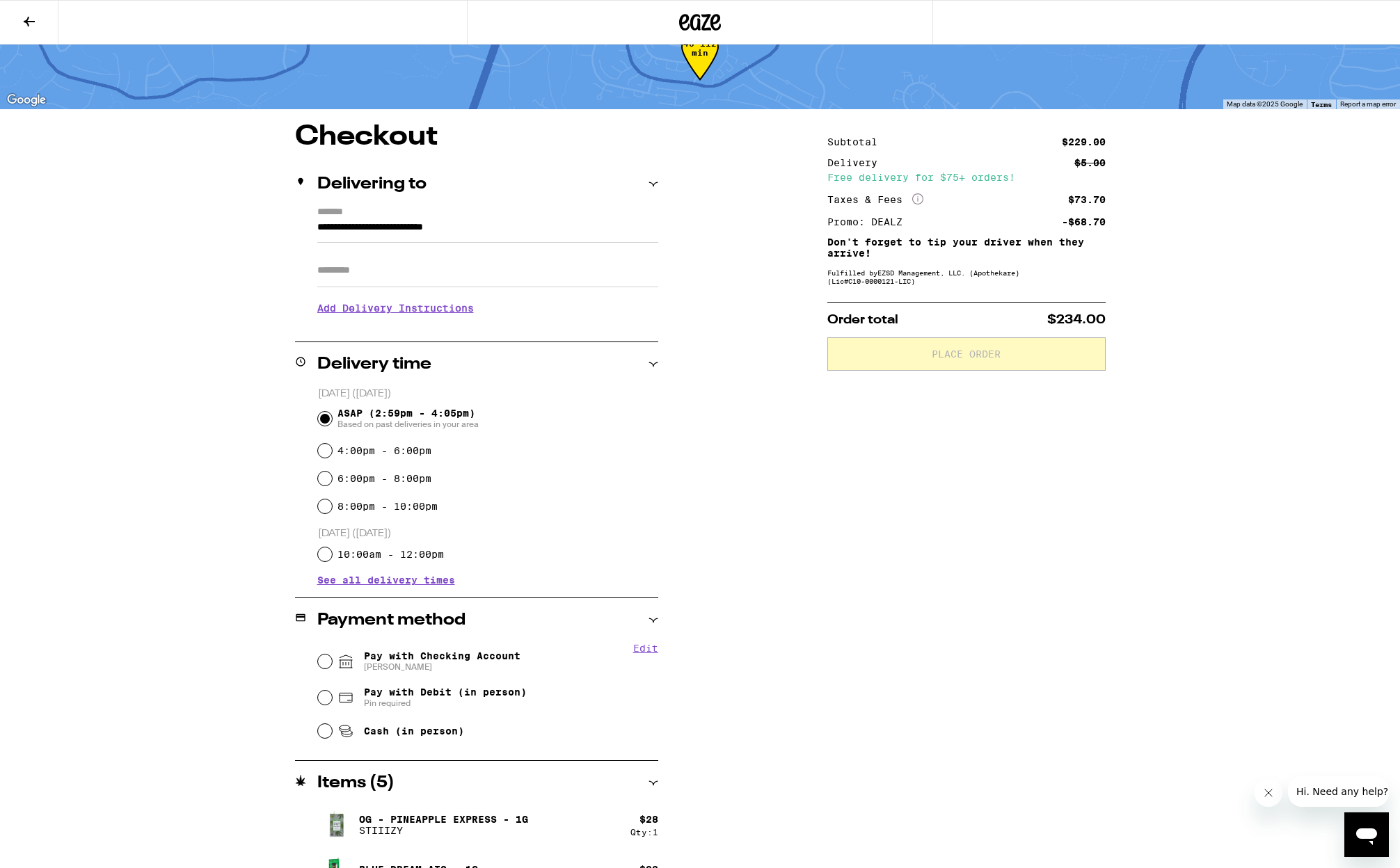
click at [350, 270] on input "Apt/Suite" at bounding box center [487, 270] width 341 height 33
type input "*"
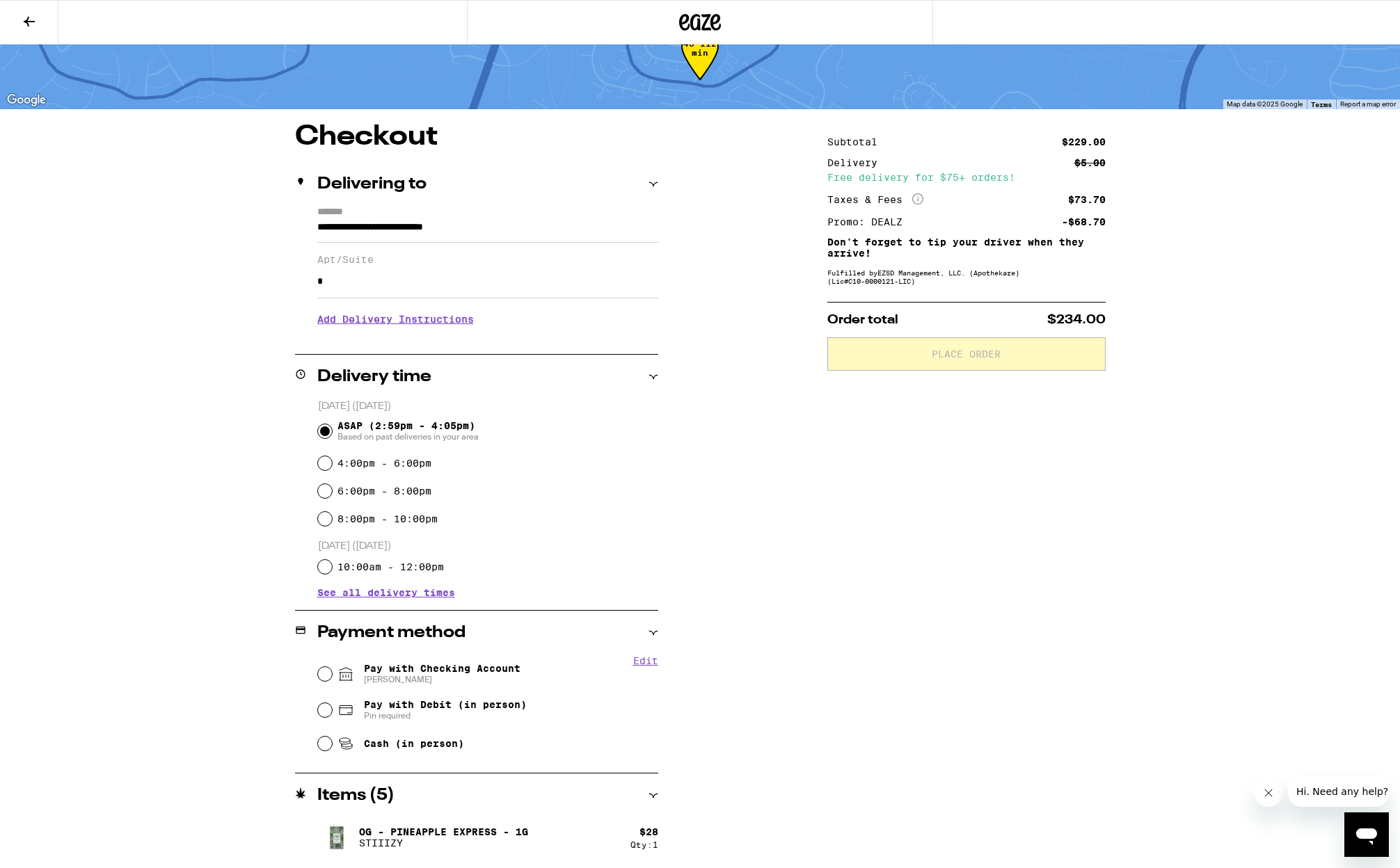
click at [107, 325] on div "**********" at bounding box center [700, 512] width 1400 height 1115
click at [321, 674] on input "Pay with Checking Account Jamie Savings" at bounding box center [325, 673] width 14 height 14
radio input "true"
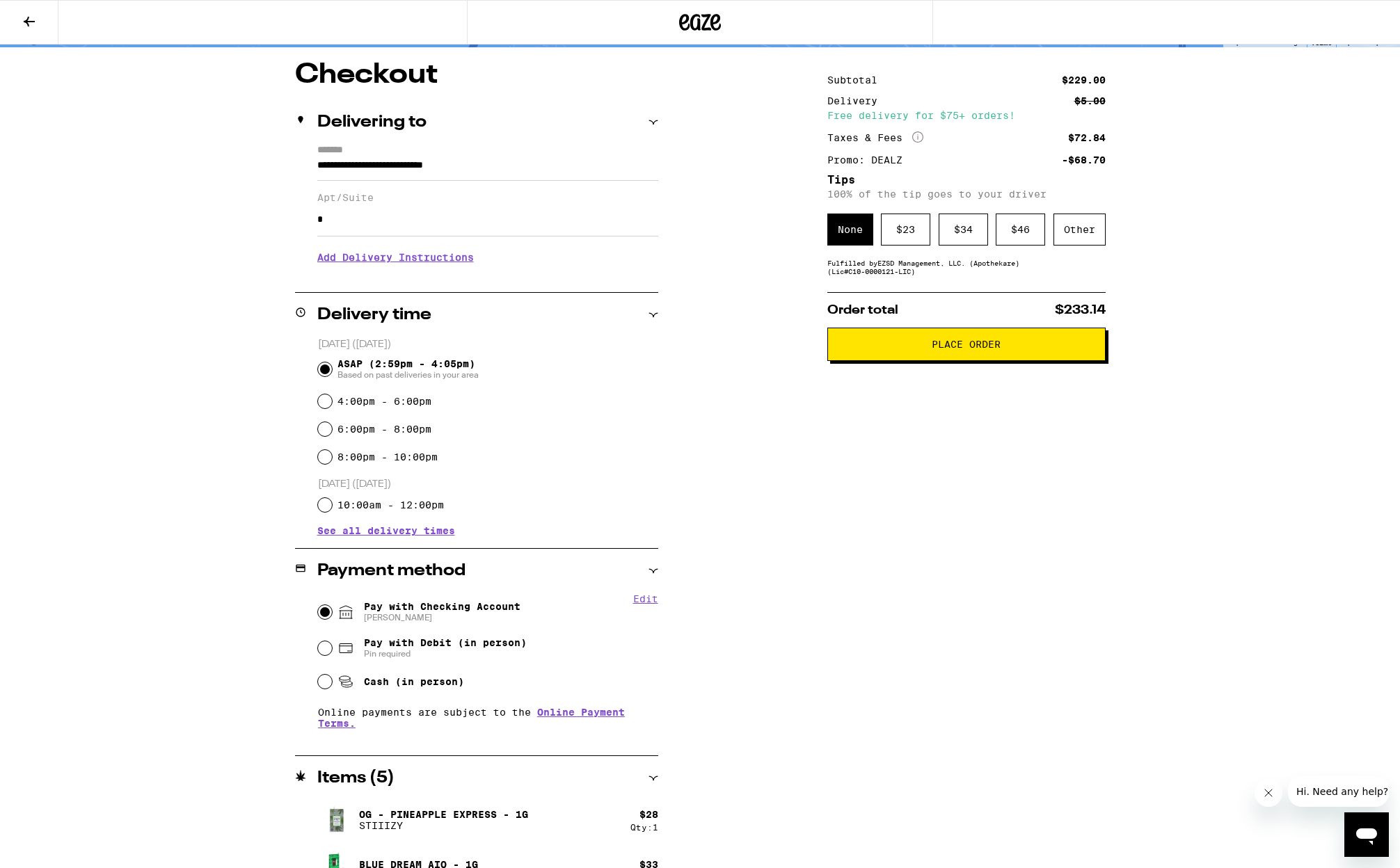
scroll to position [117, 0]
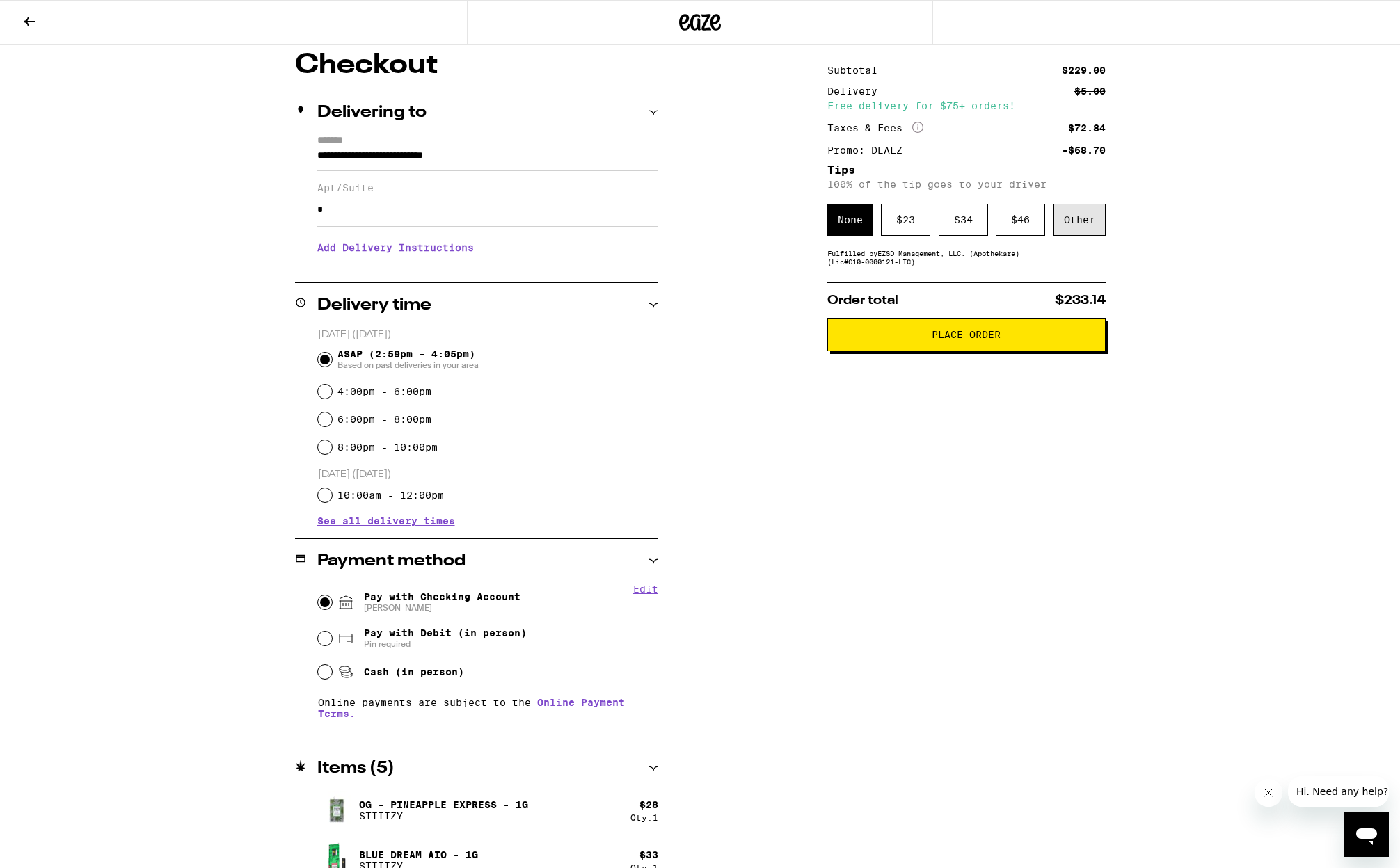
click at [1090, 218] on div "Other" at bounding box center [1079, 220] width 52 height 32
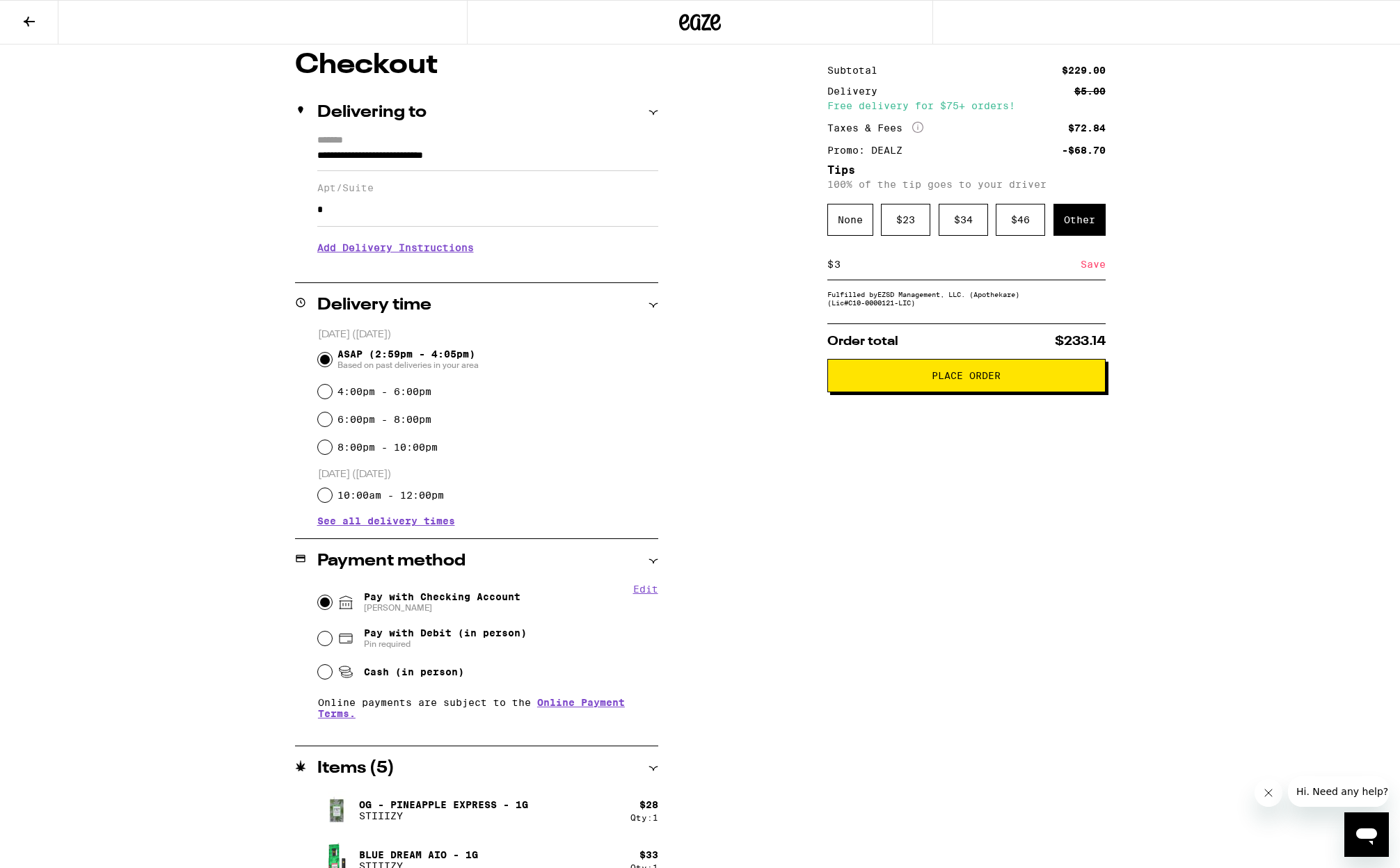
type input "3"
click at [1198, 309] on div "**********" at bounding box center [700, 546] width 1002 height 991
click at [1089, 262] on div "Save" at bounding box center [1093, 264] width 26 height 30
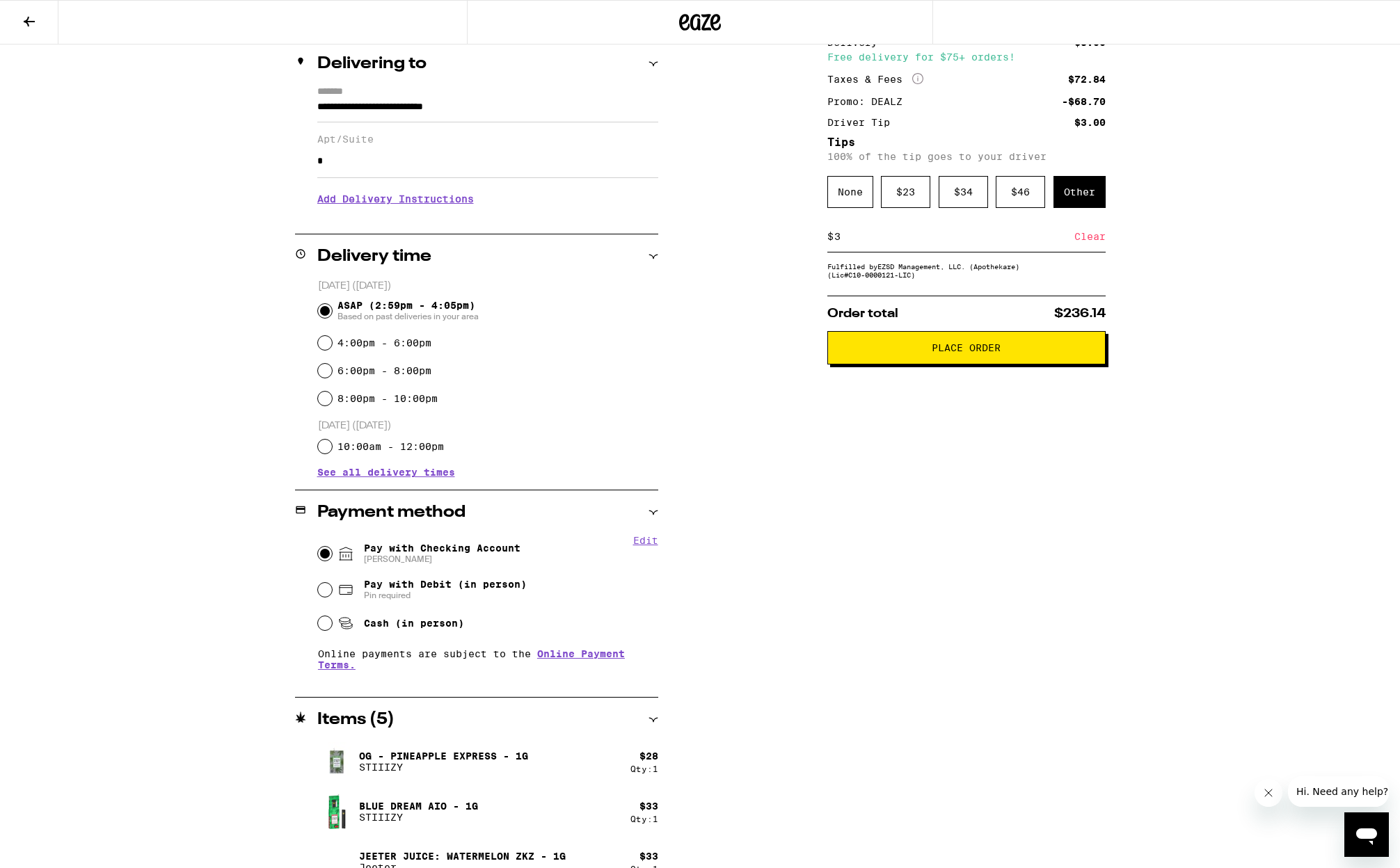
scroll to position [0, 0]
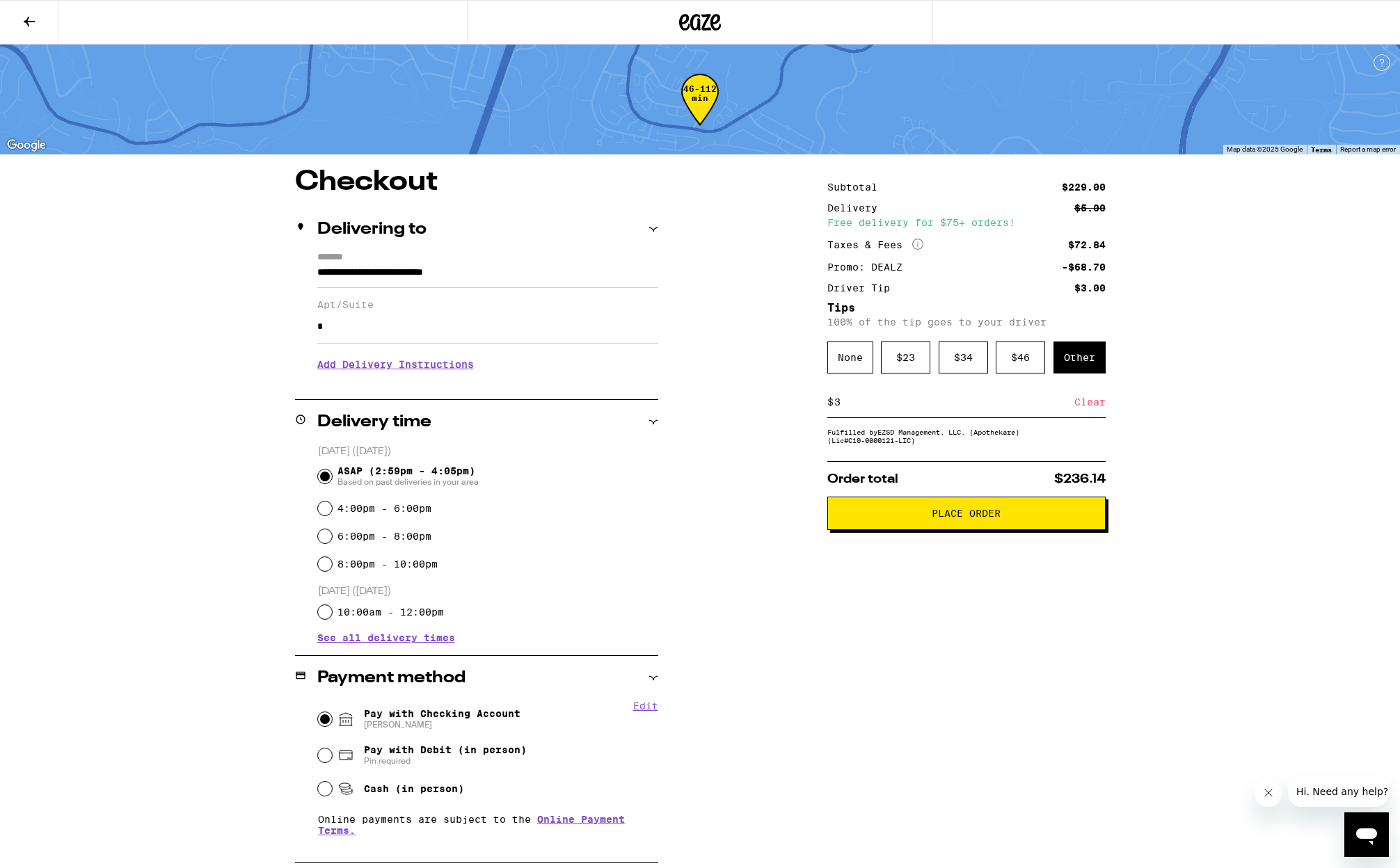
click at [940, 511] on button "Place Order" at bounding box center [966, 513] width 279 height 33
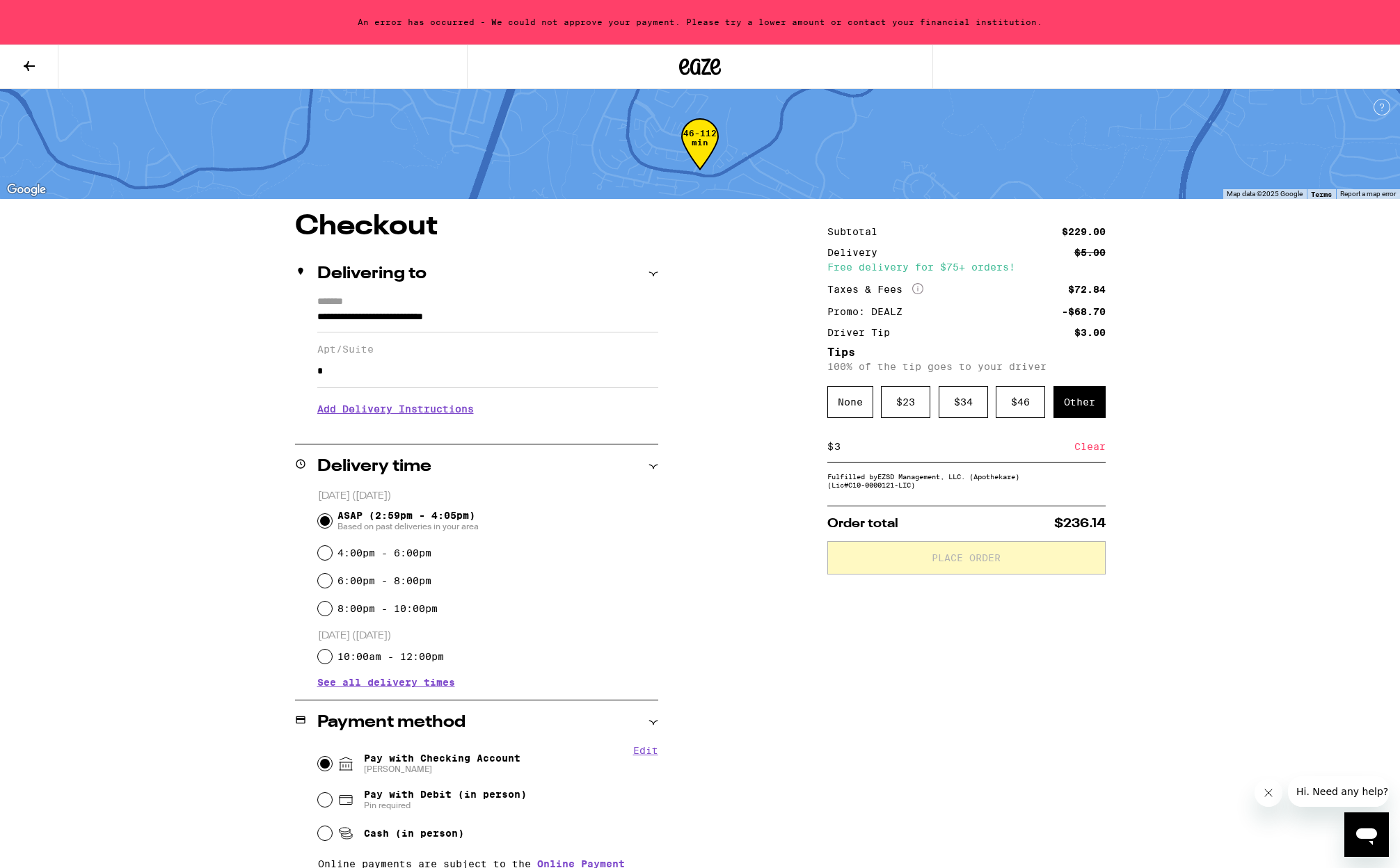
click at [711, 411] on div "**********" at bounding box center [700, 707] width 1002 height 991
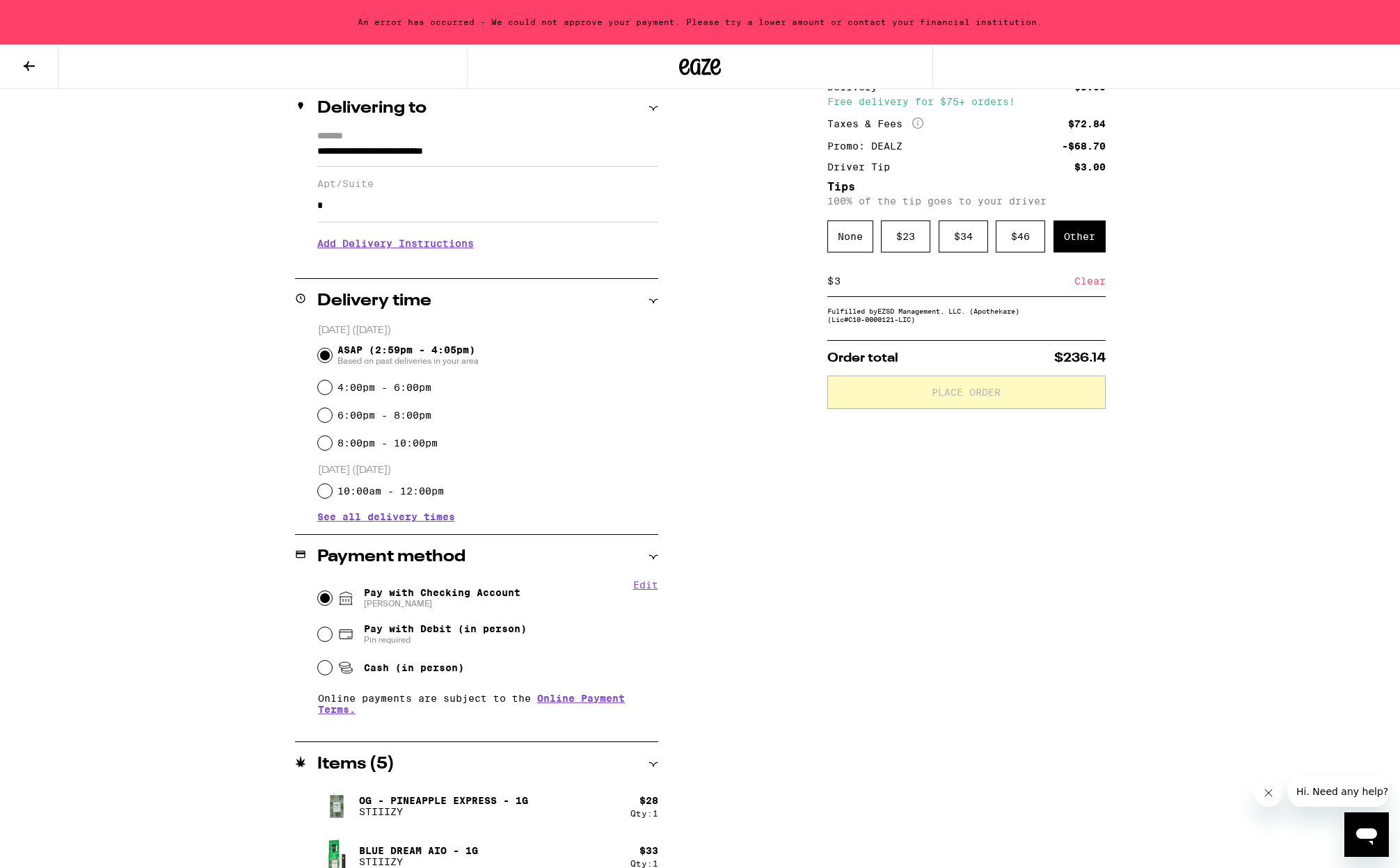
scroll to position [203, 0]
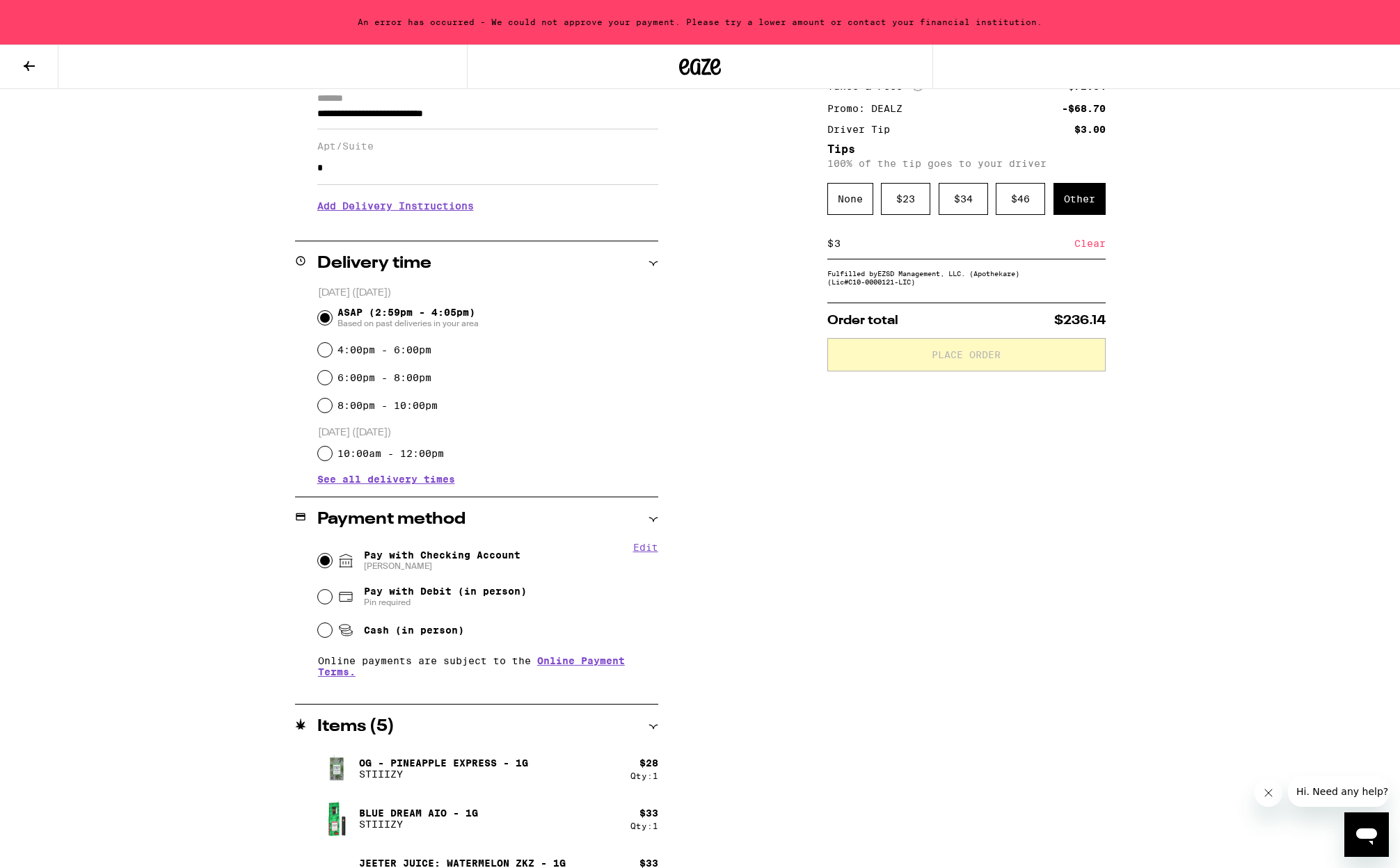
click at [957, 431] on div "Subtotal $229.00 Delivery $5.00 Free delivery for $75+ orders! Taxes & Fees Mor…" at bounding box center [966, 504] width 279 height 991
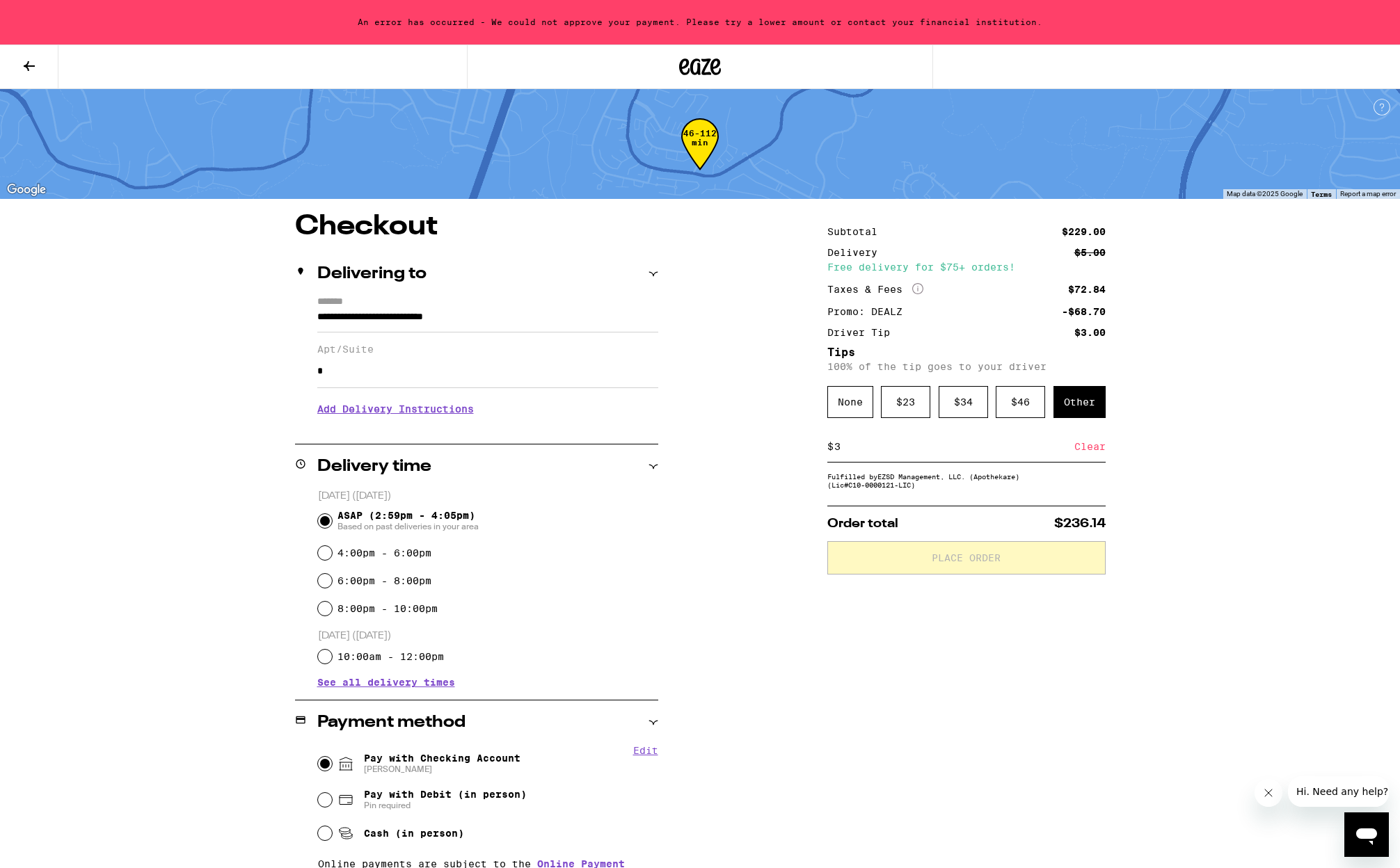
drag, startPoint x: 222, startPoint y: 329, endPoint x: 313, endPoint y: 369, distance: 99.4
click at [222, 328] on div "**********" at bounding box center [700, 707] width 1002 height 991
click at [350, 377] on input "*" at bounding box center [487, 371] width 341 height 33
click at [231, 385] on div "**********" at bounding box center [700, 707] width 1002 height 991
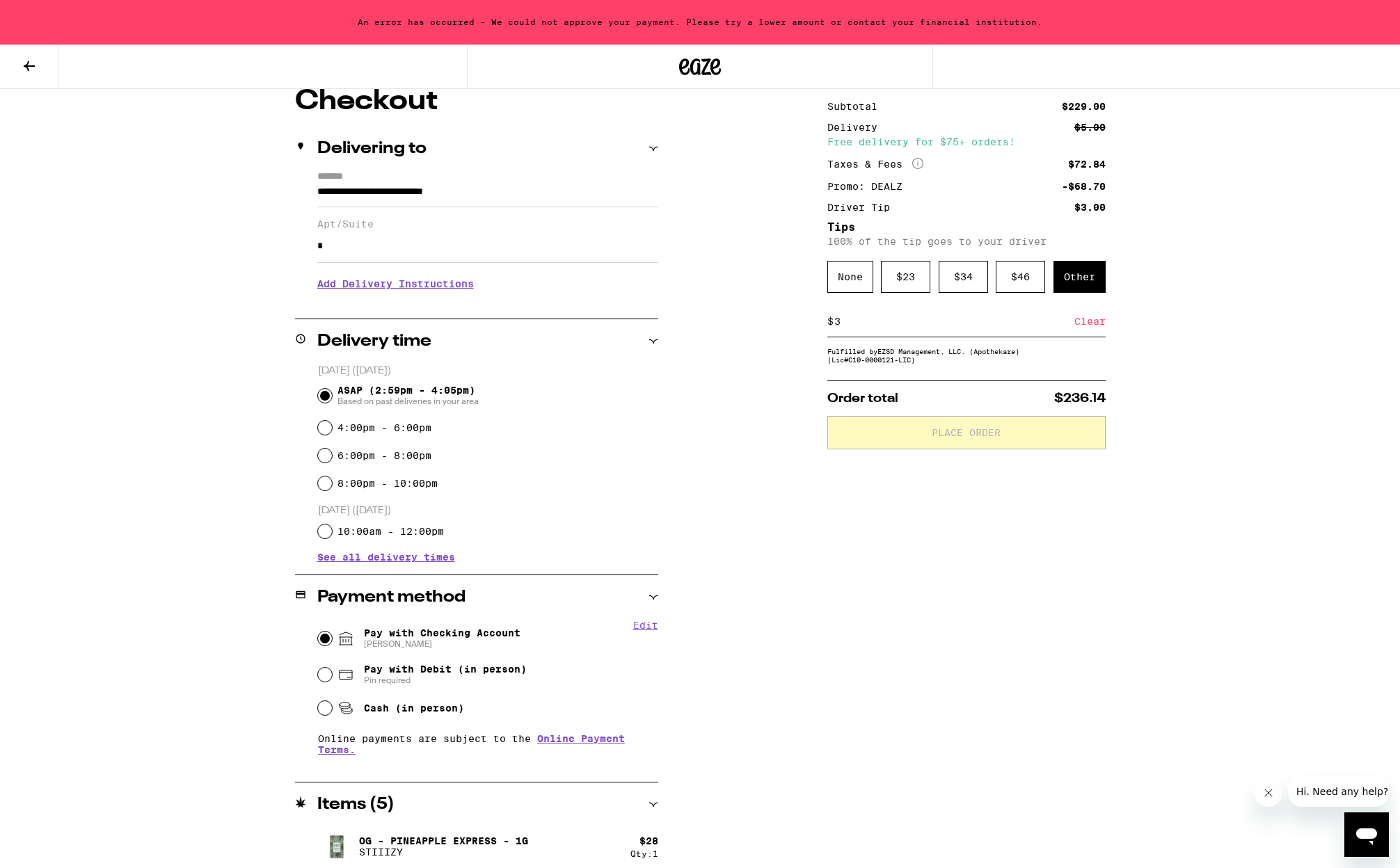
scroll to position [335, 0]
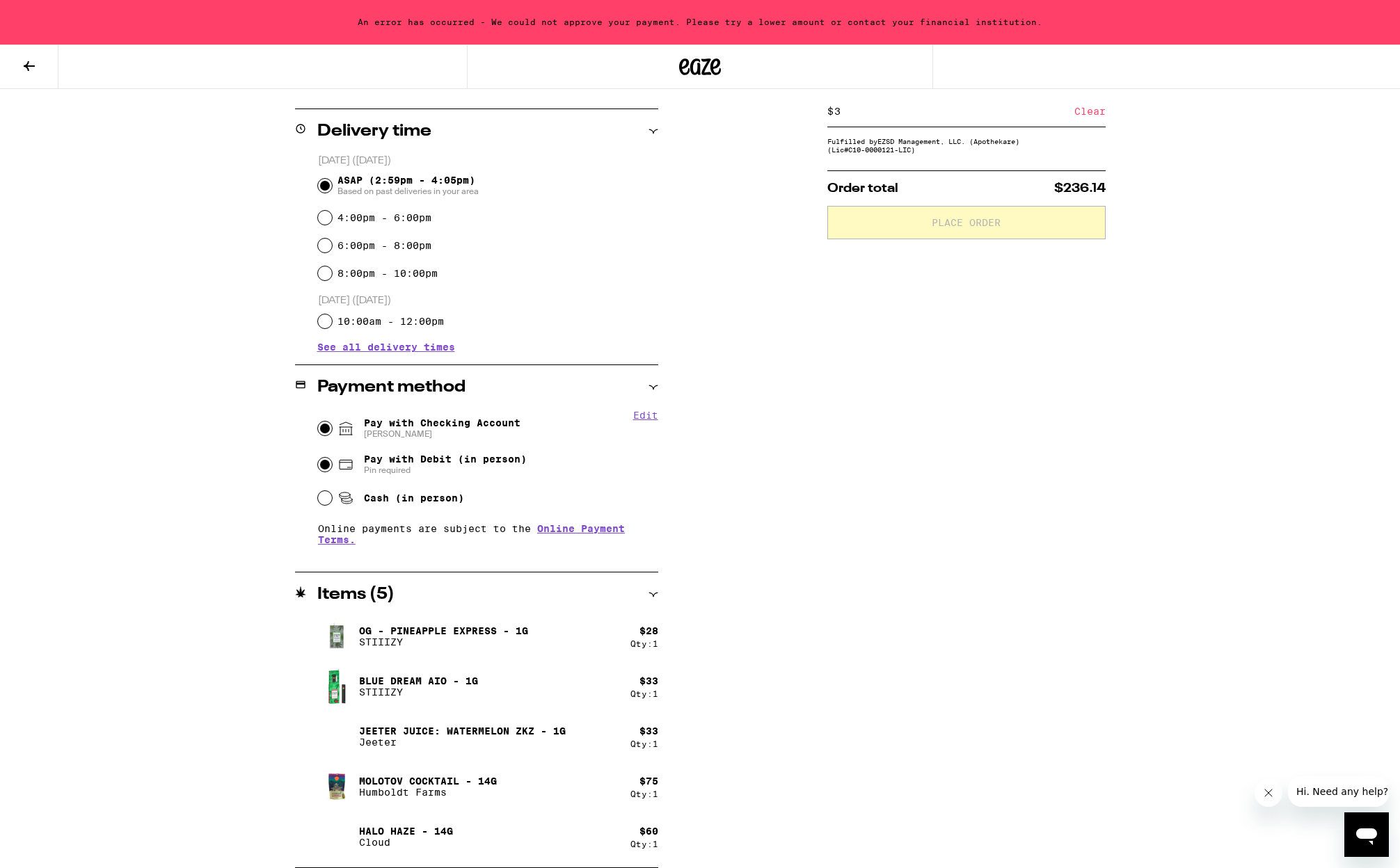
click at [329, 467] on input "Pay with Debit (in person) Pin required" at bounding box center [325, 465] width 14 height 14
radio input "true"
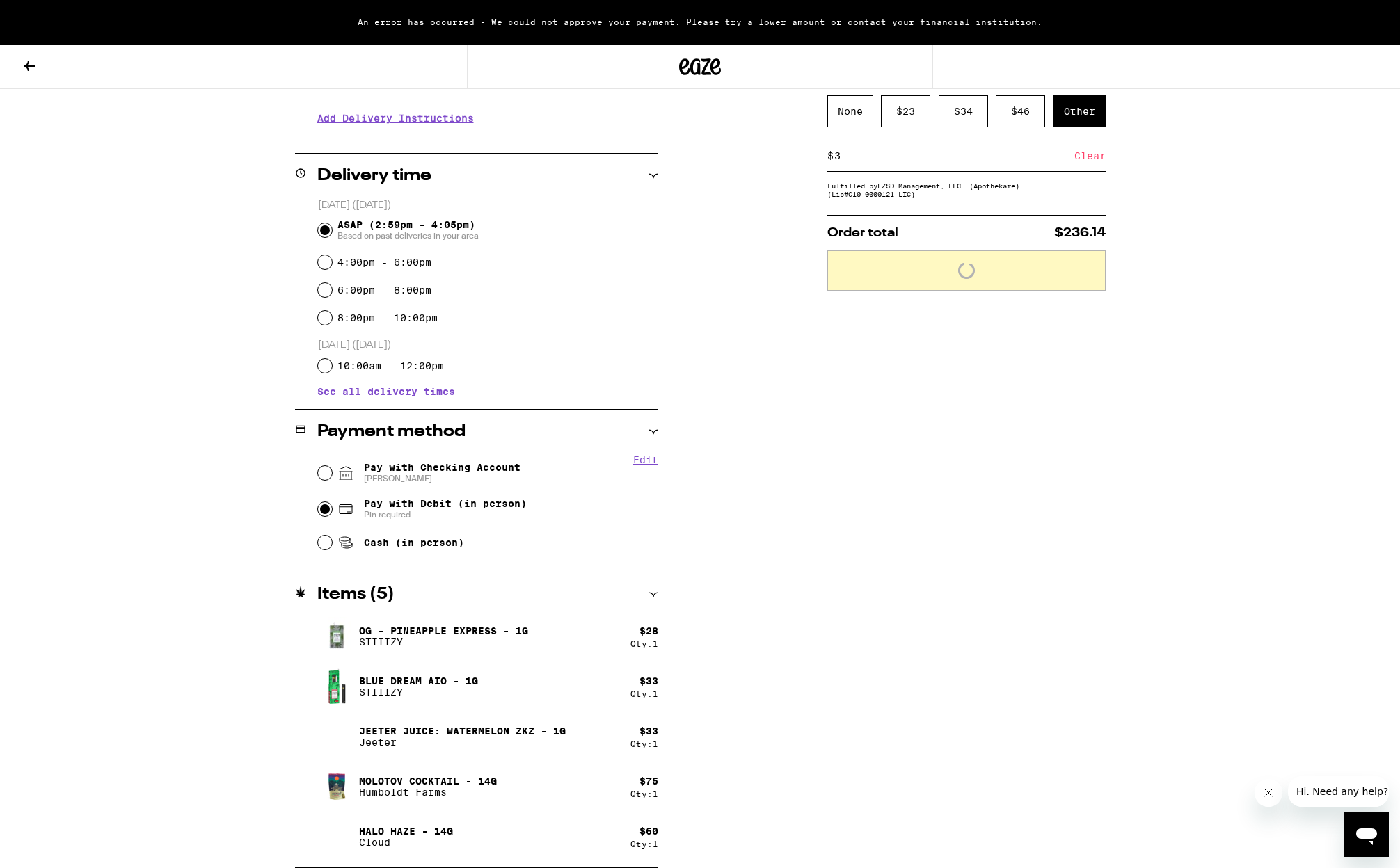
scroll to position [291, 0]
click at [326, 474] on input "Pay with Checking Account Jamie Savings" at bounding box center [325, 472] width 14 height 14
radio input "true"
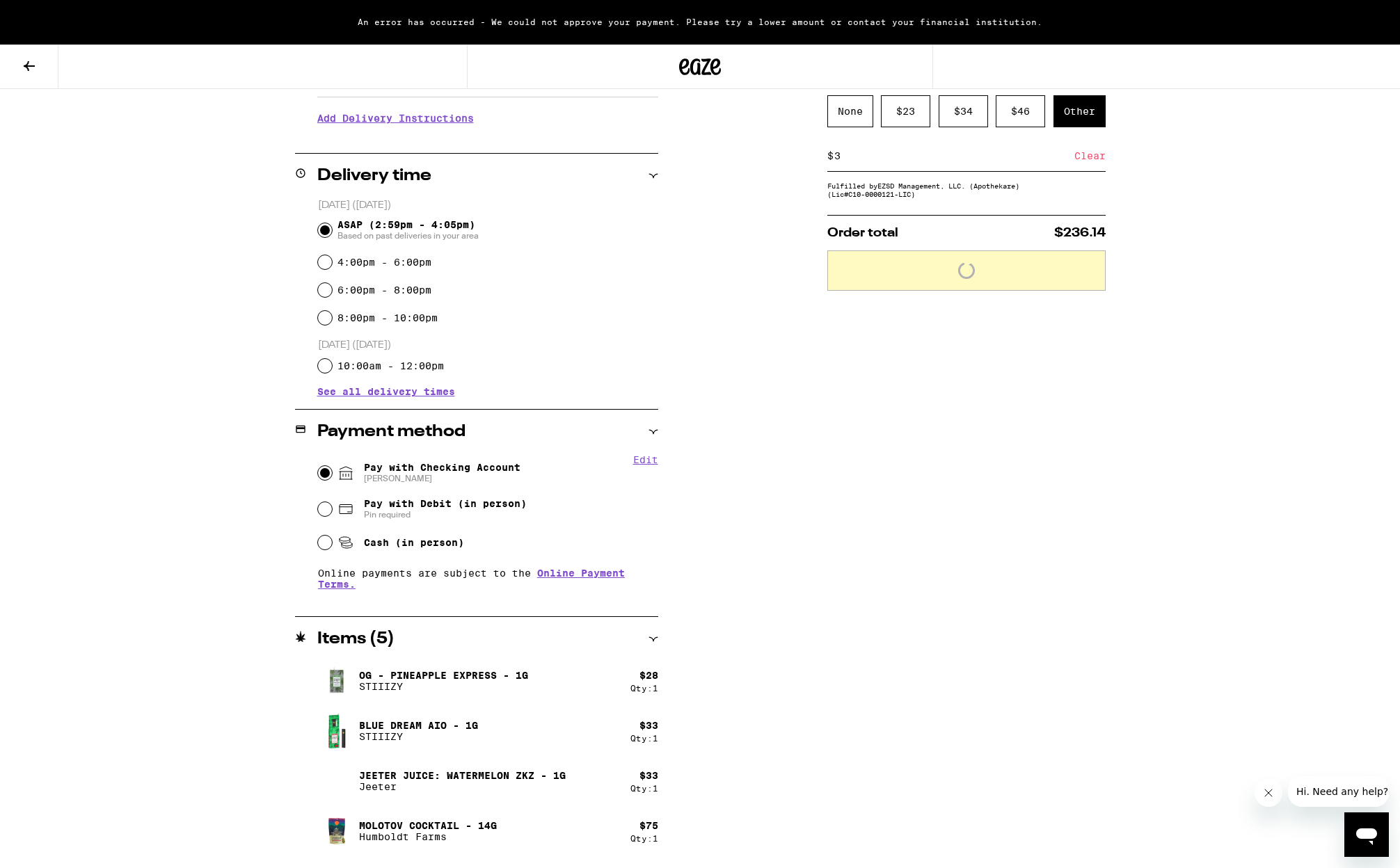
click at [95, 426] on div "**********" at bounding box center [700, 311] width 1400 height 1203
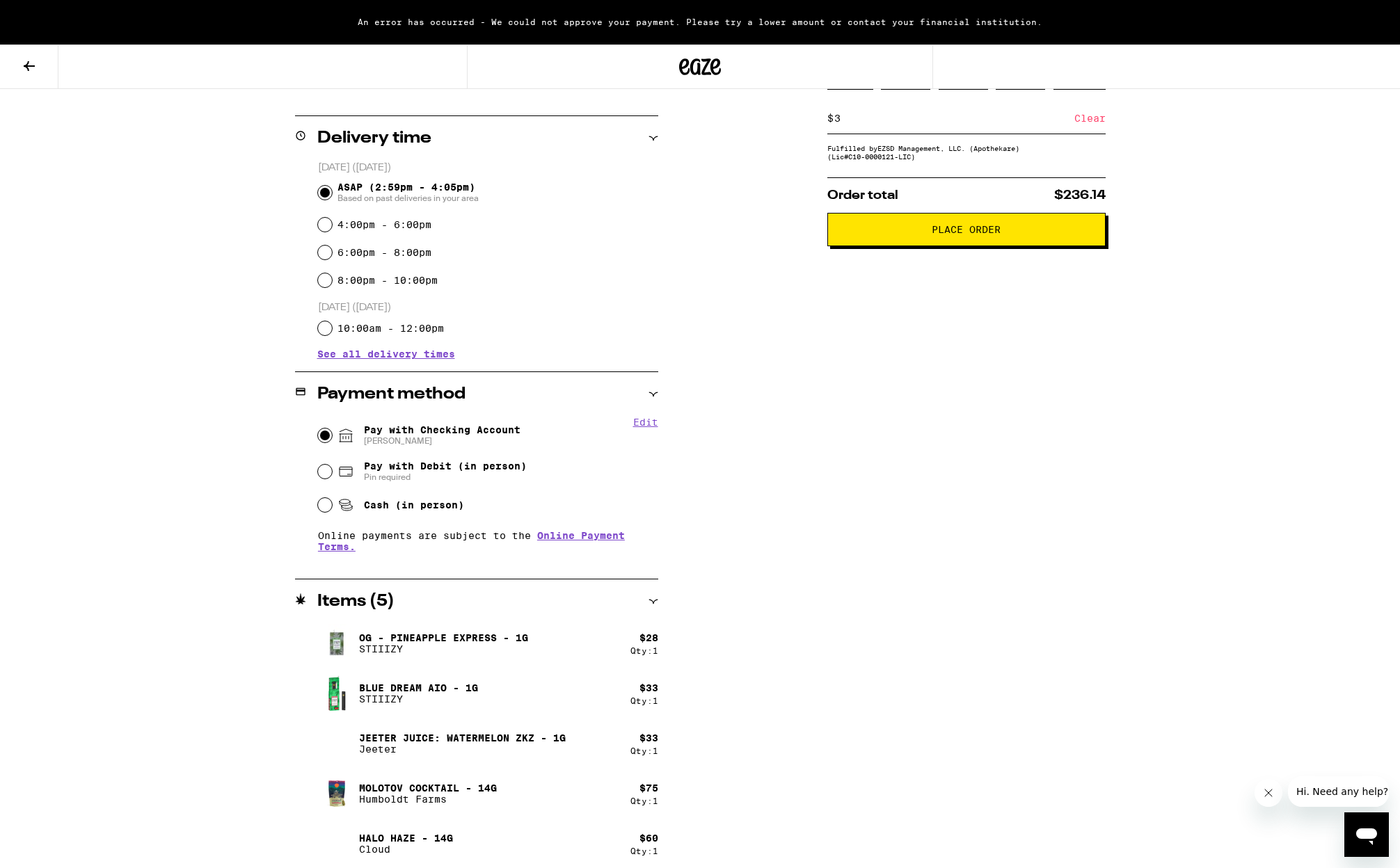
scroll to position [335, 0]
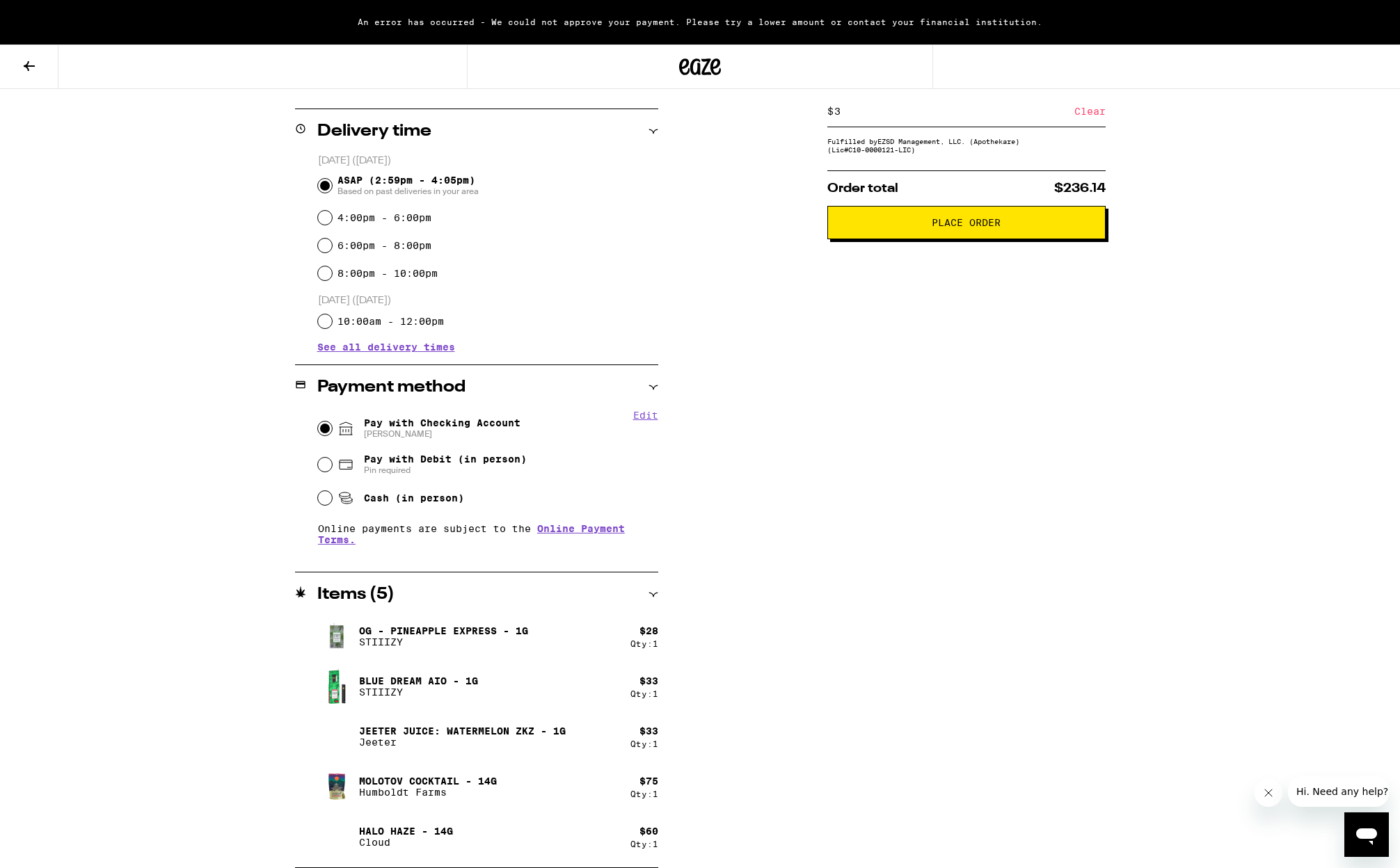
click at [975, 226] on span "Place Order" at bounding box center [965, 223] width 69 height 9
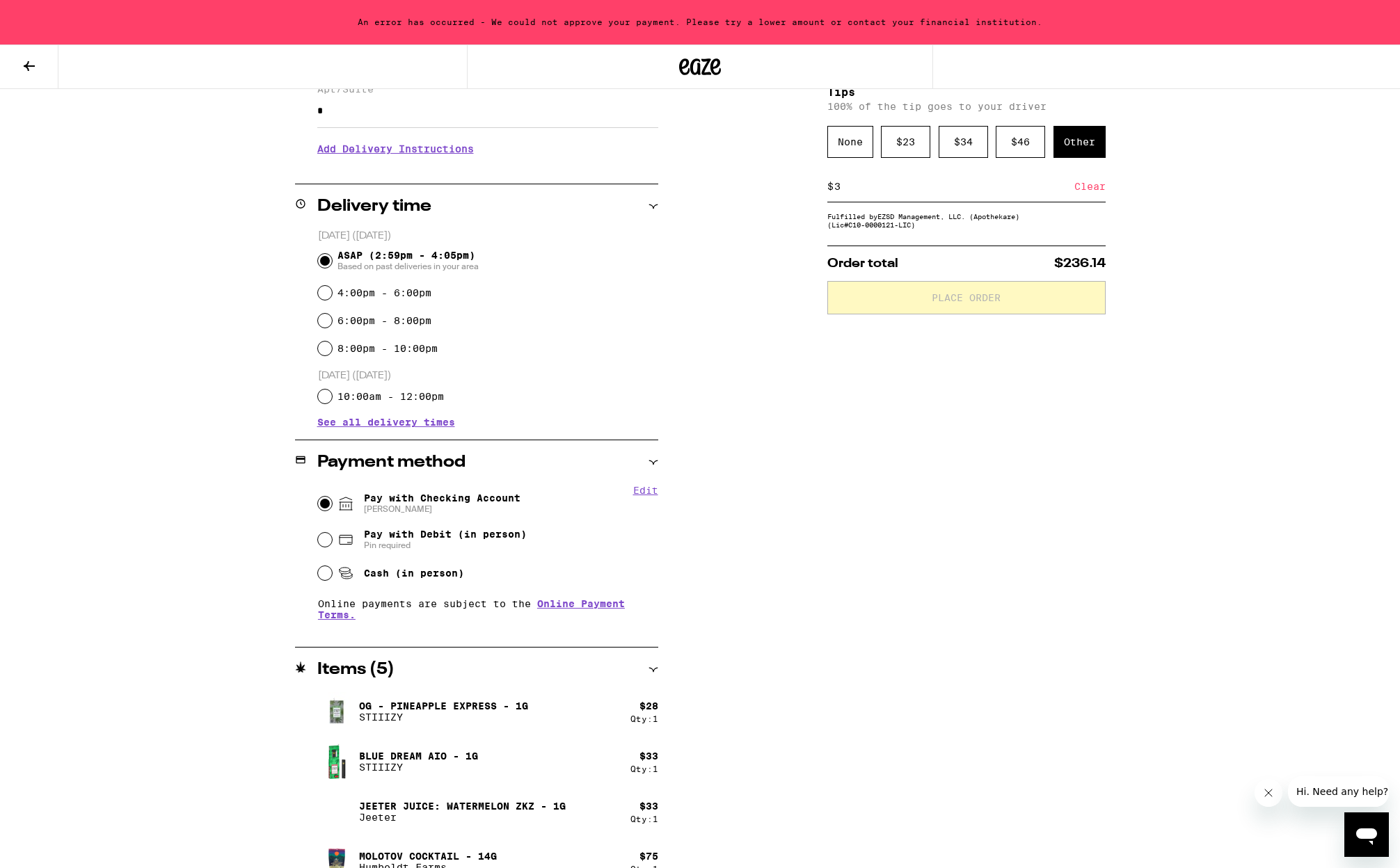
scroll to position [307, 0]
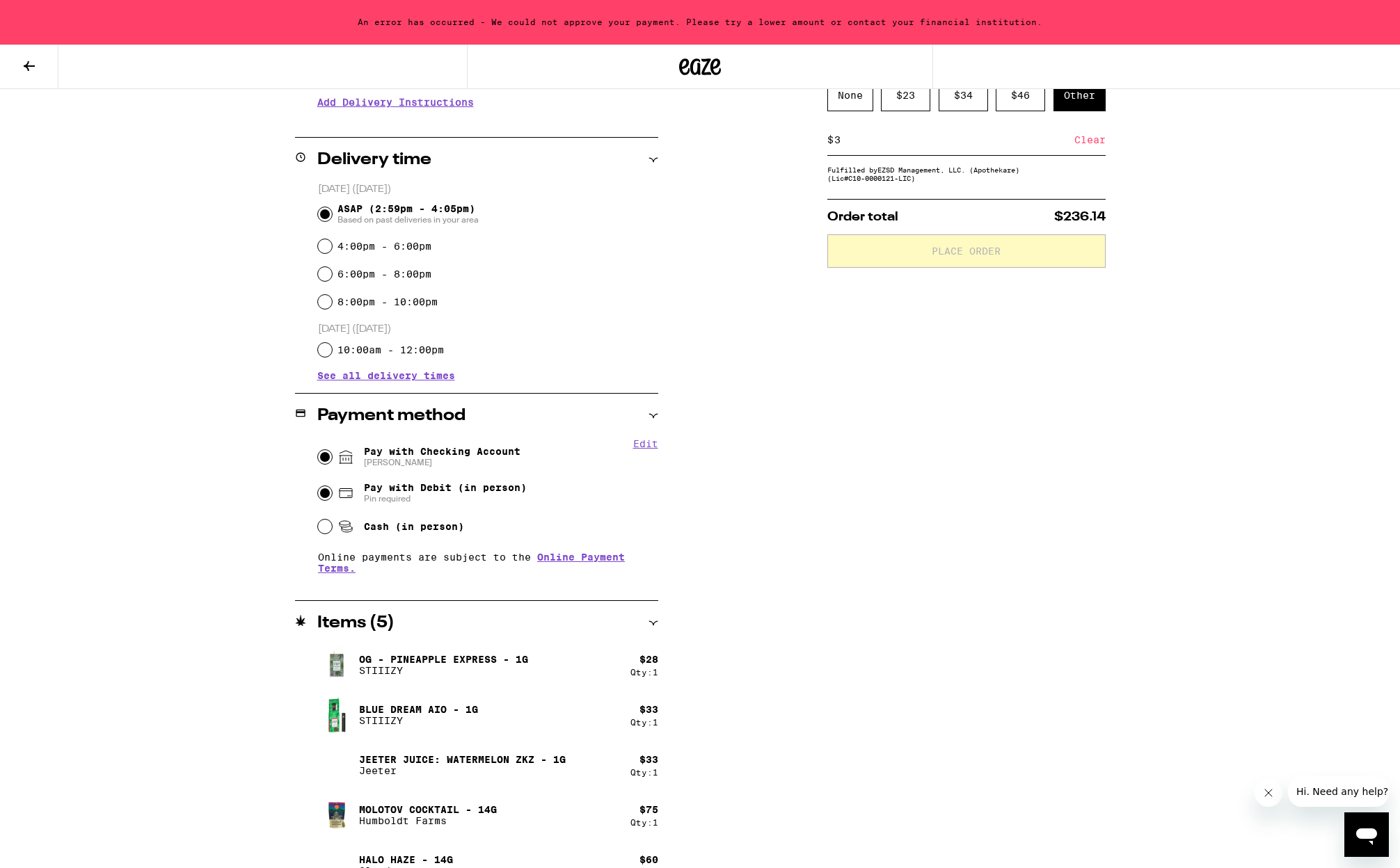
click at [321, 494] on input "Pay with Debit (in person) Pin required" at bounding box center [325, 493] width 14 height 14
radio input "true"
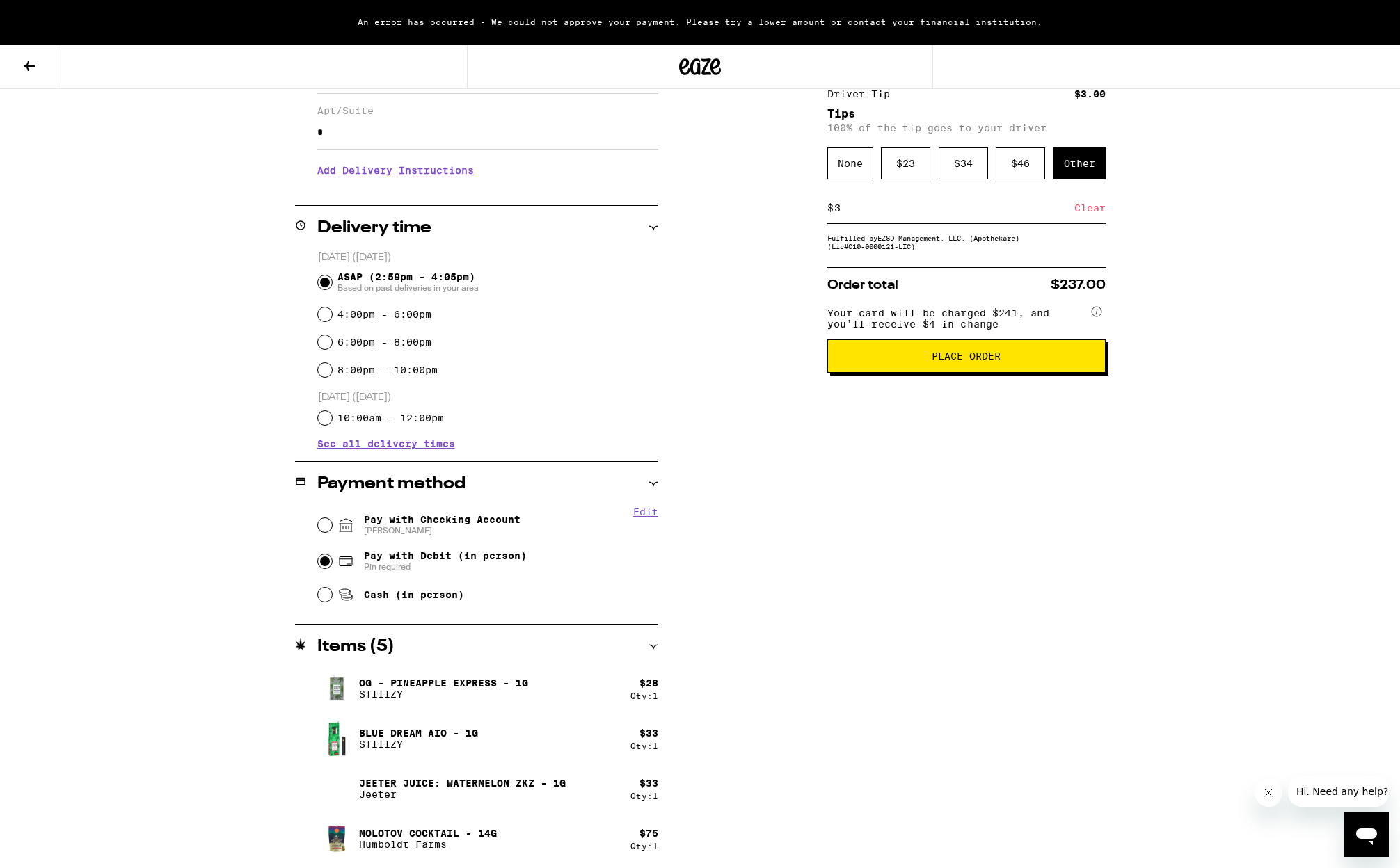
scroll to position [240, 0]
click at [450, 519] on span "Pay with Checking Account Jamie Savings" at bounding box center [442, 524] width 157 height 23
click at [332, 519] on input "Pay with Checking Account Jamie Savings" at bounding box center [325, 523] width 14 height 14
radio input "true"
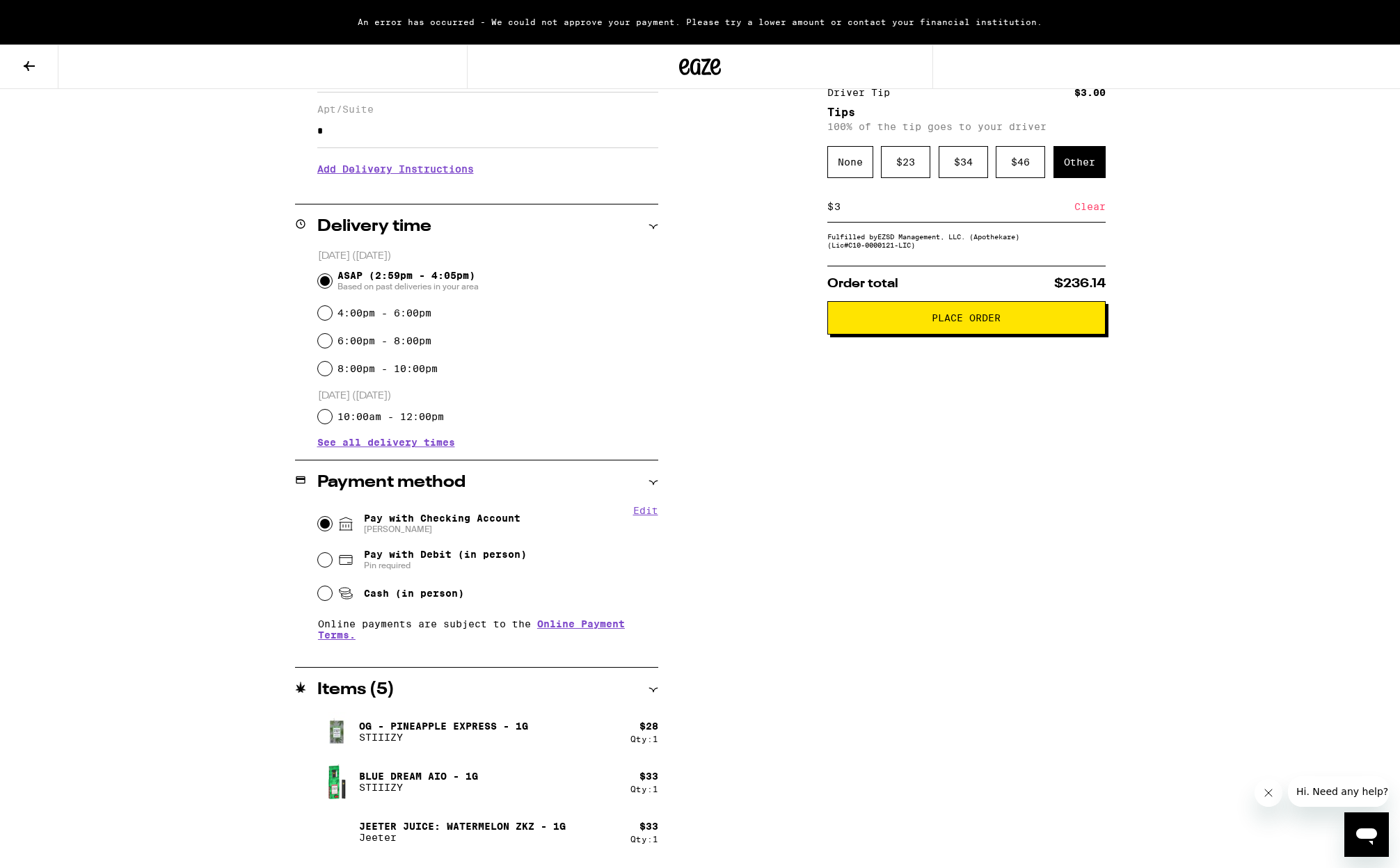
click at [975, 322] on span "Place Order" at bounding box center [965, 317] width 69 height 9
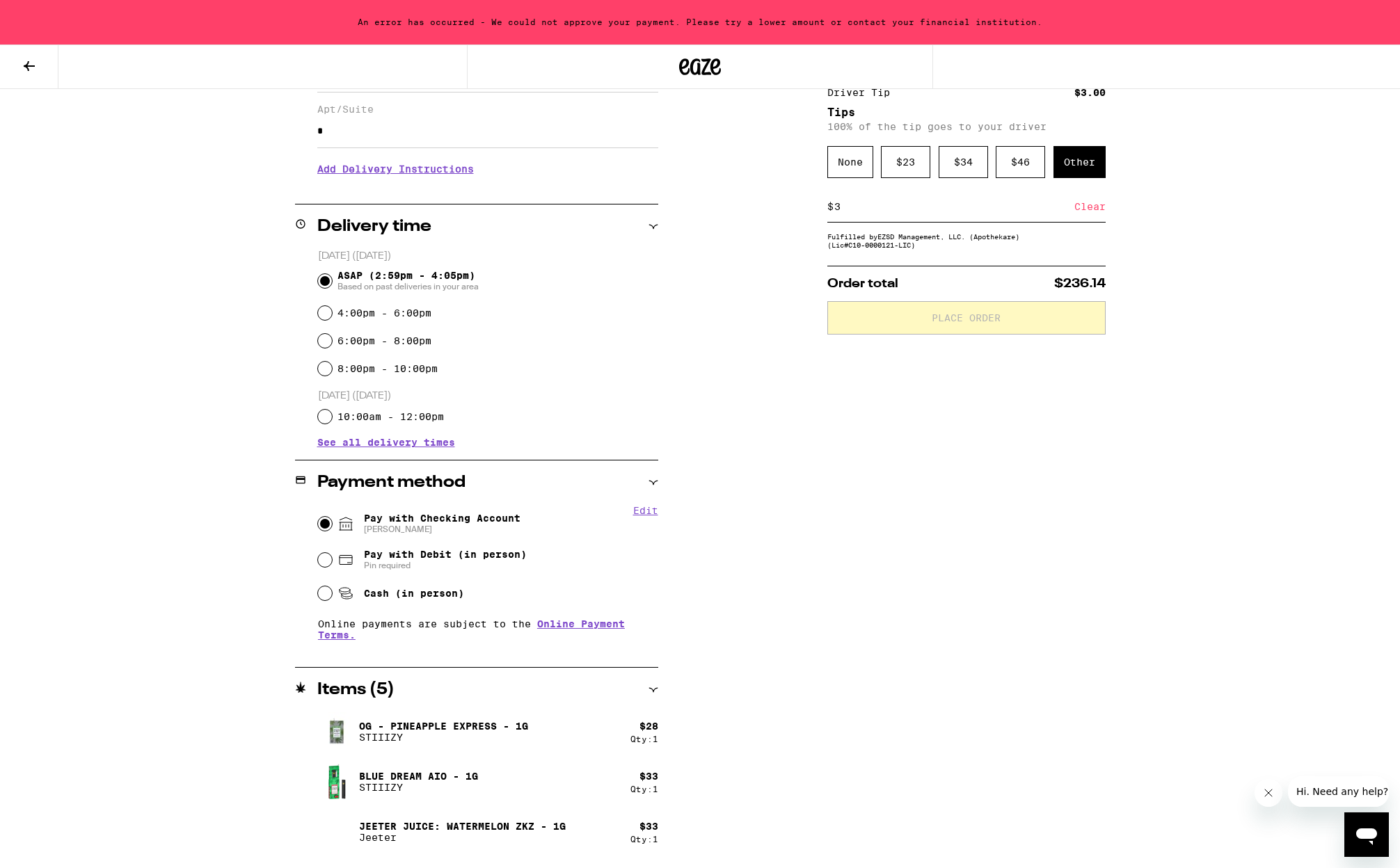
click at [386, 551] on span "Pay with Debit (in person)" at bounding box center [445, 554] width 162 height 11
click at [332, 553] on input "Pay with Debit (in person) Pin required" at bounding box center [325, 559] width 14 height 14
radio input "true"
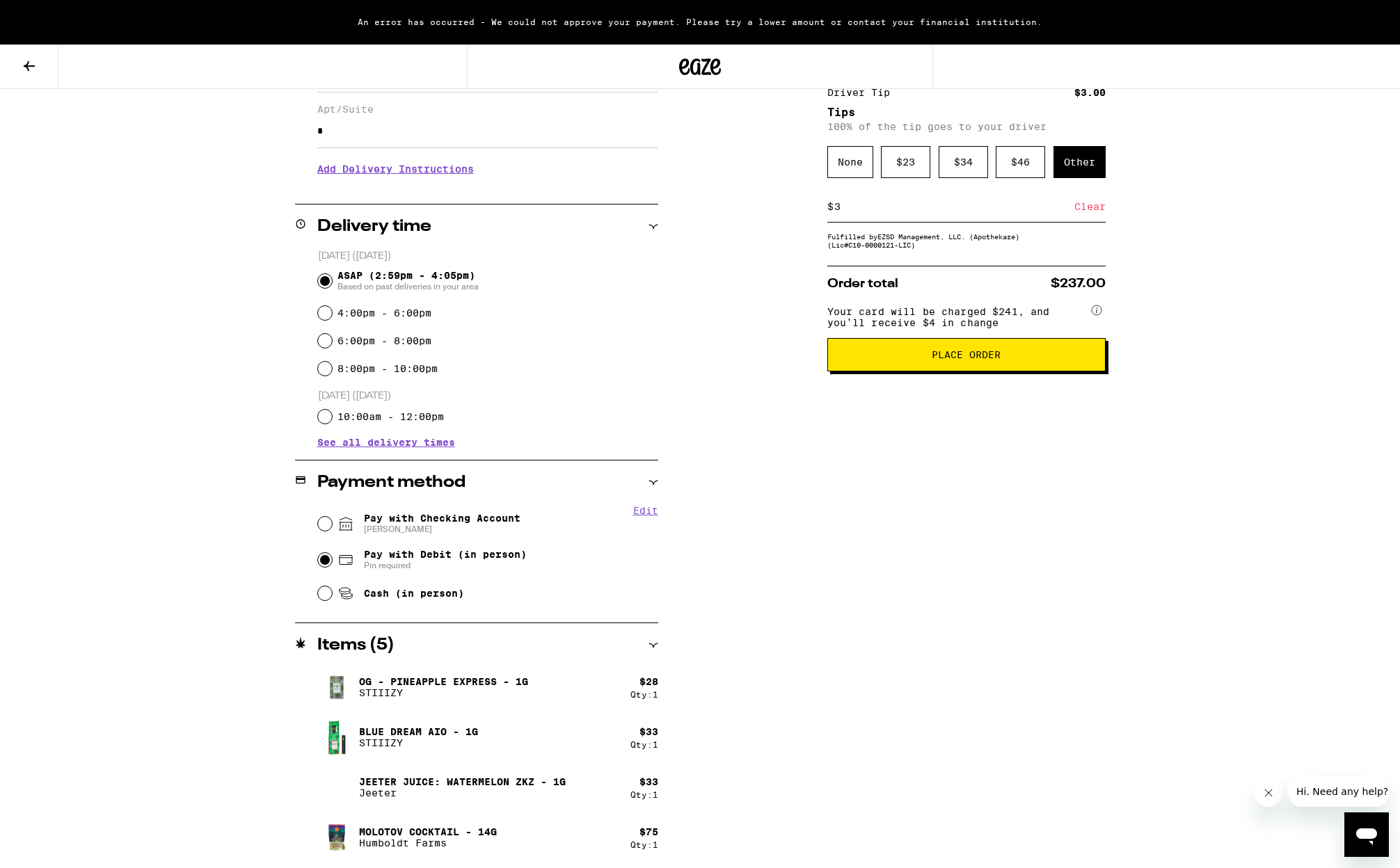
click at [963, 360] on span "Place Order" at bounding box center [965, 354] width 69 height 9
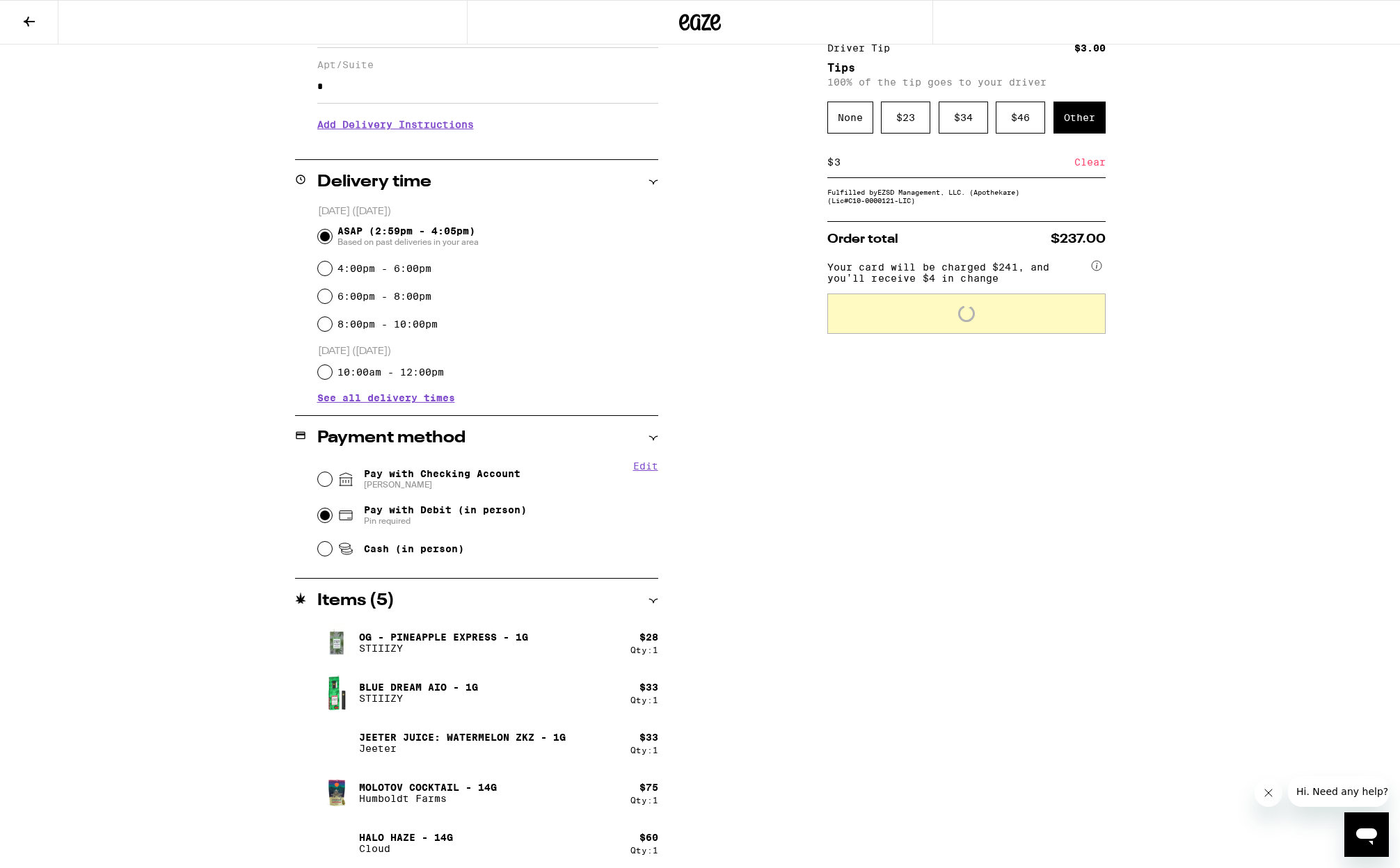
scroll to position [196, 0]
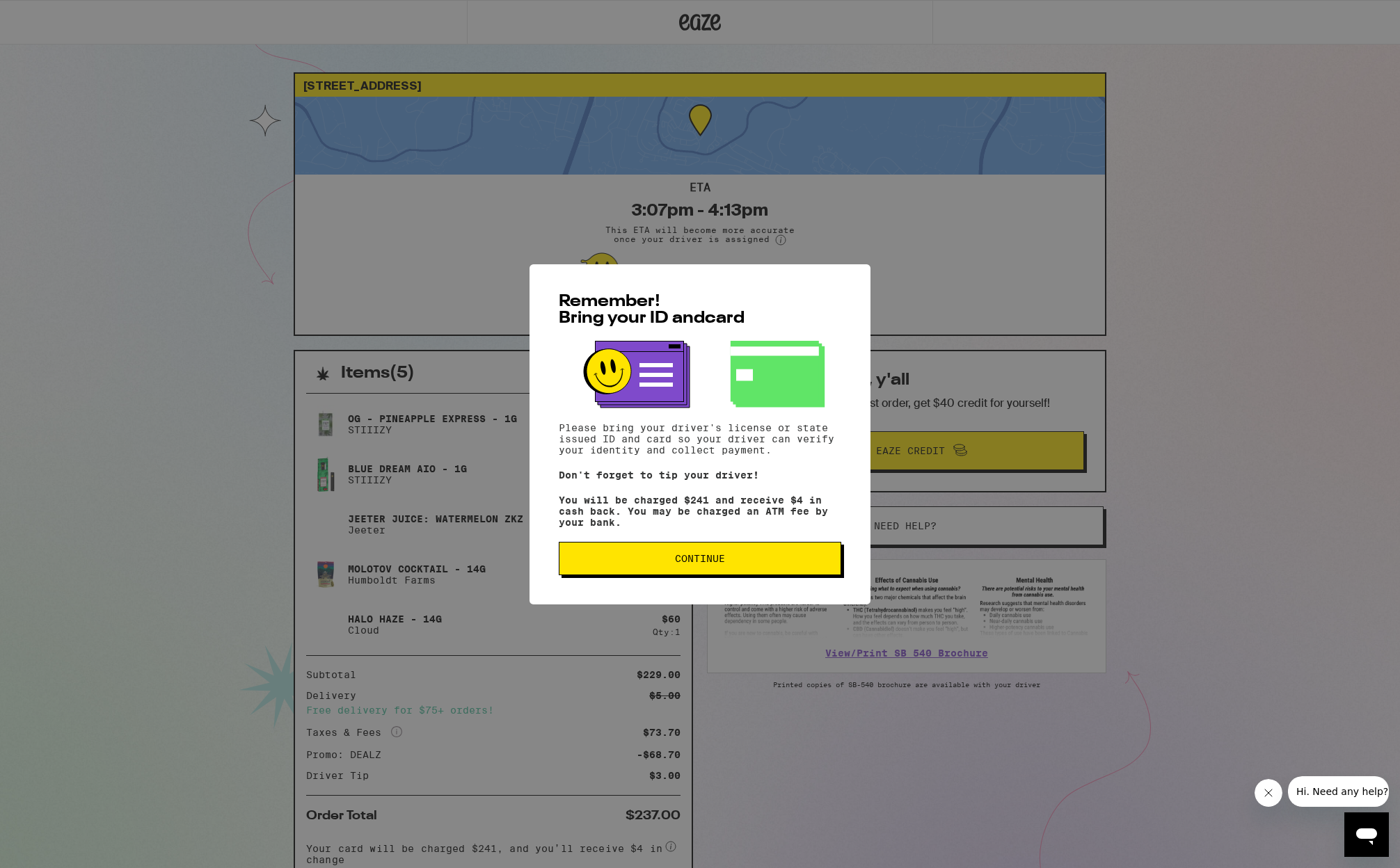
click at [682, 554] on button "Continue" at bounding box center [699, 558] width 282 height 33
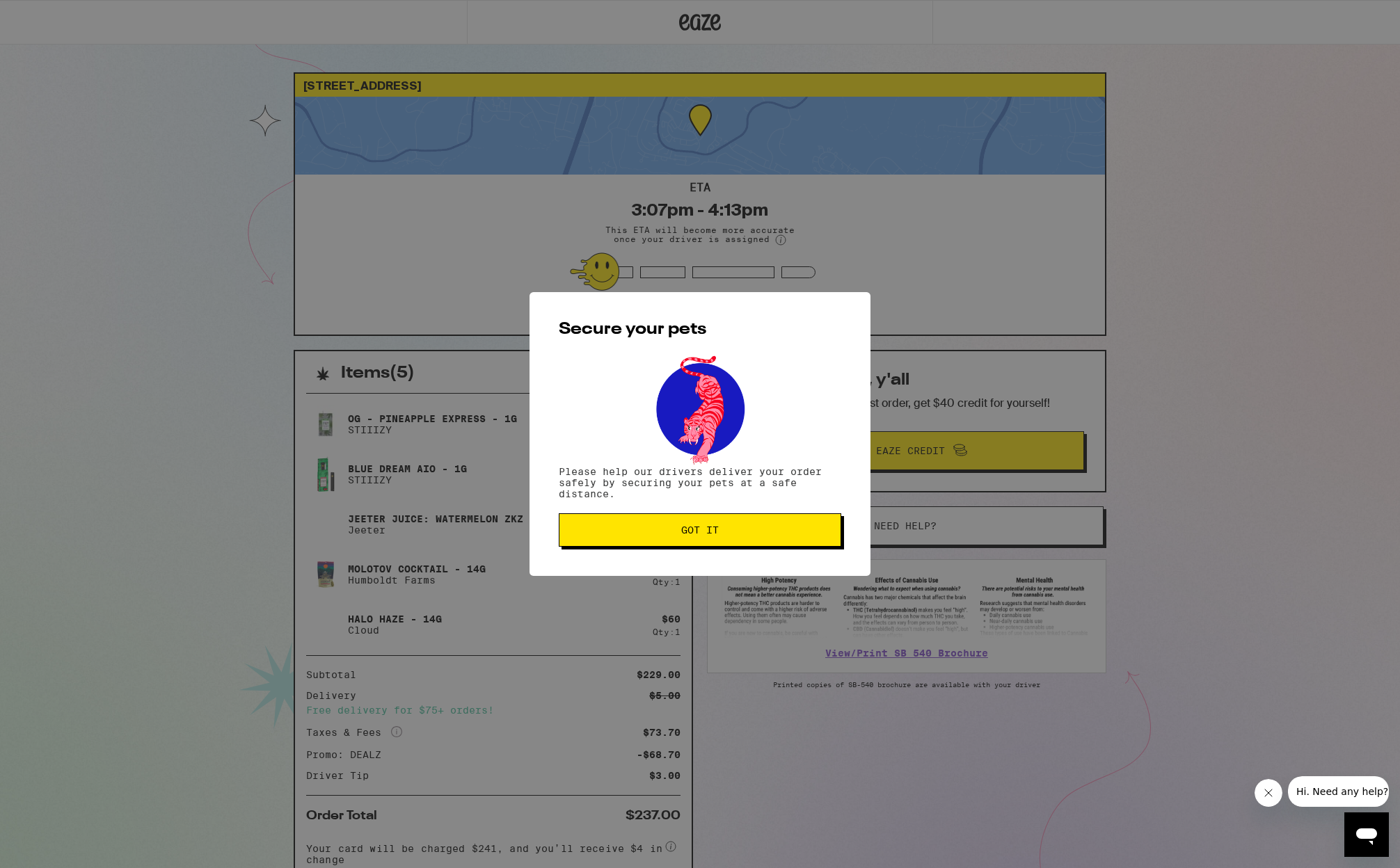
click at [699, 521] on button "Got it" at bounding box center [699, 530] width 282 height 33
